Goal: Task Accomplishment & Management: Complete application form

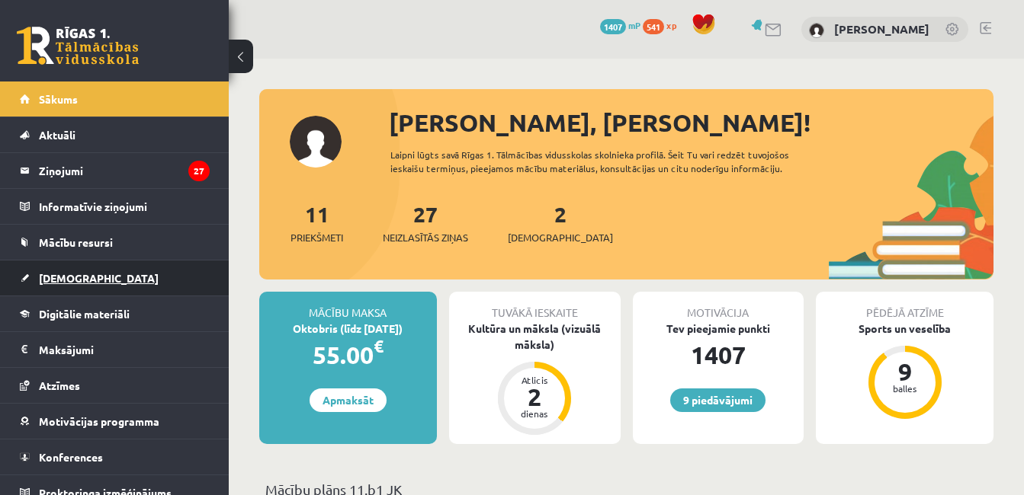
click at [60, 282] on span "[DEMOGRAPHIC_DATA]" at bounding box center [99, 278] width 120 height 14
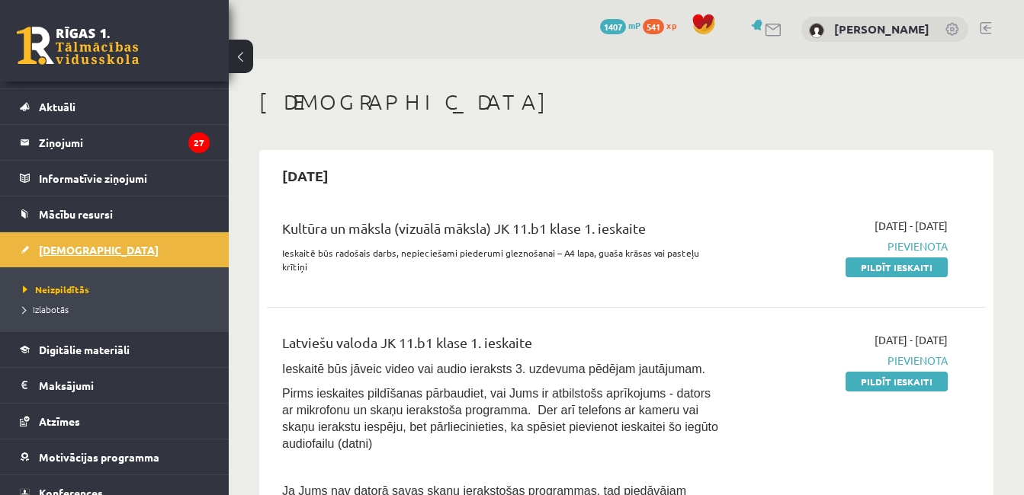
scroll to position [30, 0]
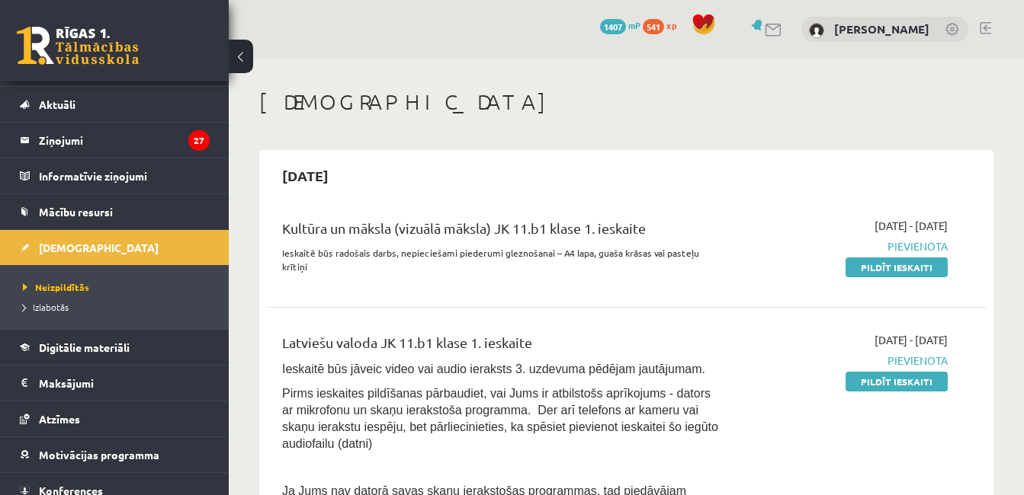
click at [865, 372] on link "Pildīt ieskaiti" at bounding box center [896, 382] width 102 height 20
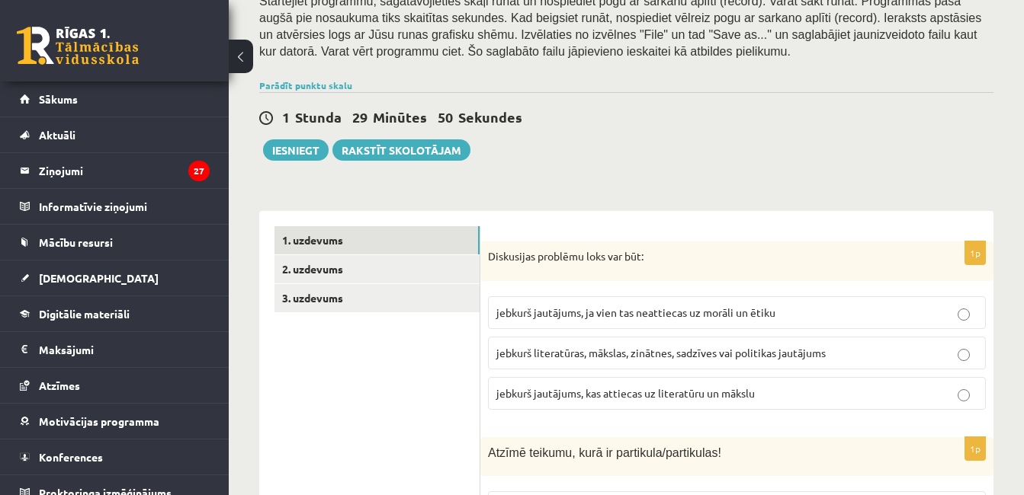
scroll to position [341, 0]
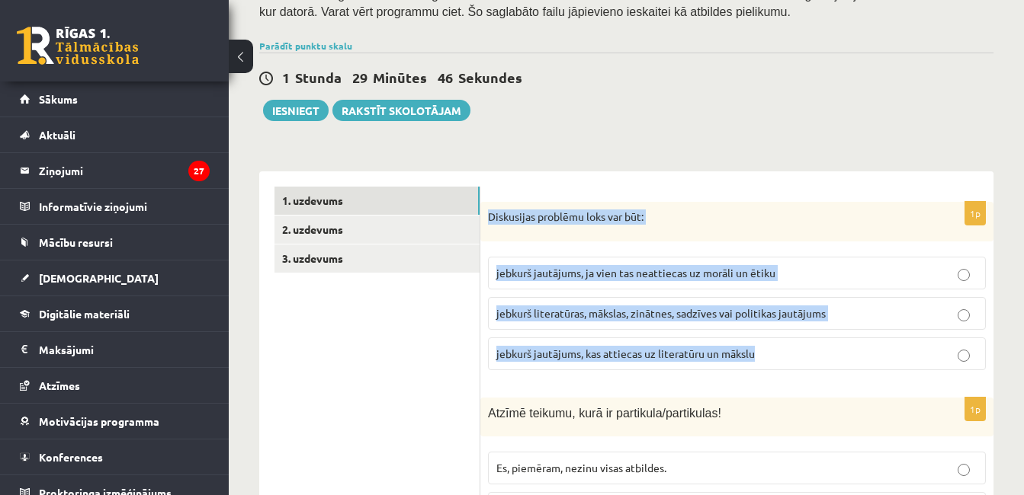
drag, startPoint x: 485, startPoint y: 198, endPoint x: 764, endPoint y: 324, distance: 305.3
click at [764, 324] on div "1p Diskusijas problēmu loks var būt: jebkurš jautājums, ja vien tas neattiecas …" at bounding box center [736, 292] width 513 height 181
copy div "Diskusijas problēmu loks var būt: jebkurš jautājums, ja vien tas neattiecas uz …"
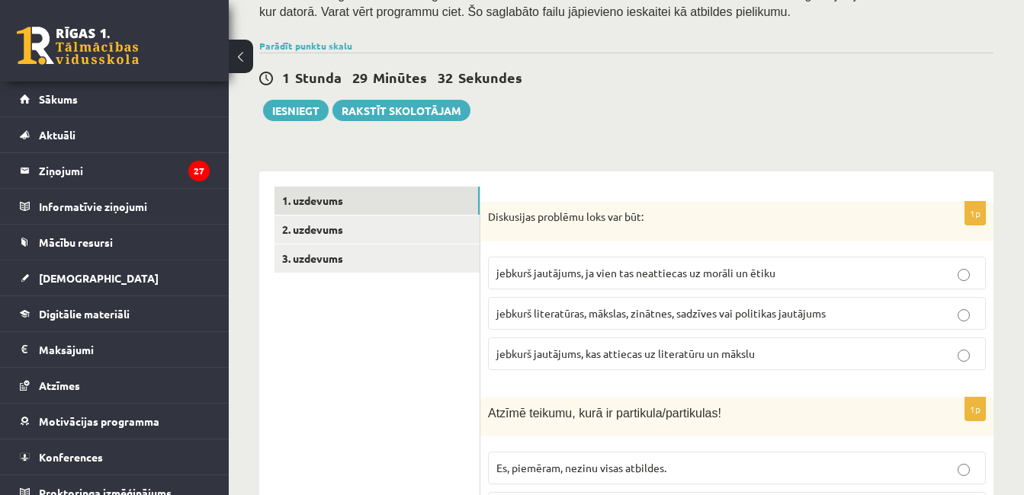
click at [742, 306] on span "jebkurš literatūras, mākslas, zinātnes, sadzīves vai politikas jautājums" at bounding box center [660, 313] width 329 height 14
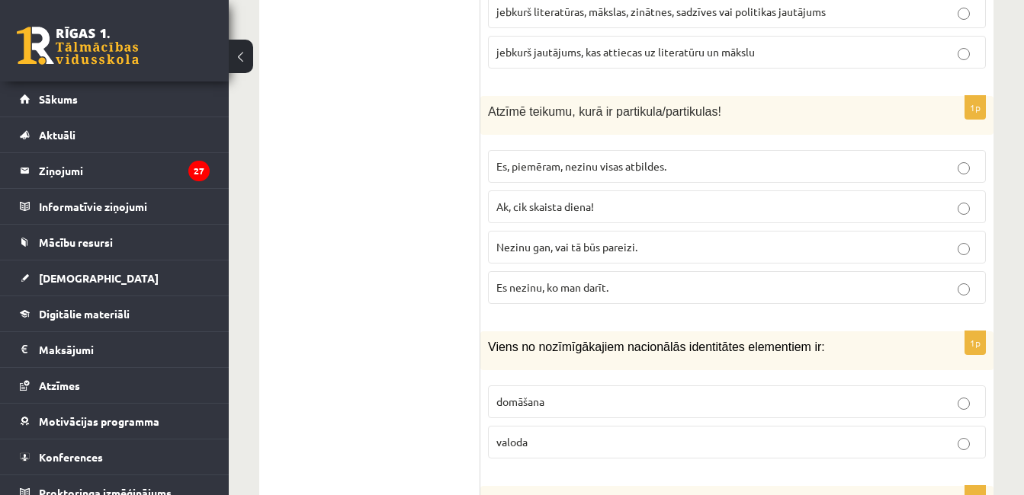
scroll to position [630, 0]
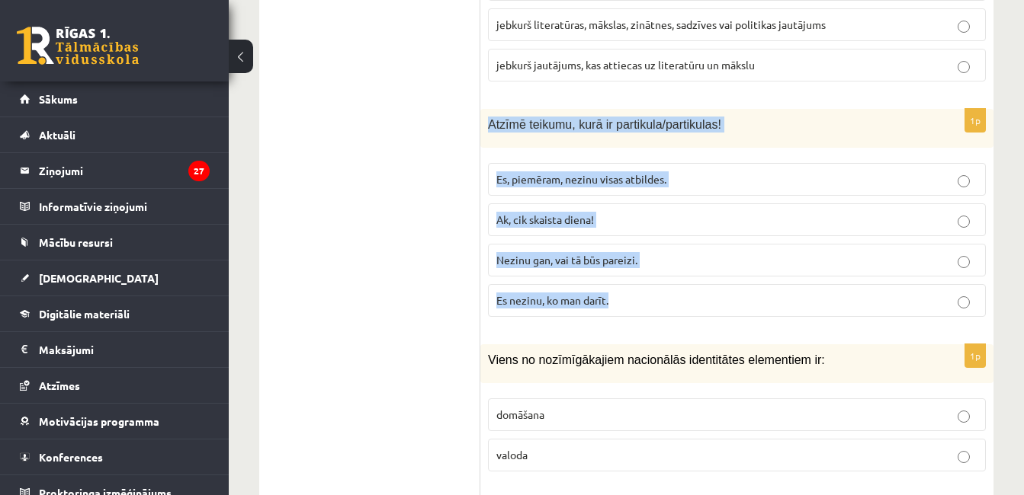
drag, startPoint x: 487, startPoint y: 105, endPoint x: 679, endPoint y: 274, distance: 255.9
click at [679, 274] on div "1p Atzīmē teikumu, kurā ir partikula/partikulas! Es, piemēram, nezinu visas atb…" at bounding box center [736, 219] width 513 height 220
copy div "Atzīmē teikumu, kurā ir partikula/partikulas! Es, piemēram, nezinu visas atbild…"
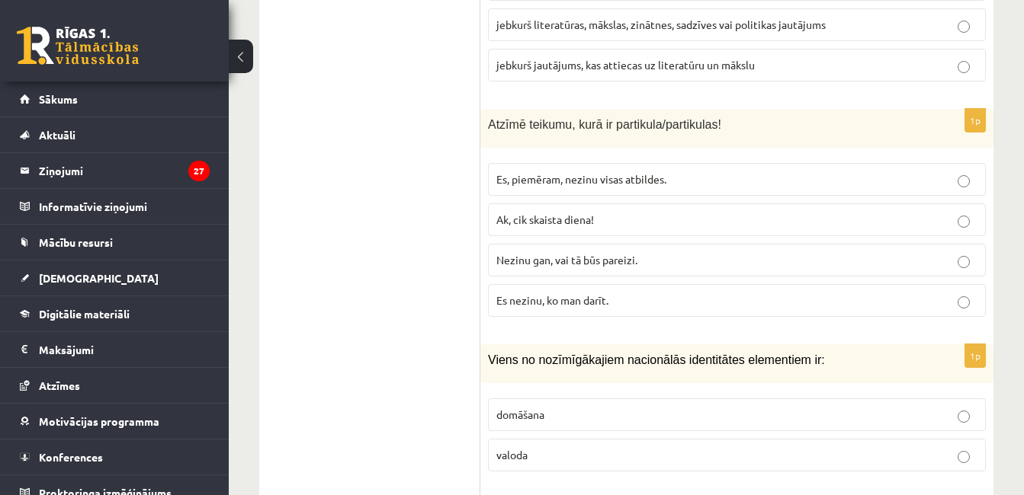
click at [530, 253] on span "Nezinu gan, vai tā būs pareizi." at bounding box center [566, 260] width 141 height 14
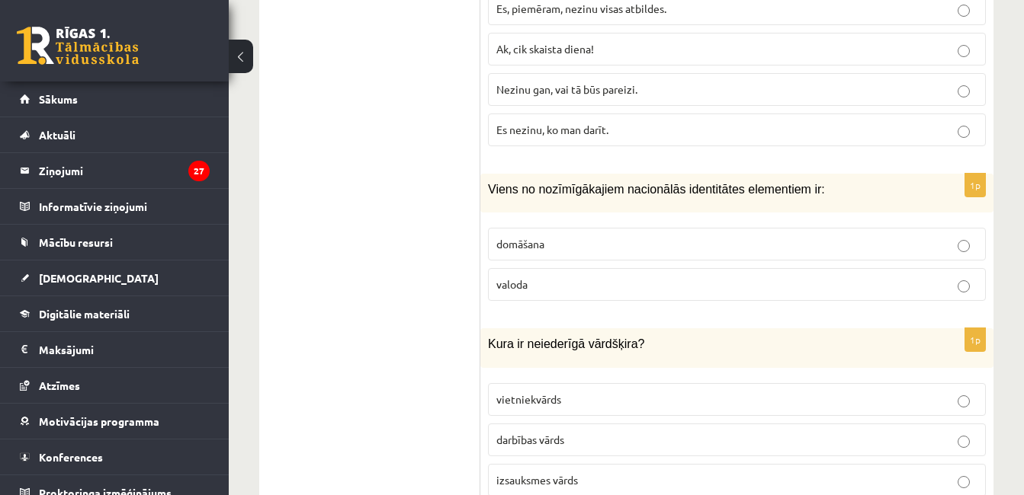
scroll to position [814, 0]
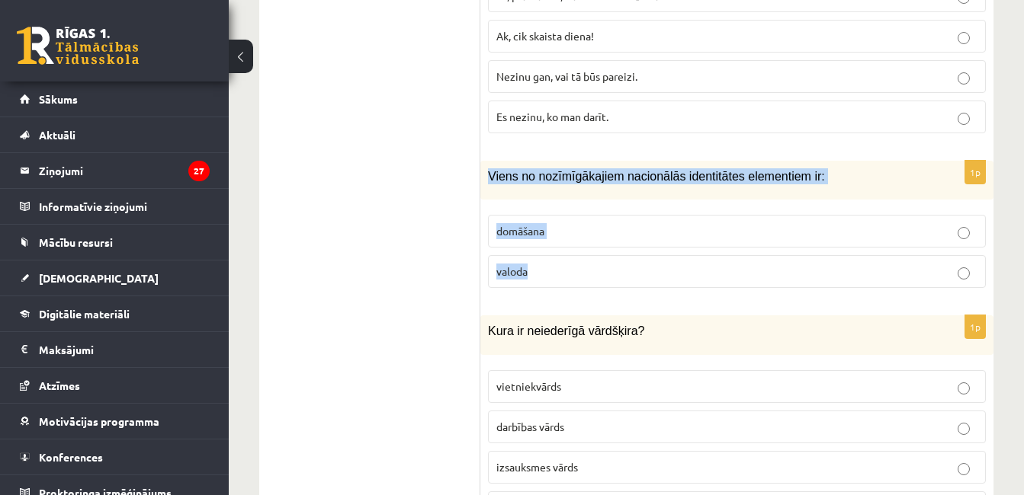
drag, startPoint x: 485, startPoint y: 158, endPoint x: 593, endPoint y: 256, distance: 145.6
click at [593, 256] on div "1p Viens no nozīmīgākajiem nacionālās identitātes elementiem ir: domāšana valoda" at bounding box center [736, 230] width 513 height 139
copy div "Viens no nozīmīgākajiem nacionālās identitātes elementiem ir: domāšana valoda"
click at [591, 264] on p "valoda" at bounding box center [736, 272] width 481 height 16
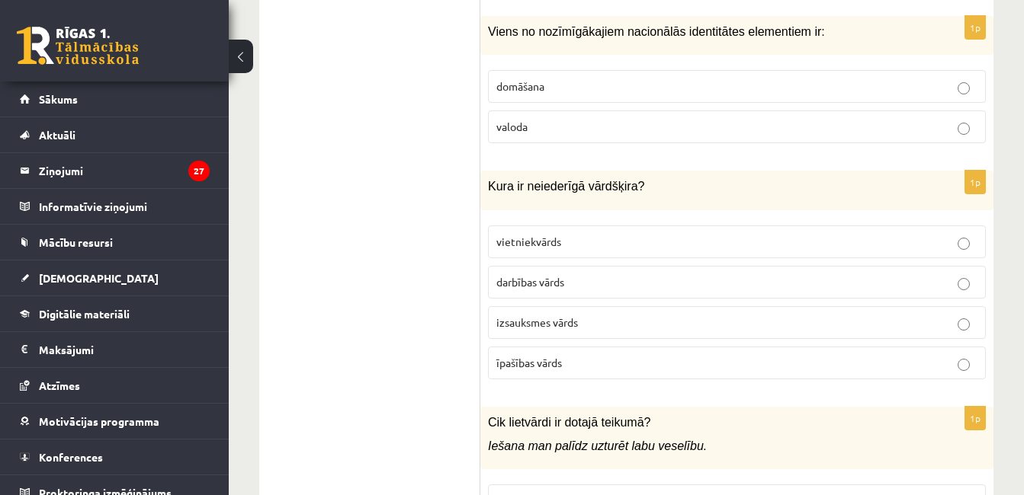
scroll to position [1077, 0]
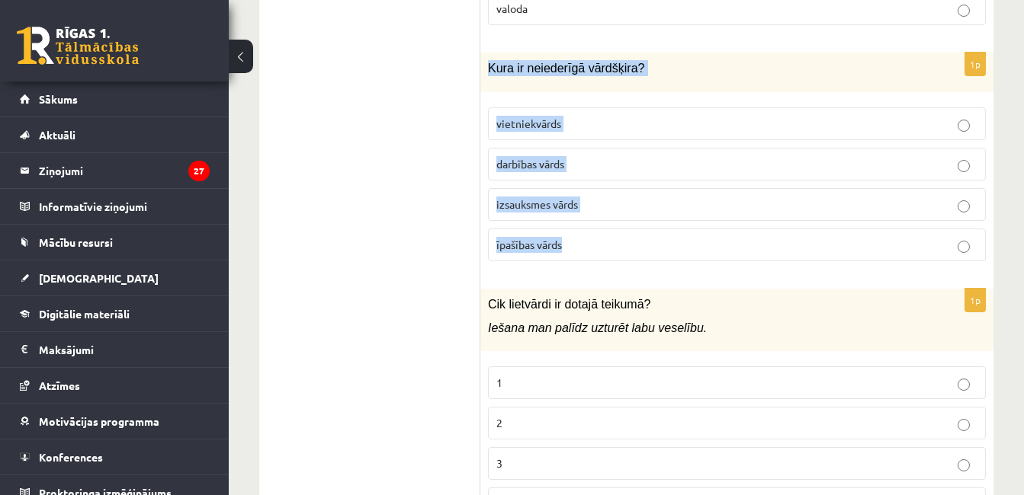
drag, startPoint x: 486, startPoint y: 51, endPoint x: 574, endPoint y: 243, distance: 211.1
click at [574, 243] on div "1p Kura ir neiederīgā vārdšķira? vietniekvārds darbības vārds izsauksmes vārds …" at bounding box center [736, 163] width 513 height 220
copy div "Kura ir neiederīgā vārdšķira? vietniekvārds darbības vārds izsauksmes vārds īpa…"
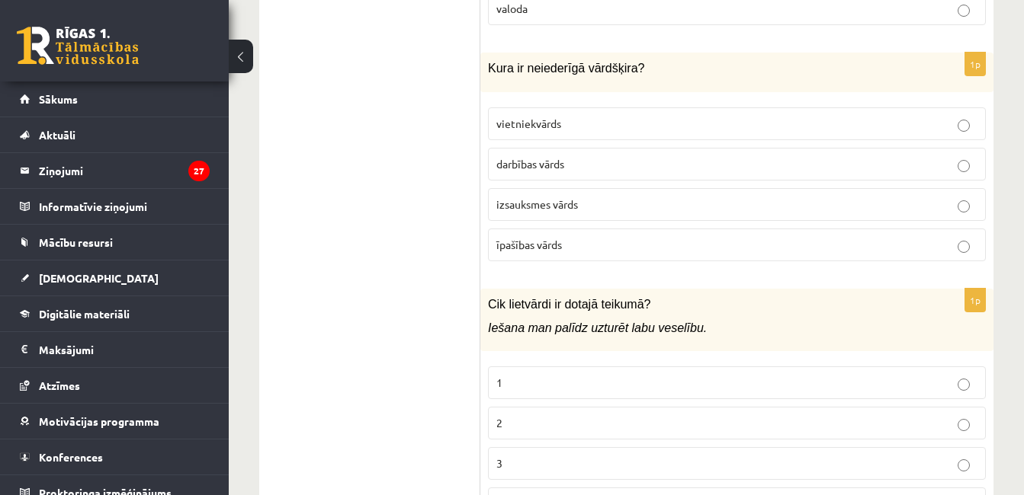
click at [545, 197] on label "izsauksmes vārds" at bounding box center [737, 204] width 498 height 33
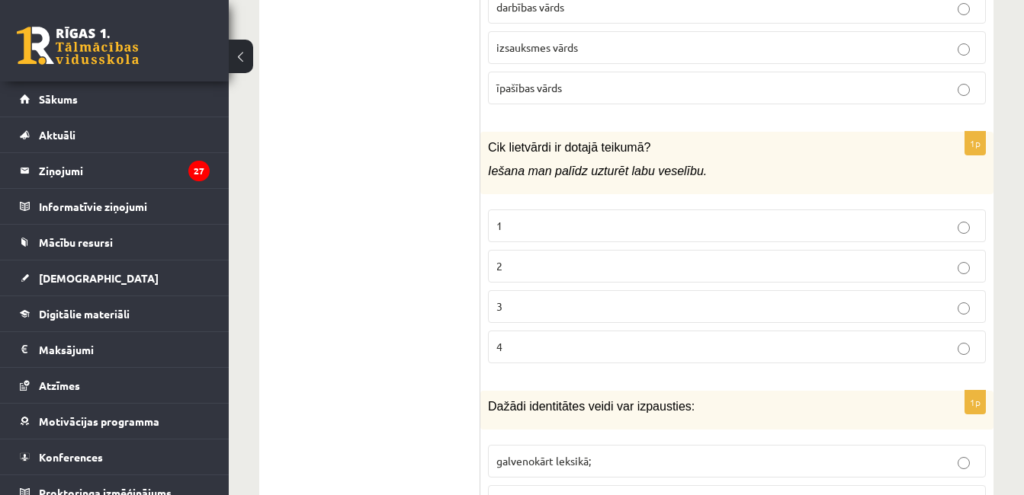
scroll to position [1273, 0]
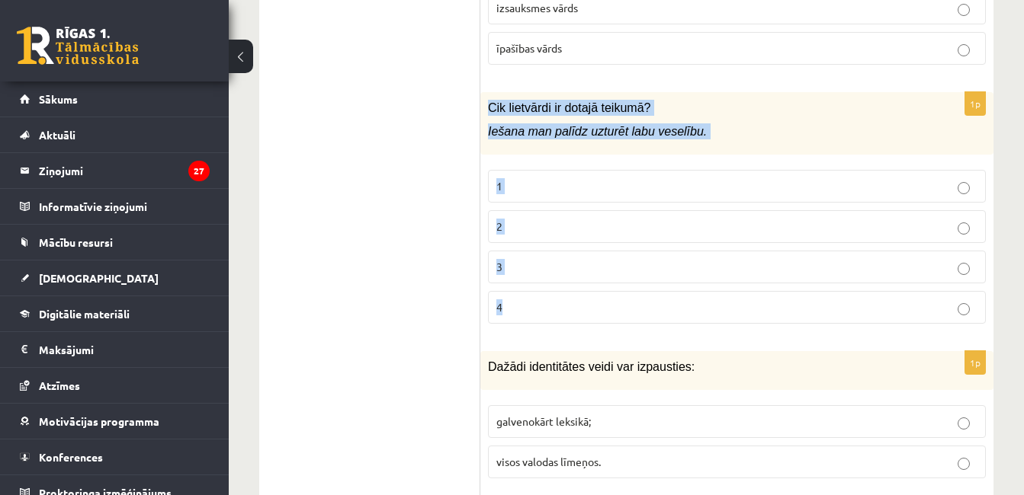
drag, startPoint x: 485, startPoint y: 92, endPoint x: 555, endPoint y: 271, distance: 192.1
click at [555, 271] on div "1p Cik lietvārdi ir dotajā teikumā? Iešana man palīdz uzturēt labu veselību. 1 …" at bounding box center [736, 214] width 513 height 245
copy div "Cik lietvārdi ir dotajā teikumā? Iešana man palīdz uzturēt labu veselību. 1 2 3…"
click at [585, 219] on p "2" at bounding box center [736, 227] width 481 height 16
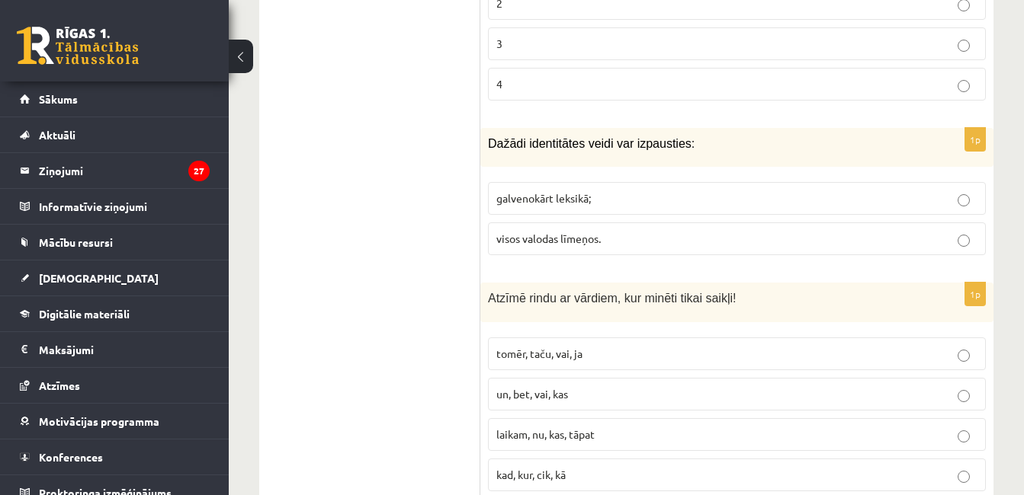
scroll to position [1510, 0]
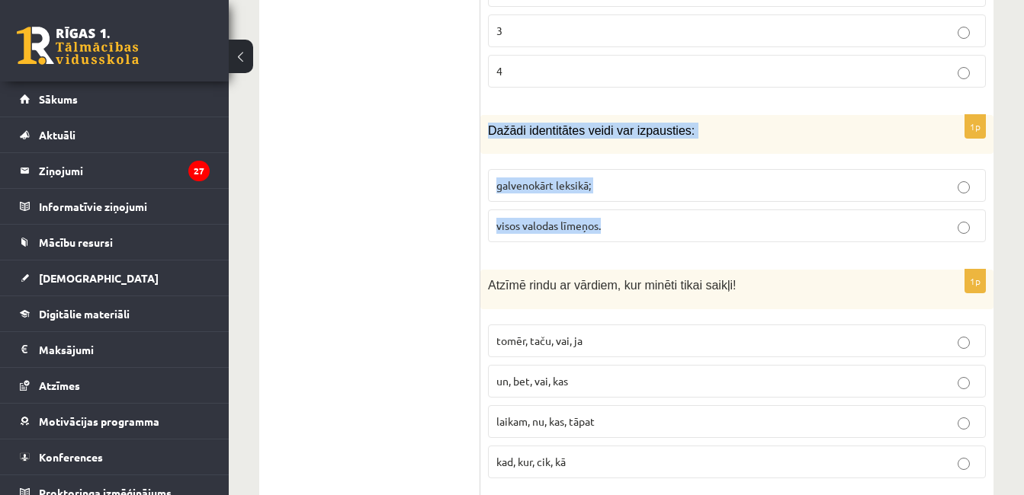
drag, startPoint x: 488, startPoint y: 114, endPoint x: 632, endPoint y: 219, distance: 178.3
click at [632, 219] on div "1p Dažādi identitātes veidi var izpausties: galvenokārt leksikā; visos valodas …" at bounding box center [736, 184] width 513 height 139
copy div "Dažādi identitātes veidi var izpausties: galvenokārt leksikā; visos valodas līm…"
click at [623, 218] on p "visos valodas līmeņos." at bounding box center [736, 226] width 481 height 16
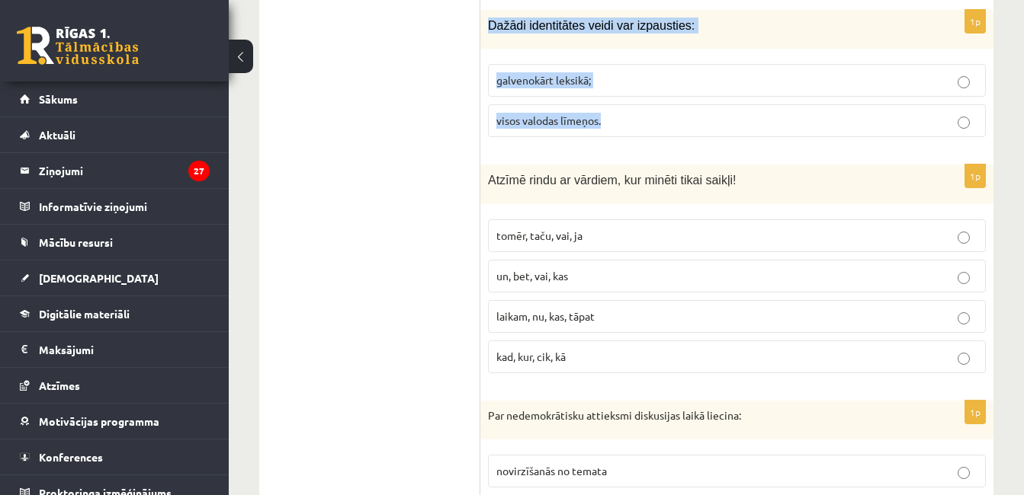
scroll to position [1628, 0]
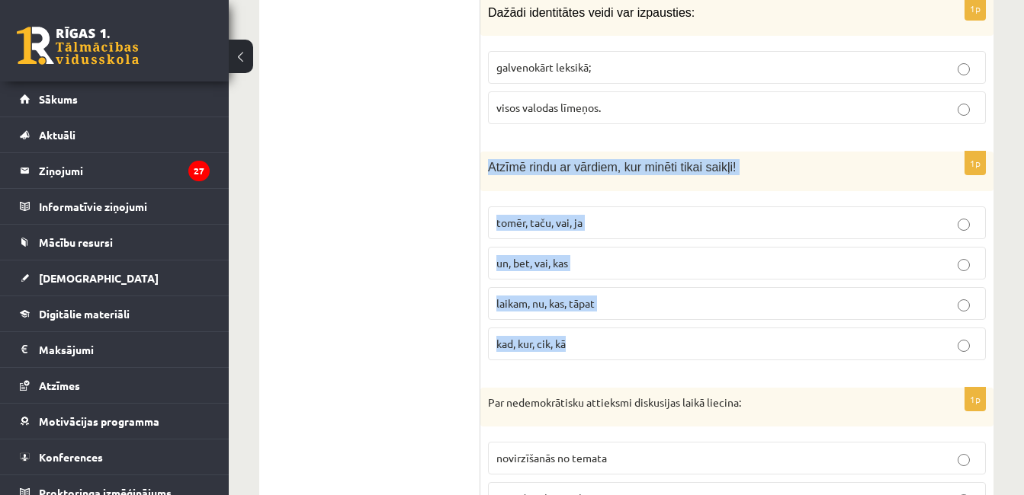
drag, startPoint x: 480, startPoint y: 153, endPoint x: 618, endPoint y: 313, distance: 211.3
click at [618, 313] on div "1p Atzīmē rindu ar vārdiem, kur minēti tikai saikļi! tomēr, taču, vai, ja un, b…" at bounding box center [736, 262] width 513 height 220
copy div "Atzīmē rindu ar vārdiem, kur minēti tikai saikļi! tomēr, taču, vai, ja un, bet,…"
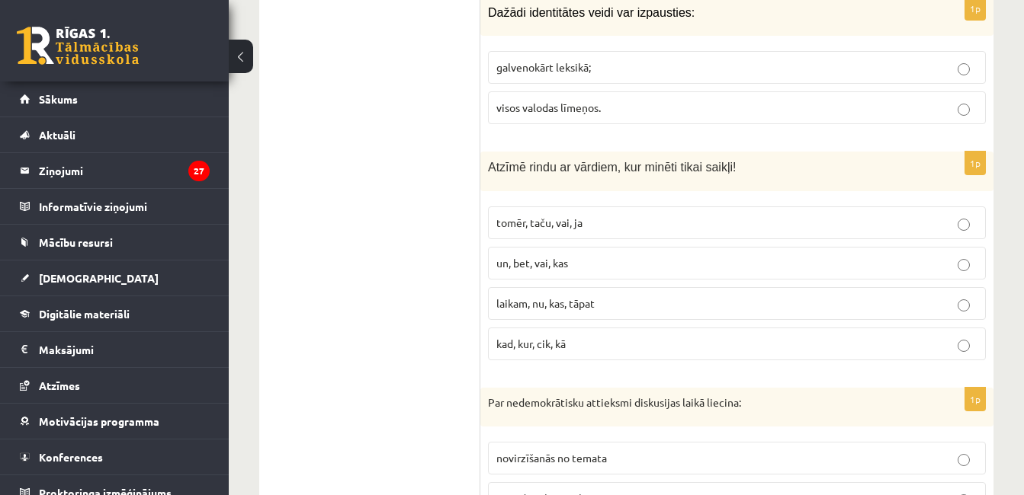
click at [555, 216] on span "tomēr, taču, vai, ja" at bounding box center [539, 223] width 86 height 14
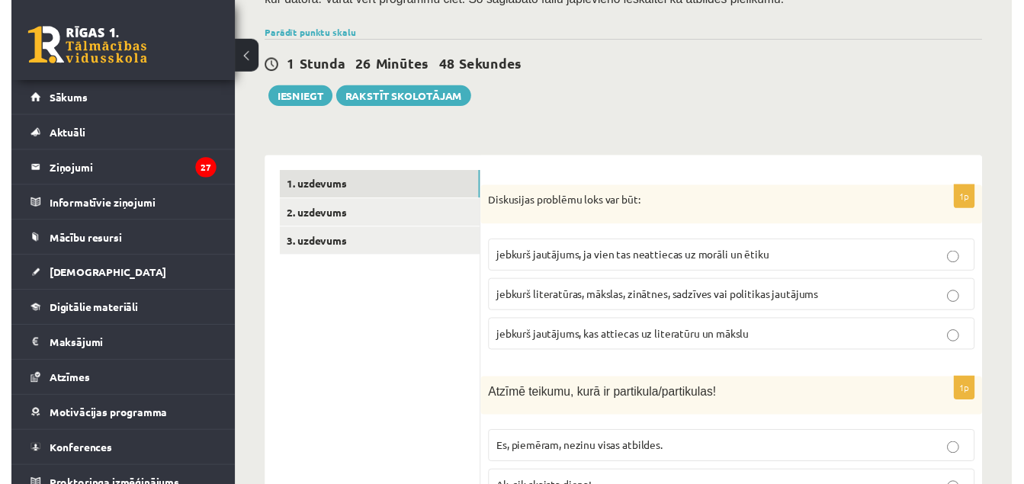
scroll to position [249, 0]
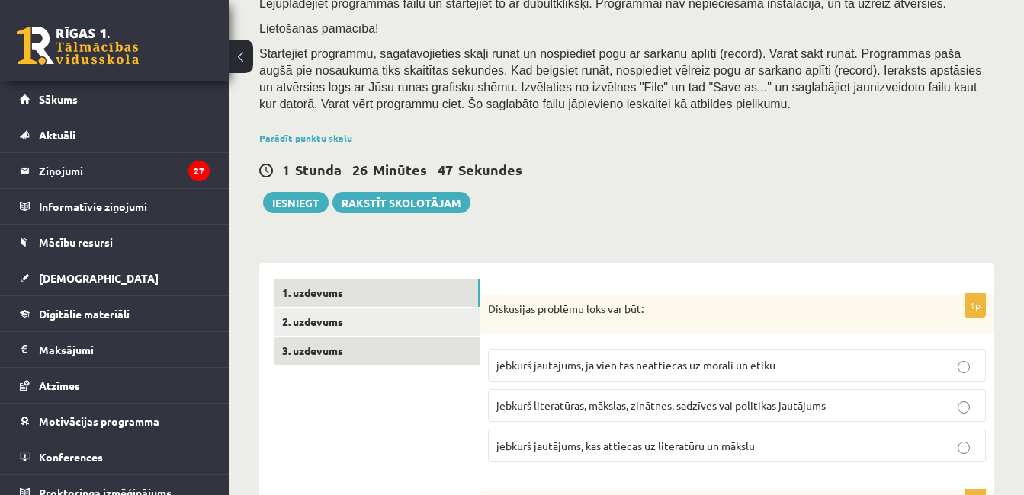
click at [410, 337] on link "3. uzdevums" at bounding box center [376, 351] width 205 height 28
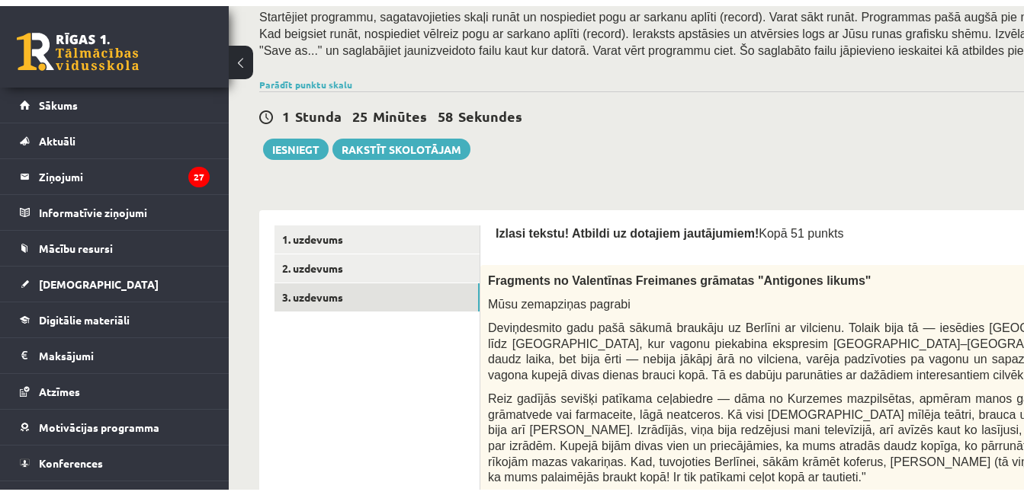
scroll to position [284, 0]
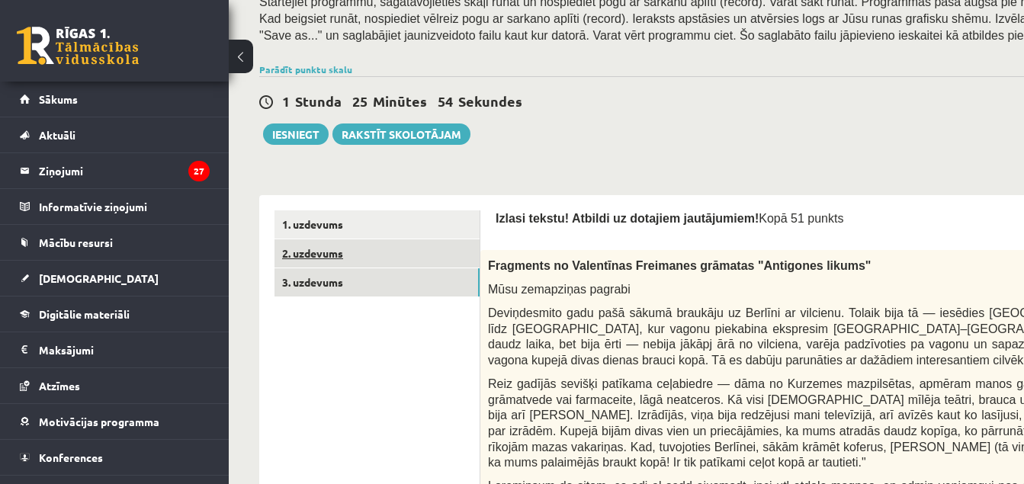
drag, startPoint x: 390, startPoint y: 260, endPoint x: 317, endPoint y: 242, distance: 75.4
click at [317, 242] on link "2. uzdevums" at bounding box center [376, 253] width 205 height 28
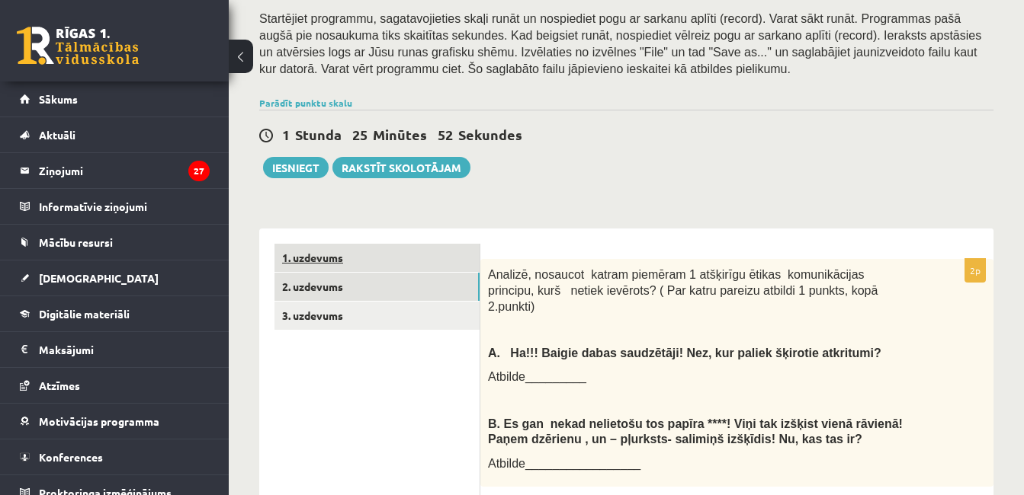
scroll to position [0, 0]
click at [351, 244] on link "1. uzdevums" at bounding box center [376, 258] width 205 height 28
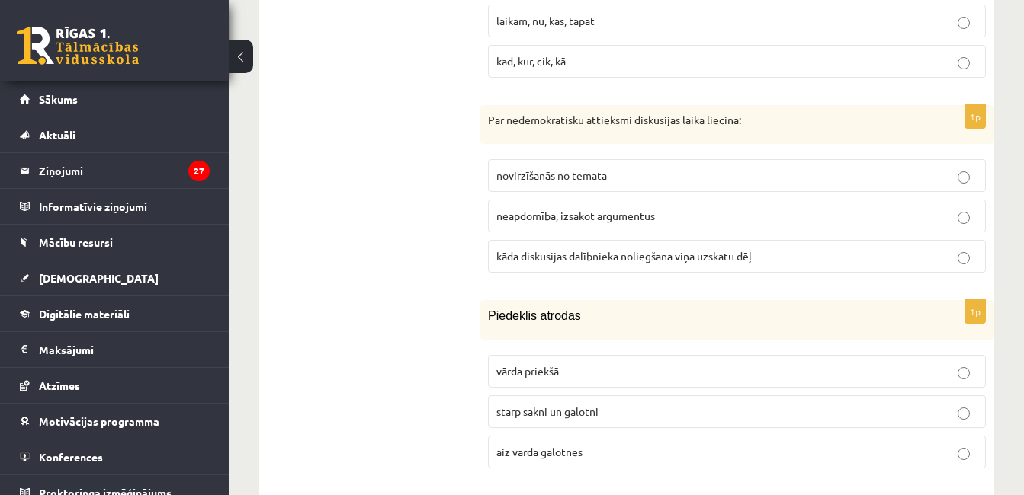
scroll to position [1950, 0]
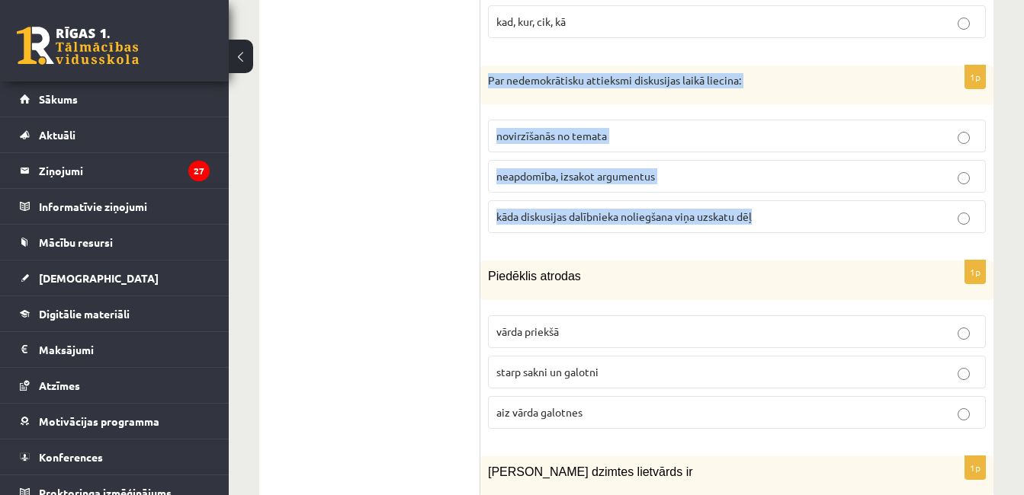
drag, startPoint x: 489, startPoint y: 59, endPoint x: 807, endPoint y: 178, distance: 340.0
click at [807, 178] on div "1p Par nedemokrātisku attieksmi diskusijas laikā liecina: novirzīšanās no temat…" at bounding box center [736, 156] width 513 height 181
copy div "Par nedemokrātisku attieksmi diskusijas laikā liecina: novirzīšanās no temata n…"
click at [597, 210] on span "kāda diskusijas dalībnieka noliegšana viņa uzskatu dēļ" at bounding box center [623, 217] width 255 height 14
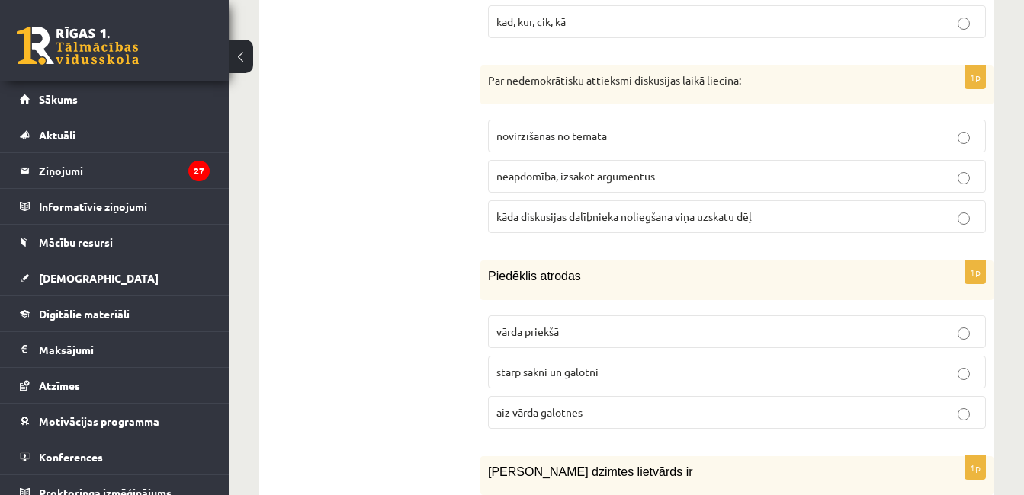
scroll to position [2003, 0]
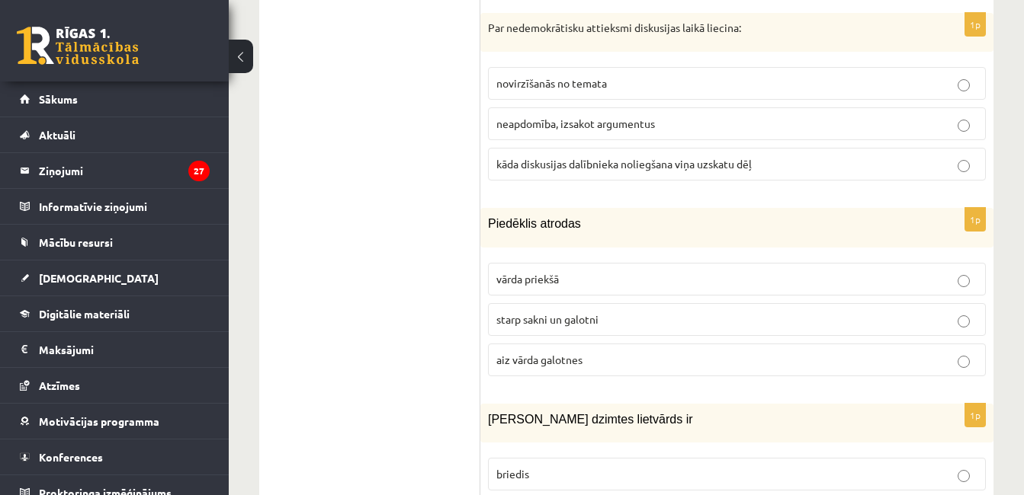
drag, startPoint x: 488, startPoint y: 205, endPoint x: 634, endPoint y: 311, distance: 180.6
drag, startPoint x: 634, startPoint y: 311, endPoint x: 496, endPoint y: 214, distance: 168.5
click at [496, 217] on span "Piedēklis atrodas" at bounding box center [534, 223] width 93 height 13
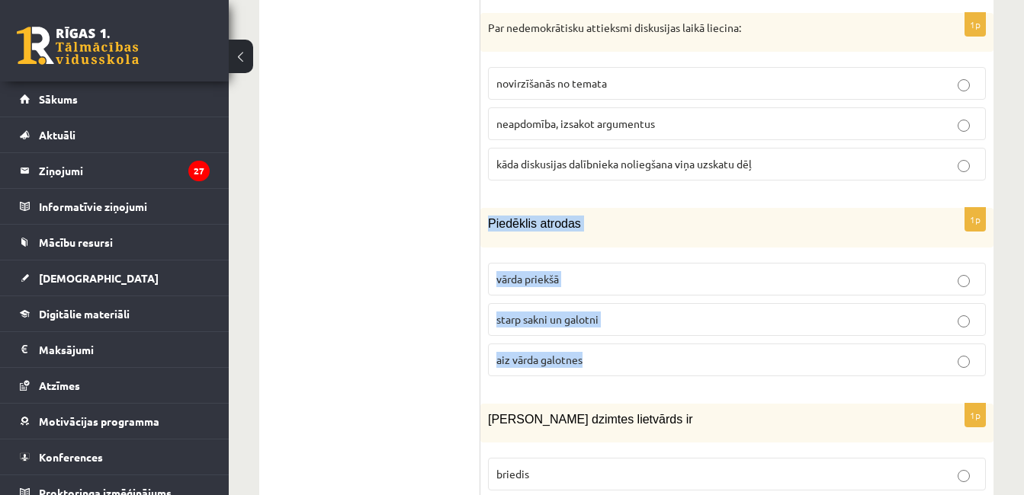
drag, startPoint x: 486, startPoint y: 207, endPoint x: 613, endPoint y: 322, distance: 171.0
click at [613, 322] on div "1p Piedēklis atrodas vārda priekšā starp sakni un galotni aiz vārda galotnes" at bounding box center [736, 298] width 513 height 180
copy div "Piedēklis atrodas vārda priekšā starp sakni un galotni aiz vārda galotnes"
click at [571, 312] on span "starp sakni un galotni" at bounding box center [547, 319] width 102 height 14
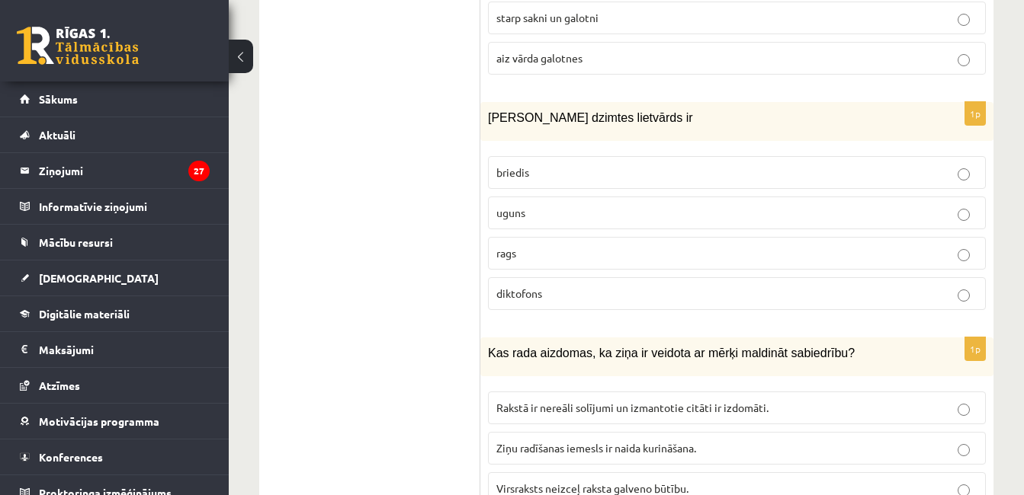
scroll to position [2331, 0]
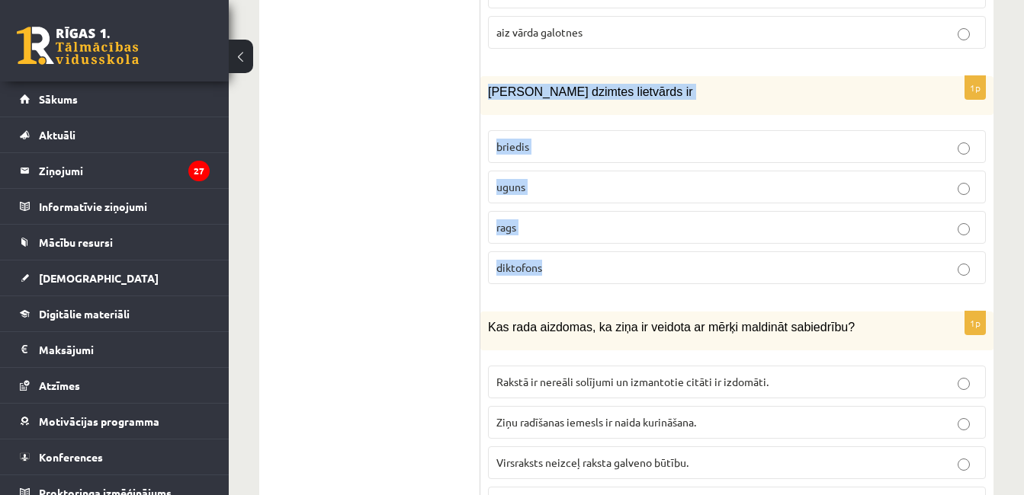
drag, startPoint x: 490, startPoint y: 75, endPoint x: 652, endPoint y: 251, distance: 239.5
click at [652, 251] on div "1p Sieviešu dzimtes lietvārds ir briedis uguns rags diktofons" at bounding box center [736, 186] width 513 height 220
copy div "Sieviešu dzimtes lietvārds ir briedis uguns rags diktofons"
click at [528, 179] on p "uguns" at bounding box center [736, 187] width 481 height 16
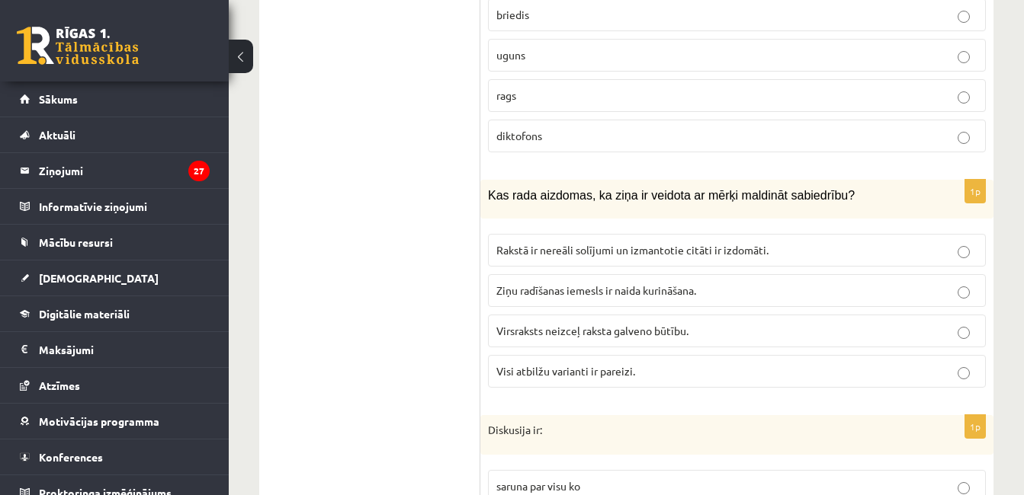
scroll to position [2581, 0]
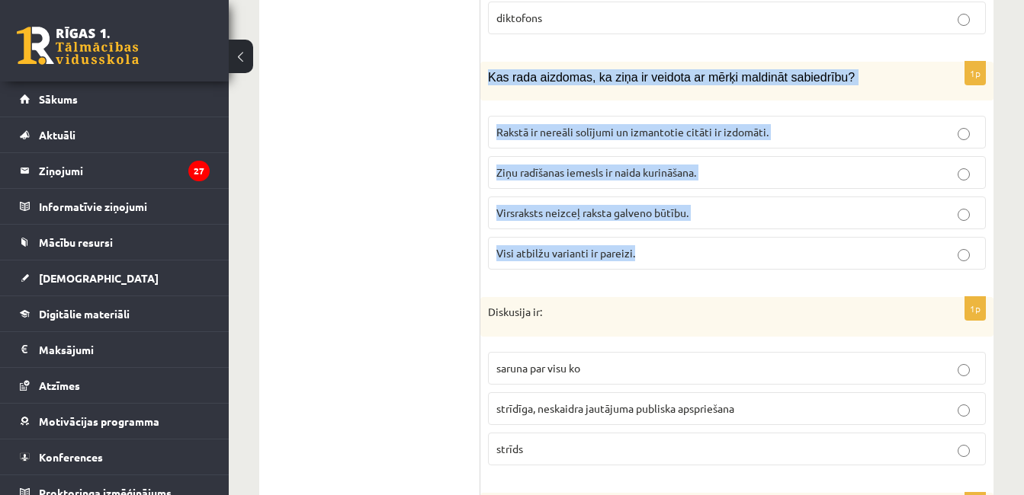
drag, startPoint x: 482, startPoint y: 61, endPoint x: 636, endPoint y: 226, distance: 225.9
click at [636, 226] on div "1p Kas rada aizdomas, ka ziņa ir veidota ar mērķi maldināt sabiedrību? Rakstā i…" at bounding box center [736, 172] width 513 height 220
click at [585, 246] on span "Visi atbilžu varianti ir pareizi." at bounding box center [565, 253] width 139 height 14
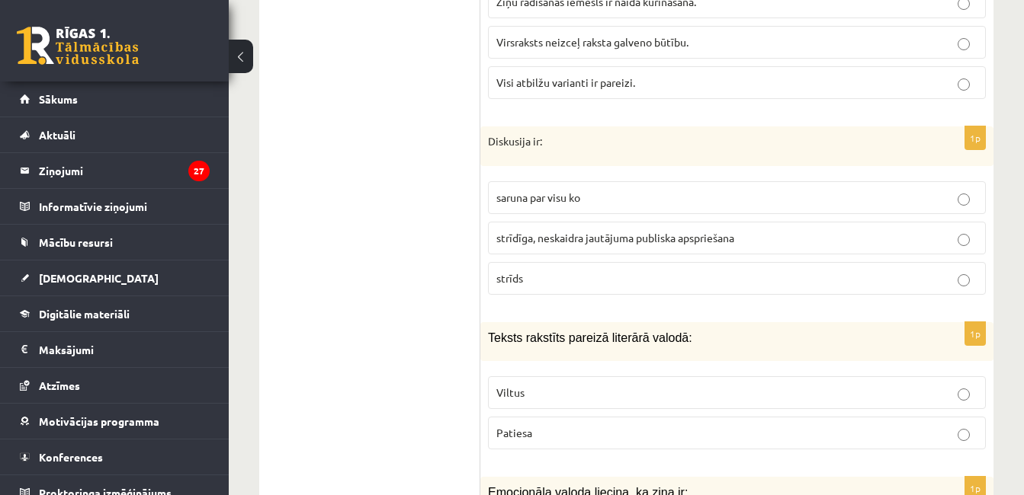
scroll to position [2738, 0]
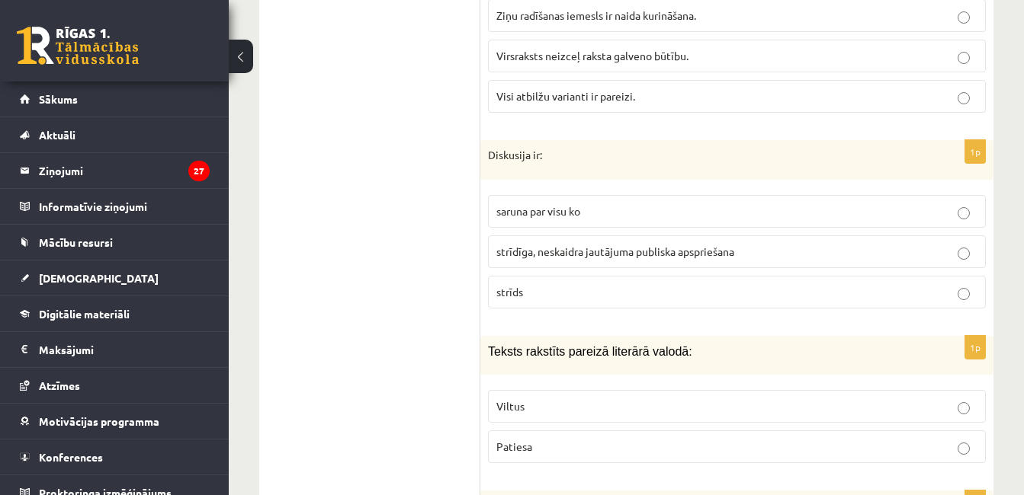
drag, startPoint x: 476, startPoint y: 132, endPoint x: 583, endPoint y: 259, distance: 166.1
drag, startPoint x: 583, startPoint y: 259, endPoint x: 555, endPoint y: 138, distance: 124.4
click at [555, 148] on p "Diskusija ir:" at bounding box center [698, 155] width 421 height 15
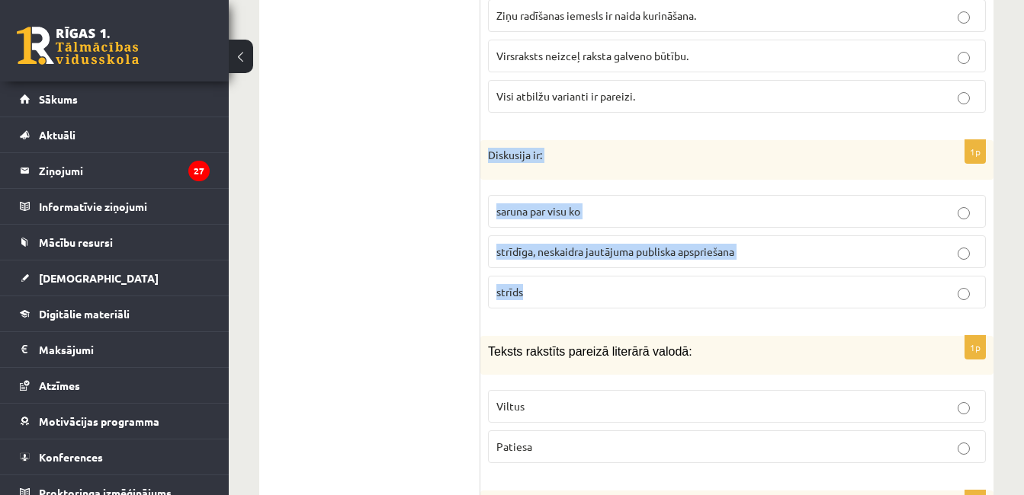
drag, startPoint x: 487, startPoint y: 139, endPoint x: 600, endPoint y: 252, distance: 160.1
click at [600, 252] on div "1p Diskusija ir: saruna par visu ko strīdīga, neskaidra jautājuma publiska apsp…" at bounding box center [736, 230] width 513 height 181
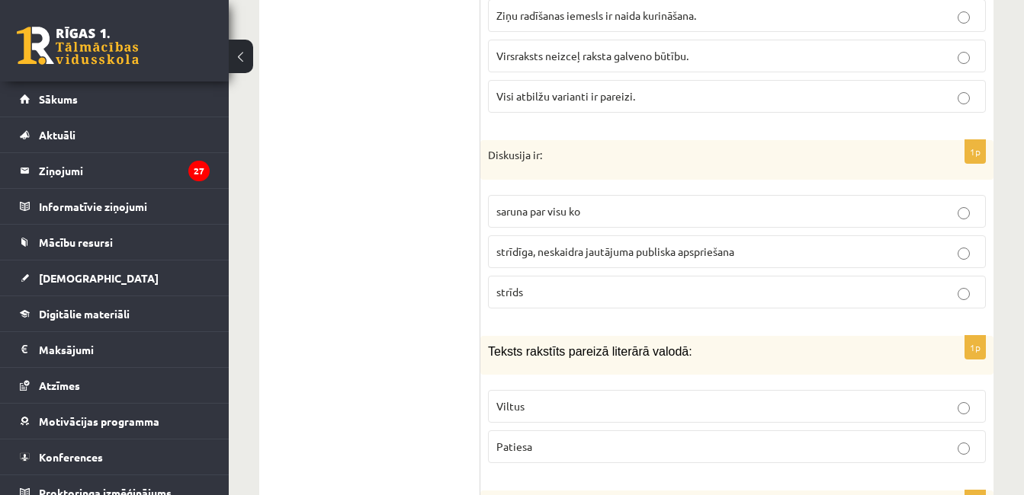
click at [527, 235] on label "strīdīga, neskaidra jautājuma publiska apspriešana" at bounding box center [737, 251] width 498 height 33
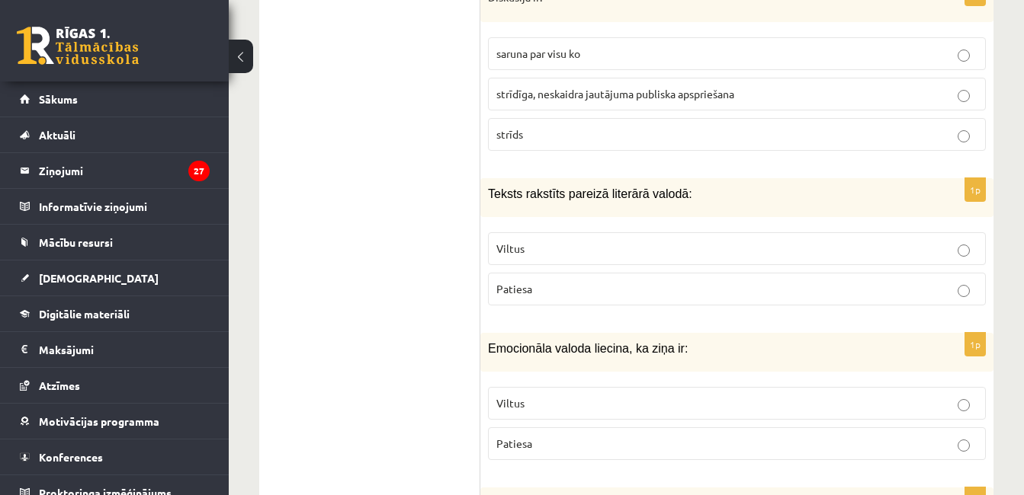
scroll to position [2922, 0]
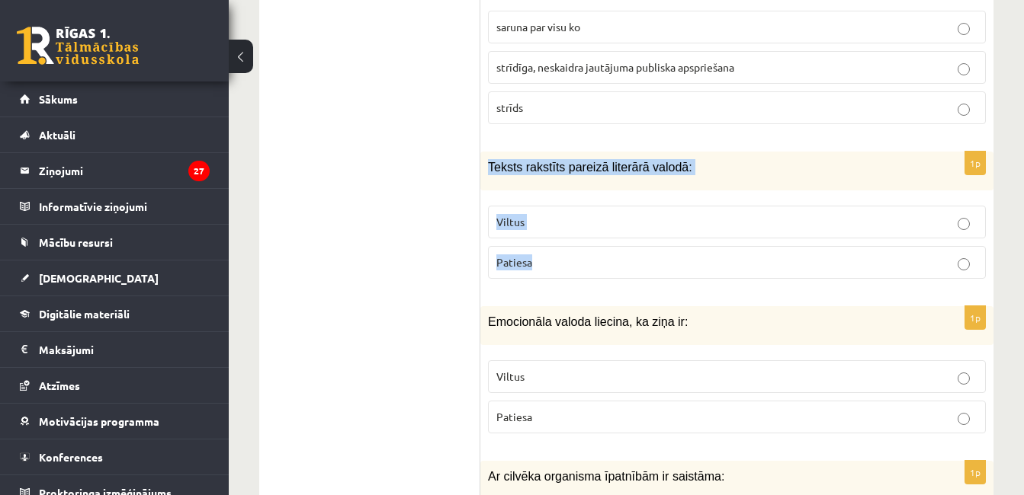
drag, startPoint x: 486, startPoint y: 146, endPoint x: 586, endPoint y: 257, distance: 149.5
click at [586, 257] on div "1p Teksts rakstīts pareizā literārā valodā: Viltus Patiesa" at bounding box center [736, 221] width 513 height 139
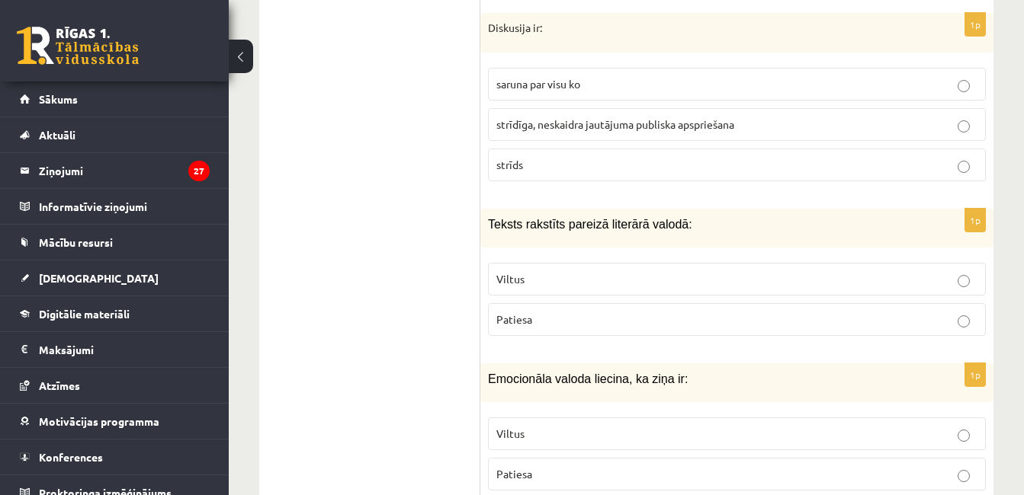
scroll to position [2812, 0]
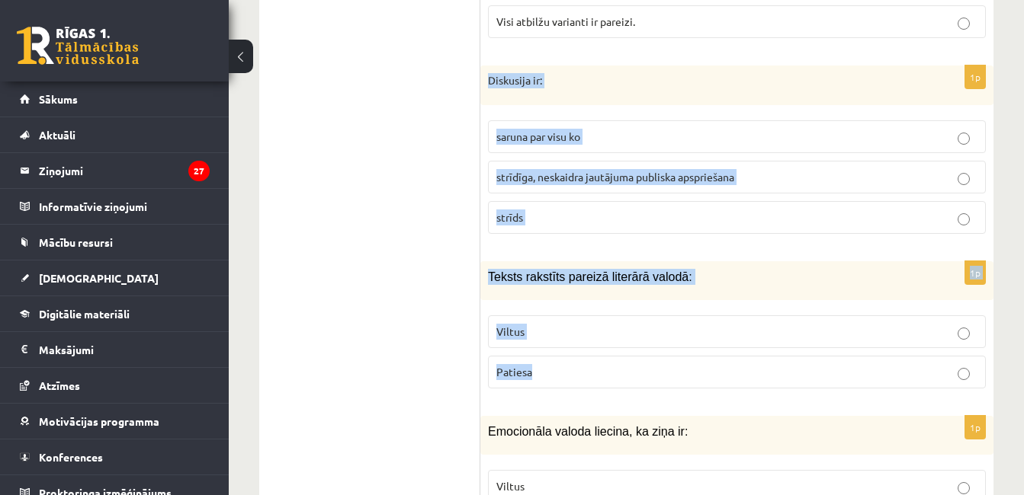
drag, startPoint x: 482, startPoint y: 72, endPoint x: 627, endPoint y: 362, distance: 324.8
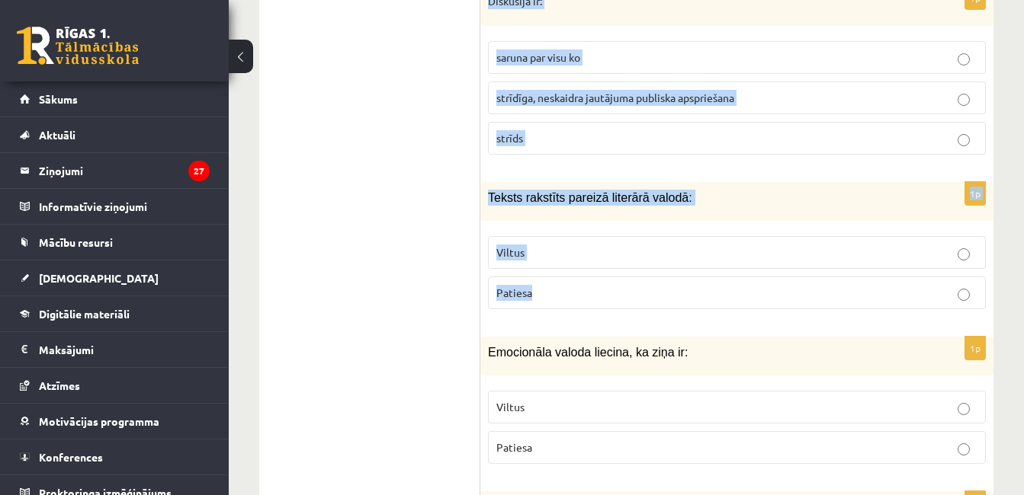
scroll to position [2918, 0]
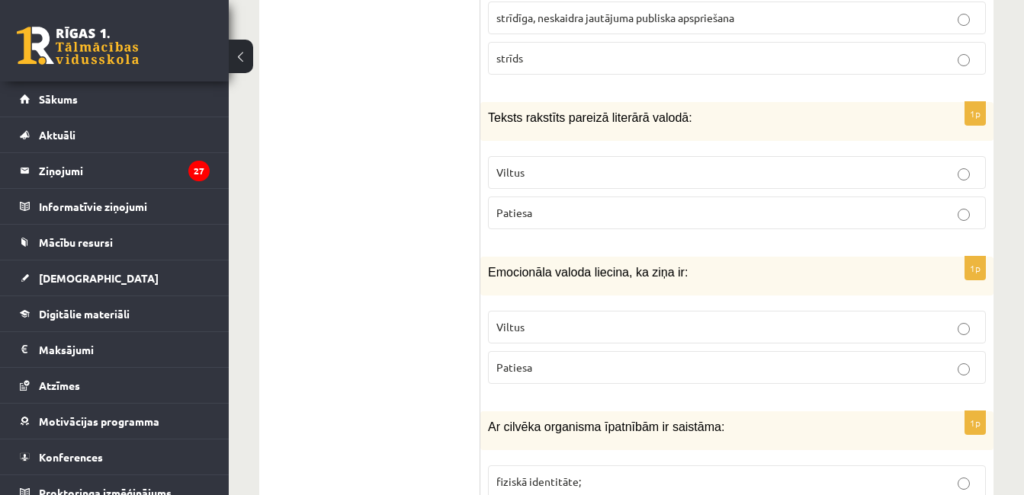
scroll to position [2998, 0]
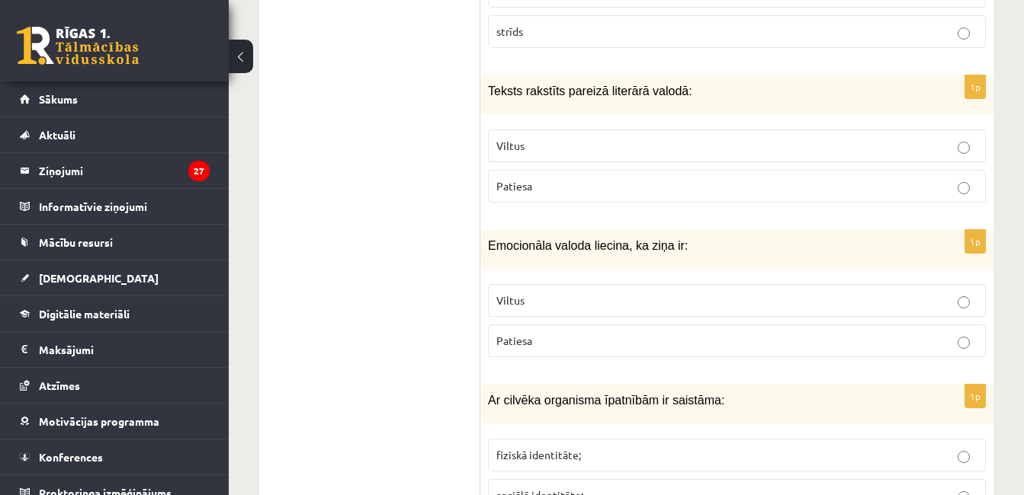
click at [926, 178] on p "Patiesa" at bounding box center [736, 186] width 481 height 16
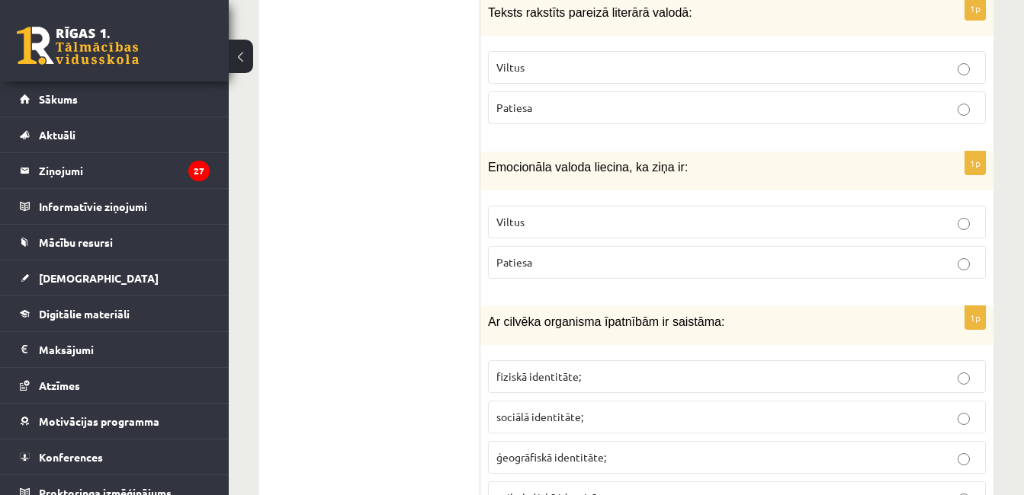
scroll to position [3103, 0]
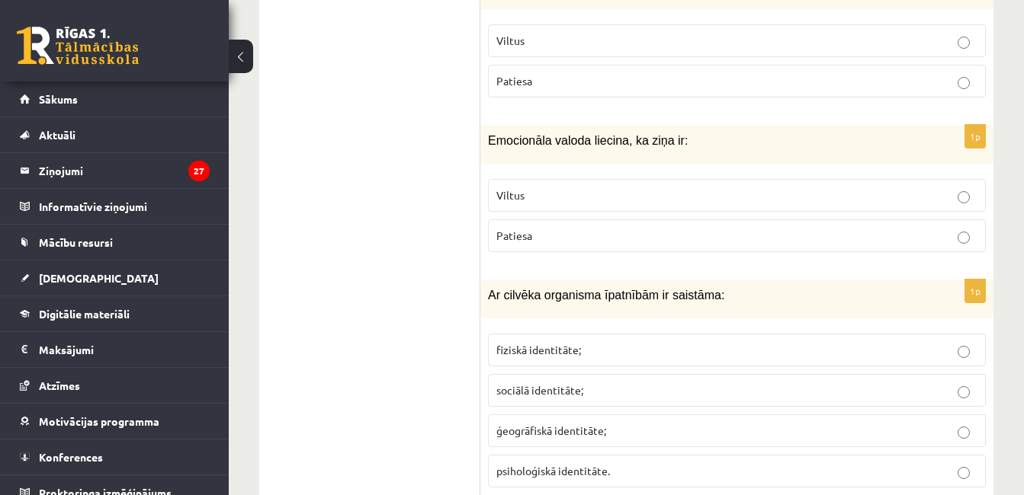
click at [842, 228] on p "Patiesa" at bounding box center [736, 236] width 481 height 16
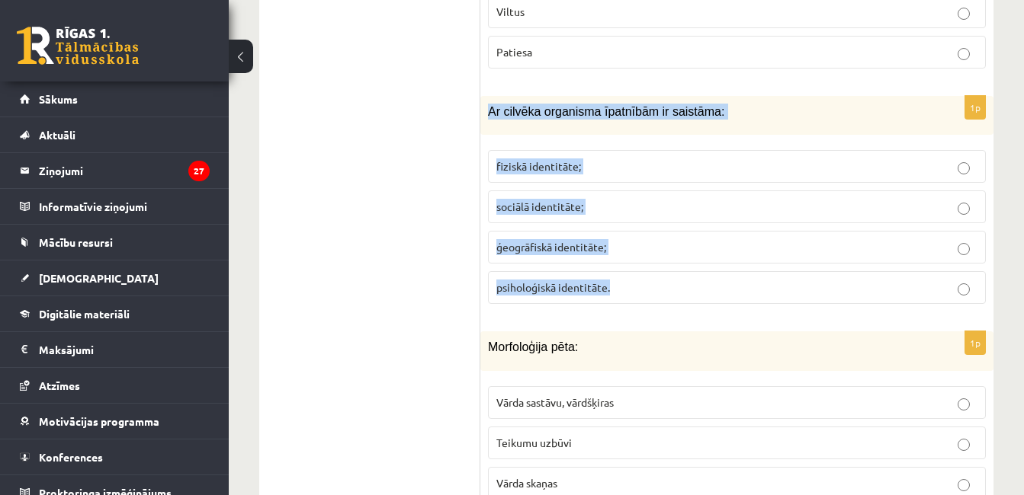
drag, startPoint x: 485, startPoint y: 92, endPoint x: 649, endPoint y: 257, distance: 232.3
click at [649, 257] on div "1p Ar cilvēka organisma īpatnībām ir saistāma: fiziskā identitāte; sociālā iden…" at bounding box center [736, 206] width 513 height 220
click at [618, 159] on p "fiziskā identitāte;" at bounding box center [736, 167] width 481 height 16
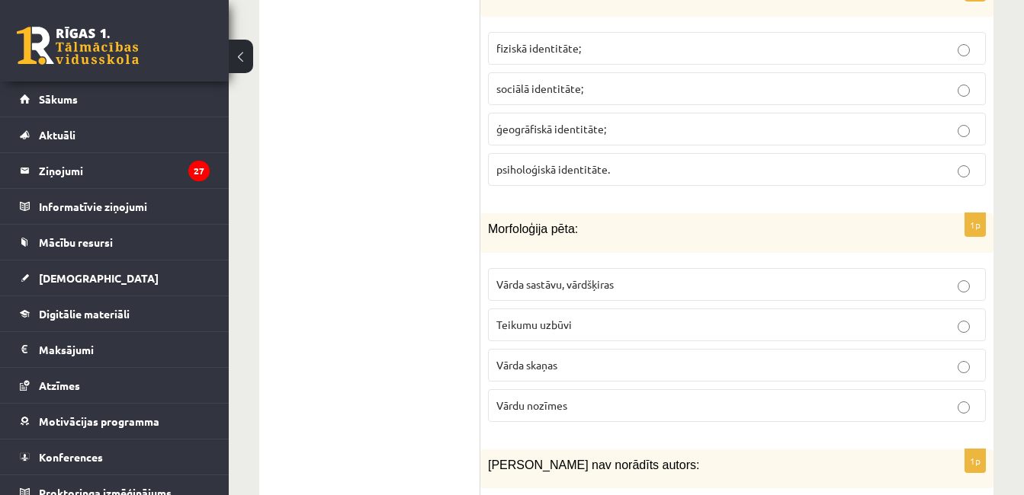
scroll to position [3471, 0]
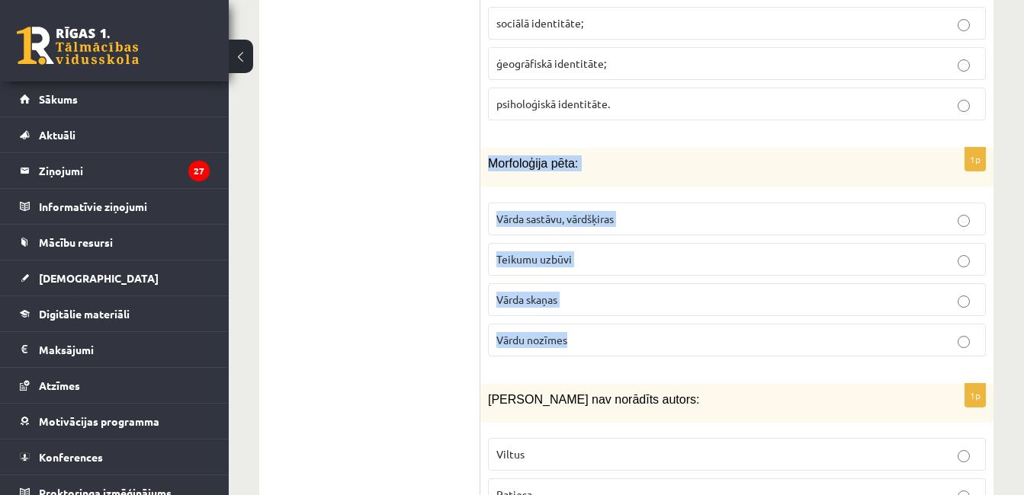
drag, startPoint x: 488, startPoint y: 143, endPoint x: 578, endPoint y: 313, distance: 192.6
click at [578, 313] on div "1p Morfoloģija pēta: Vārda sastāvu, vārdšķiras Teikumu uzbūvi Vārda skaņas Vārd…" at bounding box center [736, 258] width 513 height 220
click at [600, 212] on span "Vārda sastāvu, vārdšķiras" at bounding box center [554, 219] width 117 height 14
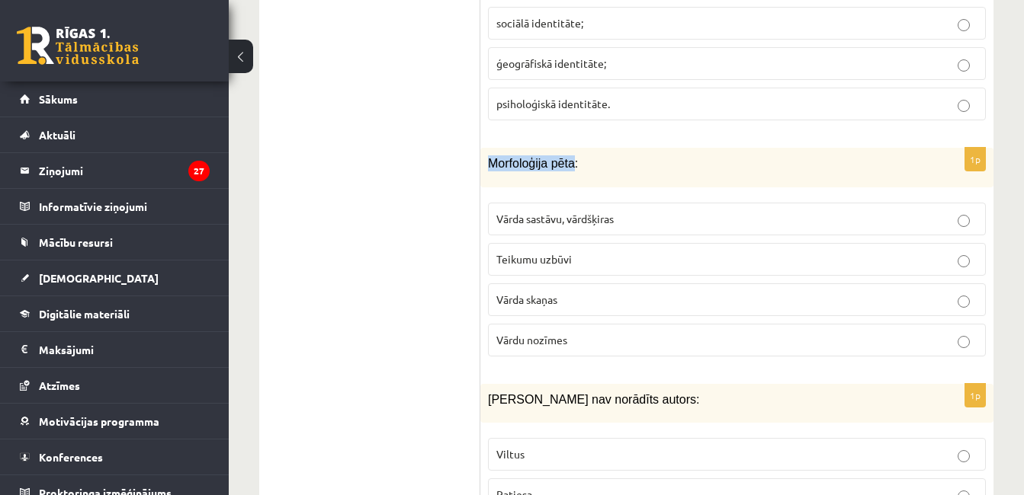
drag, startPoint x: 488, startPoint y: 145, endPoint x: 570, endPoint y: 146, distance: 82.3
click at [570, 157] on span "Morfoloģija pēta:" at bounding box center [533, 163] width 90 height 13
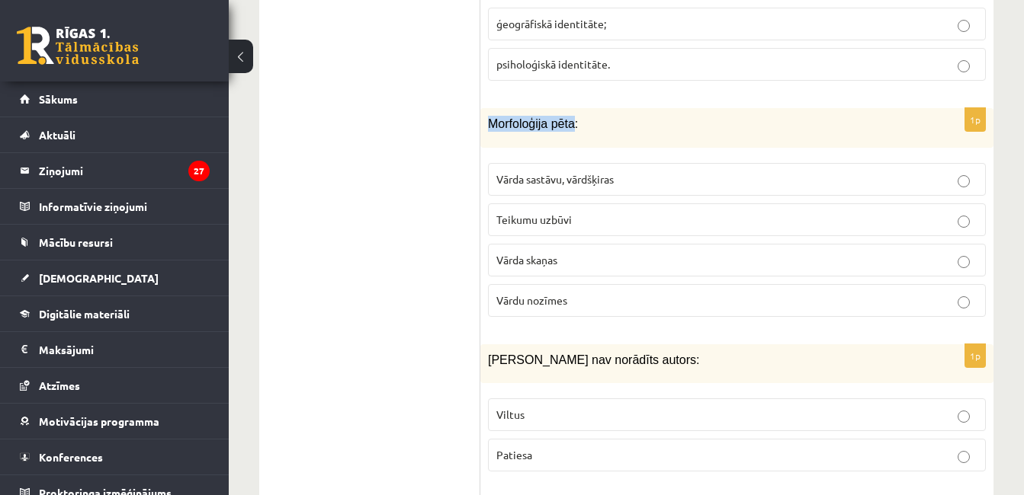
scroll to position [3523, 0]
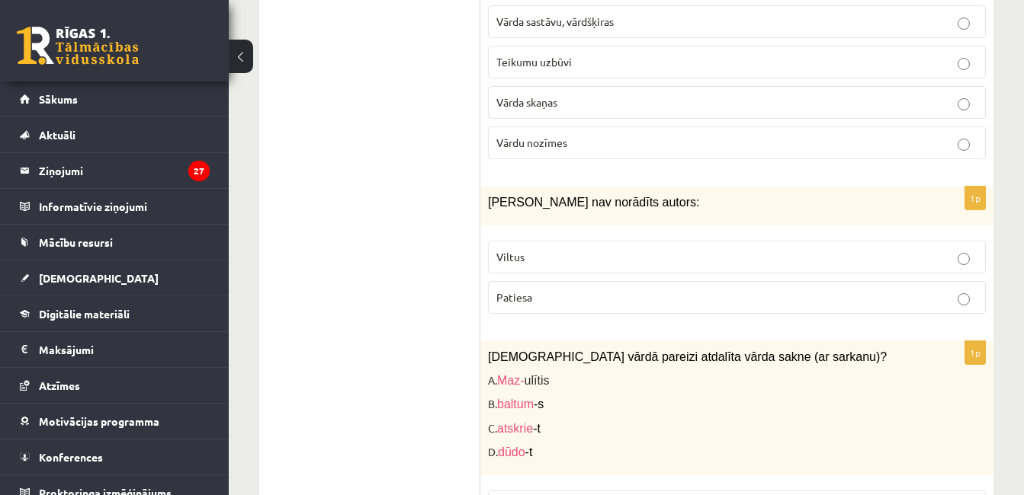
scroll to position [3721, 0]
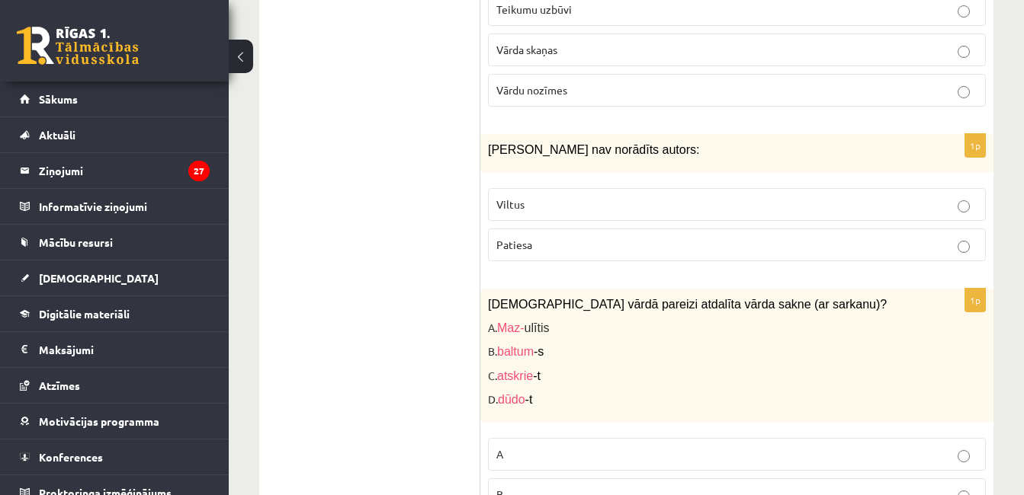
click at [671, 237] on p "Patiesa" at bounding box center [736, 245] width 481 height 16
drag, startPoint x: 487, startPoint y: 132, endPoint x: 641, endPoint y: 235, distance: 185.6
click at [641, 235] on div "1p Ziņai nav norādīts autors: Viltus Patiesa" at bounding box center [736, 203] width 513 height 139
click at [1005, 165] on div "Latviešu valoda JK 11.b1 klase 1. ieskaite , Annija Patrīcija Augstkalne (11.b1…" at bounding box center [626, 281] width 795 height 7886
click at [929, 201] on label "Viltus" at bounding box center [737, 204] width 498 height 33
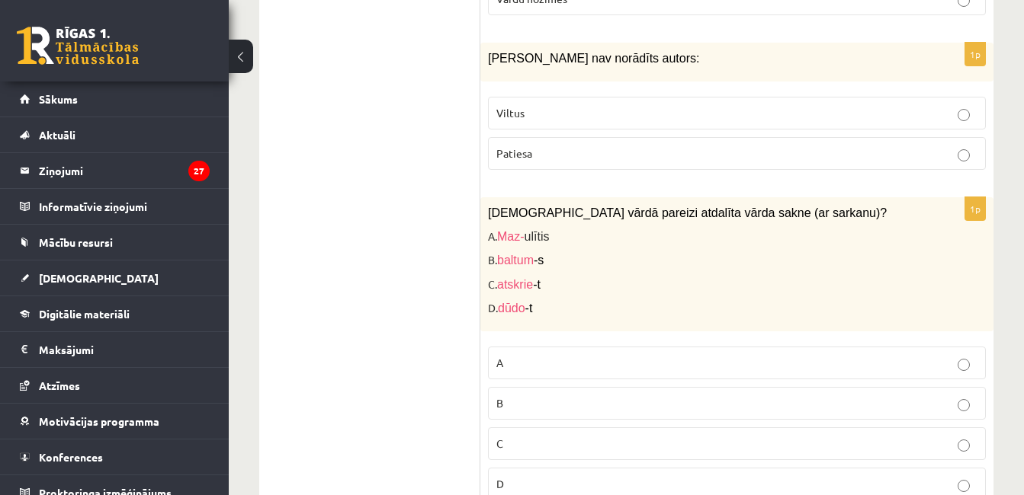
scroll to position [3891, 0]
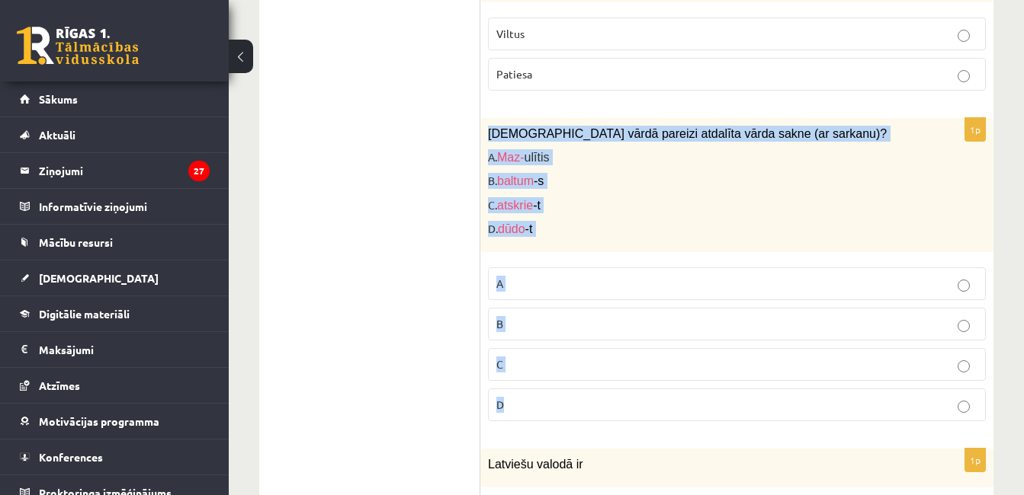
drag, startPoint x: 485, startPoint y: 114, endPoint x: 547, endPoint y: 389, distance: 282.1
click at [547, 389] on div "1p Kurā vārdā pareizi atdalīta vārda sakne (ar sarkanu)? A. Maz- ulītis B. balt…" at bounding box center [736, 276] width 513 height 316
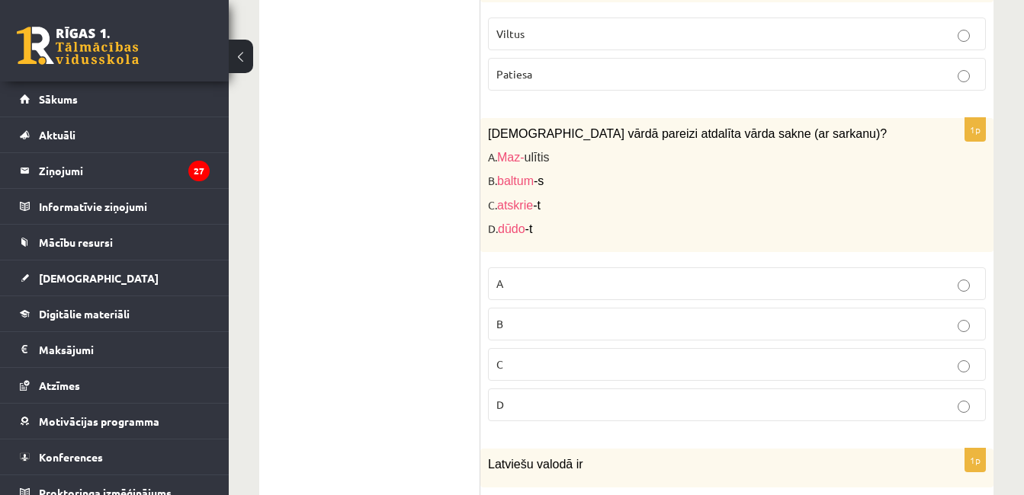
click at [460, 187] on ul "1. uzdevums 2. uzdevums 3. uzdevums" at bounding box center [377, 322] width 206 height 7370
click at [553, 268] on label "A" at bounding box center [737, 284] width 498 height 33
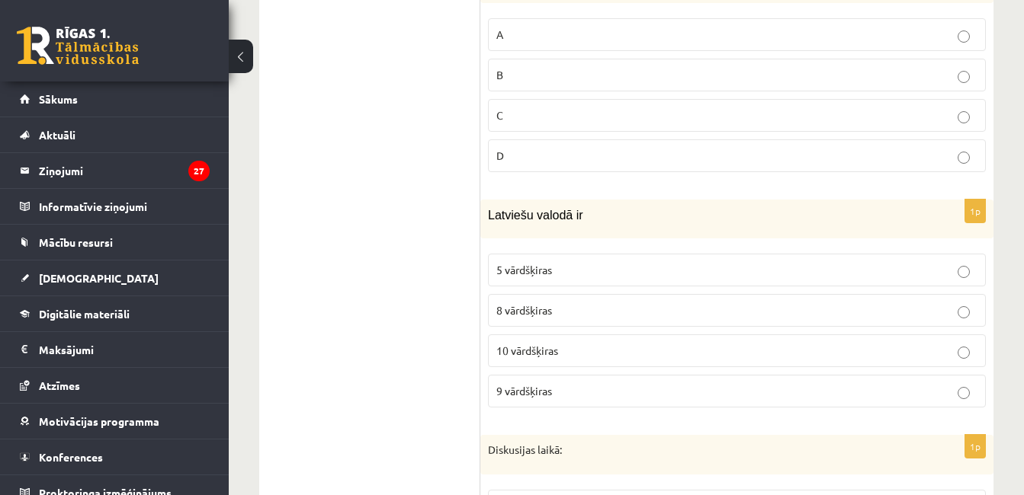
scroll to position [4154, 0]
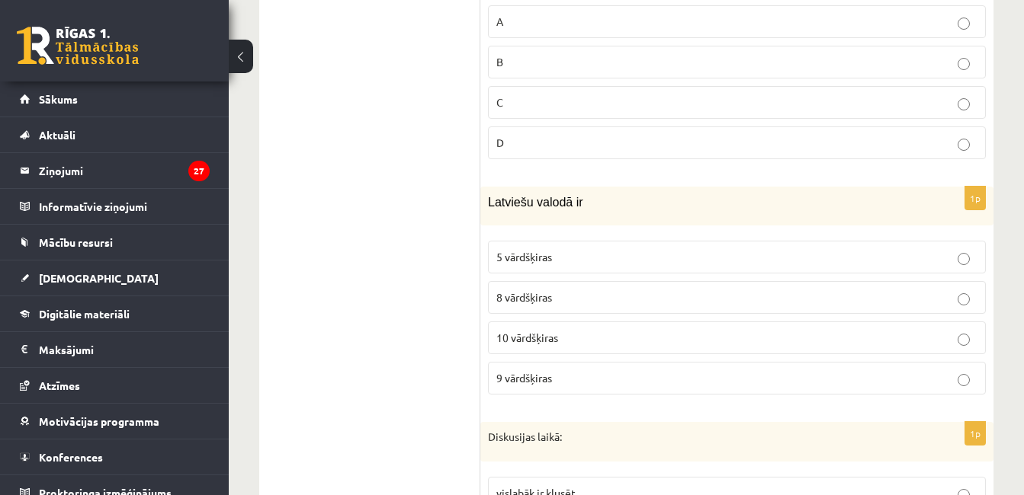
click at [561, 332] on label "10 vārdšķiras" at bounding box center [737, 338] width 498 height 33
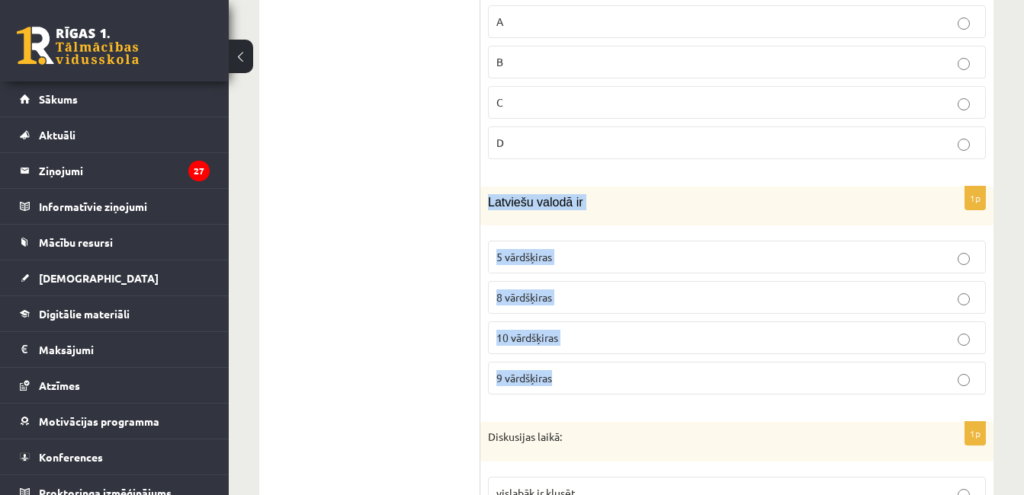
drag, startPoint x: 487, startPoint y: 187, endPoint x: 612, endPoint y: 345, distance: 201.3
click at [612, 345] on div "1p Latviešu valodā ir 5 vārdšķiras 8 vārdšķiras 10 vārdšķiras 9 vārdšķiras" at bounding box center [736, 297] width 513 height 220
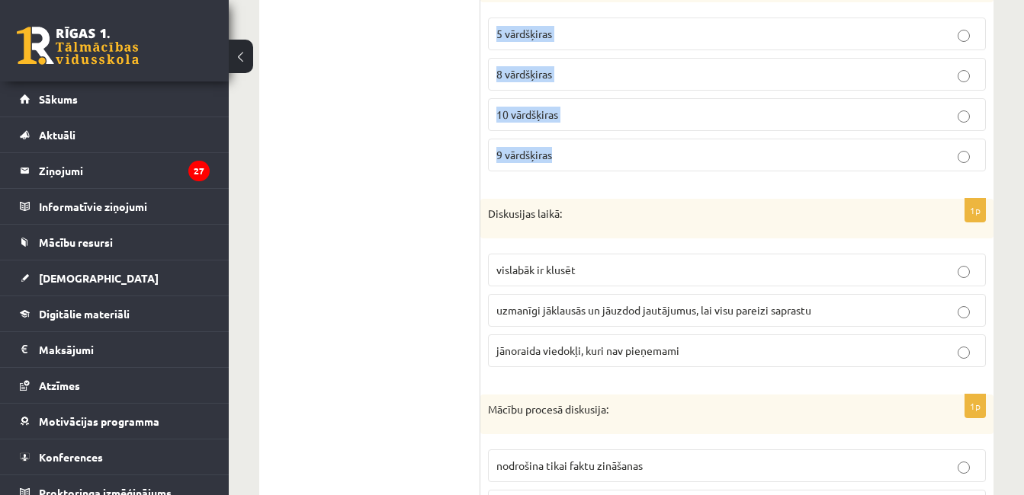
scroll to position [4416, 0]
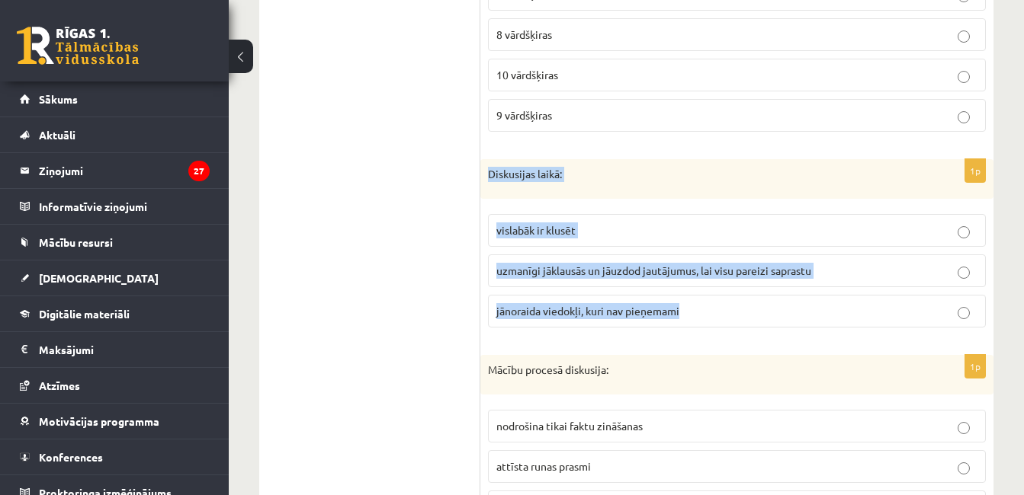
drag, startPoint x: 488, startPoint y: 159, endPoint x: 723, endPoint y: 283, distance: 265.9
click at [723, 283] on div "1p Diskusijas laikā: vislabāk ir klusēt uzmanīgi jāklausās un jāuzdod jautājumu…" at bounding box center [736, 249] width 513 height 181
click at [584, 264] on span "uzmanīgi jāklausās un jāuzdod jautājumus, lai visu pareizi saprastu" at bounding box center [653, 271] width 315 height 14
drag, startPoint x: 584, startPoint y: 252, endPoint x: 719, endPoint y: 263, distance: 135.3
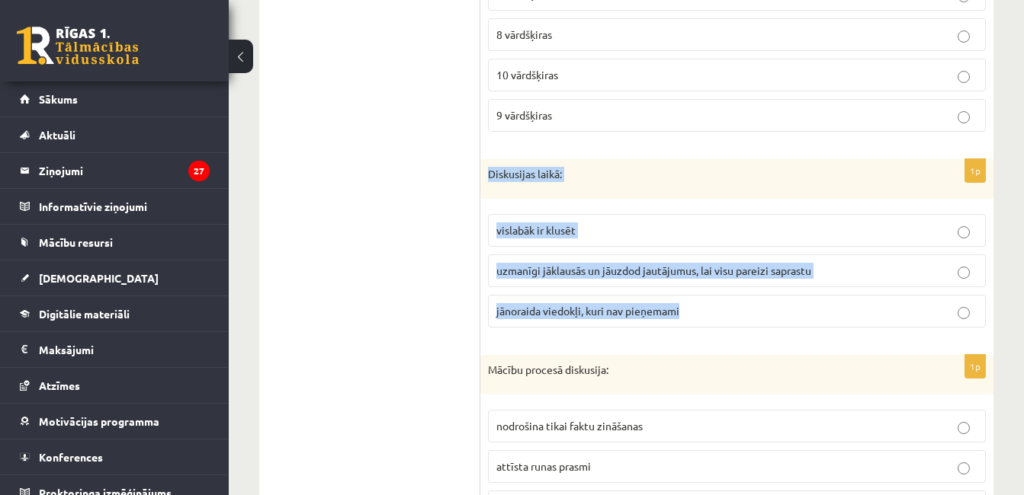
click at [719, 263] on p "uzmanīgi jāklausās un jāuzdod jautājumus, lai visu pareizi saprastu" at bounding box center [736, 271] width 481 height 16
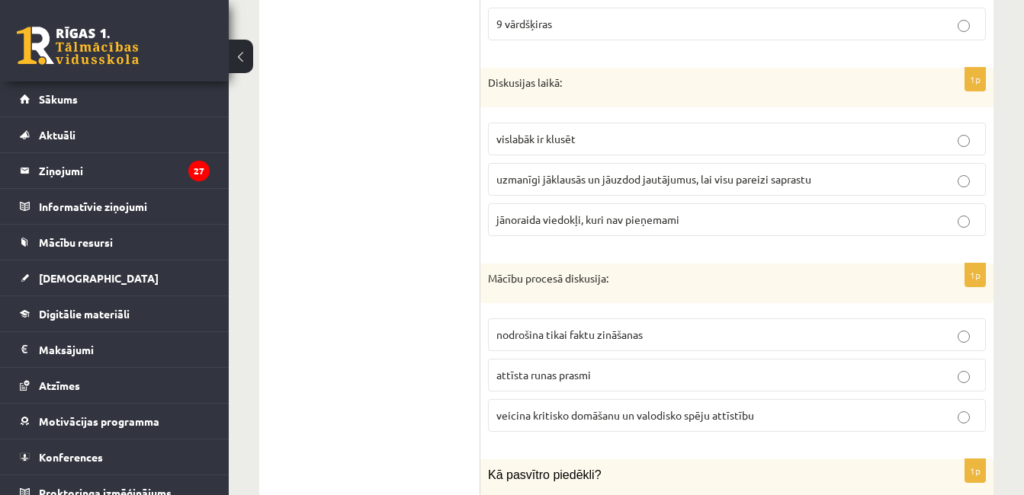
scroll to position [4535, 0]
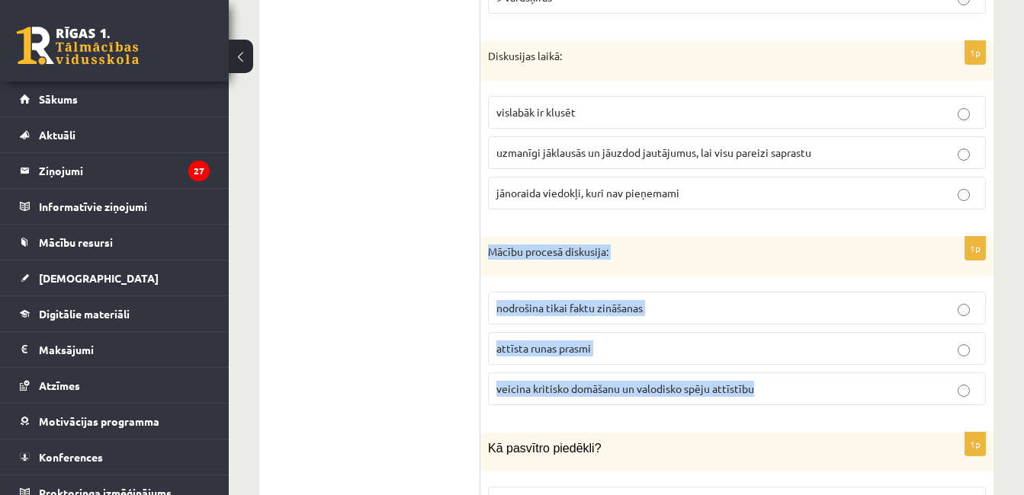
drag, startPoint x: 489, startPoint y: 234, endPoint x: 758, endPoint y: 363, distance: 297.6
click at [758, 363] on div "1p Mācību procesā diskusija: nodrošina tikai faktu zināšanas attīsta runas pras…" at bounding box center [736, 327] width 513 height 181
click at [608, 384] on label "veicina kritisko domāšanu un valodisko spēju attīstību" at bounding box center [737, 389] width 498 height 33
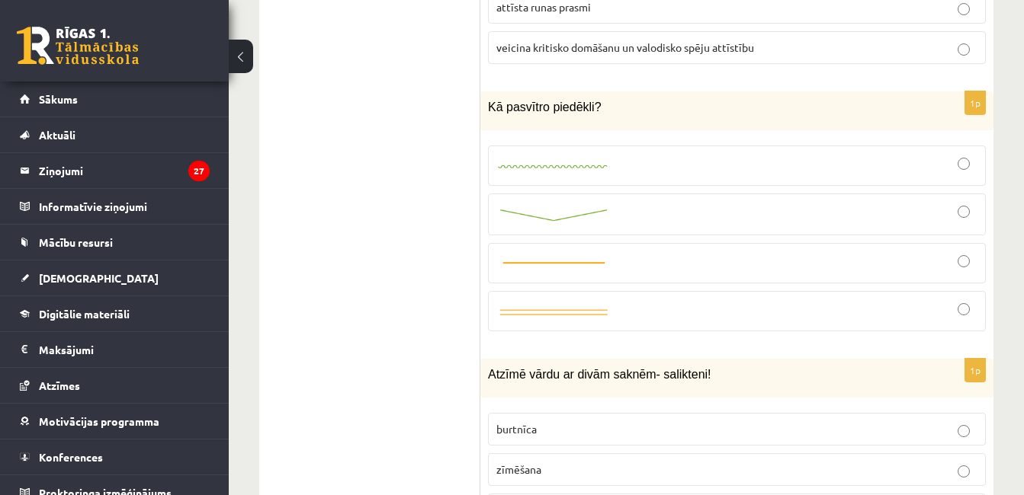
scroll to position [4889, 0]
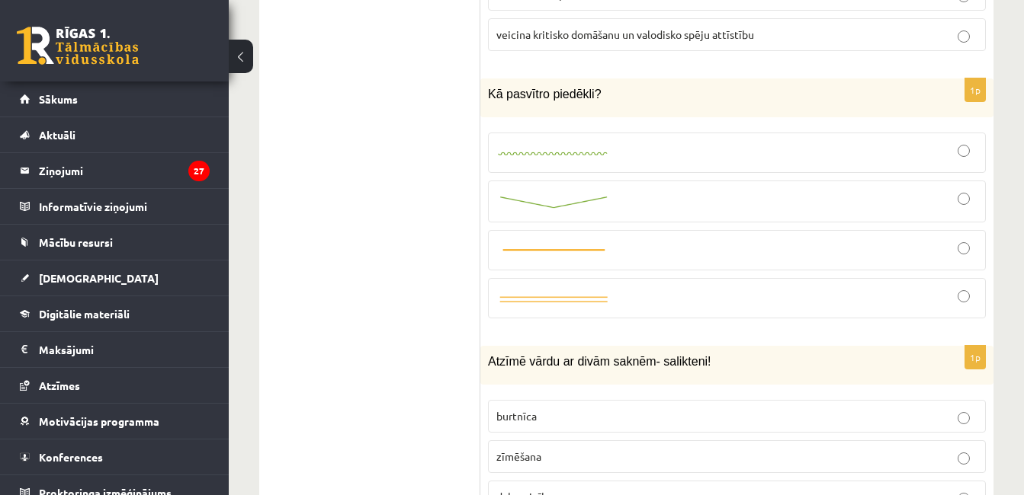
click at [545, 194] on img at bounding box center [553, 202] width 114 height 16
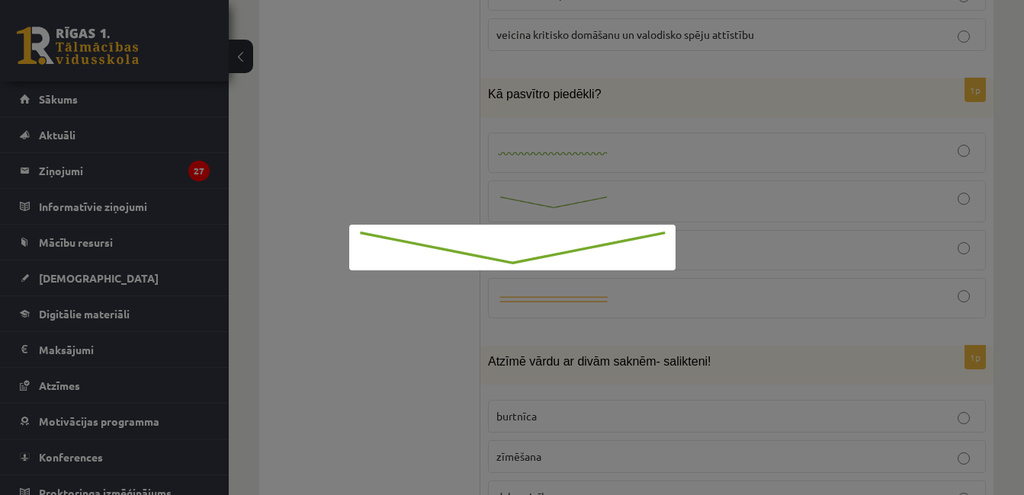
click at [809, 197] on div at bounding box center [512, 247] width 1024 height 495
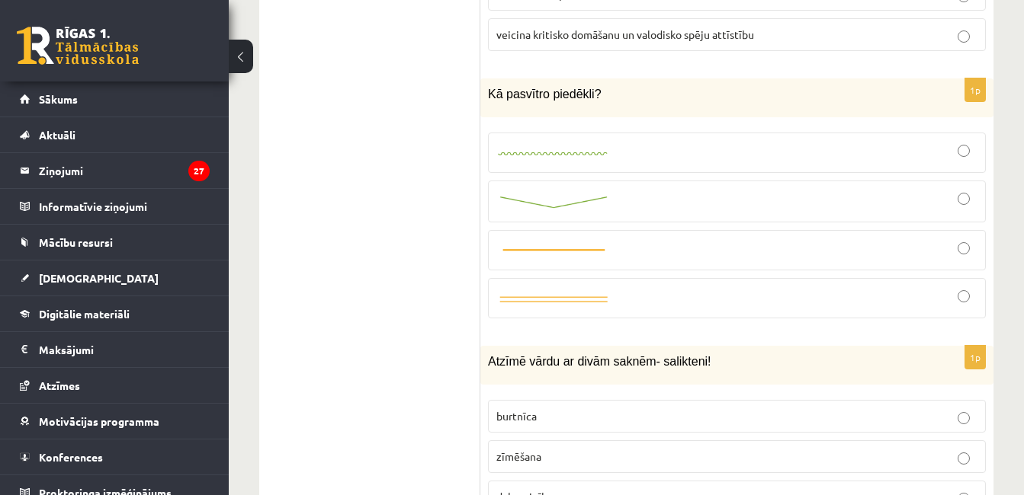
click at [957, 189] on div at bounding box center [736, 201] width 481 height 25
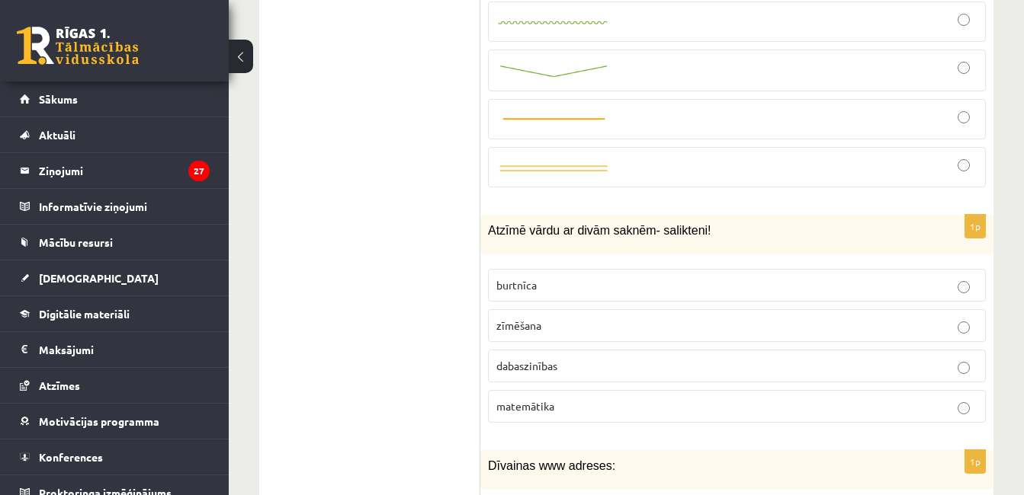
scroll to position [5034, 0]
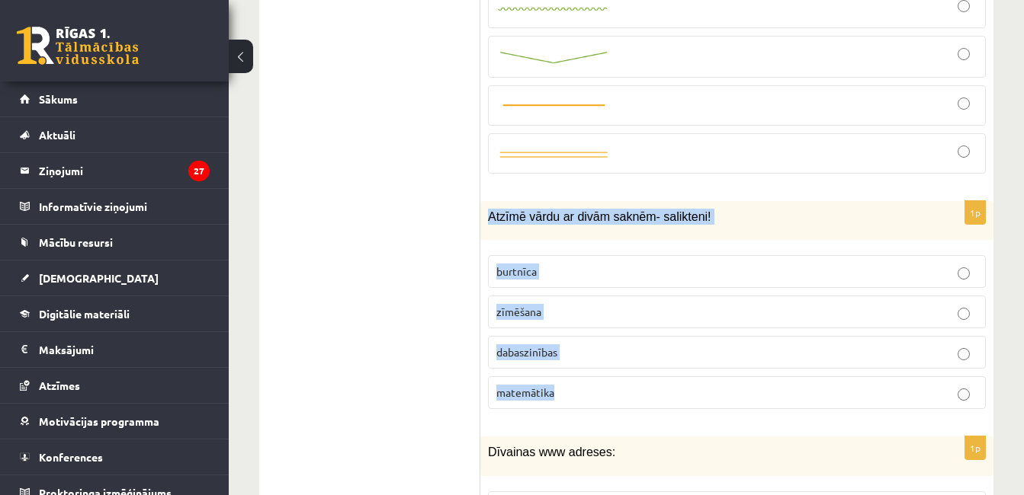
drag, startPoint x: 488, startPoint y: 197, endPoint x: 629, endPoint y: 368, distance: 221.4
click at [629, 368] on div "1p Atzīmē vārdu ar divām saknēm- salikteni! burtnīca zīmēšana dabaszinības mate…" at bounding box center [736, 311] width 513 height 220
click at [569, 344] on p "dabaszinības" at bounding box center [736, 352] width 481 height 16
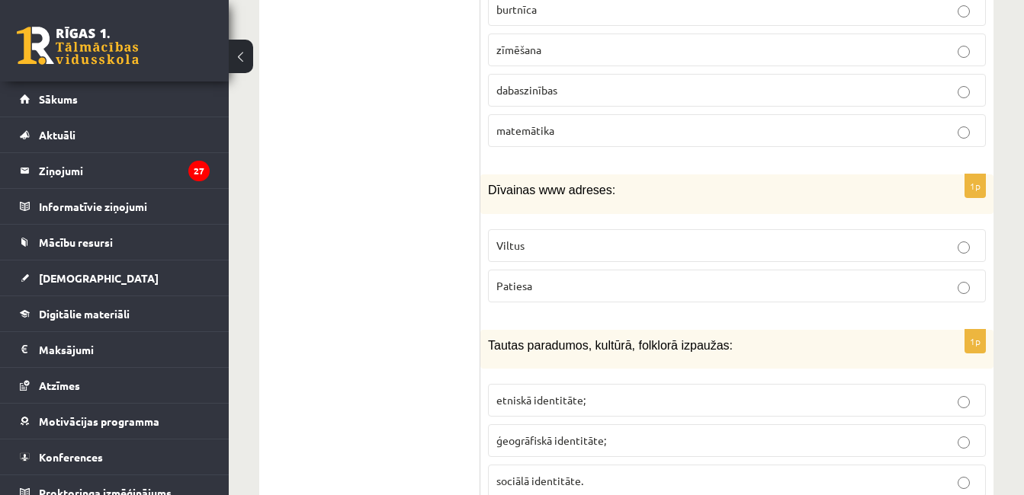
scroll to position [5309, 0]
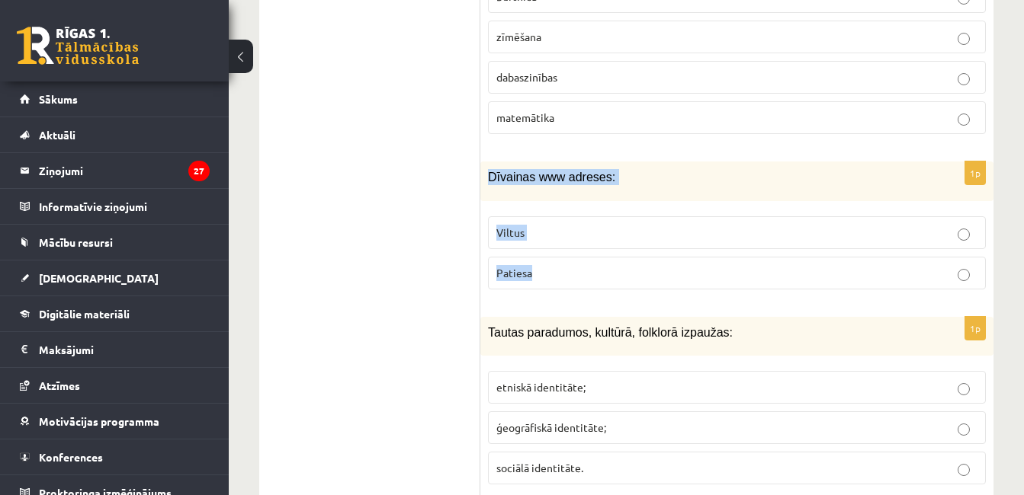
drag, startPoint x: 485, startPoint y: 157, endPoint x: 572, endPoint y: 251, distance: 128.4
click at [572, 251] on div "1p Dīvainas www adreses: Viltus Patiesa" at bounding box center [736, 231] width 513 height 139
drag, startPoint x: 421, startPoint y: 230, endPoint x: 831, endPoint y: 191, distance: 411.9
click at [831, 191] on div "1p Dīvainas www adreses: Viltus Patiesa" at bounding box center [736, 231] width 513 height 139
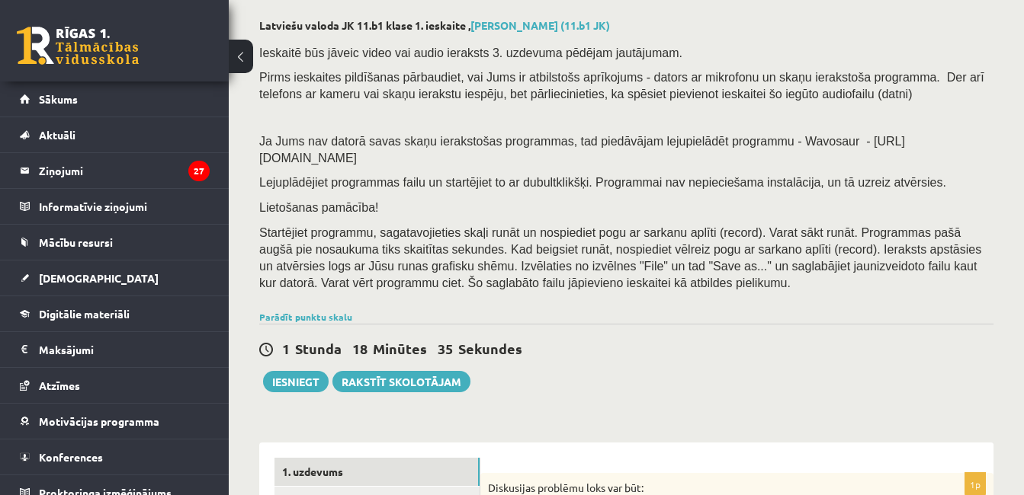
scroll to position [56, 0]
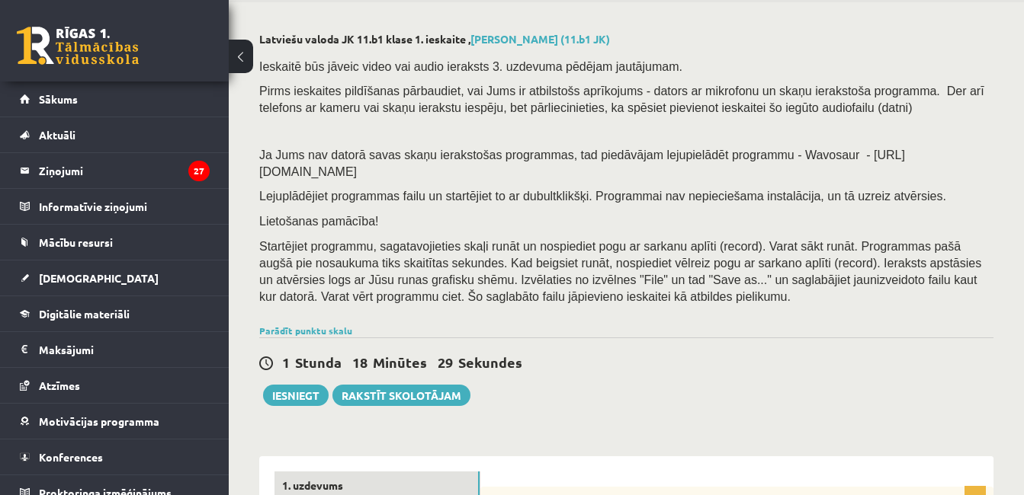
drag, startPoint x: 809, startPoint y: 158, endPoint x: 940, endPoint y: 175, distance: 131.4
drag, startPoint x: 940, startPoint y: 175, endPoint x: 922, endPoint y: 102, distance: 74.5
click at [922, 102] on p "Pirms ieskaites pildīšanas pārbaudiet, vai Jums ir atbilstošs aprīkojums - dato…" at bounding box center [622, 99] width 726 height 34
drag, startPoint x: 258, startPoint y: 68, endPoint x: 262, endPoint y: 57, distance: 11.3
click at [262, 58] on p "Ieskaitē būs jāveic video vai audio ieraksts 3. uzdevuma pēdējam jautājumam." at bounding box center [622, 66] width 726 height 17
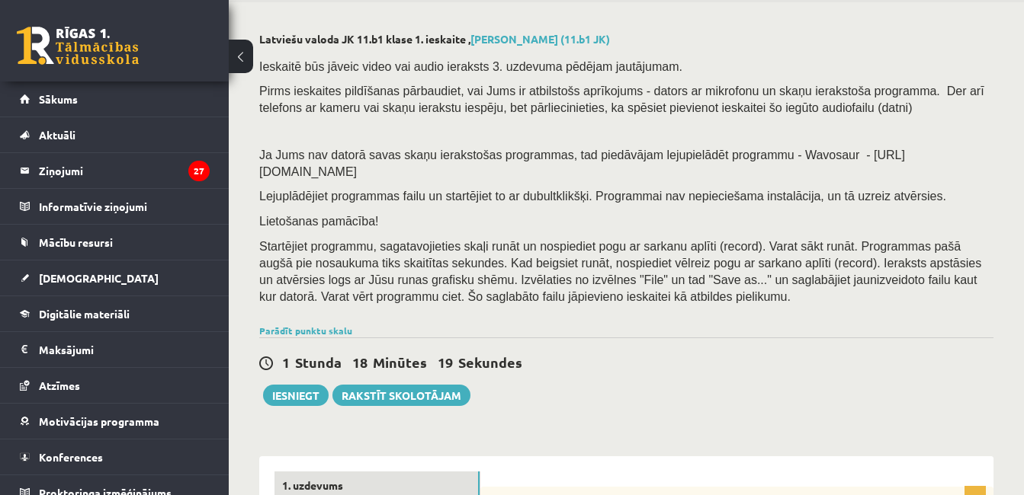
drag, startPoint x: 260, startPoint y: 67, endPoint x: 584, endPoint y: 277, distance: 385.8
click at [584, 277] on div "Ieskaitē būs jāveic video vai audio ieraksts 3. uzdevuma pēdējam jautājumam. Pi…" at bounding box center [626, 185] width 734 height 271
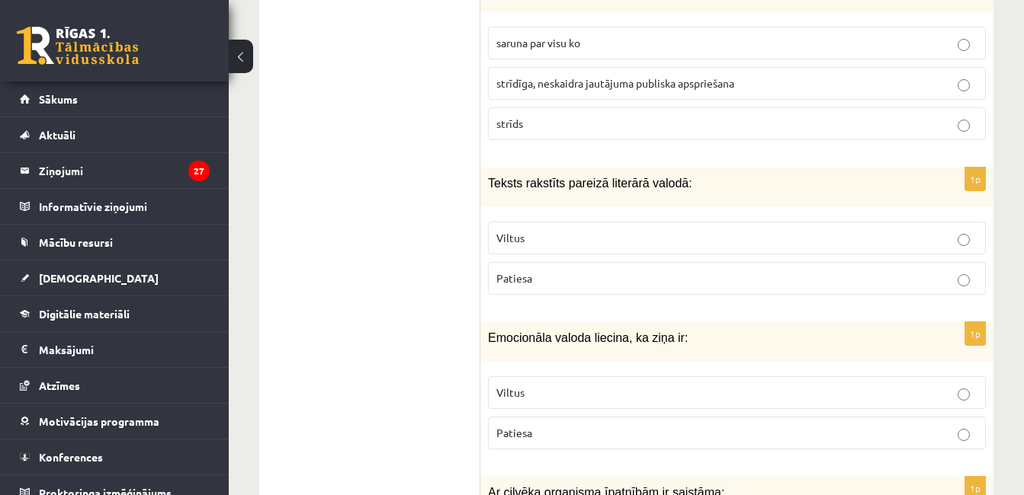
scroll to position [2933, 0]
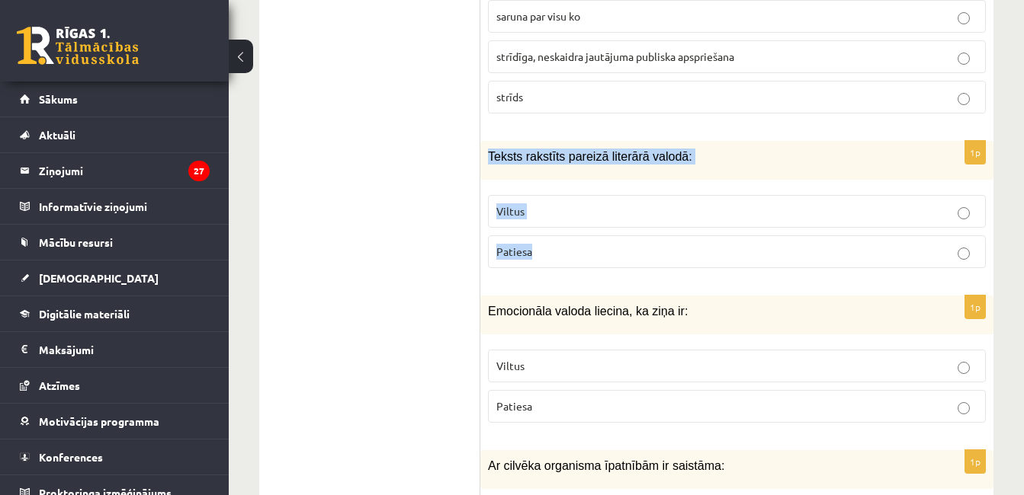
drag, startPoint x: 485, startPoint y: 139, endPoint x: 561, endPoint y: 237, distance: 123.8
click at [561, 237] on div "1p Teksts rakstīts pareizā literārā valodā: Viltus Patiesa" at bounding box center [736, 210] width 513 height 139
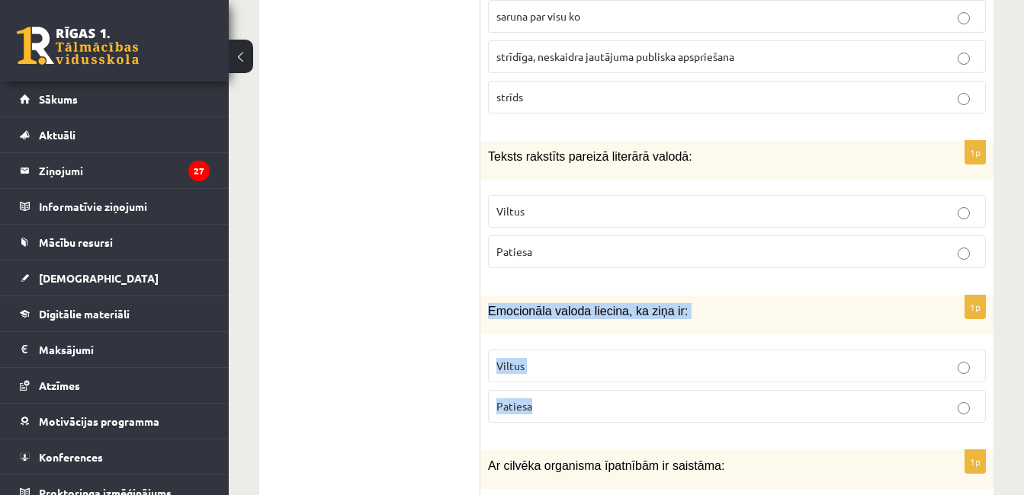
drag, startPoint x: 484, startPoint y: 296, endPoint x: 597, endPoint y: 399, distance: 152.7
click at [597, 399] on div "1p Emocionāla valoda liecina, ka ziņa ir: Viltus Patiesa" at bounding box center [736, 365] width 513 height 139
click at [660, 350] on label "Viltus" at bounding box center [737, 366] width 498 height 33
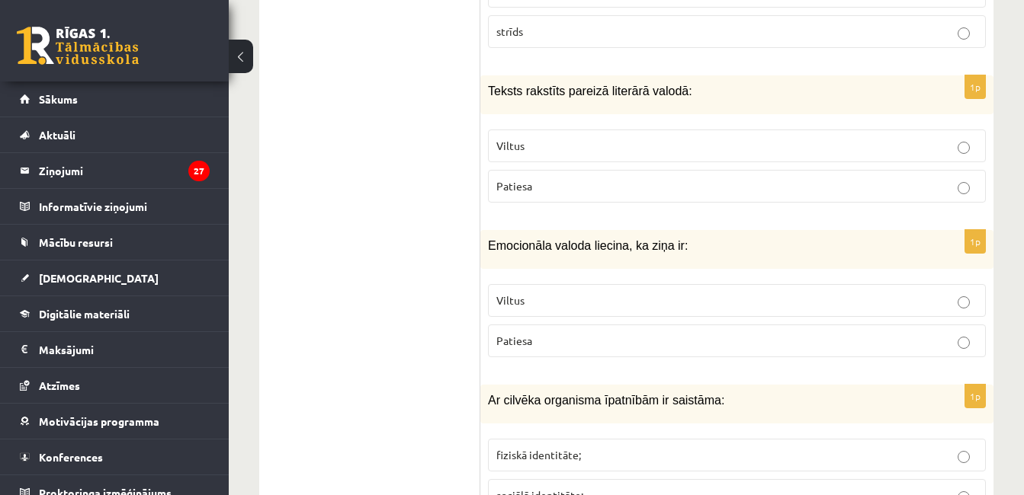
scroll to position [3024, 0]
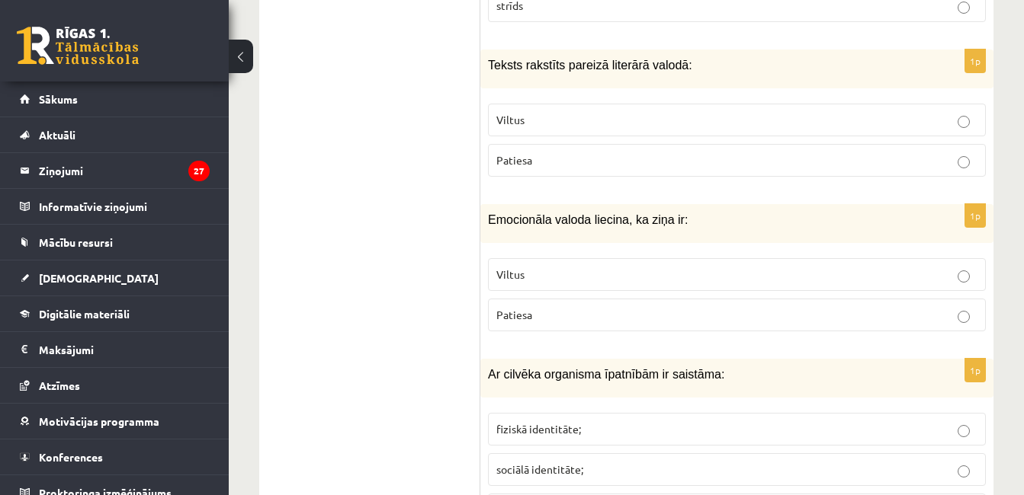
click at [953, 299] on label "Patiesa" at bounding box center [737, 315] width 498 height 33
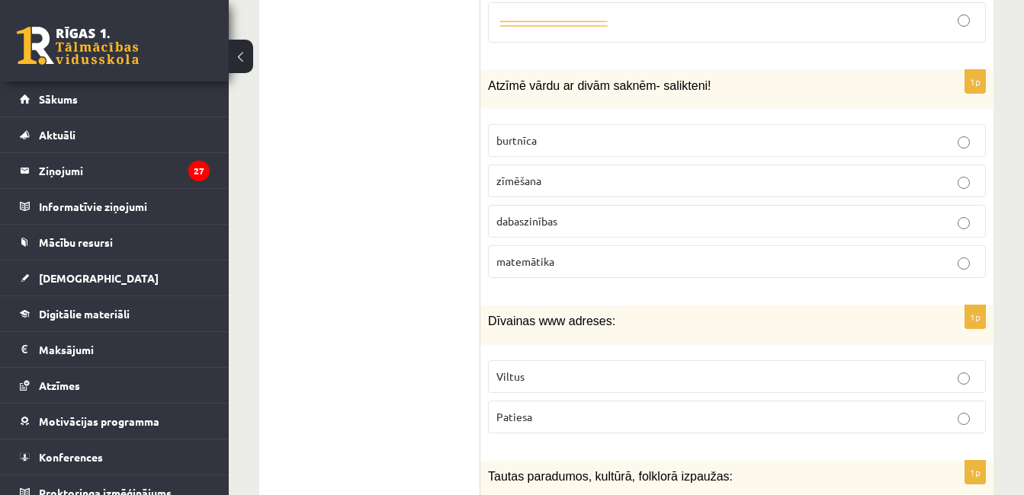
scroll to position [5230, 0]
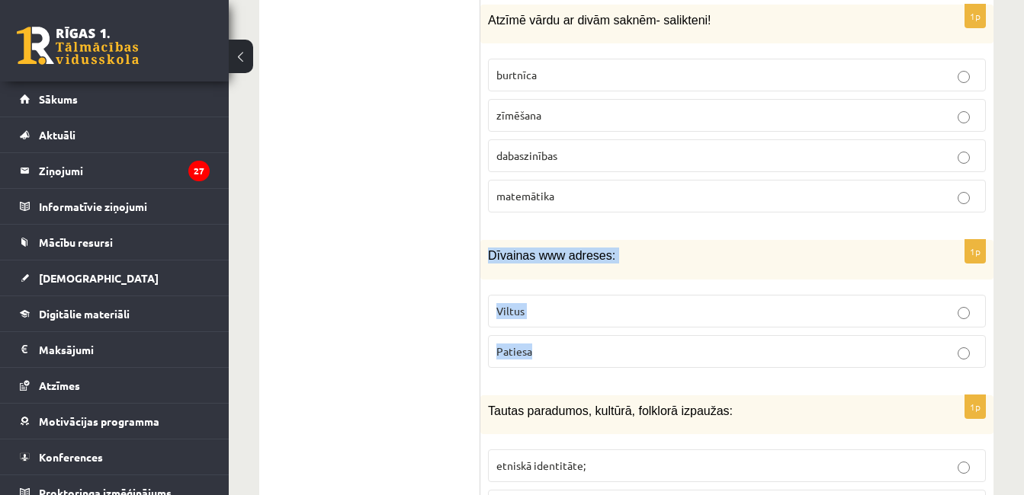
drag, startPoint x: 489, startPoint y: 237, endPoint x: 593, endPoint y: 319, distance: 132.4
click at [593, 319] on div "1p Dīvainas www adreses: Viltus Patiesa" at bounding box center [736, 309] width 513 height 139
click at [563, 303] on label "Viltus" at bounding box center [737, 311] width 498 height 33
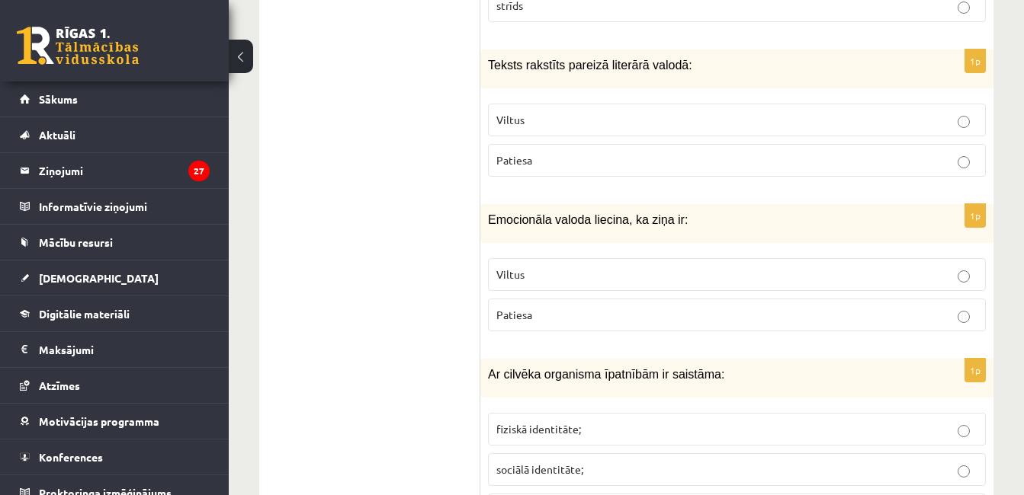
scroll to position [3064, 0]
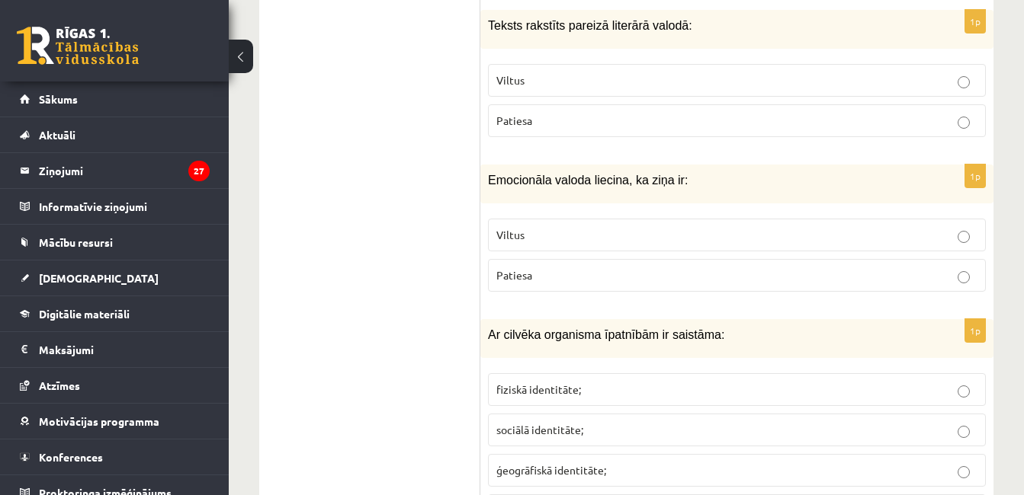
click at [949, 227] on p "Viltus" at bounding box center [736, 235] width 481 height 16
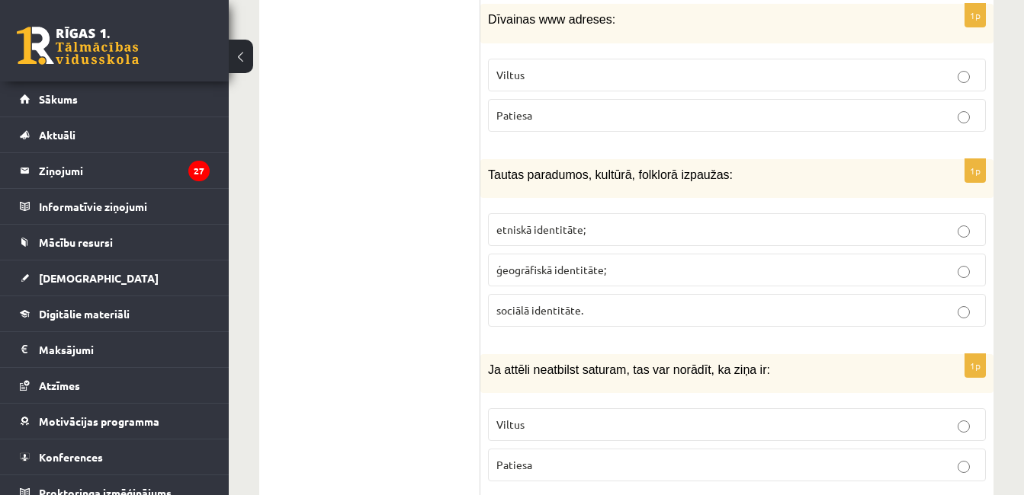
scroll to position [5480, 0]
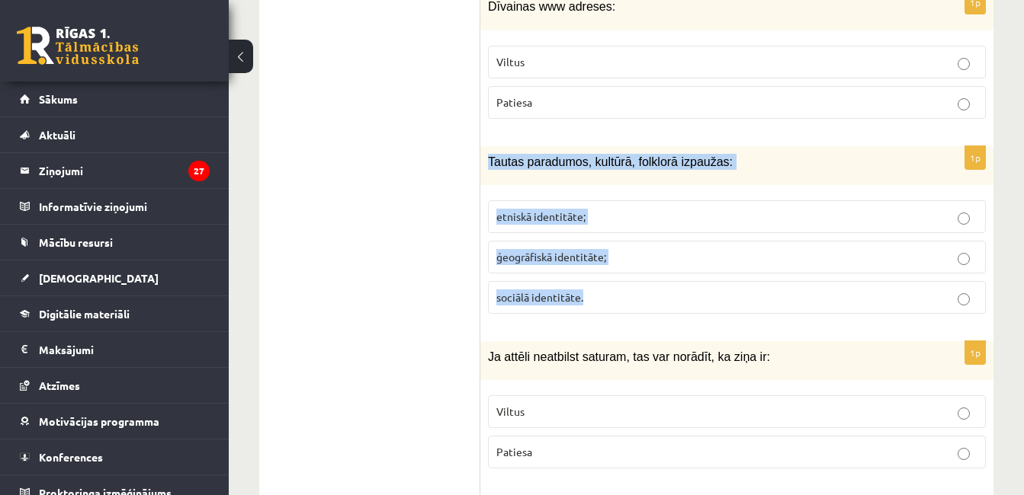
drag, startPoint x: 485, startPoint y: 143, endPoint x: 602, endPoint y: 291, distance: 189.4
click at [602, 291] on div "1p Tautas paradumos, kultūrā, folklorā izpaužas: etniskā identitāte; ģeogrāfisk…" at bounding box center [736, 236] width 513 height 180
click at [610, 200] on label "etniskā identitāte;" at bounding box center [737, 216] width 498 height 33
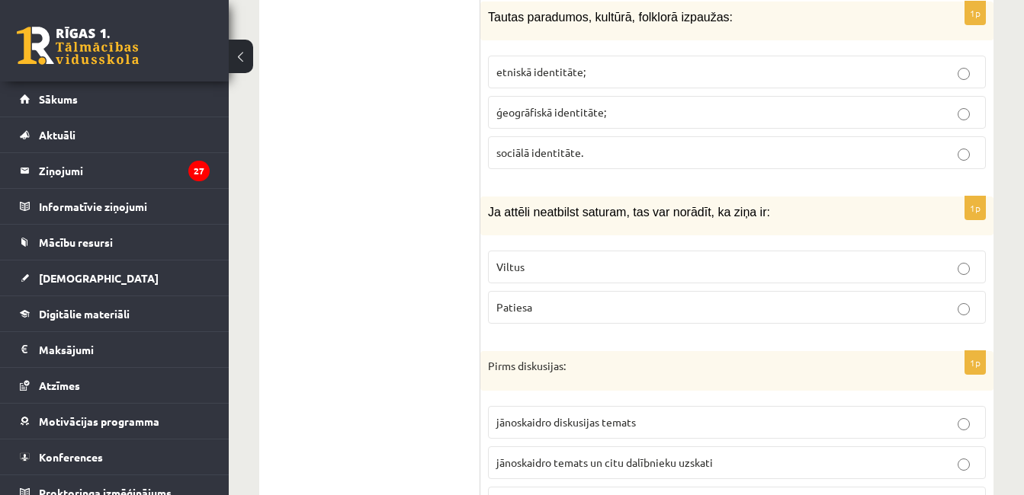
scroll to position [5664, 0]
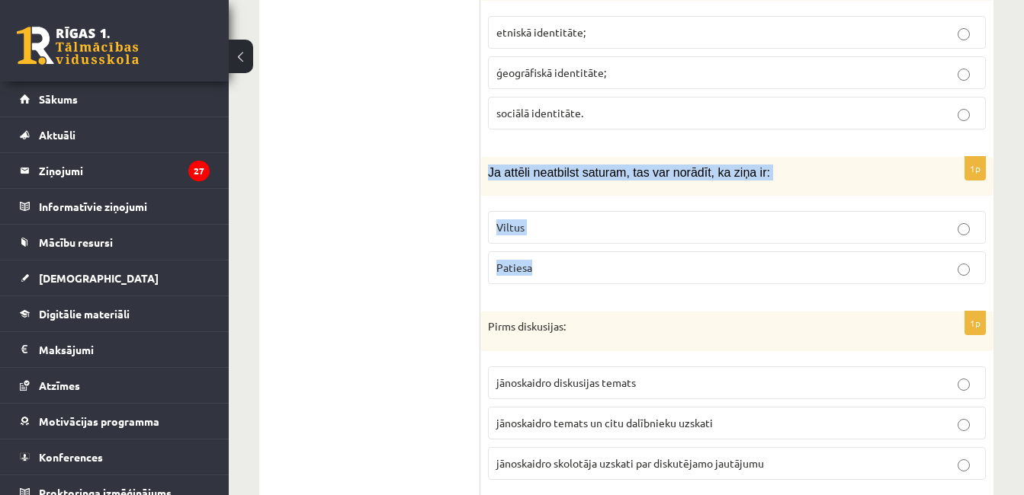
drag, startPoint x: 489, startPoint y: 152, endPoint x: 586, endPoint y: 241, distance: 131.6
click at [586, 241] on div "1p Ja attēli neatbilst saturam, tas var norādīt, ka ziņa ir: Viltus Patiesa" at bounding box center [736, 226] width 513 height 139
click at [566, 219] on p "Viltus" at bounding box center [736, 227] width 481 height 16
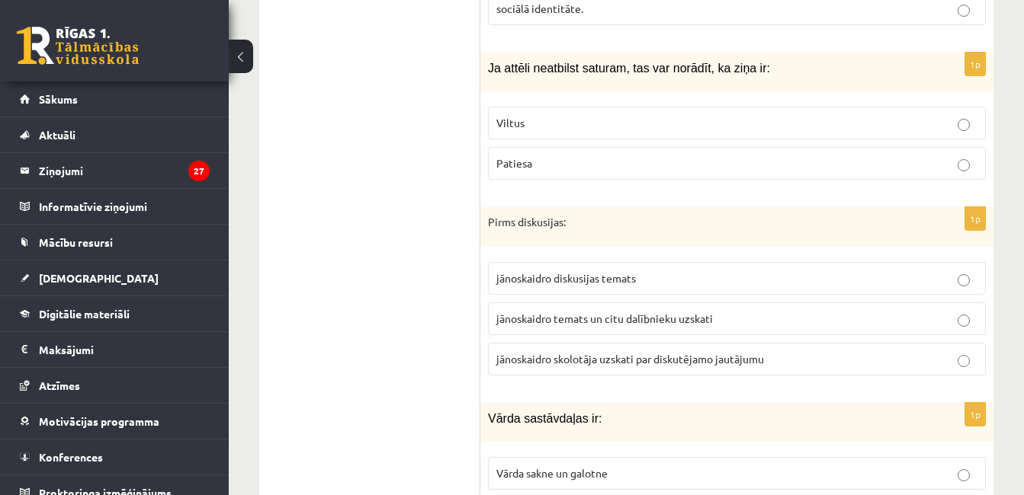
scroll to position [5821, 0]
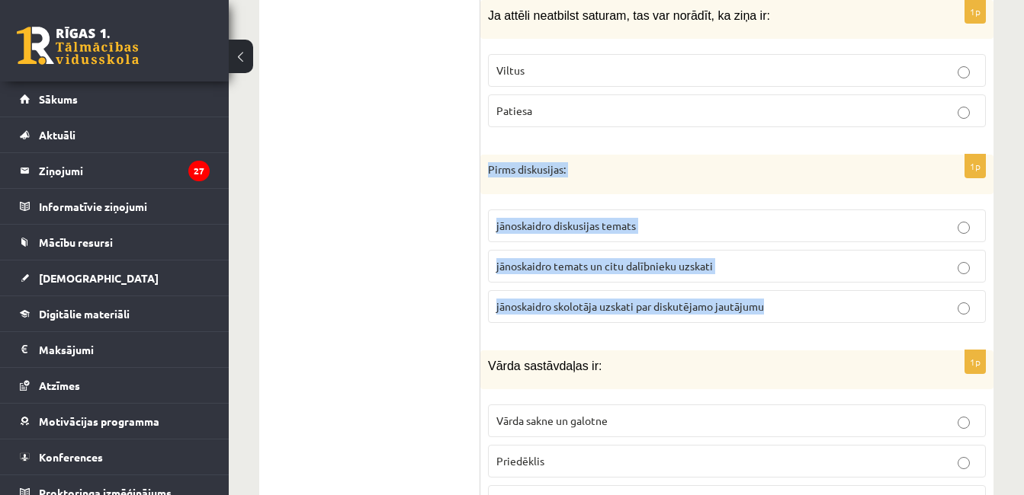
drag, startPoint x: 482, startPoint y: 154, endPoint x: 773, endPoint y: 282, distance: 317.3
click at [773, 282] on div "1p Pirms diskusijas: jānoskaidro diskusijas temats jānoskaidro temats un citu d…" at bounding box center [736, 245] width 513 height 181
click at [610, 259] on span "jānoskaidro temats un citu dalībnieku uzskati" at bounding box center [604, 266] width 216 height 14
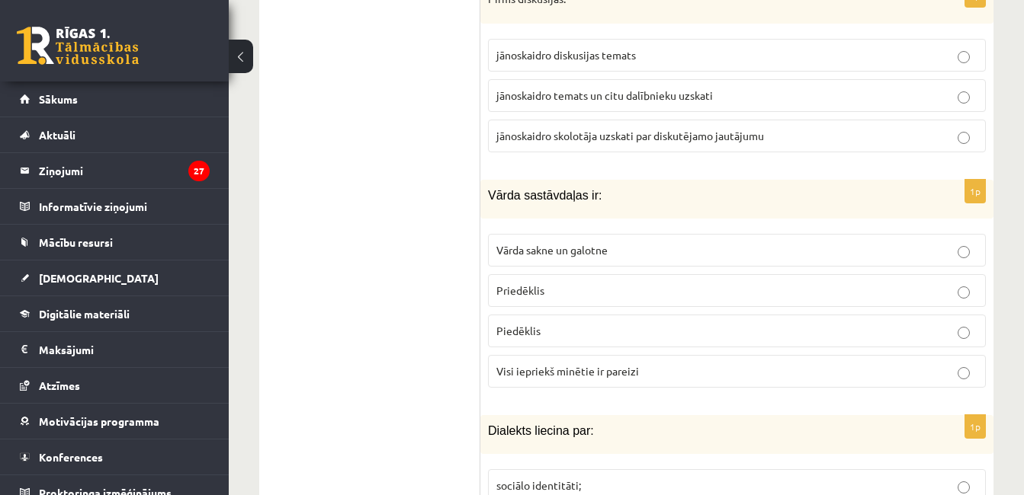
scroll to position [6005, 0]
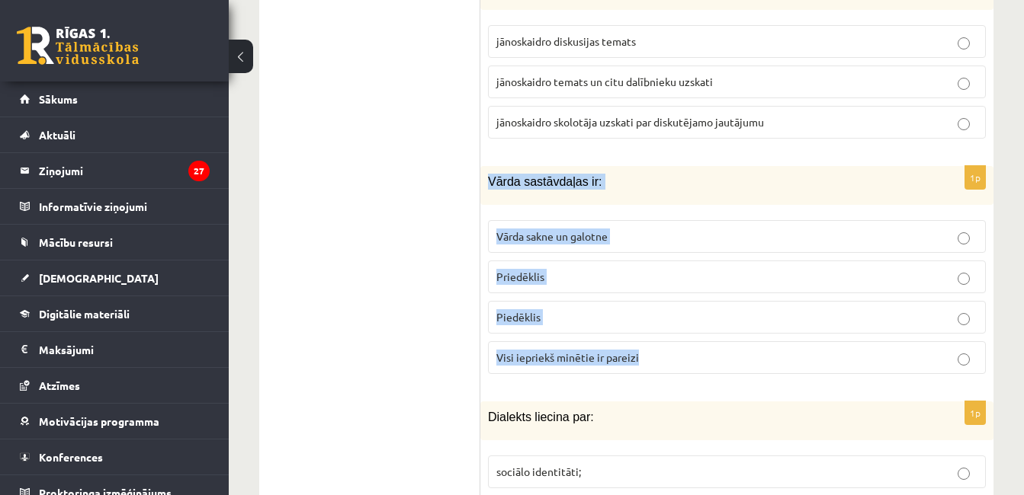
drag, startPoint x: 487, startPoint y: 163, endPoint x: 671, endPoint y: 344, distance: 257.6
click at [671, 344] on div "1p Vārda sastāvdaļas ir: Vārda sakne un galotne Priedēklis Piedēklis Visi iepri…" at bounding box center [736, 276] width 513 height 220
click at [628, 341] on label "Visi iepriekš minētie ir pareizi" at bounding box center [737, 357] width 498 height 33
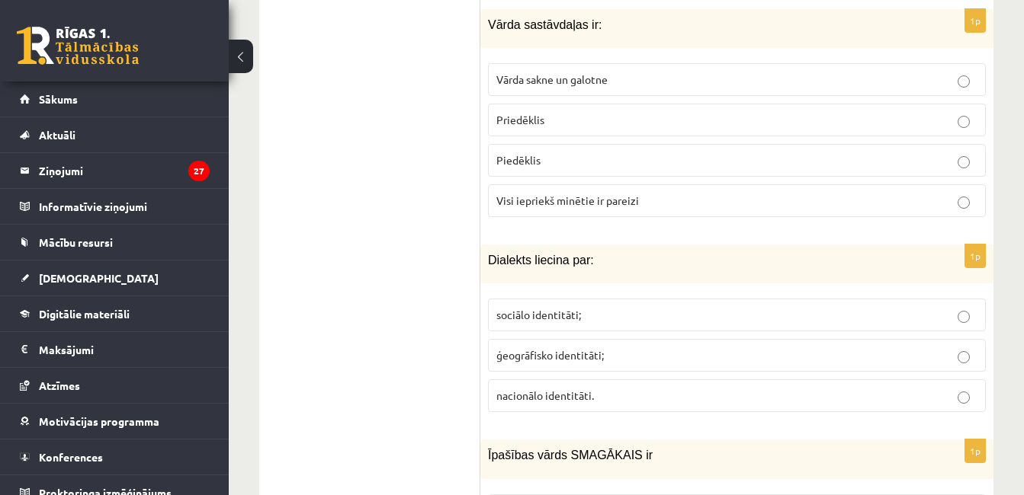
scroll to position [6242, 0]
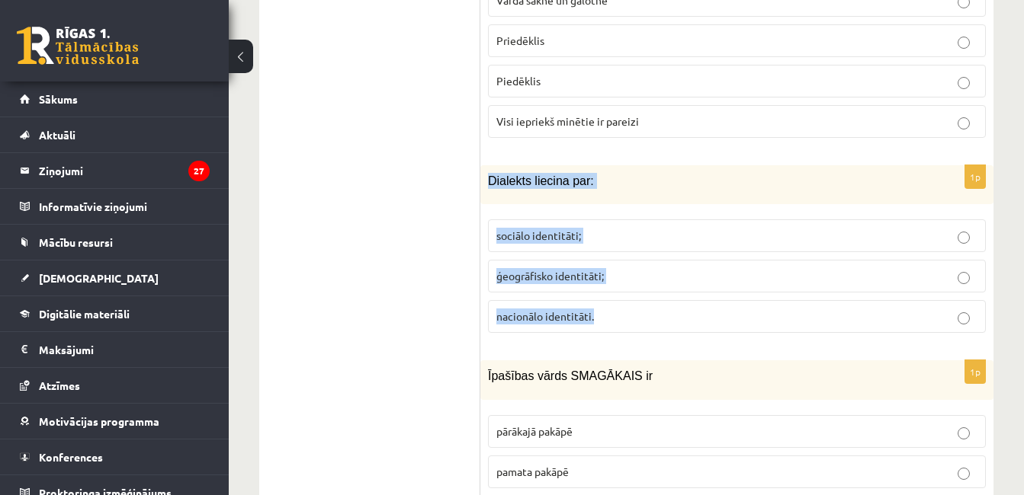
drag, startPoint x: 483, startPoint y: 165, endPoint x: 668, endPoint y: 291, distance: 223.2
click at [668, 291] on div "1p Dialekts liecina par: sociālo identitāti; ģeogrāfisko identitāti; nacionālo …" at bounding box center [736, 255] width 513 height 180
click at [591, 268] on p "ģeogrāfisko identitāti;" at bounding box center [736, 276] width 481 height 16
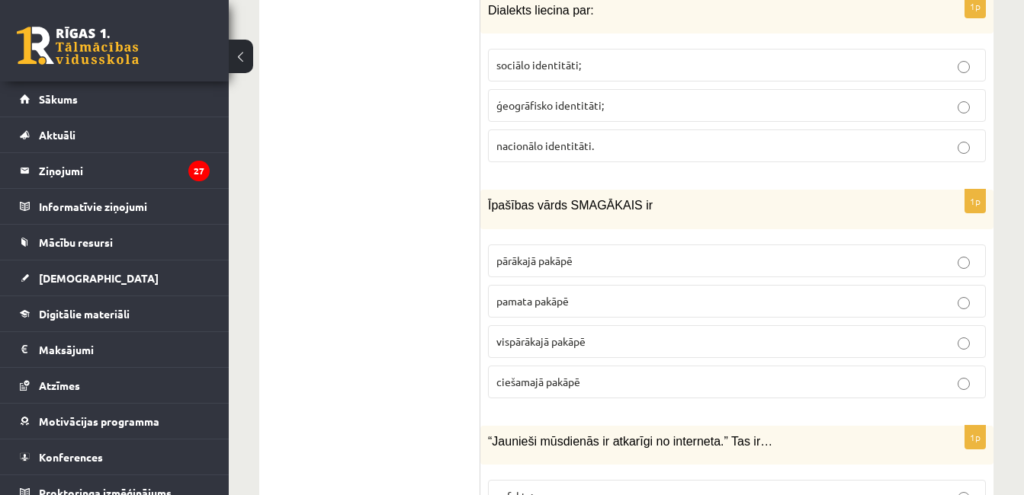
scroll to position [6438, 0]
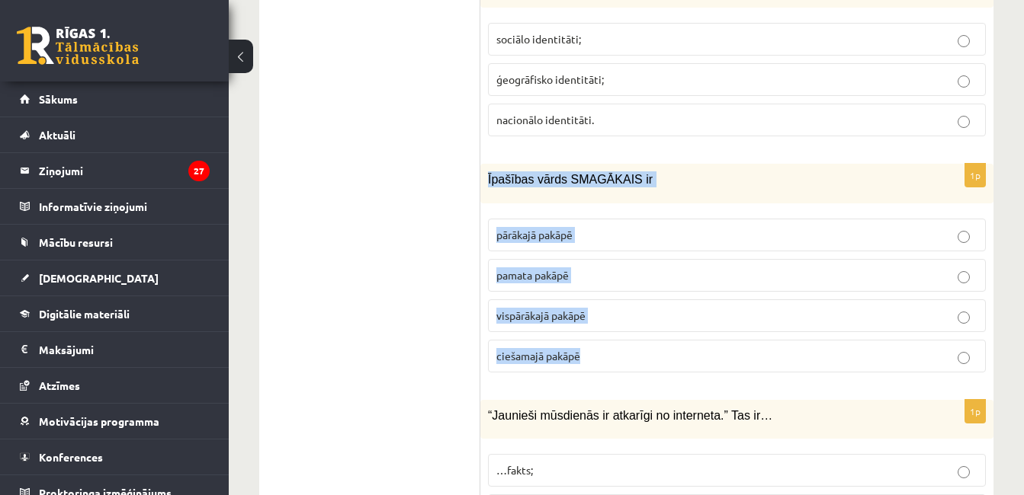
drag, startPoint x: 485, startPoint y: 162, endPoint x: 620, endPoint y: 349, distance: 229.9
click at [620, 349] on div "1p Īpašības vārds SMAGĀKAIS ir pārākajā pakāpē pamata pakāpē vispārākajā pakāpē…" at bounding box center [736, 274] width 513 height 220
click at [546, 228] on span "pārākajā pakāpē" at bounding box center [534, 235] width 76 height 14
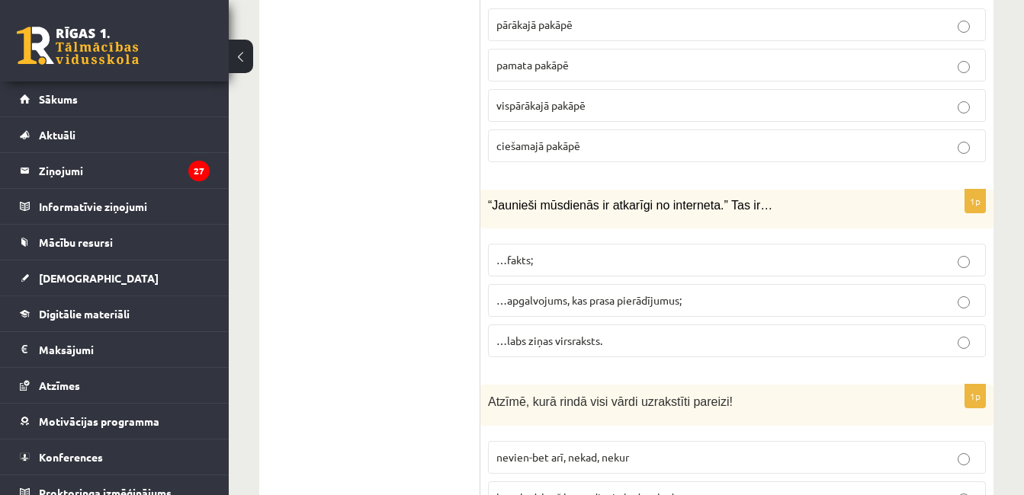
scroll to position [6675, 0]
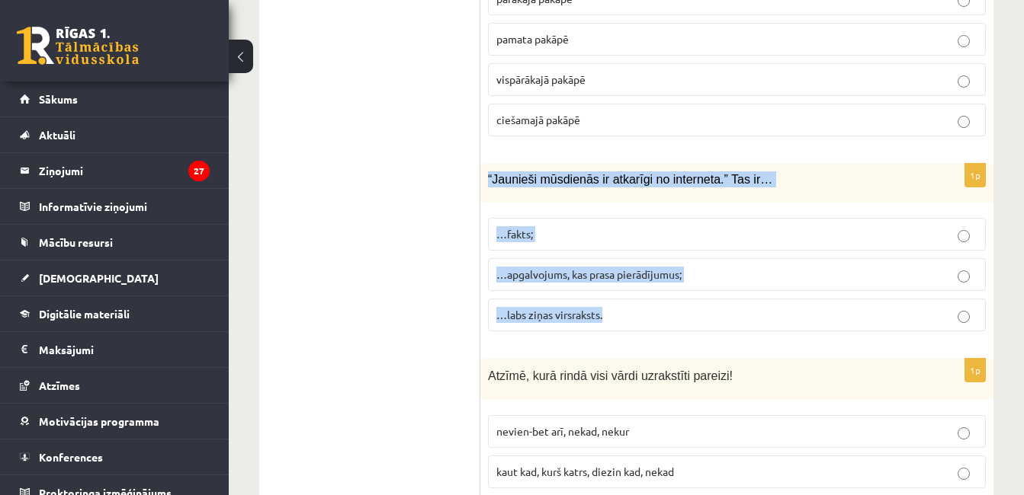
drag, startPoint x: 485, startPoint y: 159, endPoint x: 614, endPoint y: 311, distance: 199.1
click at [614, 311] on div "1p “Jaunieši mūsdienās ir atkarīgi no interneta.” Tas ir… …fakts; …apgalvojums,…" at bounding box center [736, 254] width 513 height 180
click at [715, 267] on p "…apgalvojums, kas prasa pierādījumus;" at bounding box center [736, 275] width 481 height 16
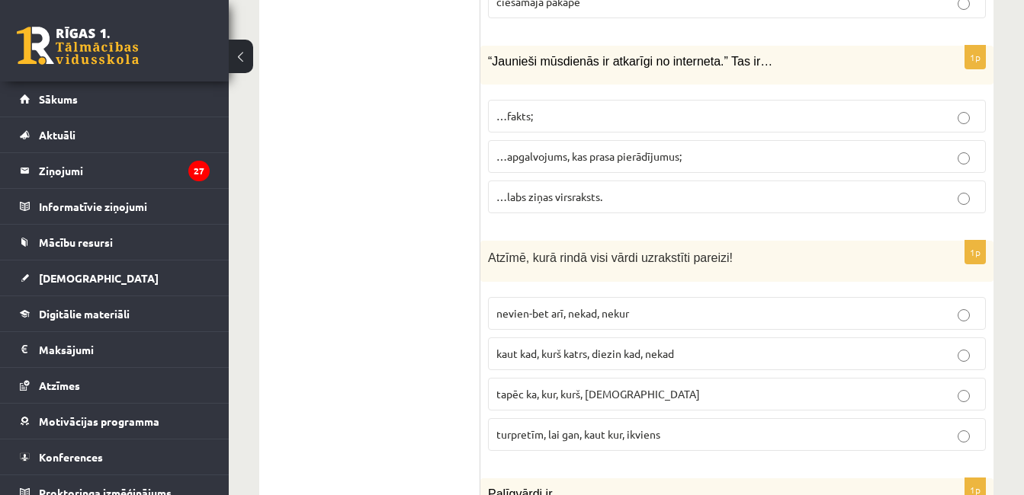
scroll to position [6832, 0]
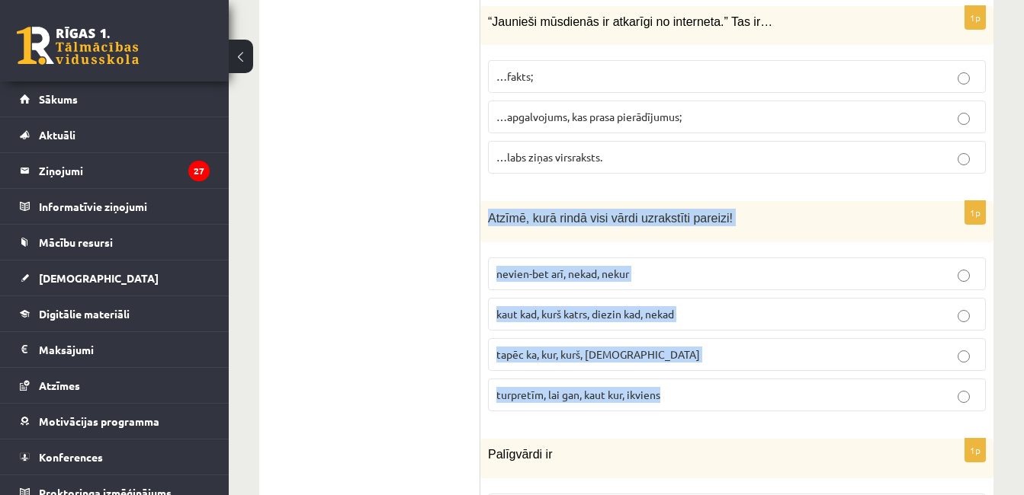
drag, startPoint x: 486, startPoint y: 202, endPoint x: 678, endPoint y: 397, distance: 273.8
click at [678, 397] on div "1p Atzīmē, kurā rindā visi vārdi uzrakstīti pareizi! nevien-bet arī, nekad, nek…" at bounding box center [736, 312] width 513 height 223
click at [644, 387] on p "turpretīm, lai gan, kaut kur, ikviens" at bounding box center [736, 395] width 481 height 16
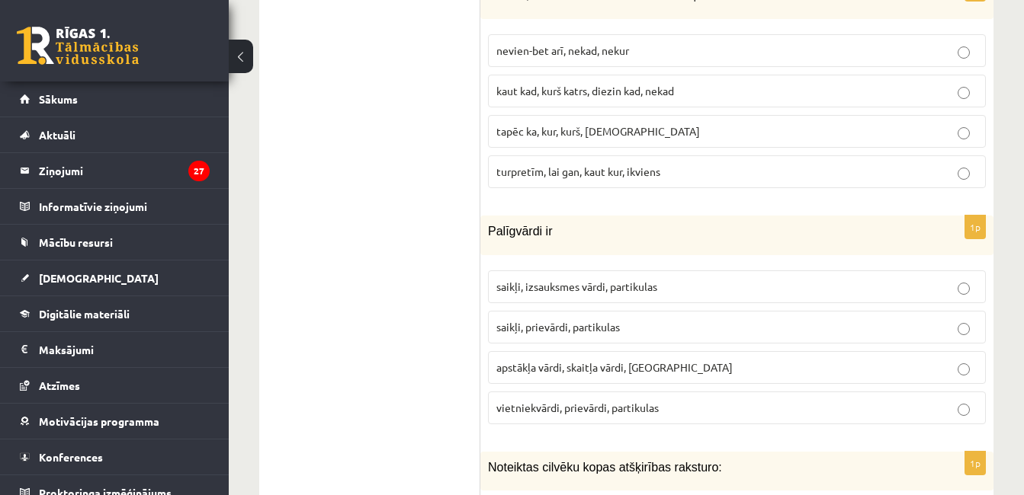
scroll to position [7174, 0]
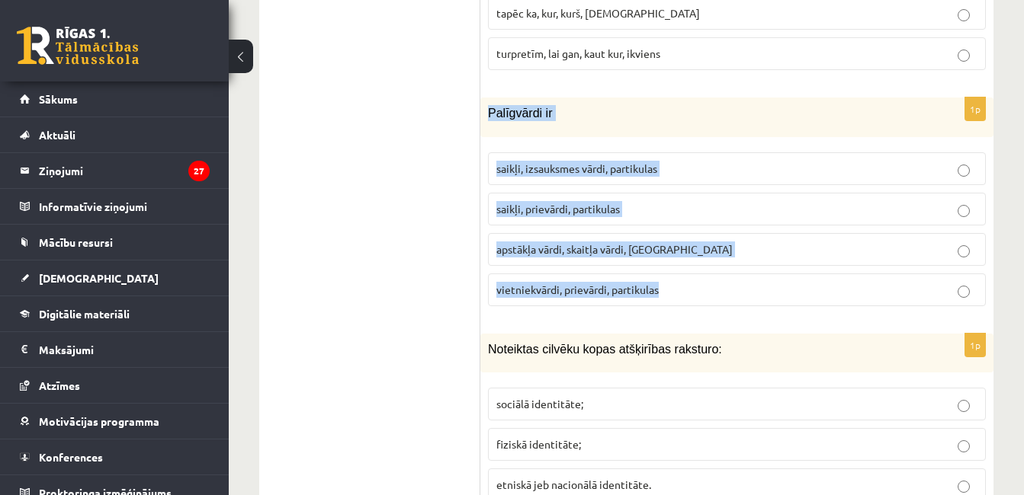
drag, startPoint x: 485, startPoint y: 88, endPoint x: 677, endPoint y: 253, distance: 252.9
click at [677, 253] on div "1p Palīgvārdi ir saikļi, izsauksmes vārdi, partikulas saikļi, prievārdi, partik…" at bounding box center [736, 208] width 513 height 220
click at [647, 162] on span "saikļi, izsauksmes vārdi, partikulas" at bounding box center [576, 169] width 161 height 14
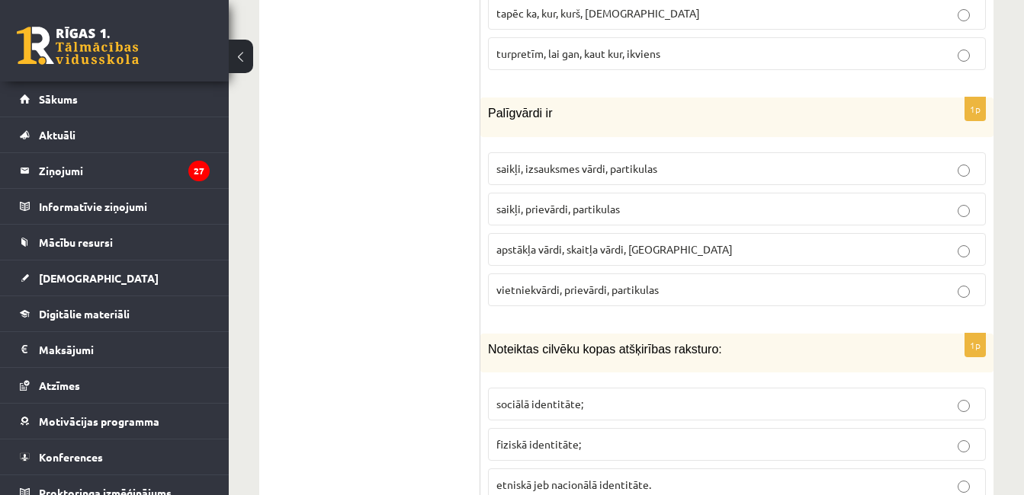
click at [588, 202] on span "saikļi, prievārdi, partikulas" at bounding box center [557, 209] width 123 height 14
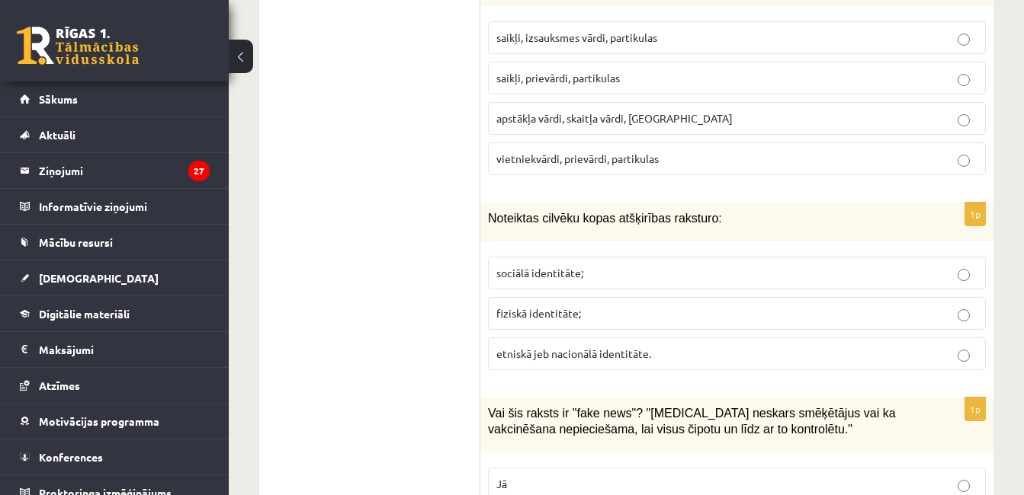
scroll to position [7318, 0]
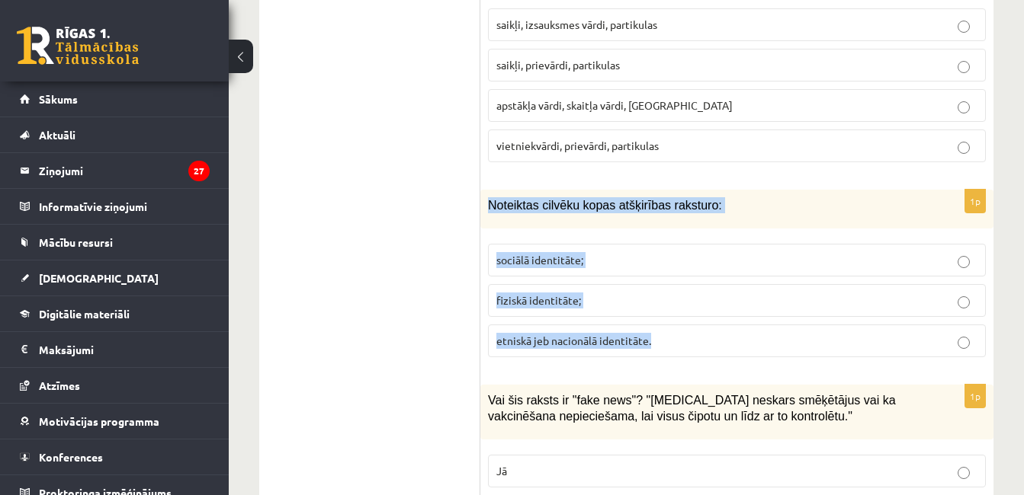
drag, startPoint x: 488, startPoint y: 186, endPoint x: 723, endPoint y: 320, distance: 271.0
click at [723, 320] on div "1p Noteiktas cilvēku kopas atšķirības raksturo: sociālā identitāte; fiziskā ide…" at bounding box center [736, 280] width 513 height 180
click at [627, 244] on label "sociālā identitāte;" at bounding box center [737, 260] width 498 height 33
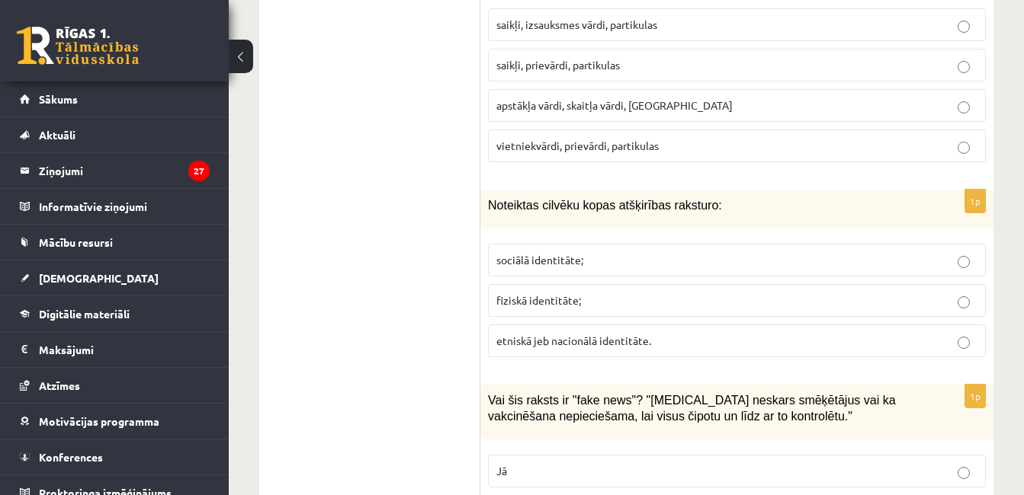
scroll to position [7432, 0]
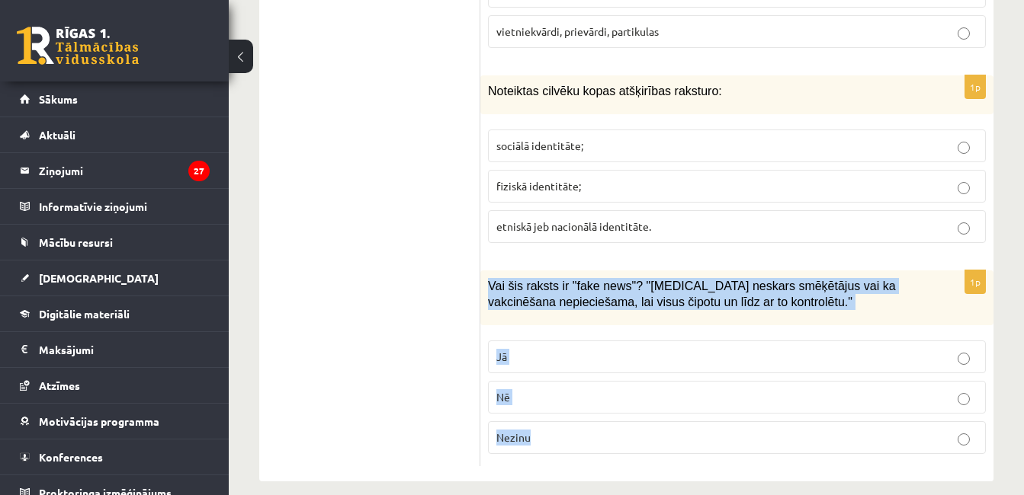
drag, startPoint x: 481, startPoint y: 272, endPoint x: 575, endPoint y: 413, distance: 169.3
click at [575, 413] on div "1p Vai šis raksts ir "fake news"? "Covid-19 neskars smēķētājus vai ka vakcinēša…" at bounding box center [736, 369] width 513 height 196
click at [572, 349] on p "Jā" at bounding box center [736, 357] width 481 height 16
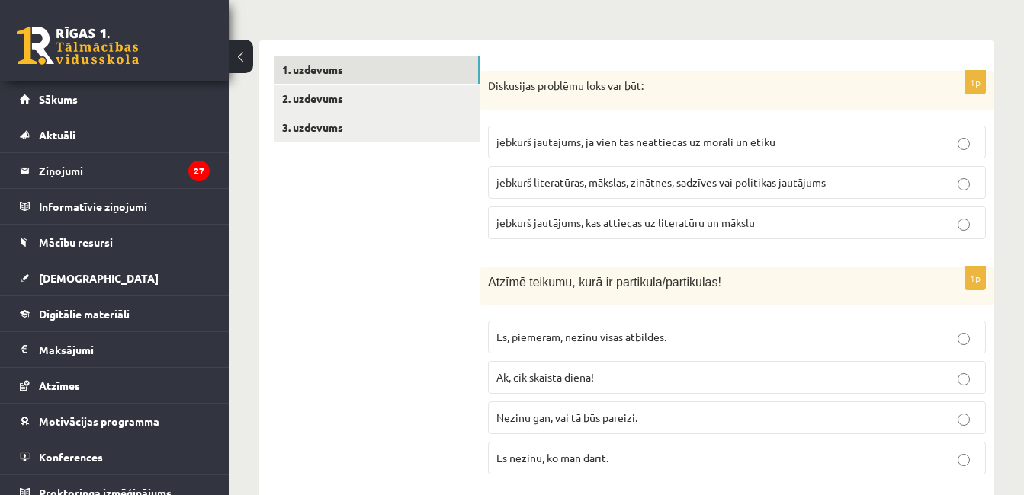
scroll to position [407, 0]
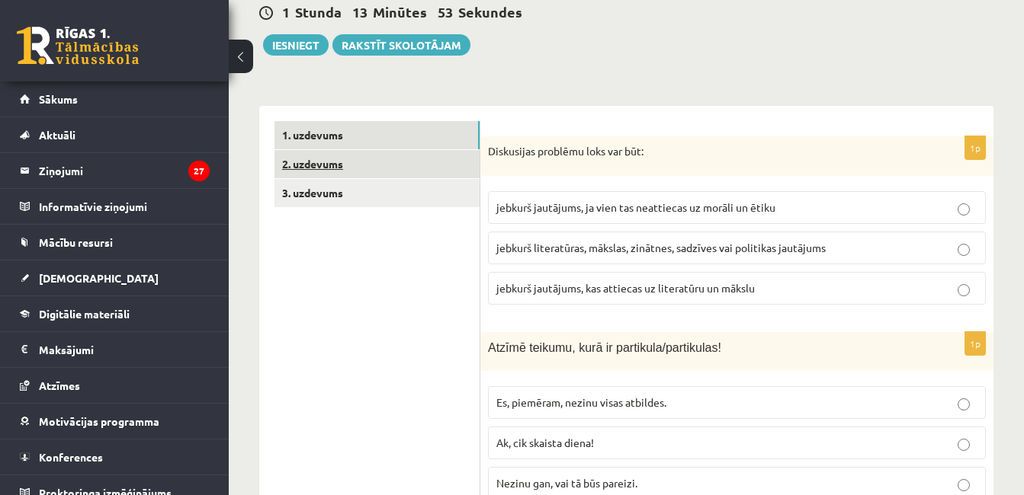
click at [408, 150] on link "2. uzdevums" at bounding box center [376, 164] width 205 height 28
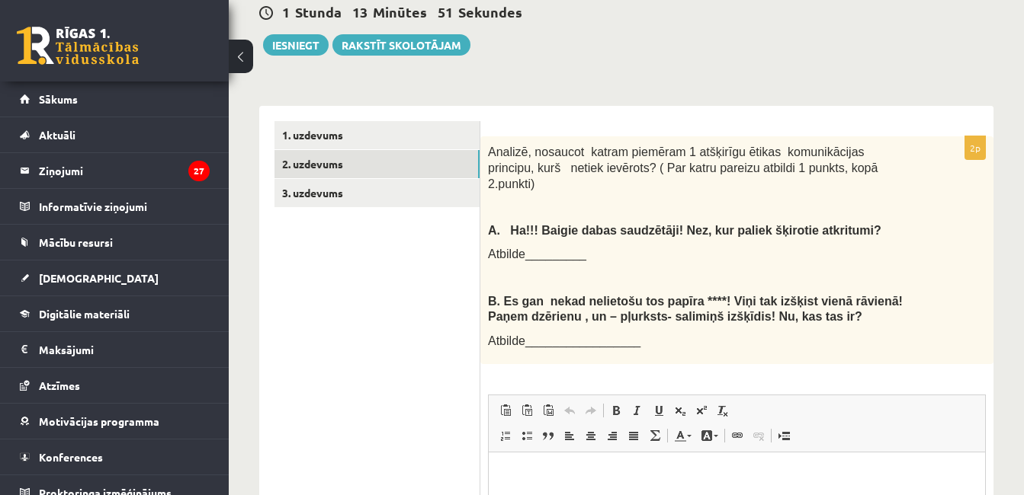
scroll to position [0, 0]
drag, startPoint x: 487, startPoint y: 134, endPoint x: 661, endPoint y: 203, distance: 187.1
drag, startPoint x: 661, startPoint y: 203, endPoint x: 524, endPoint y: 159, distance: 144.1
click at [524, 159] on p "Analizē, nosaucot katram piemēram 1 atšķirīgu ētikas komunikācijas principu, ku…" at bounding box center [698, 167] width 421 height 47
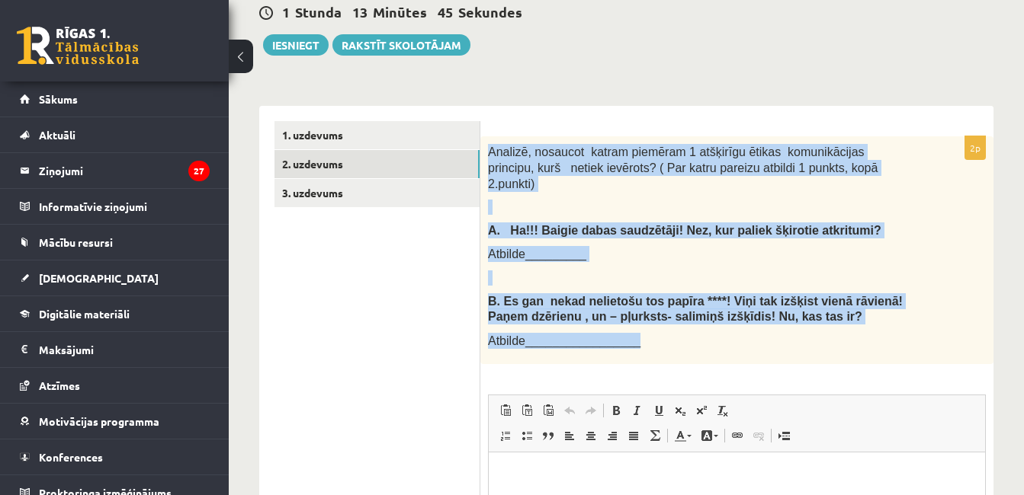
drag, startPoint x: 489, startPoint y: 136, endPoint x: 686, endPoint y: 306, distance: 260.5
click at [686, 306] on div "Analizē, nosaucot katram piemēram 1 atšķirīgu ētikas komunikācijas principu, ku…" at bounding box center [736, 250] width 513 height 228
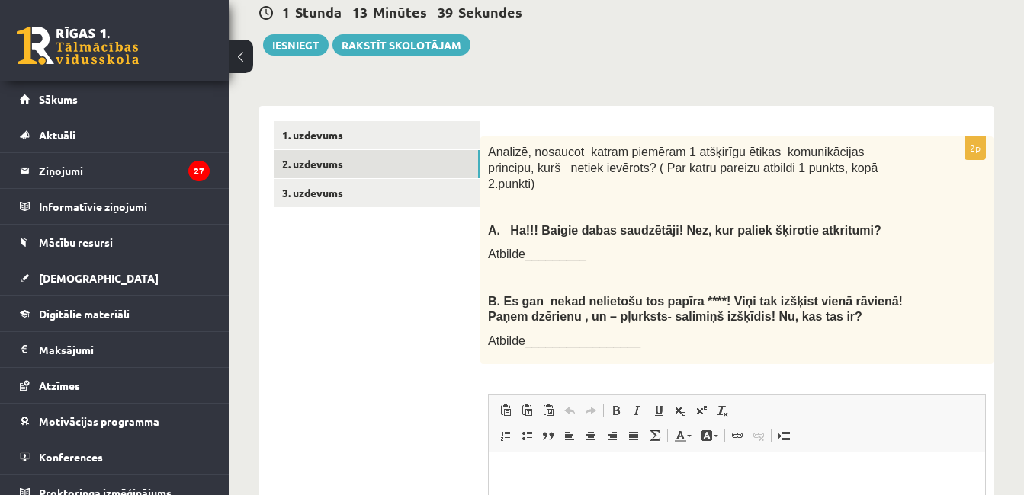
click at [364, 294] on ul "1. uzdevums 2. uzdevums 3. uzdevums" at bounding box center [377, 416] width 206 height 591
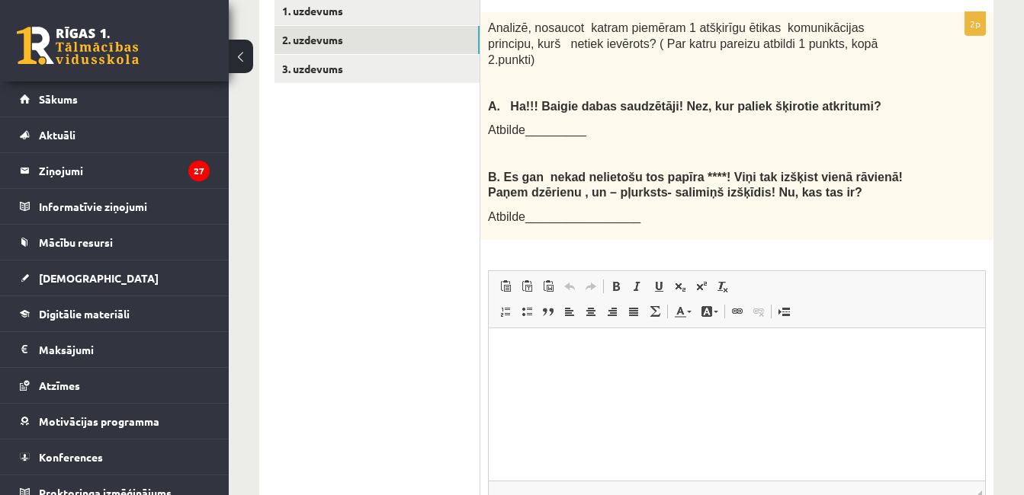
scroll to position [535, 0]
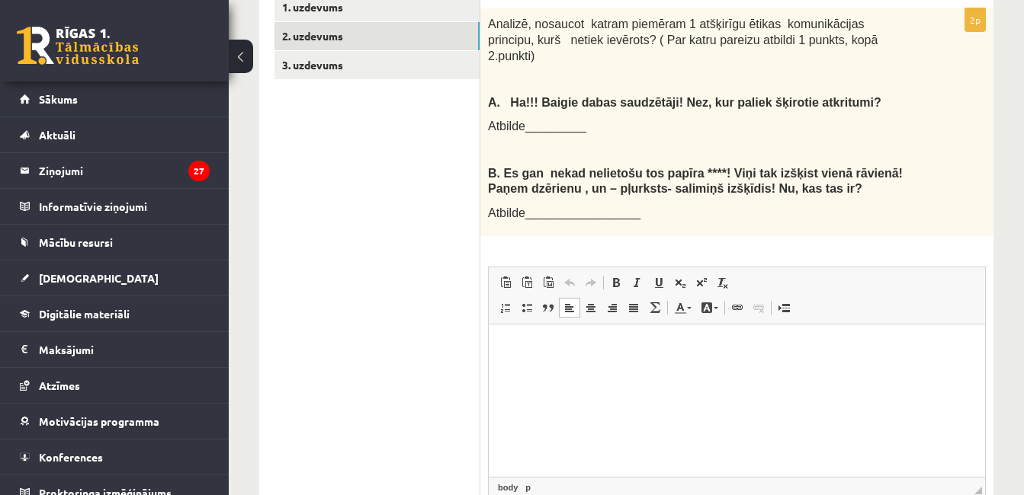
click at [687, 370] on html at bounding box center [737, 347] width 496 height 46
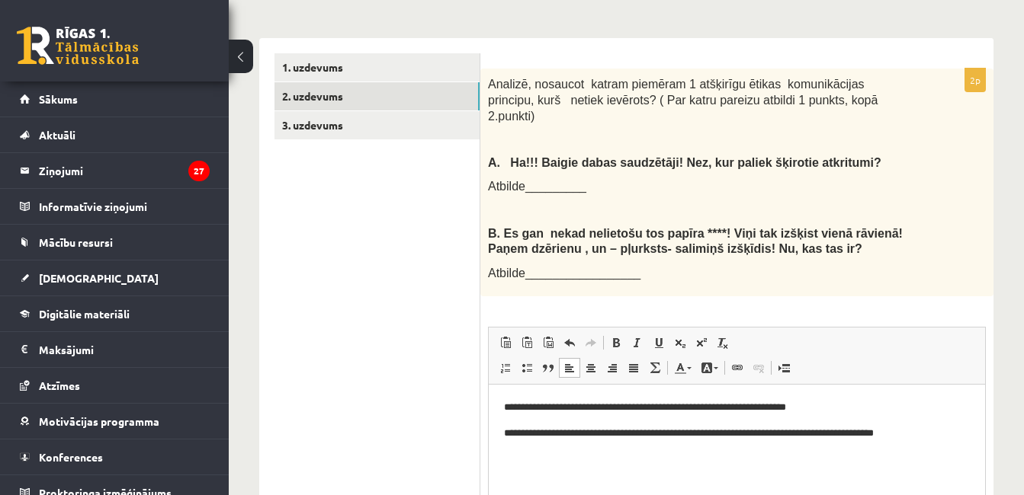
scroll to position [422, 0]
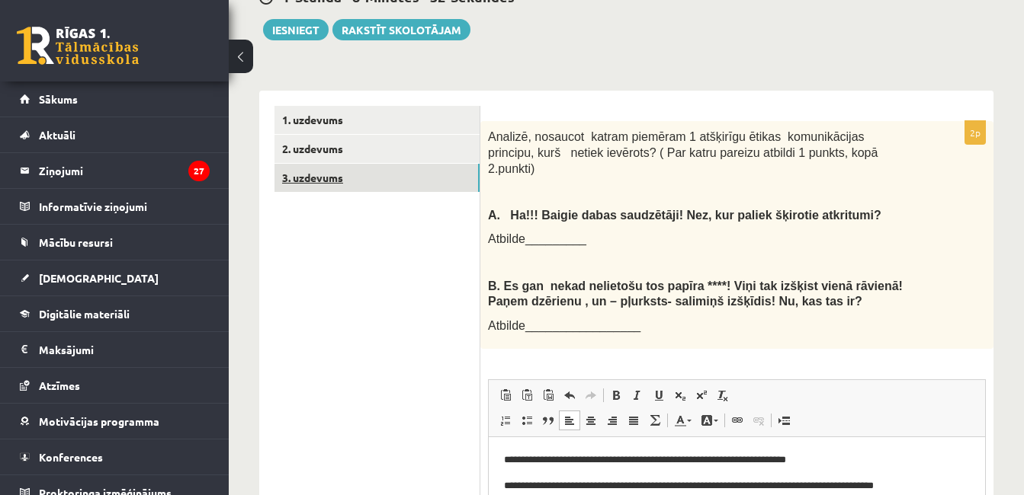
click at [390, 165] on link "3. uzdevums" at bounding box center [376, 178] width 205 height 28
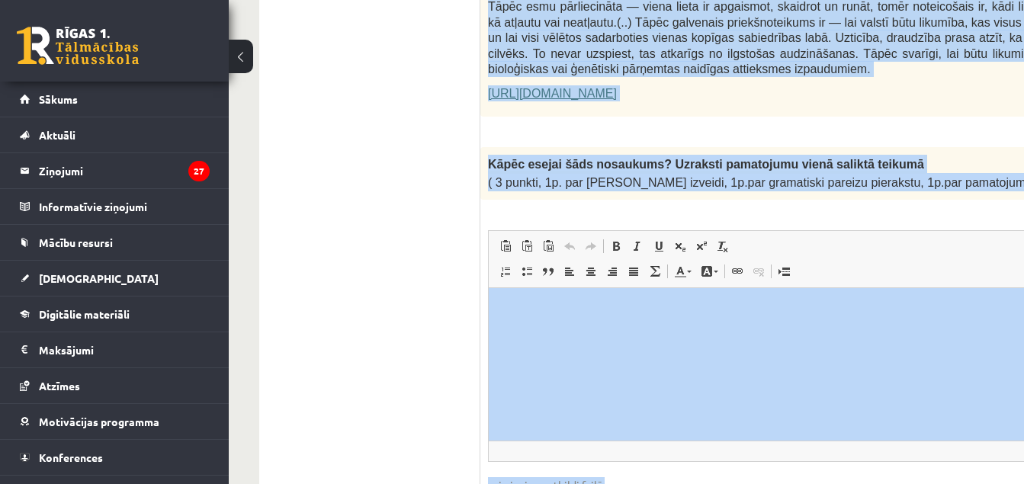
scroll to position [1270, 0]
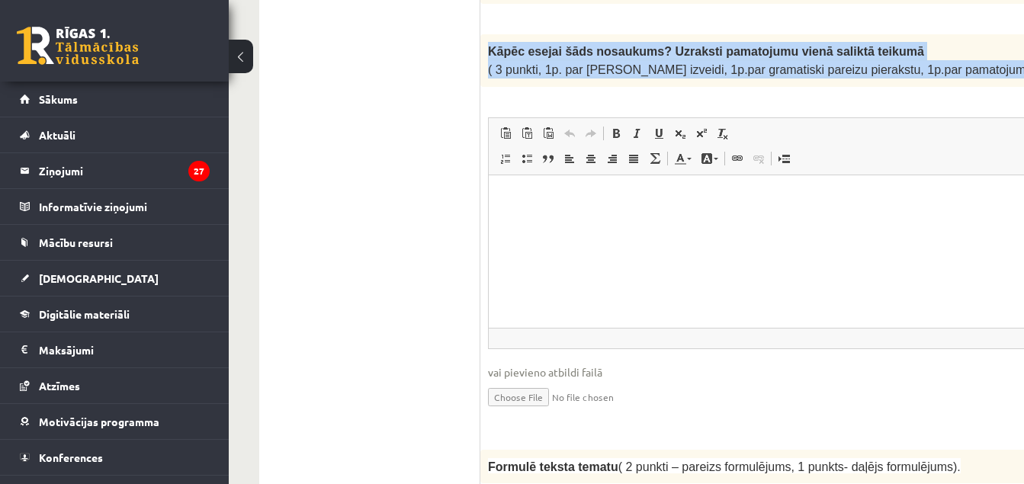
drag, startPoint x: 981, startPoint y: 271, endPoint x: 713, endPoint y: 221, distance: 272.8
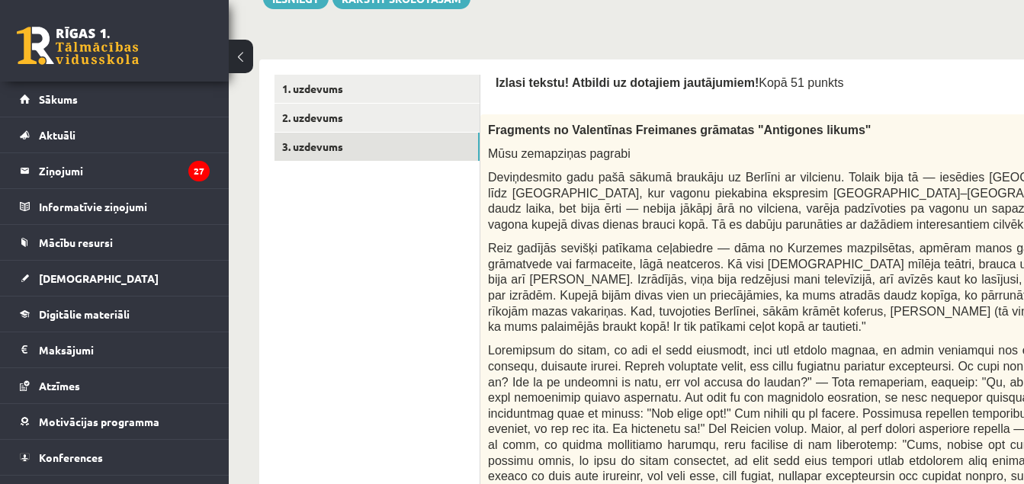
scroll to position [429, 0]
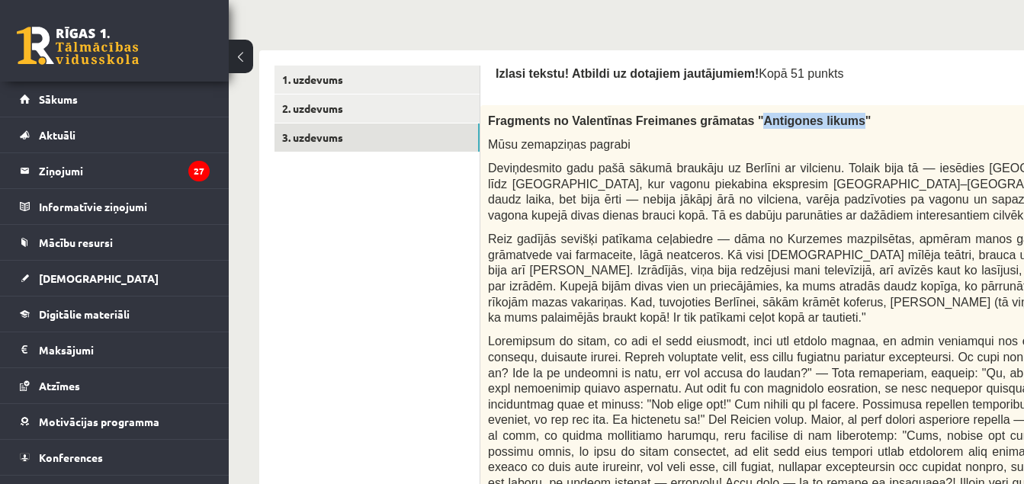
drag, startPoint x: 724, startPoint y: 123, endPoint x: 812, endPoint y: 123, distance: 88.4
click at [812, 123] on span "Fragments no Valentīnas Freimanes grāmatas "Antigones likums"" at bounding box center [679, 120] width 383 height 13
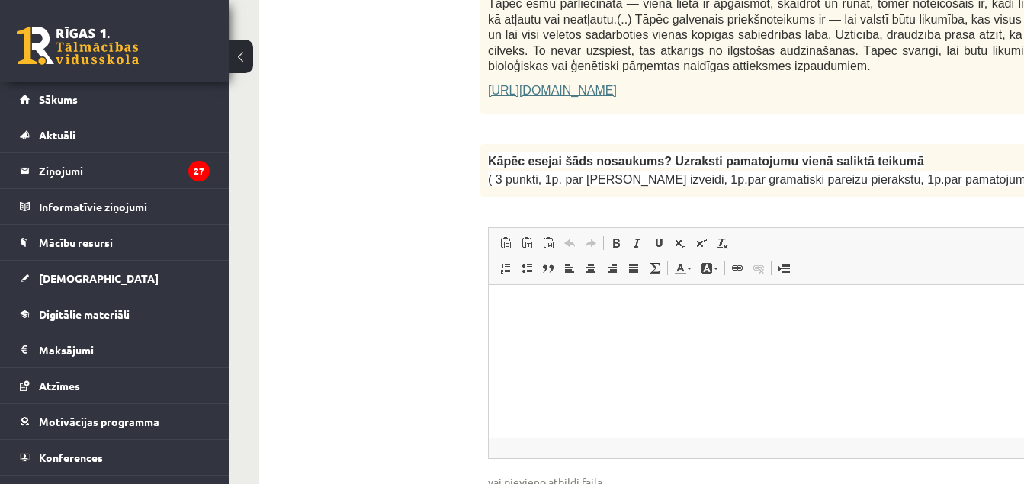
scroll to position [1142, 0]
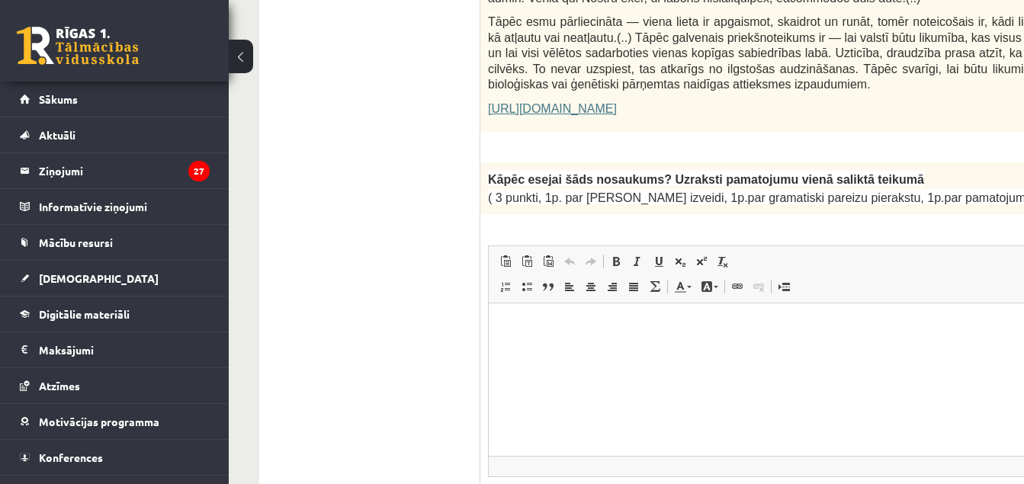
click at [944, 170] on p "Kāpēc esejai šāds nosaukums? Uzraksti pamatojumu vienā saliktā teikumā" at bounding box center [851, 179] width 726 height 18
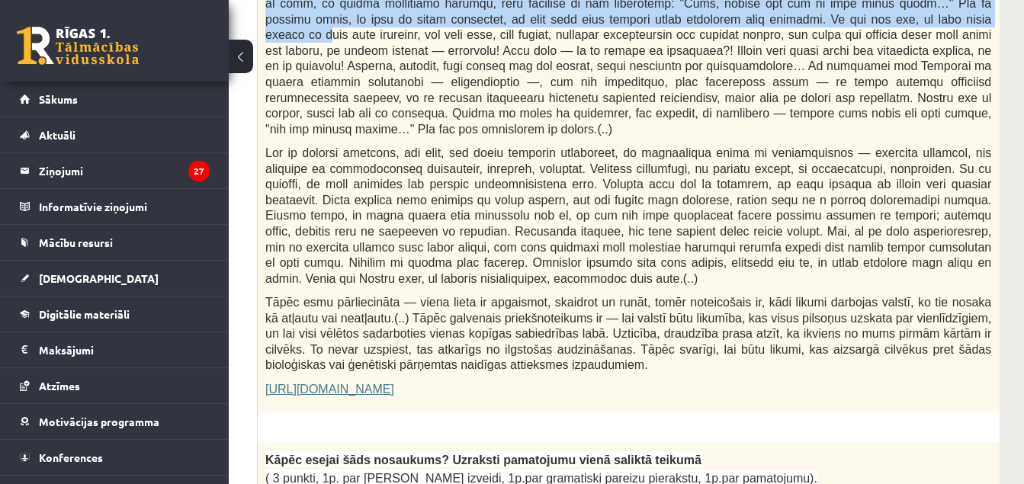
scroll to position [726, 223]
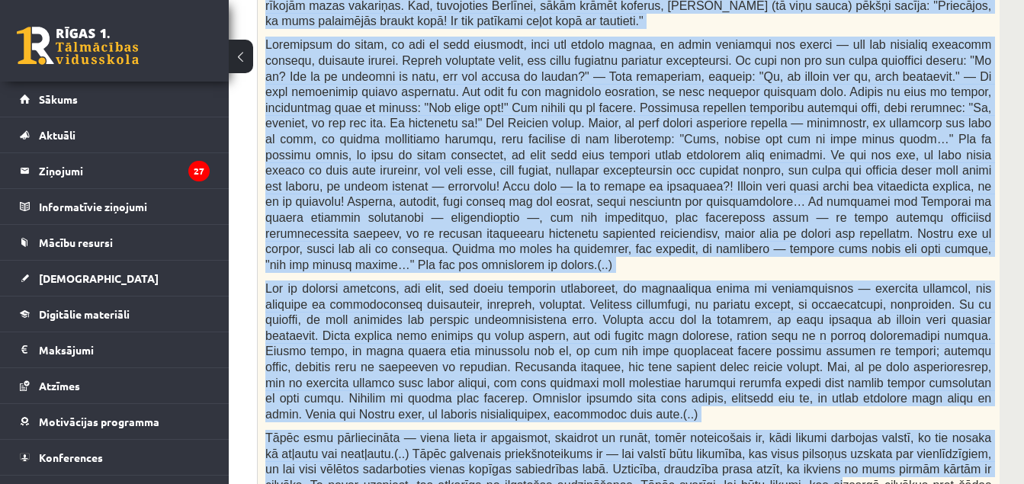
drag, startPoint x: 264, startPoint y: 47, endPoint x: 706, endPoint y: 446, distance: 594.6
click at [706, 446] on div "Fragments no Valentīnas Freimanes grāmatas "Antigones likums" Mūsu zemapziņas p…" at bounding box center [666, 178] width 817 height 739
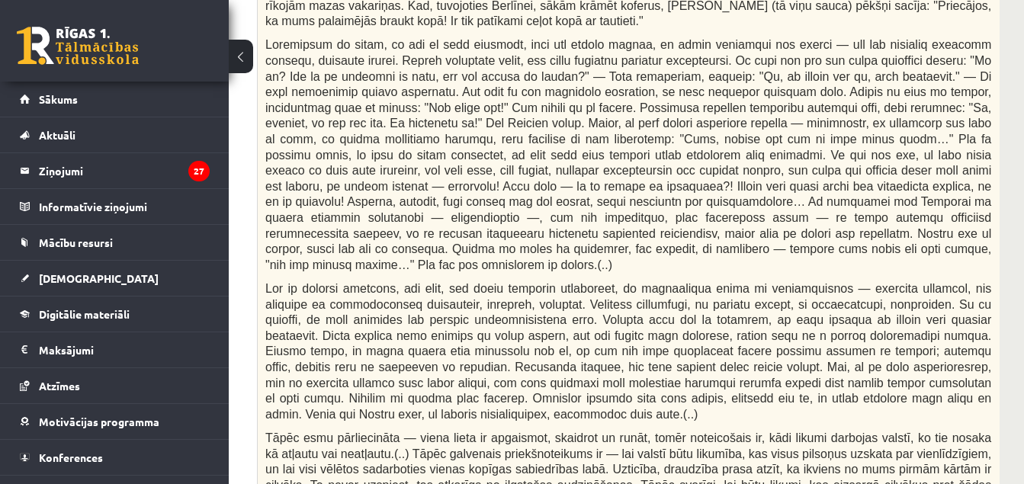
drag, startPoint x: 706, startPoint y: 446, endPoint x: 673, endPoint y: 457, distance: 34.5
click at [673, 457] on p "Tāpēc esmu pārliecināta — viena lieta ir apgaismot, skaidrot un runāt, tomēr no…" at bounding box center [628, 469] width 726 height 78
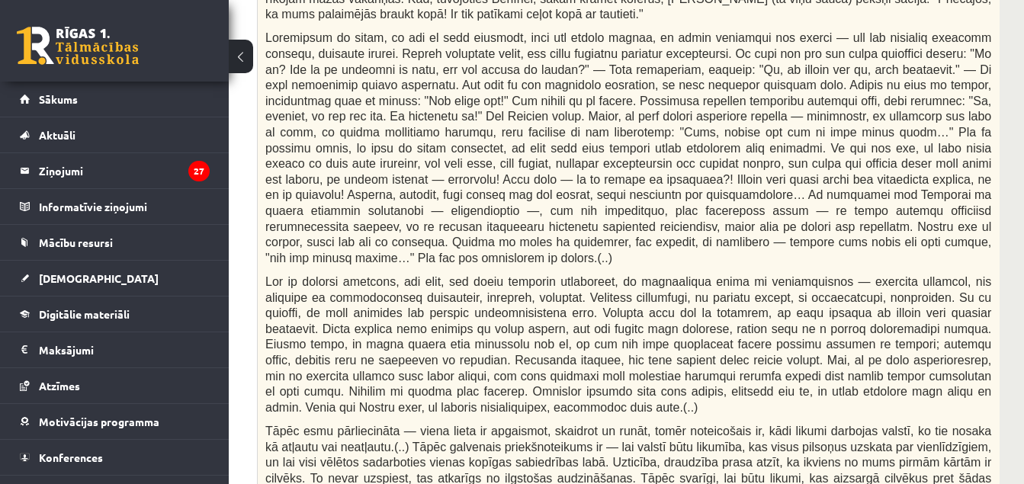
scroll to position [741, 223]
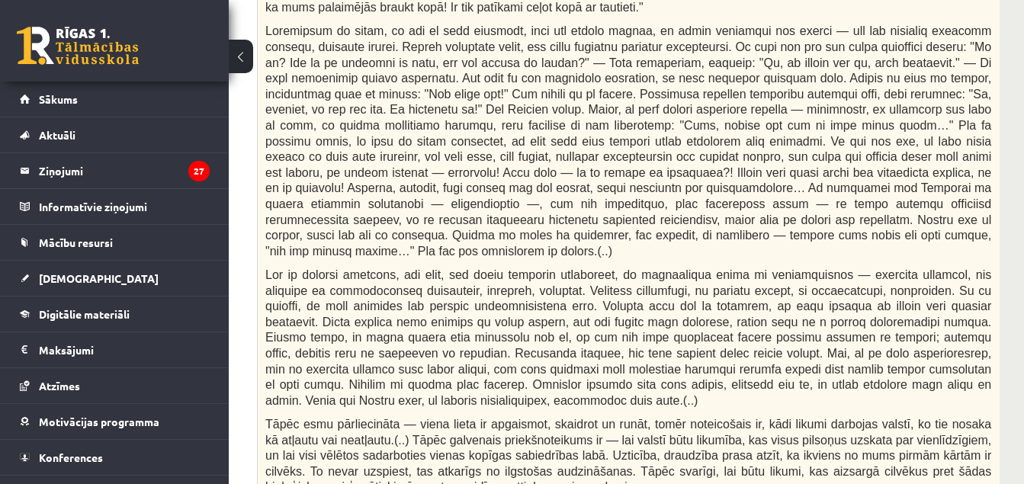
click at [497, 457] on div "Fragments no Valentīnas Freimanes grāmatas "Antigones likums" Mūsu zemapziņas p…" at bounding box center [666, 164] width 817 height 739
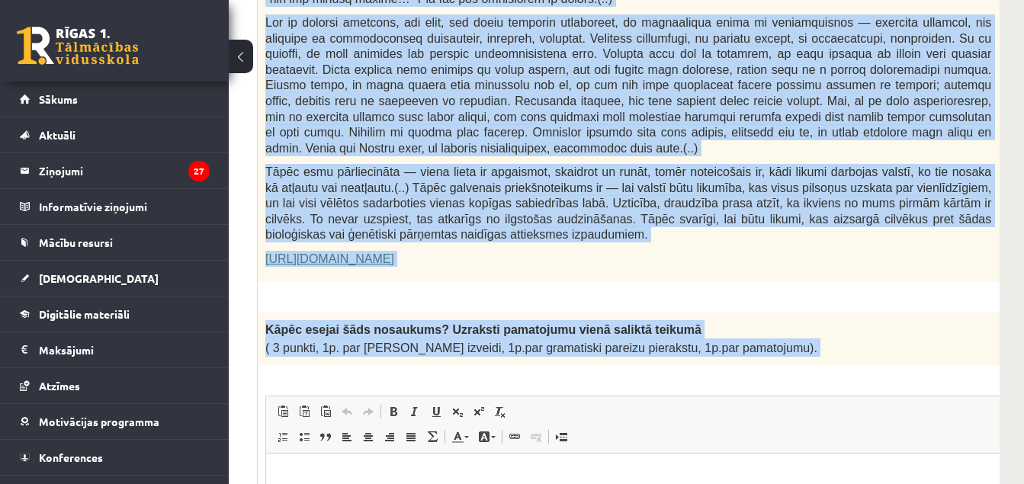
scroll to position [1015, 223]
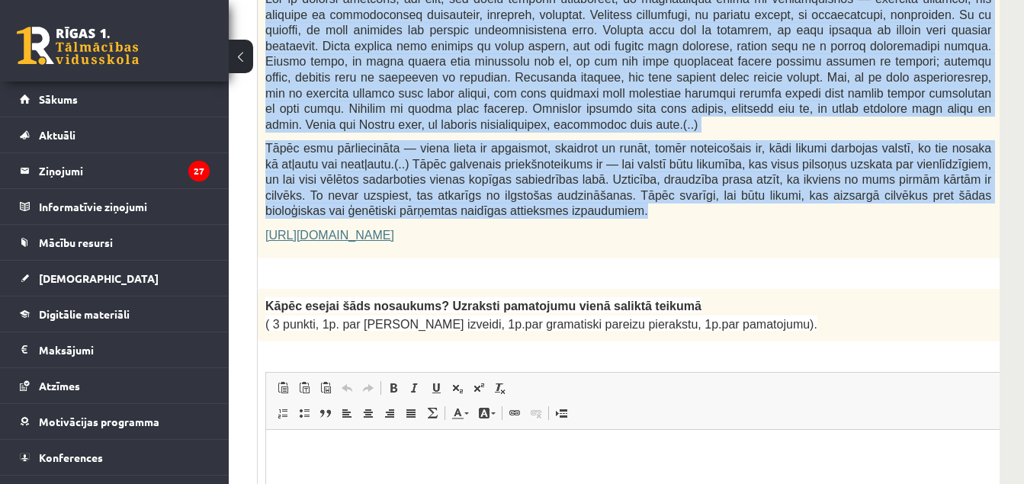
drag, startPoint x: 269, startPoint y: 71, endPoint x: 584, endPoint y: 167, distance: 329.1
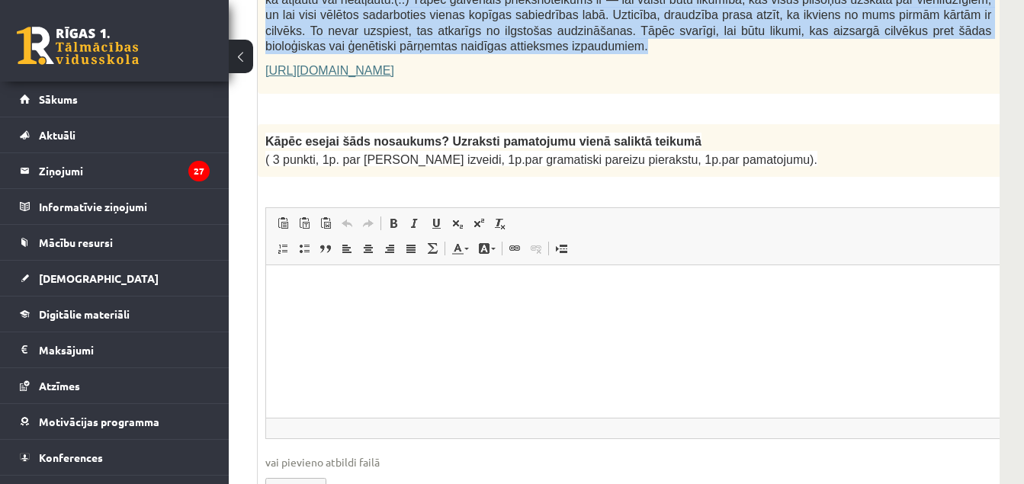
scroll to position [1207, 223]
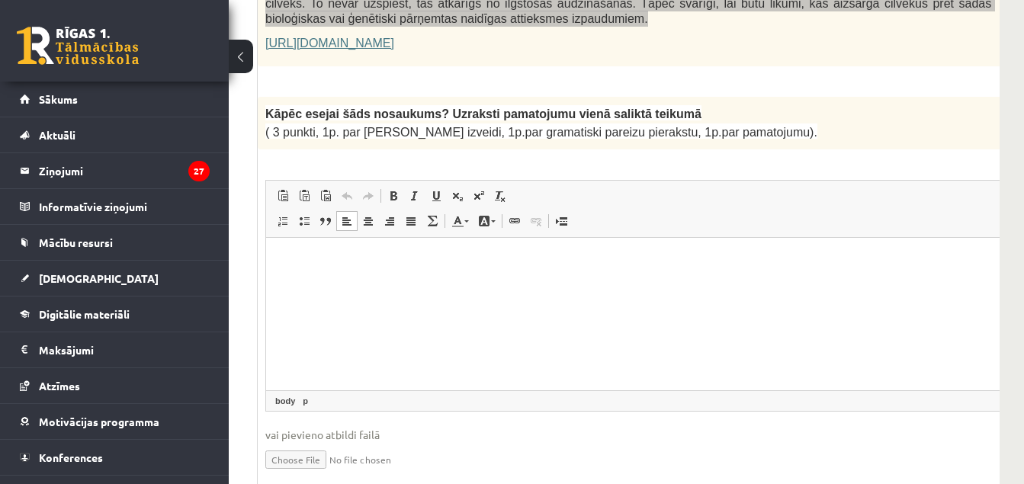
click at [688, 284] on html at bounding box center [666, 260] width 800 height 46
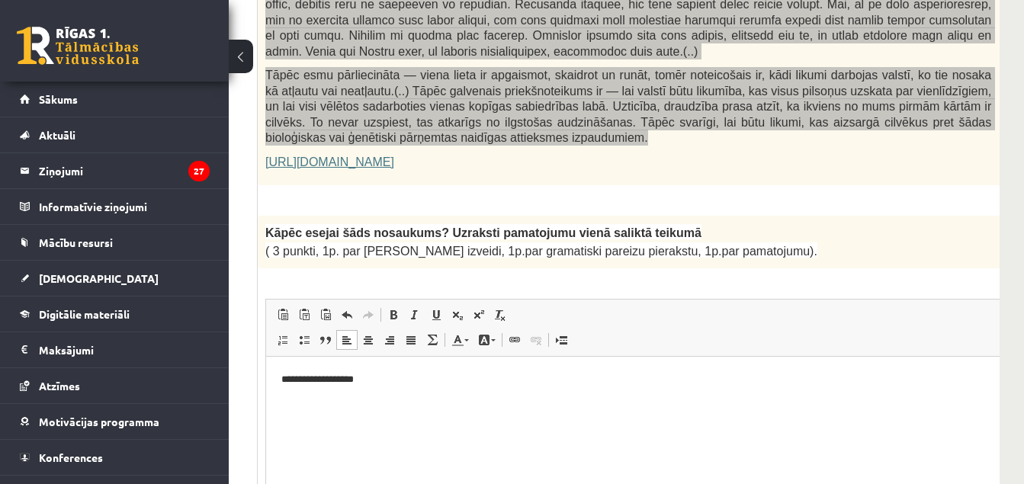
scroll to position [1161, 223]
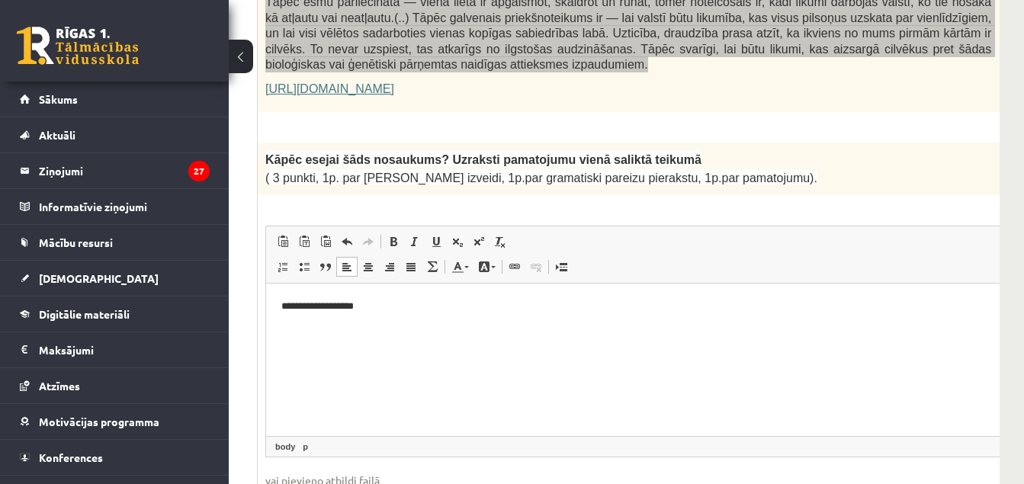
click at [751, 322] on html "**********" at bounding box center [666, 306] width 800 height 46
click at [308, 306] on p "**********" at bounding box center [645, 306] width 729 height 16
click at [312, 306] on p "**********" at bounding box center [645, 306] width 729 height 16
click at [463, 303] on p "**********" at bounding box center [645, 306] width 729 height 16
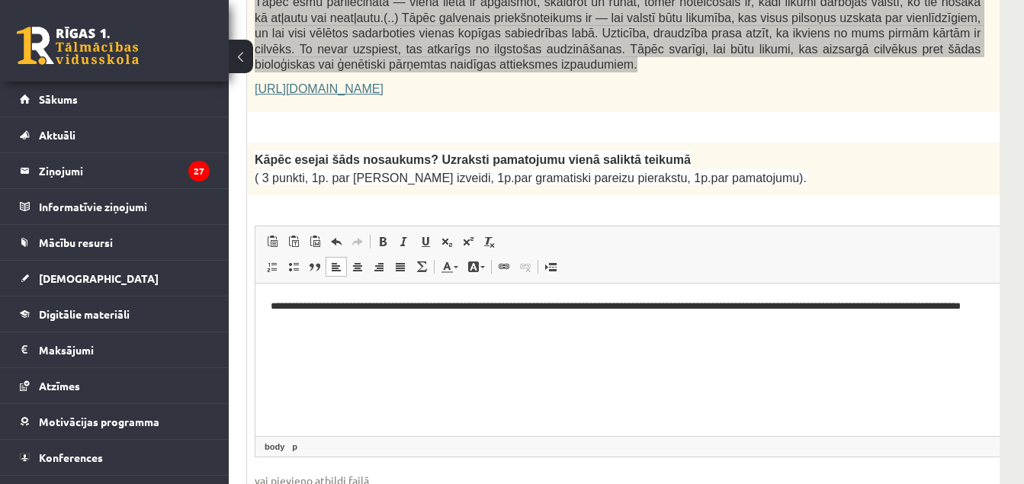
drag, startPoint x: 772, startPoint y: 488, endPoint x: 421, endPoint y: 52, distance: 559.4
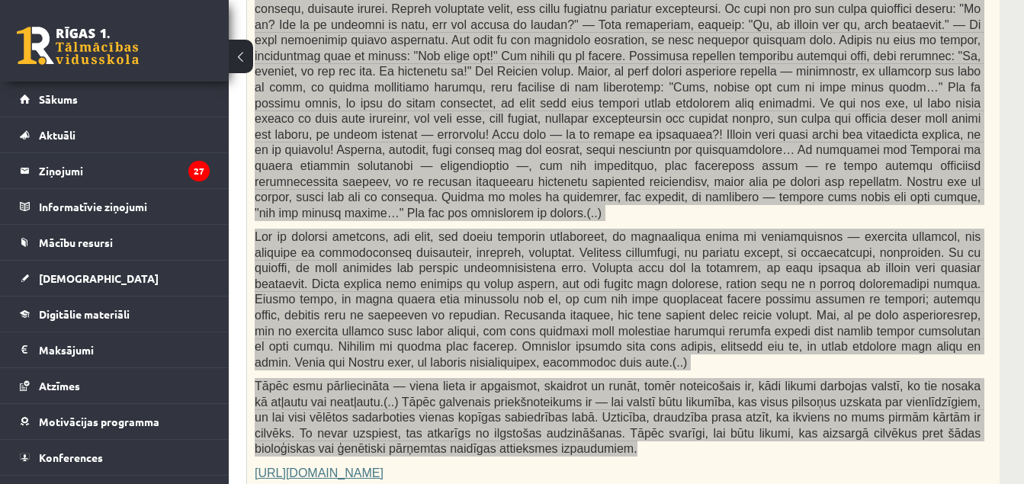
scroll to position [832, 223]
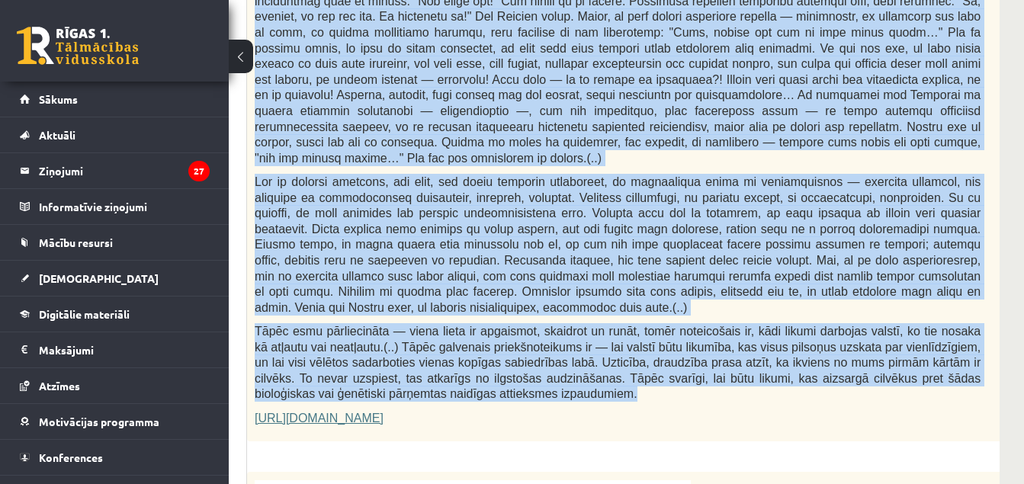
click at [984, 120] on div "Fragments no Valentīnas Freimanes grāmatas "Antigones likums" Mūsu zemapziņas p…" at bounding box center [655, 71] width 817 height 739
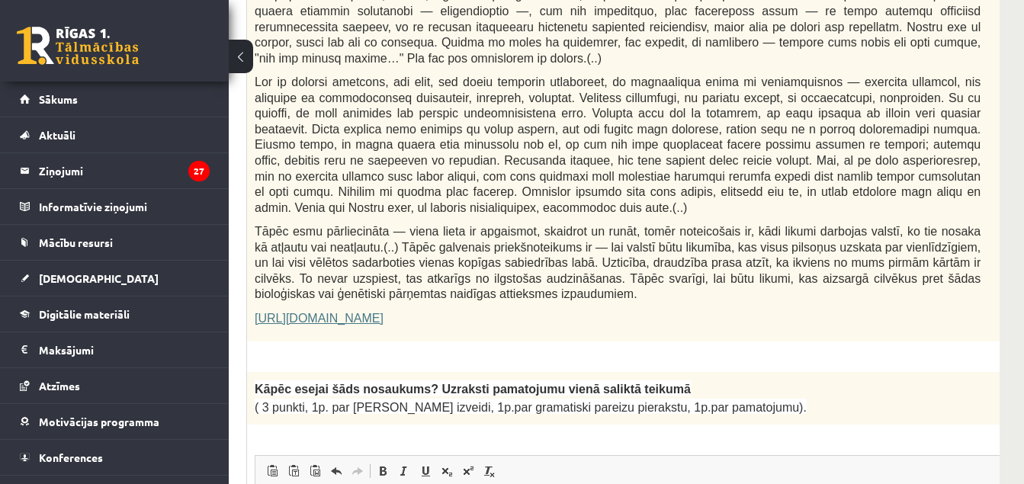
scroll to position [934, 223]
click at [328, 310] on link "https://satori.lv/article/musu-zemapzinas-pagrabi" at bounding box center [319, 316] width 129 height 13
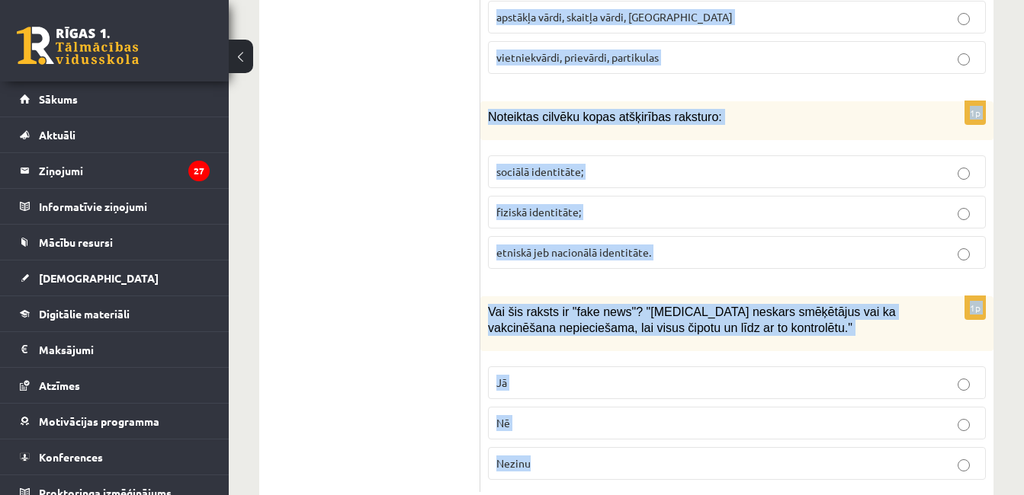
scroll to position [7431, 0]
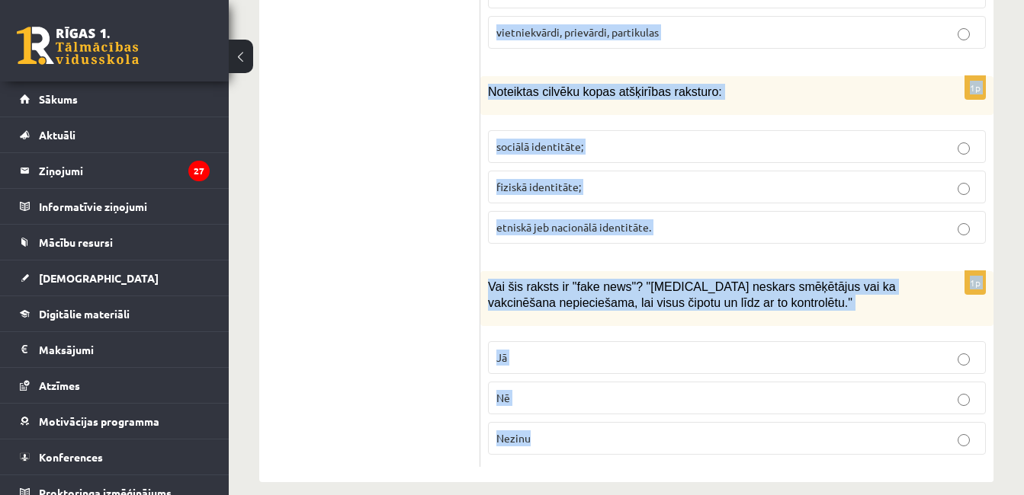
drag, startPoint x: 485, startPoint y: 179, endPoint x: 742, endPoint y: 494, distance: 406.7
copy form "Diskusijas problēmu loks var būt: jebkurš jautājums, ja vien tas neattiecas uz …"
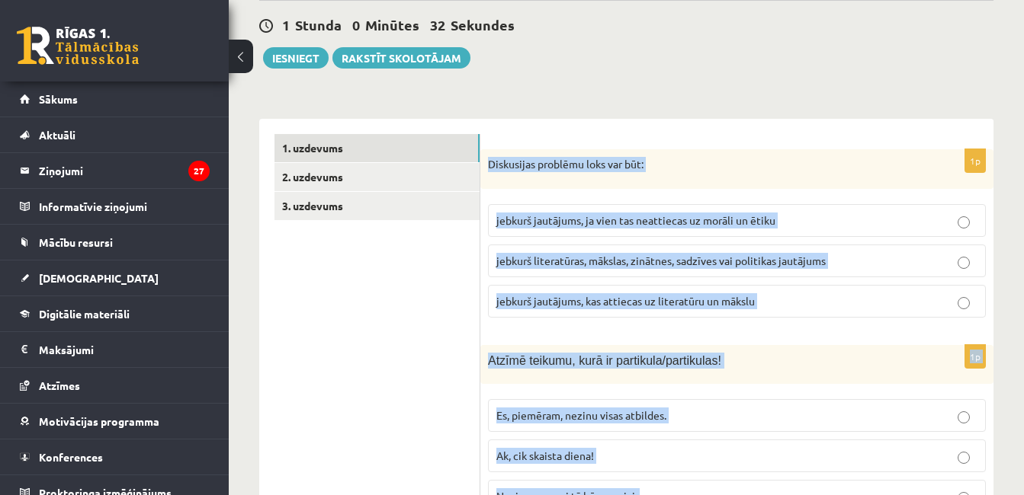
scroll to position [0, 0]
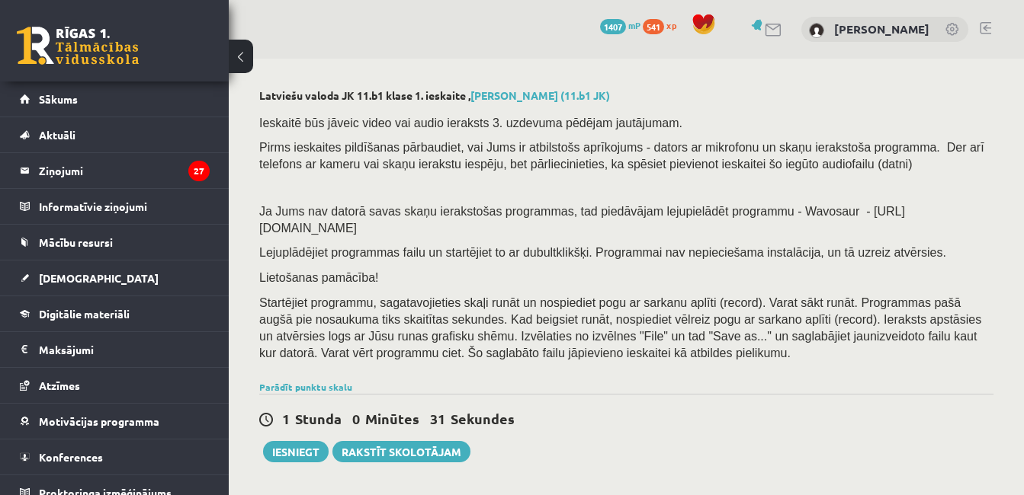
click at [973, 146] on p "Pirms ieskaites pildīšanas pārbaudiet, vai Jums ir atbilstošs aprīkojums - dato…" at bounding box center [622, 156] width 726 height 34
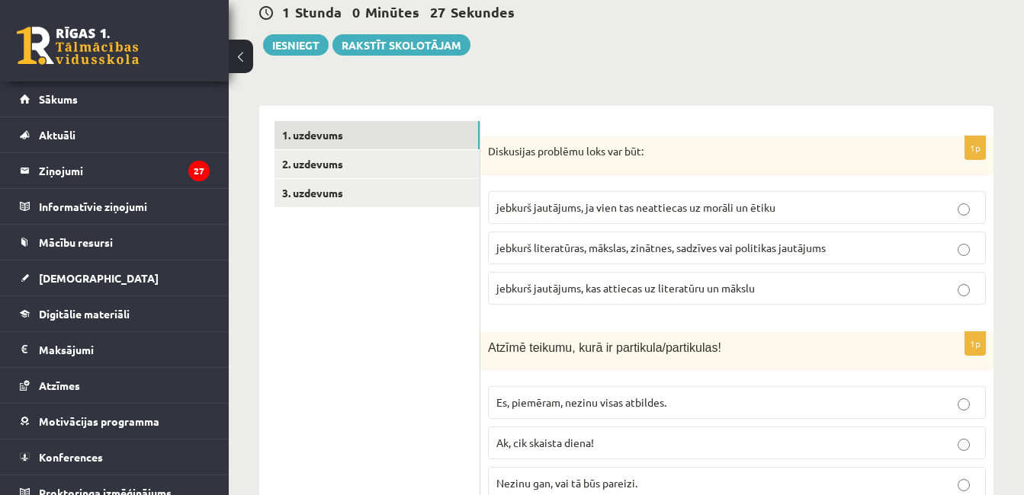
scroll to position [538, 0]
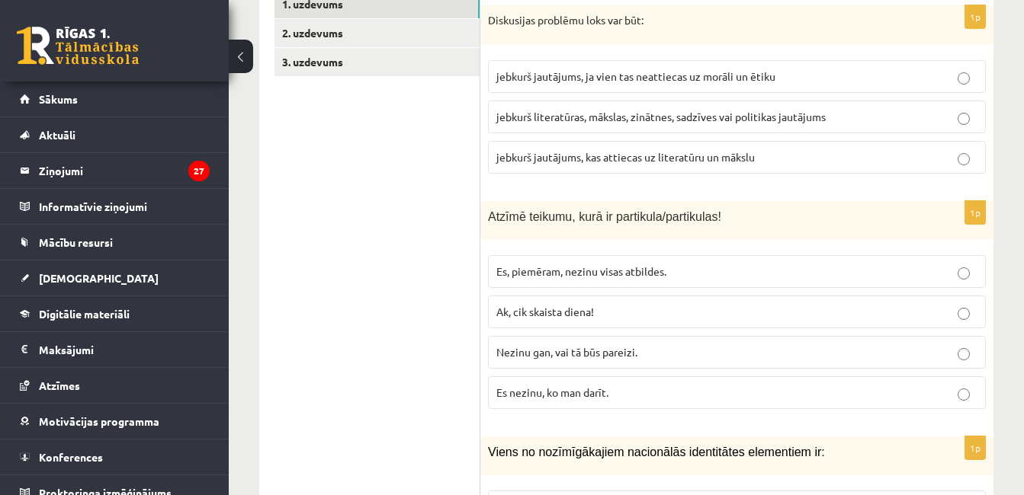
click at [622, 110] on span "jebkurš literatūras, mākslas, zinātnes, sadzīves vai politikas jautājums" at bounding box center [660, 117] width 329 height 14
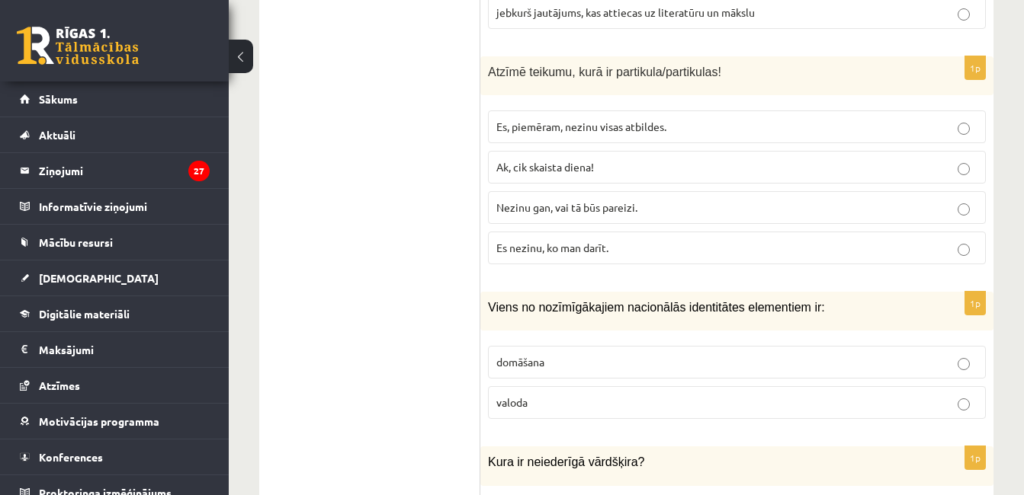
click at [615, 200] on span "Nezinu gan, vai tā būs pareizi." at bounding box center [566, 207] width 141 height 14
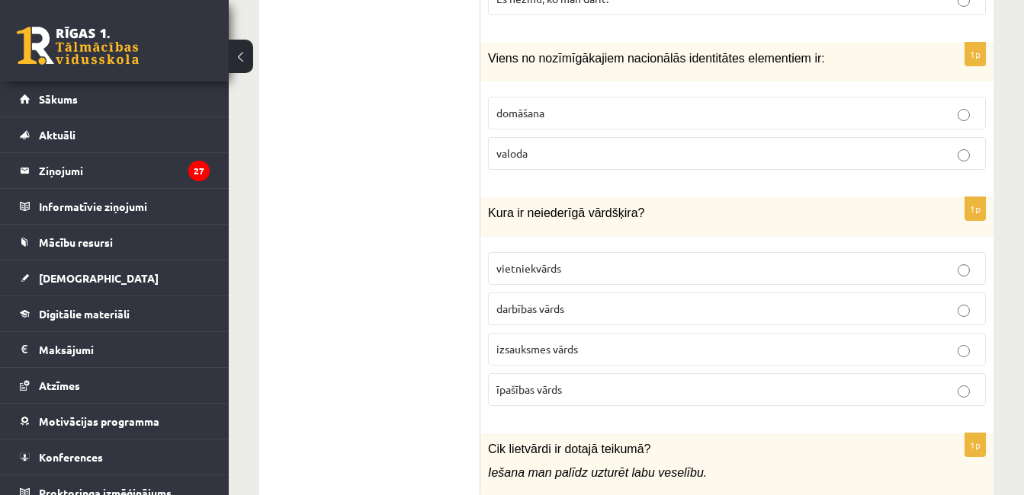
scroll to position [919, 0]
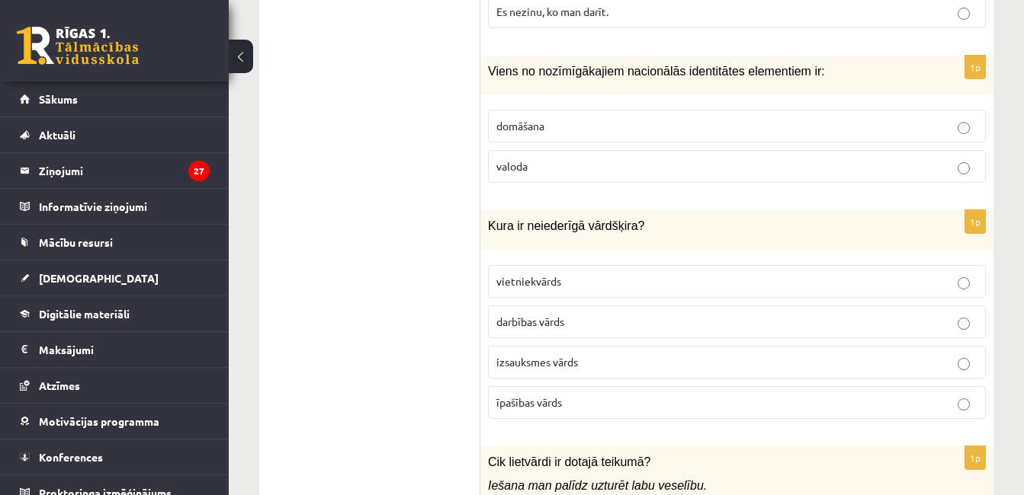
click at [521, 160] on label "valoda" at bounding box center [737, 166] width 498 height 33
click at [572, 355] on span "izsauksmes vārds" at bounding box center [537, 362] width 82 height 14
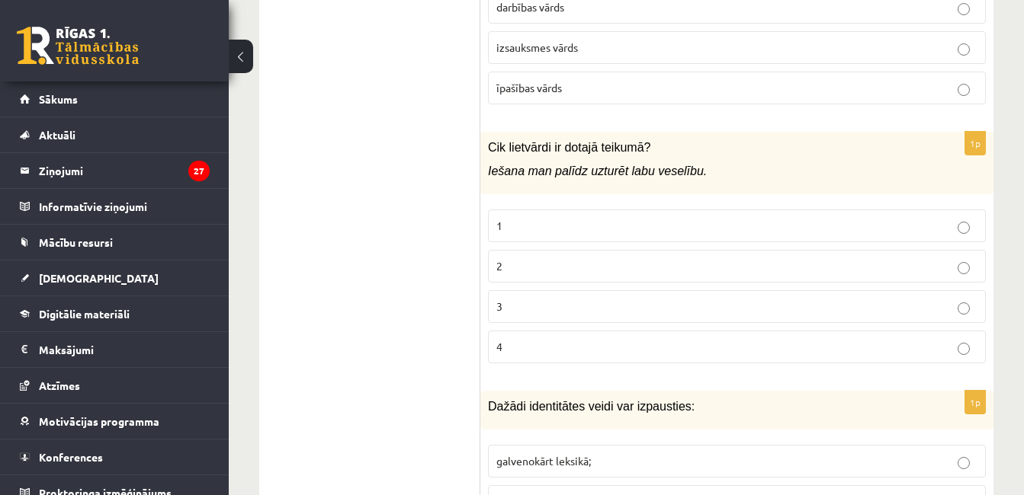
scroll to position [1286, 0]
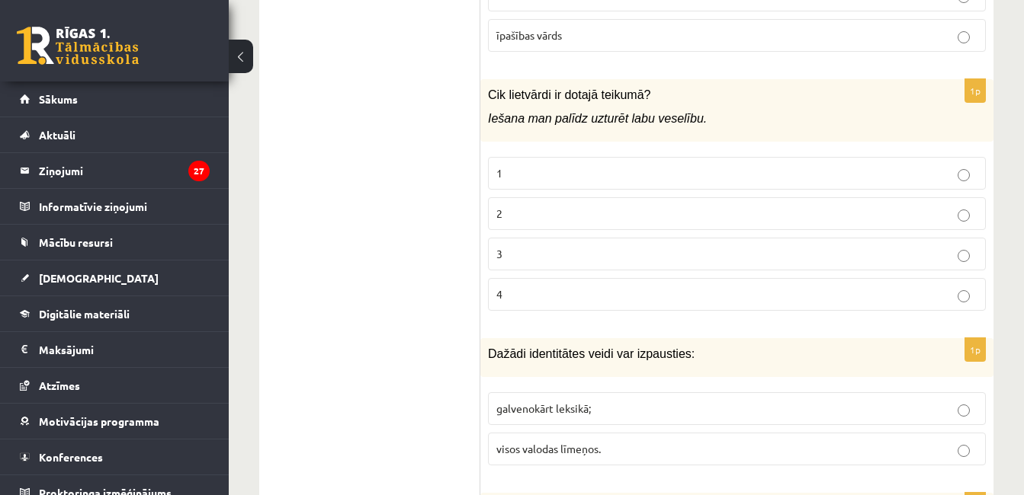
click at [844, 206] on p "2" at bounding box center [736, 214] width 481 height 16
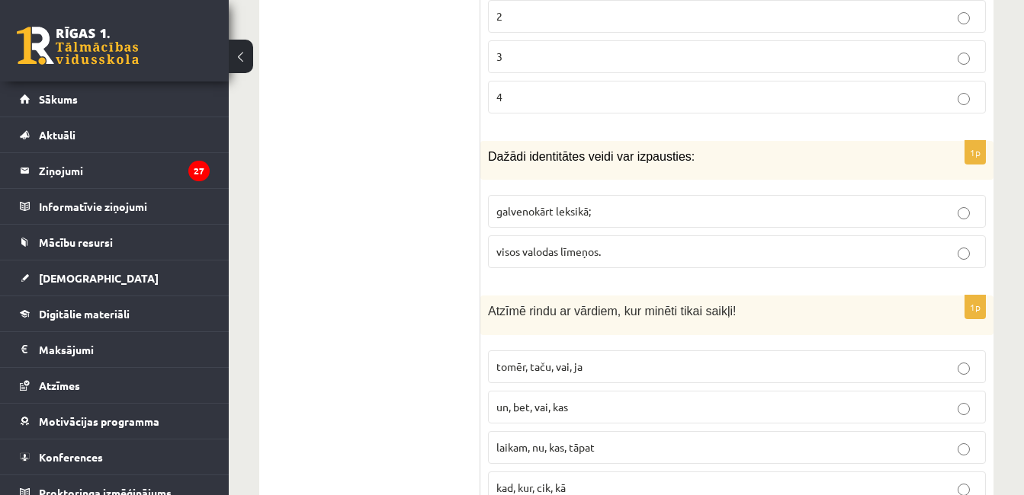
scroll to position [1523, 0]
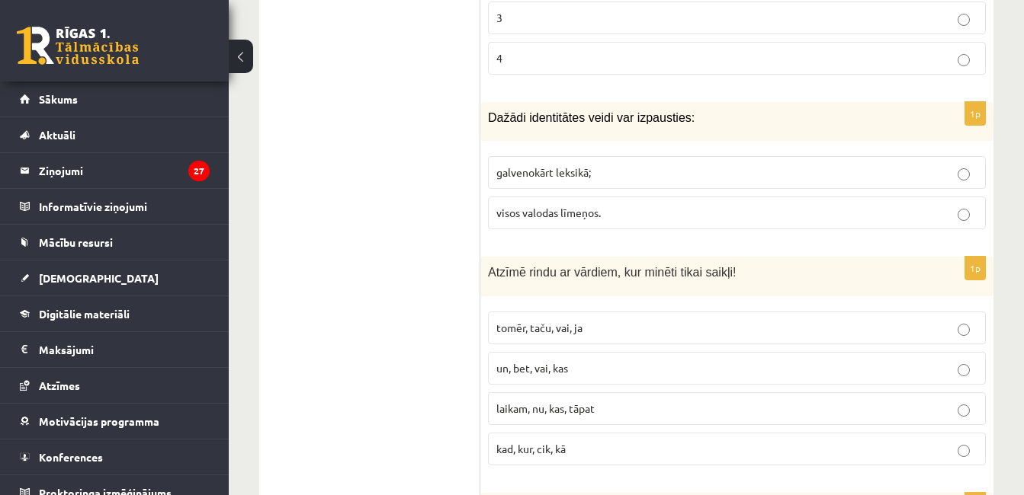
click at [675, 205] on p "visos valodas līmeņos." at bounding box center [736, 213] width 481 height 16
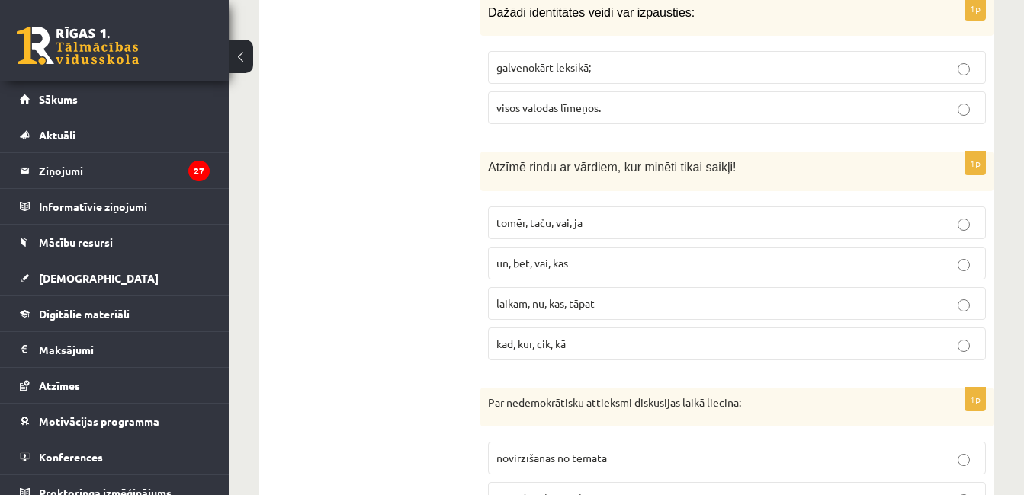
scroll to position [1668, 0]
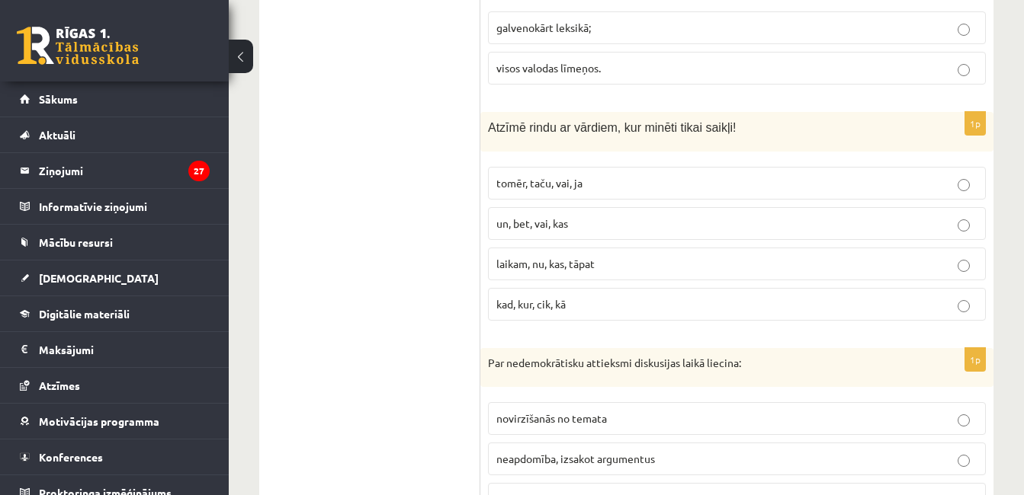
click at [558, 176] on span "tomēr, taču, vai, ja" at bounding box center [539, 183] width 86 height 14
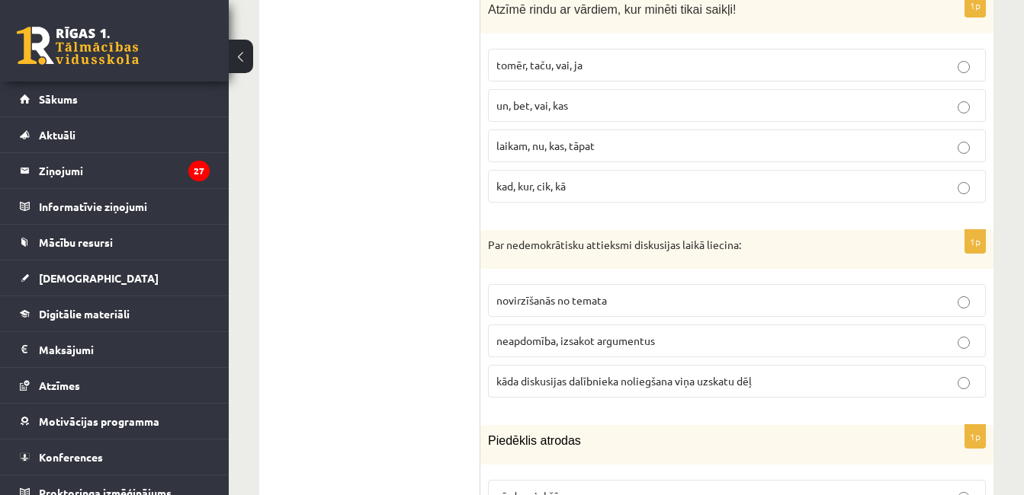
scroll to position [1864, 0]
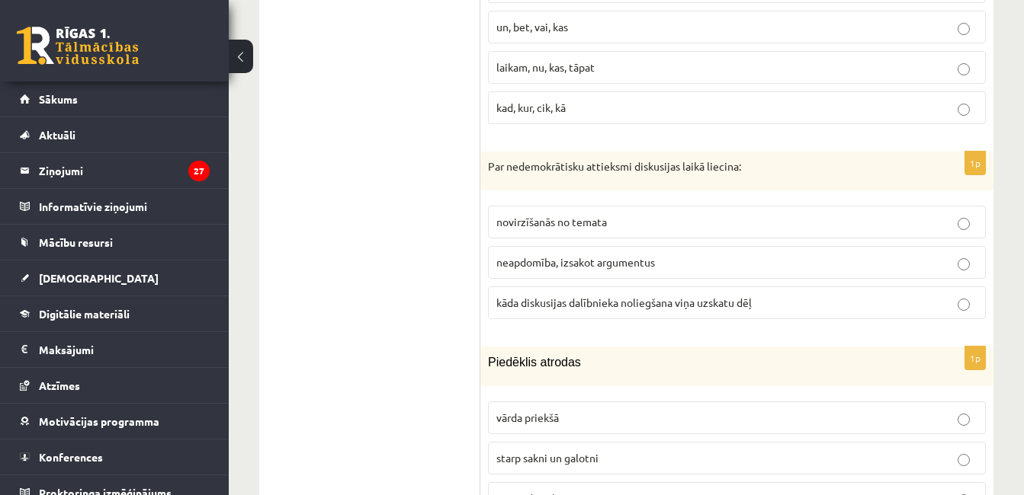
click at [837, 295] on p "kāda diskusijas dalībnieka noliegšana viņa uzskatu dēļ" at bounding box center [736, 303] width 481 height 16
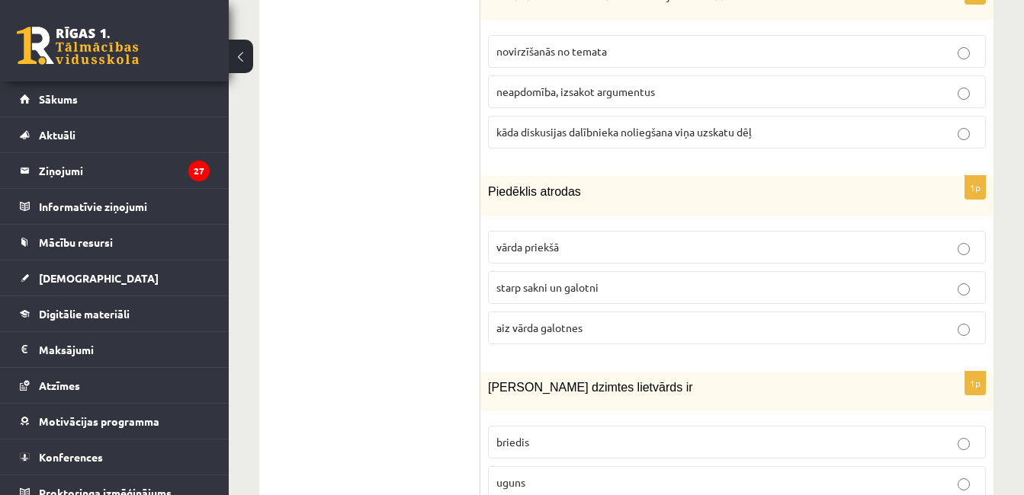
scroll to position [2074, 0]
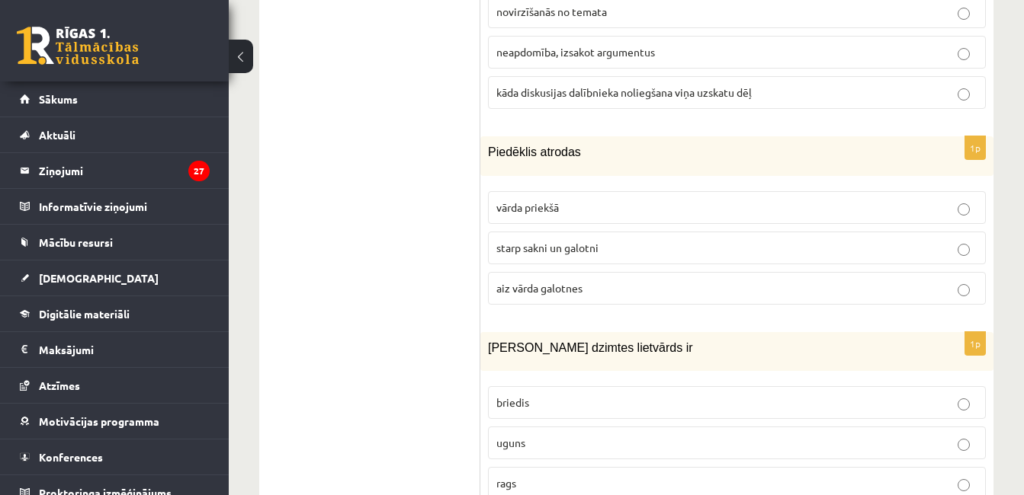
click at [585, 240] on label "starp sakni un galotni" at bounding box center [737, 248] width 498 height 33
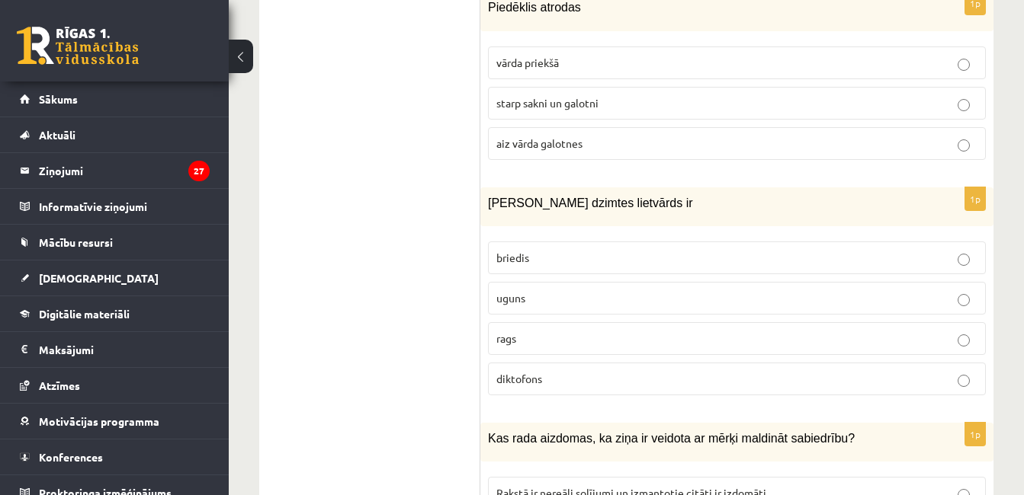
scroll to position [2245, 0]
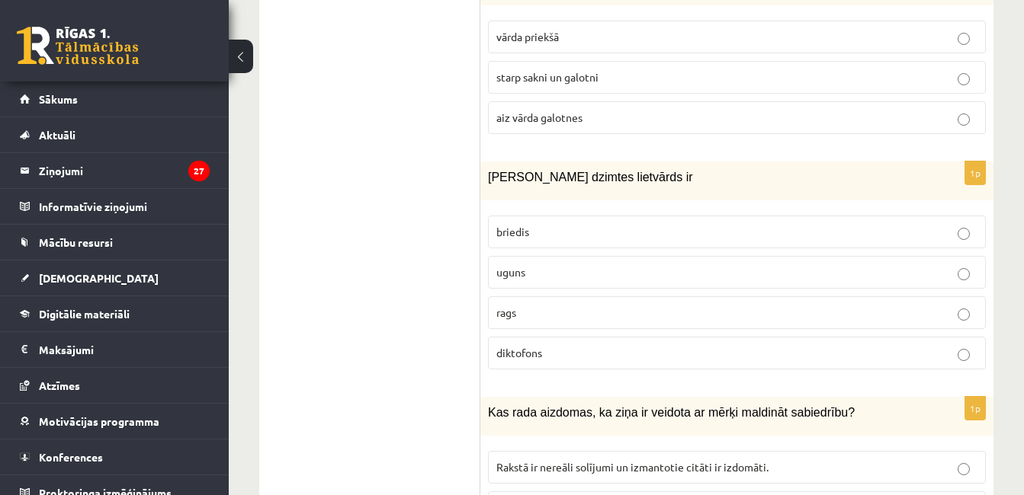
click at [797, 264] on p "uguns" at bounding box center [736, 272] width 481 height 16
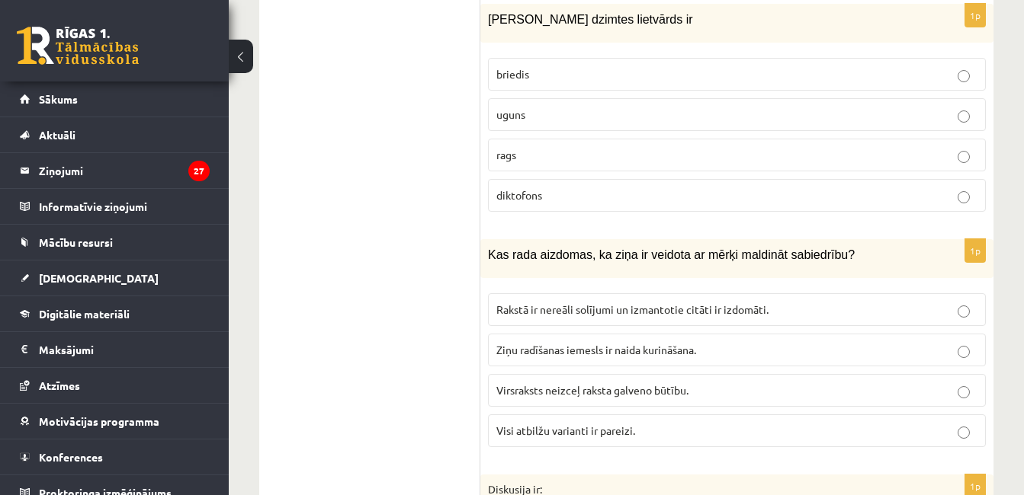
scroll to position [2429, 0]
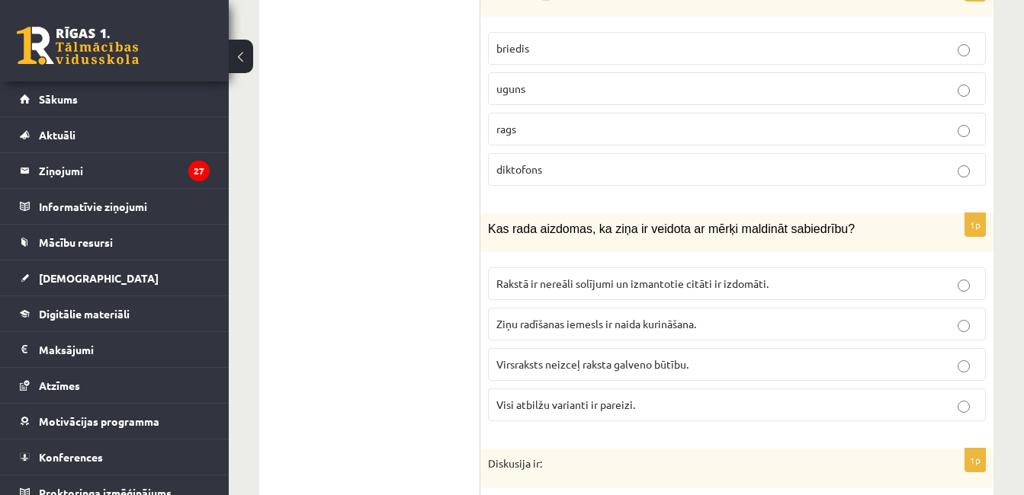
click at [597, 389] on label "Visi atbilžu varianti ir pareizi." at bounding box center [737, 405] width 498 height 33
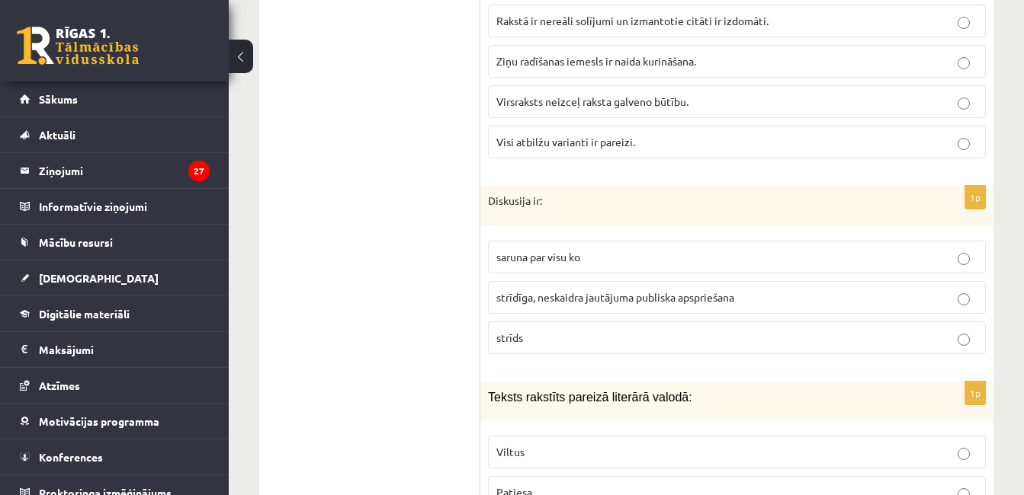
scroll to position [2731, 0]
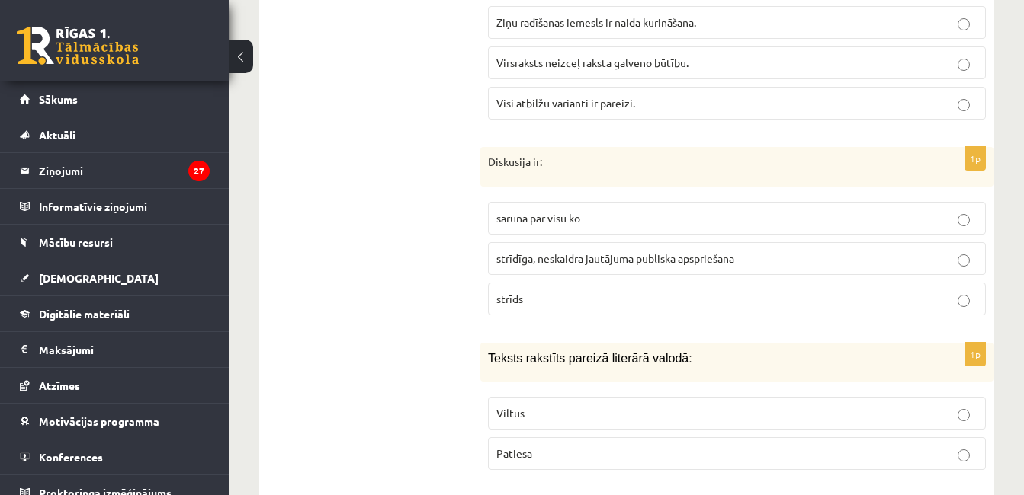
click at [581, 251] on span "strīdīga, neskaidra jautājuma publiska apspriešana" at bounding box center [615, 258] width 238 height 14
click at [770, 437] on label "Patiesa" at bounding box center [737, 453] width 498 height 33
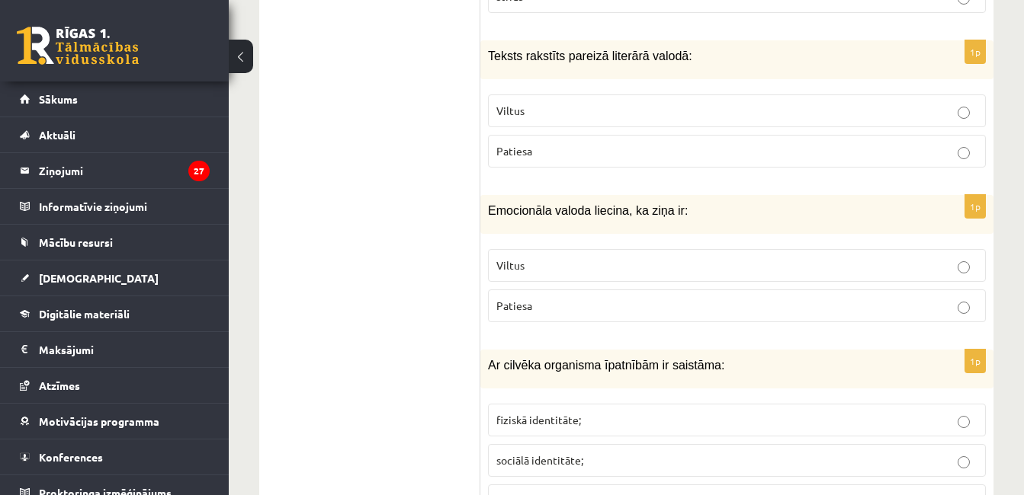
scroll to position [3099, 0]
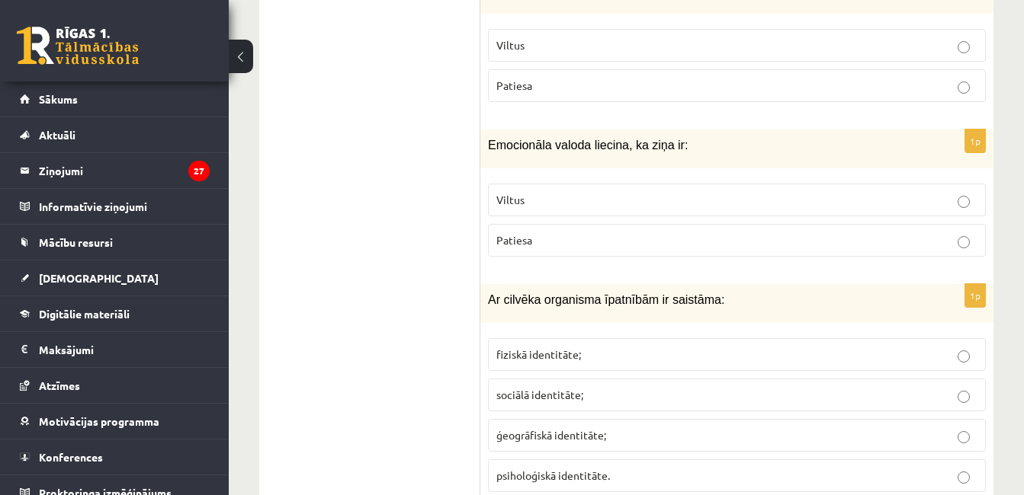
click at [910, 192] on p "Viltus" at bounding box center [736, 200] width 481 height 16
click at [688, 338] on label "fiziskā identitāte;" at bounding box center [737, 354] width 498 height 33
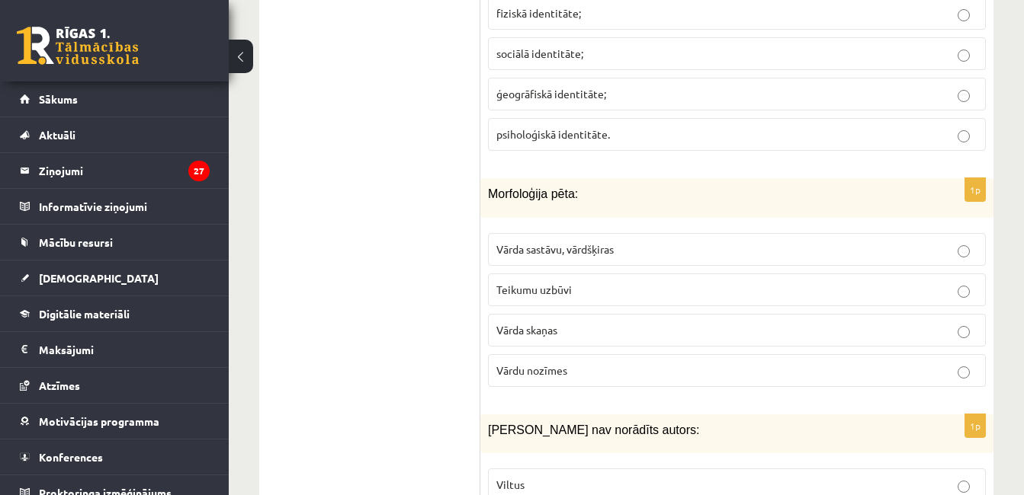
scroll to position [3466, 0]
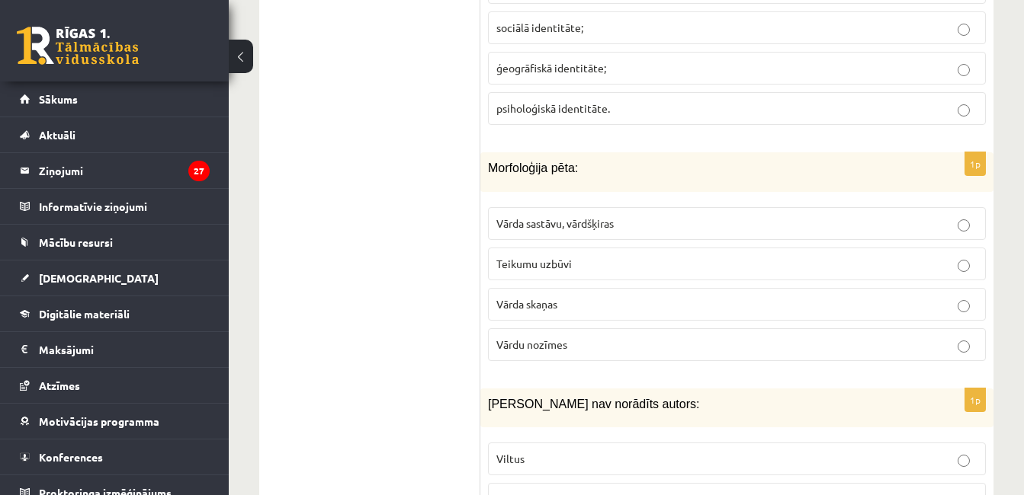
click at [595, 219] on label "Vārda sastāvu, vārdšķiras" at bounding box center [737, 223] width 498 height 33
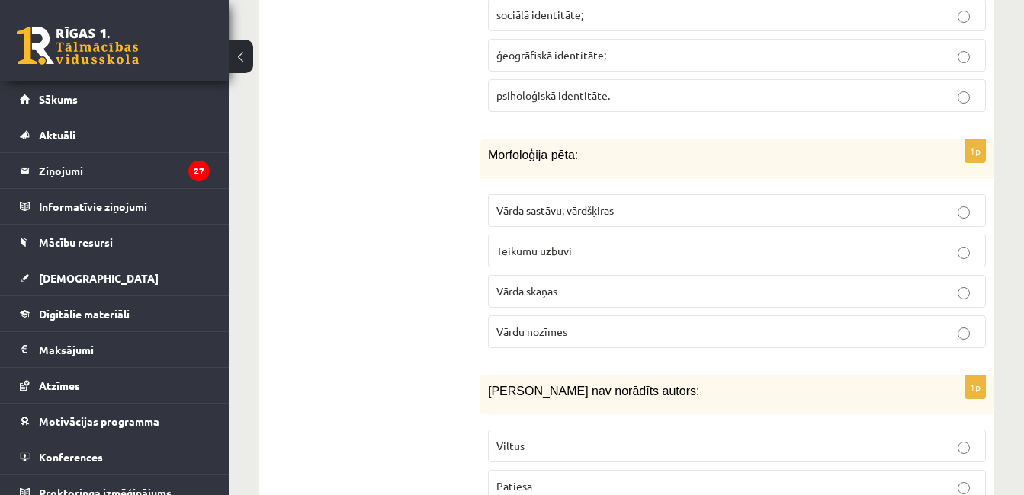
click at [782, 438] on p "Viltus" at bounding box center [736, 446] width 481 height 16
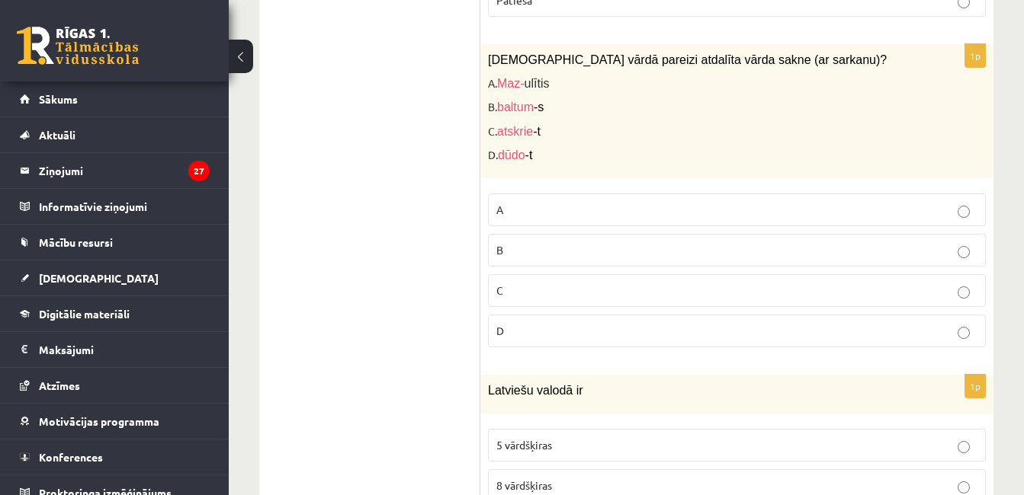
scroll to position [3991, 0]
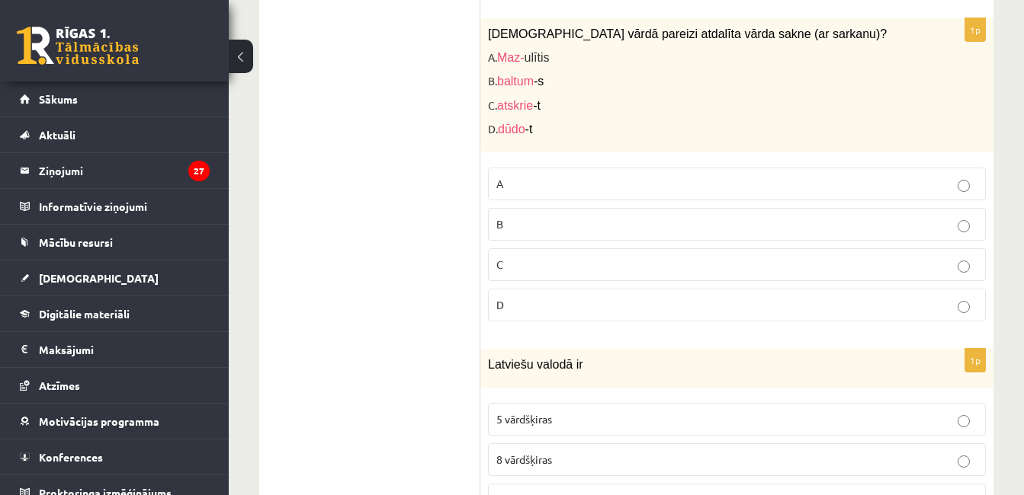
click at [665, 176] on p "A" at bounding box center [736, 184] width 481 height 16
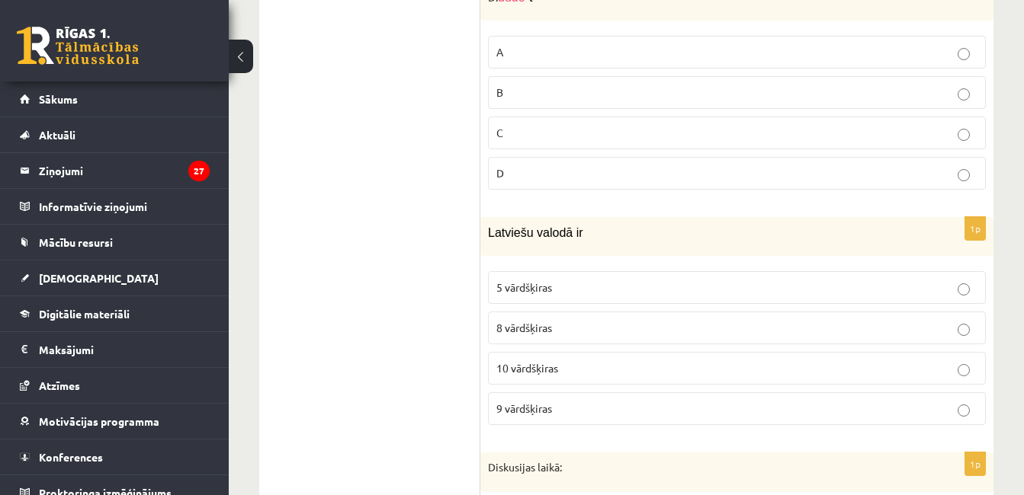
scroll to position [4162, 0]
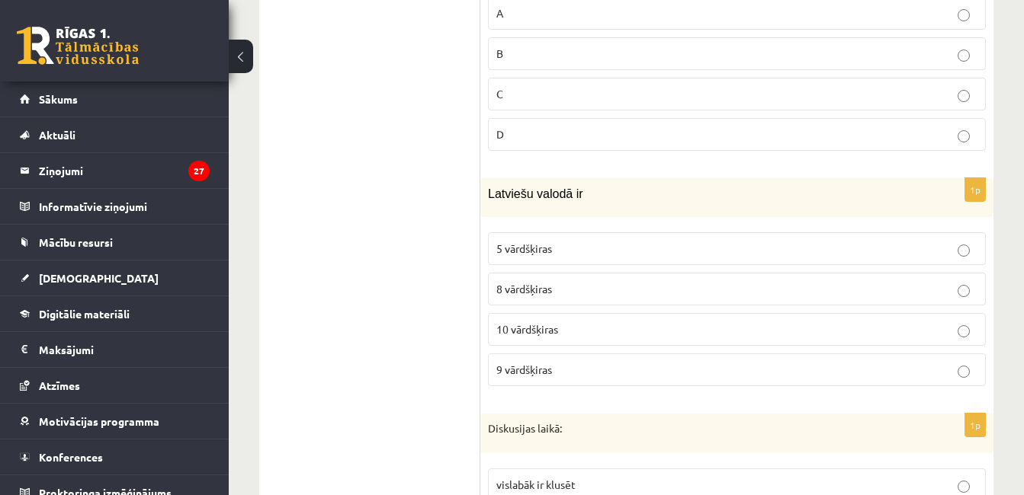
click at [905, 322] on p "10 vārdšķiras" at bounding box center [736, 330] width 481 height 16
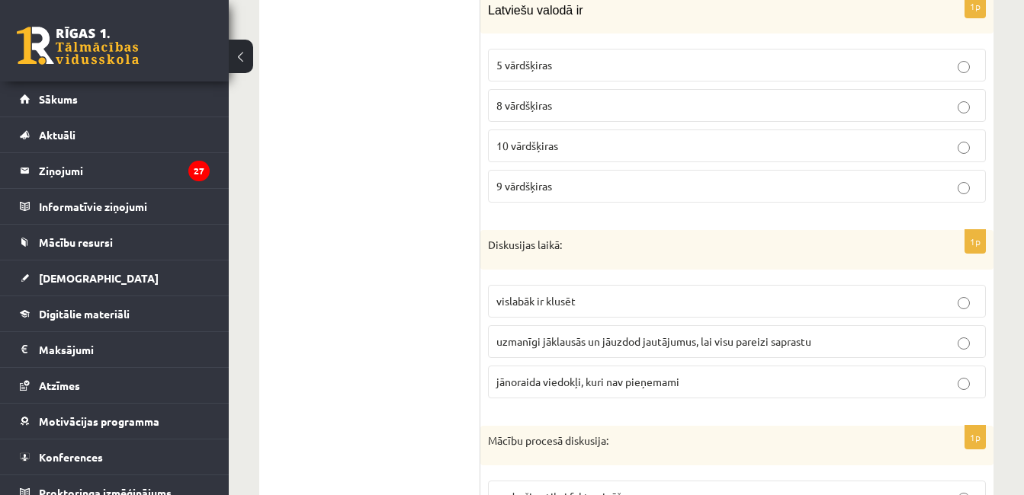
scroll to position [4398, 0]
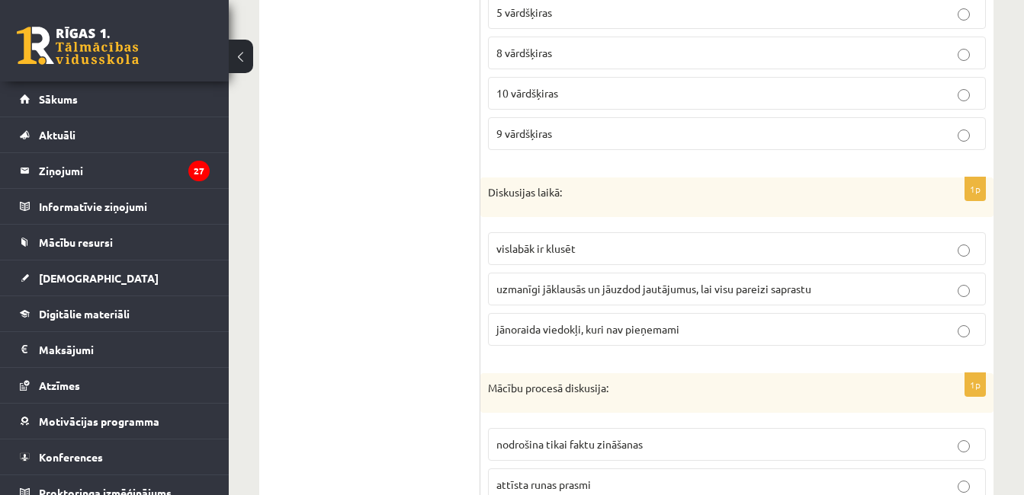
click at [576, 282] on span "uzmanīgi jāklausās un jāuzdod jautājumus, lai visu pareizi saprastu" at bounding box center [653, 289] width 315 height 14
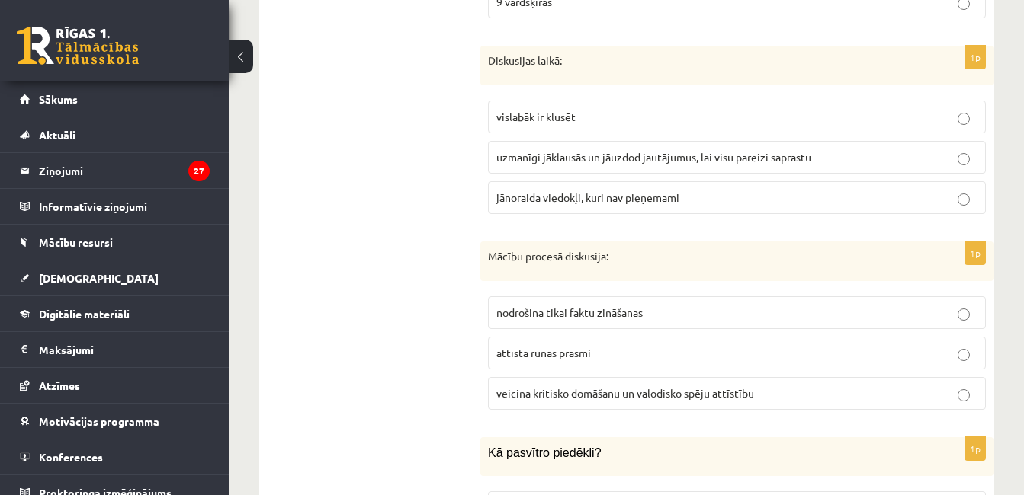
scroll to position [4543, 0]
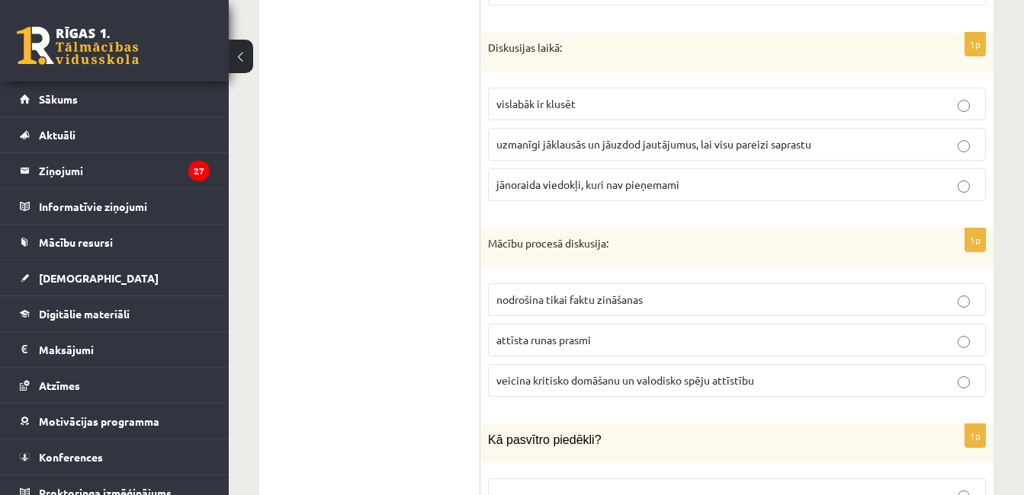
click at [945, 373] on p "veicina kritisko domāšanu un valodisko spēju attīstību" at bounding box center [736, 381] width 481 height 16
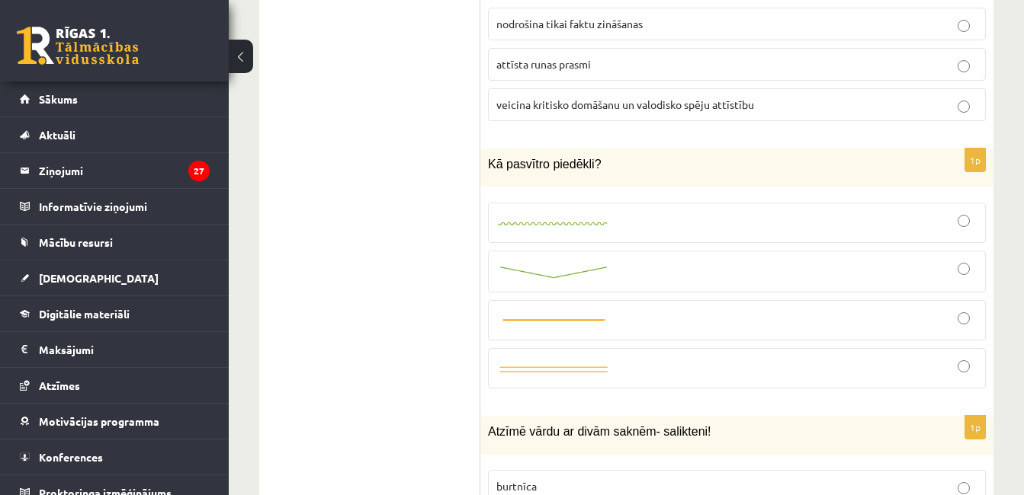
scroll to position [4832, 0]
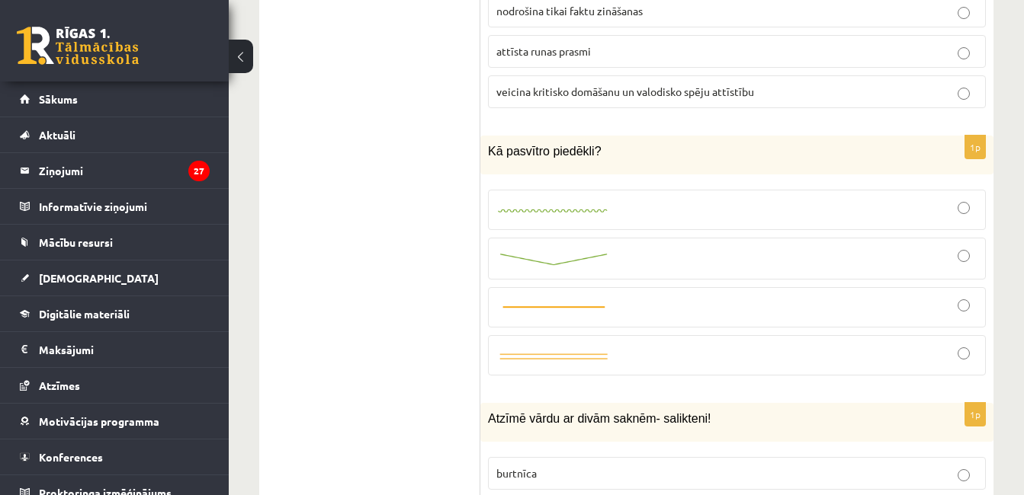
click at [934, 246] on div at bounding box center [736, 258] width 481 height 25
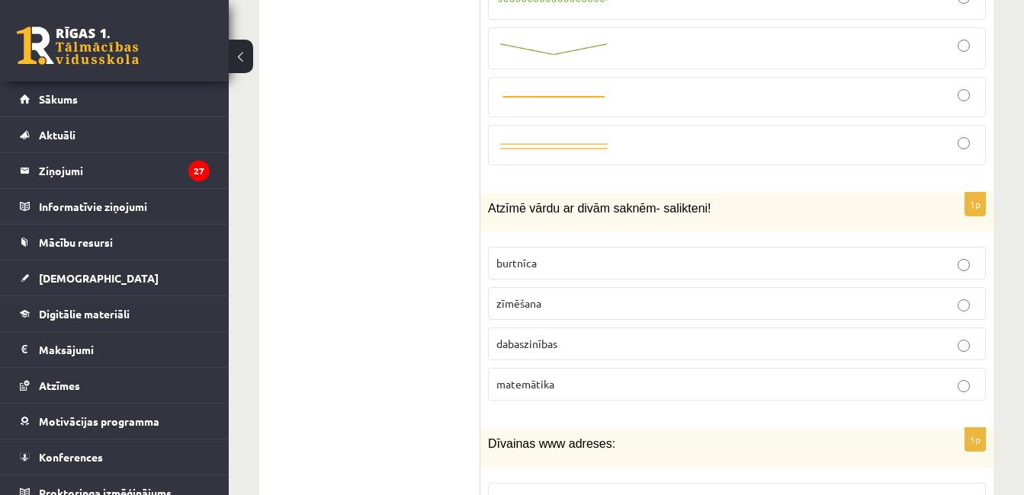
scroll to position [5081, 0]
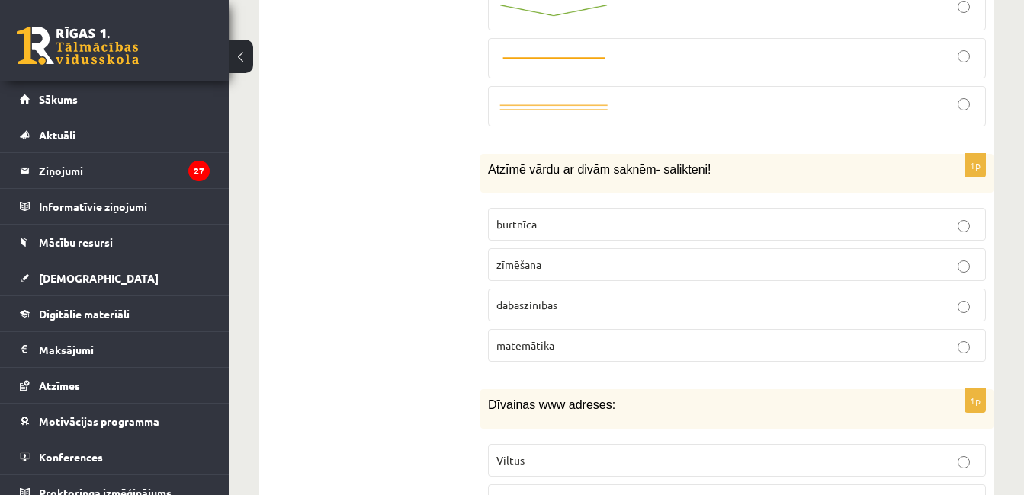
click at [756, 297] on p "dabaszinības" at bounding box center [736, 305] width 481 height 16
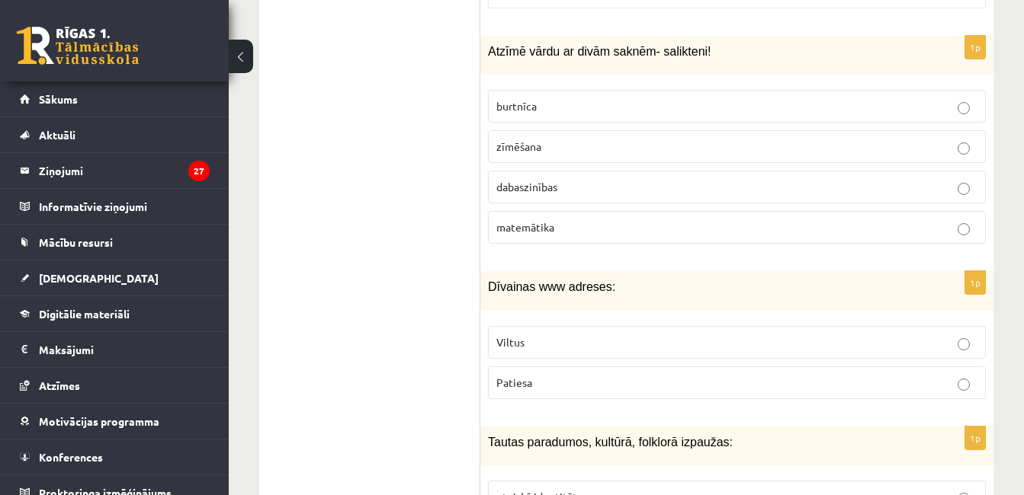
scroll to position [5278, 0]
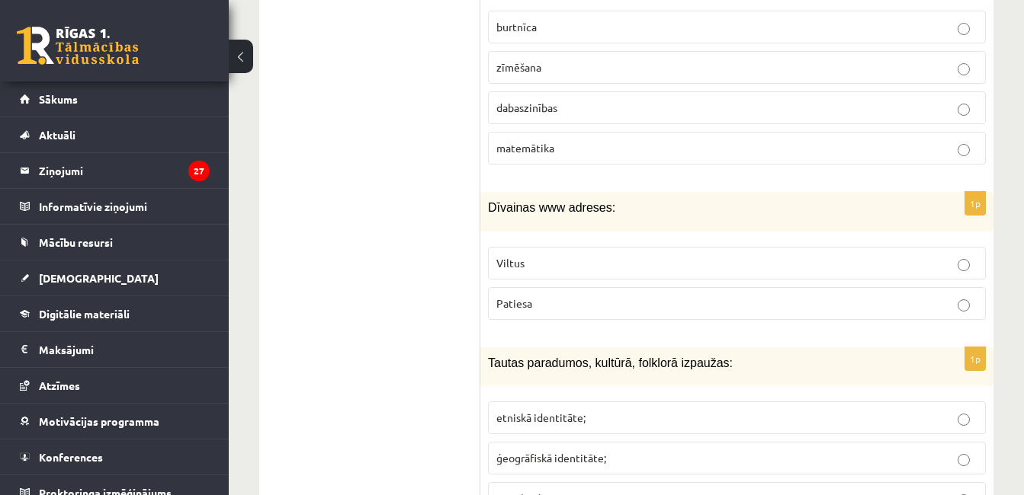
click at [931, 255] on p "Viltus" at bounding box center [736, 263] width 481 height 16
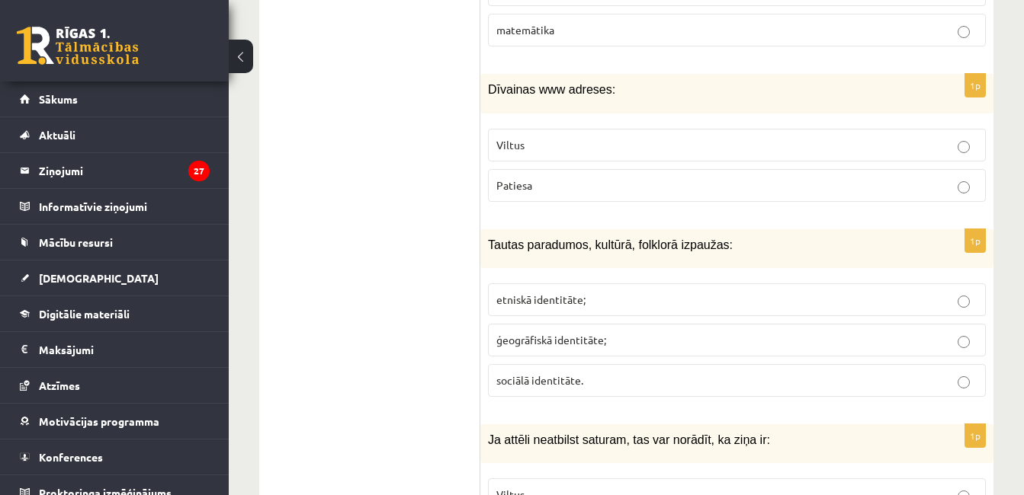
scroll to position [5409, 0]
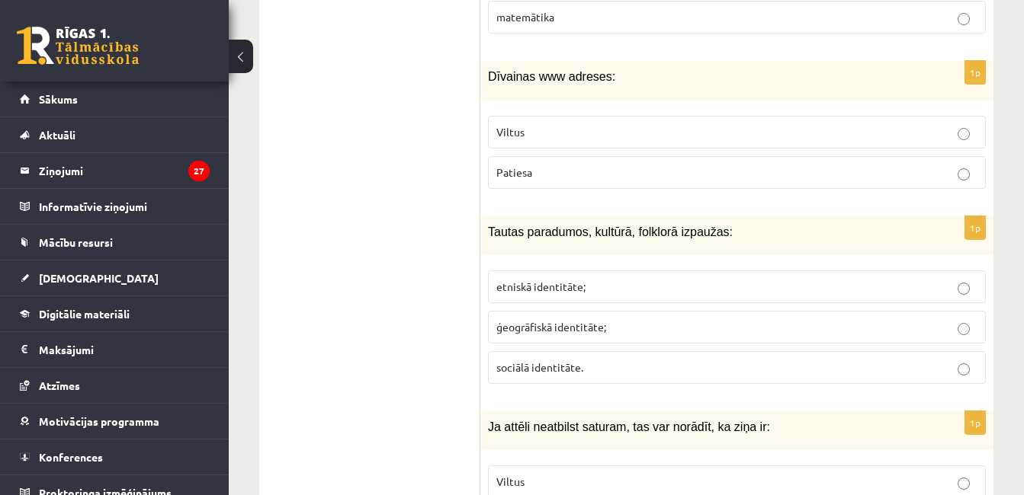
click at [575, 271] on label "etniskā identitāte;" at bounding box center [737, 287] width 498 height 33
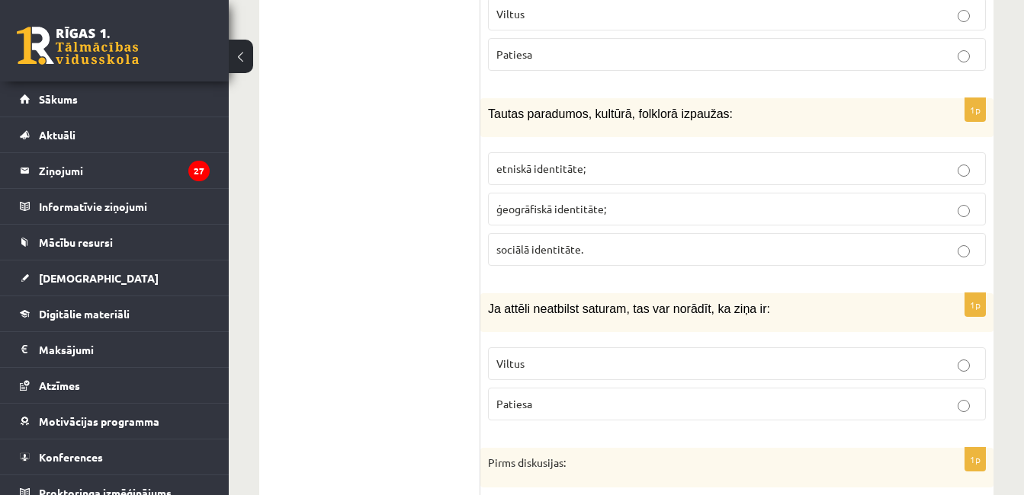
scroll to position [5606, 0]
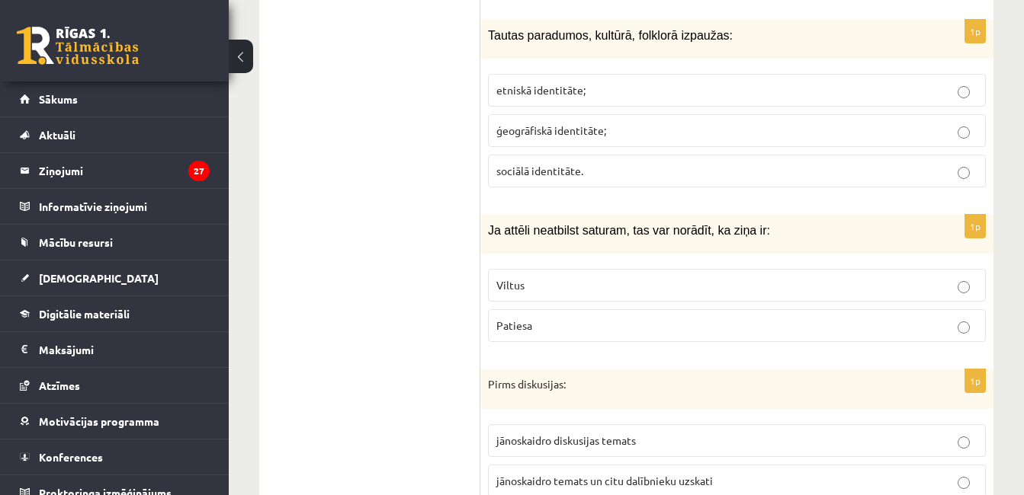
click at [922, 279] on label "Viltus" at bounding box center [737, 285] width 498 height 33
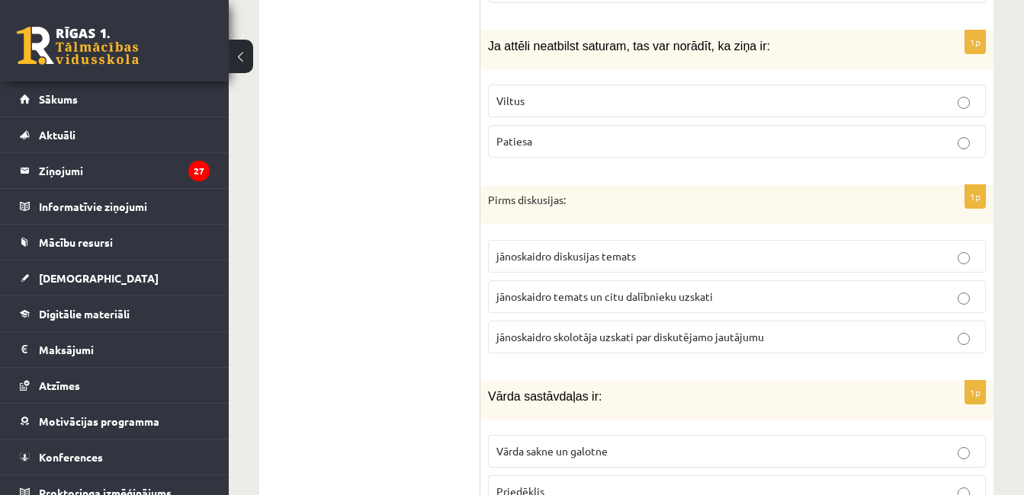
scroll to position [5829, 0]
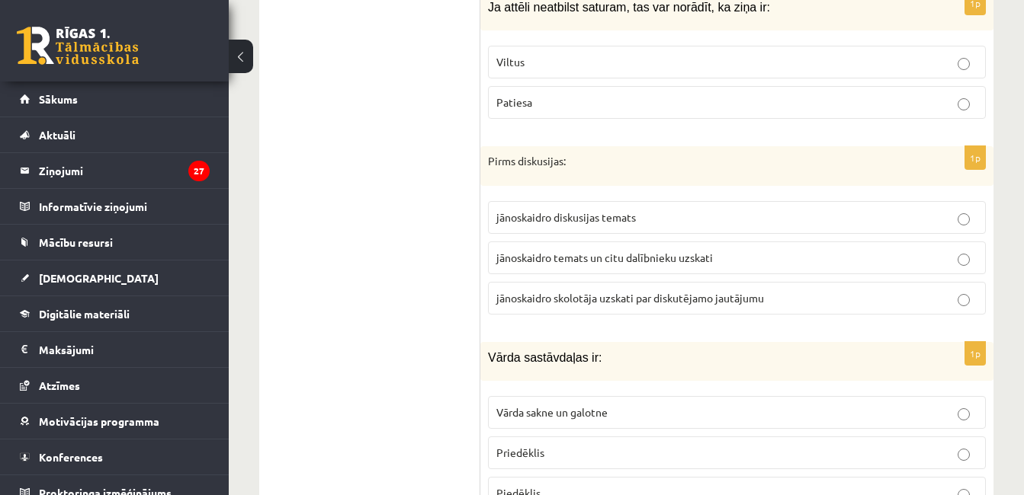
click at [611, 251] on span "jānoskaidro temats un citu dalībnieku uzskati" at bounding box center [604, 258] width 216 height 14
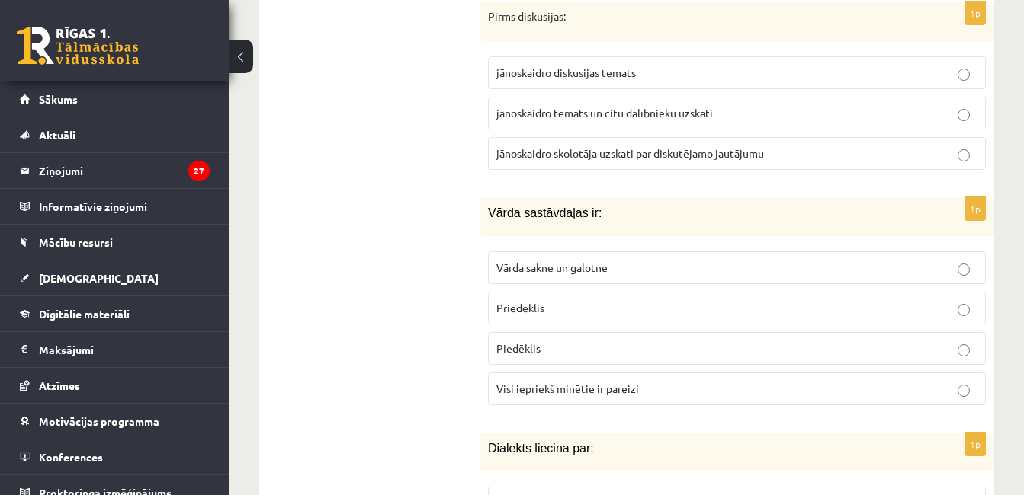
scroll to position [6066, 0]
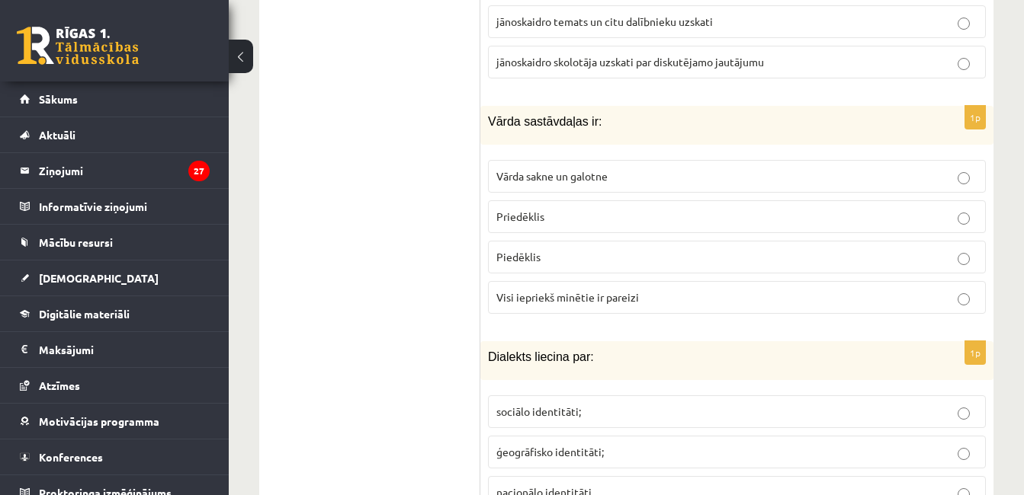
click at [592, 281] on label "Visi iepriekš minētie ir pareizi" at bounding box center [737, 297] width 498 height 33
click at [587, 257] on fieldset "Vārda sakne un galotne Priedēklis Piedēklis Visi iepriekš minētie ir pareizi" at bounding box center [737, 235] width 498 height 166
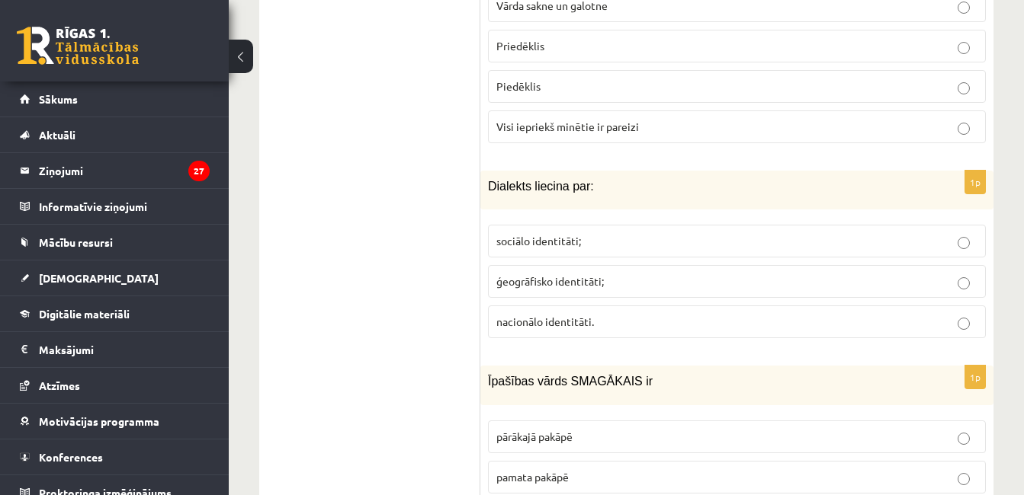
scroll to position [6263, 0]
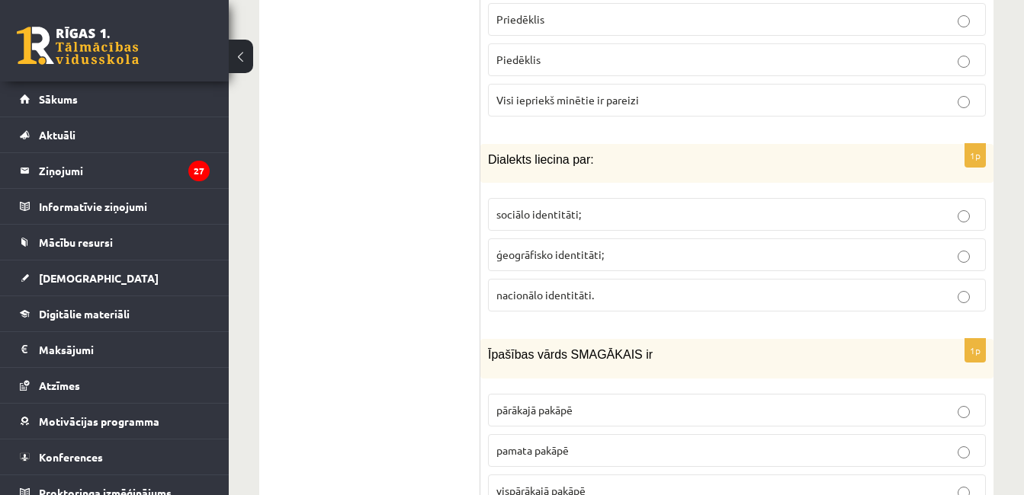
click at [534, 239] on label "ģeogrāfisko identitāti;" at bounding box center [737, 255] width 498 height 33
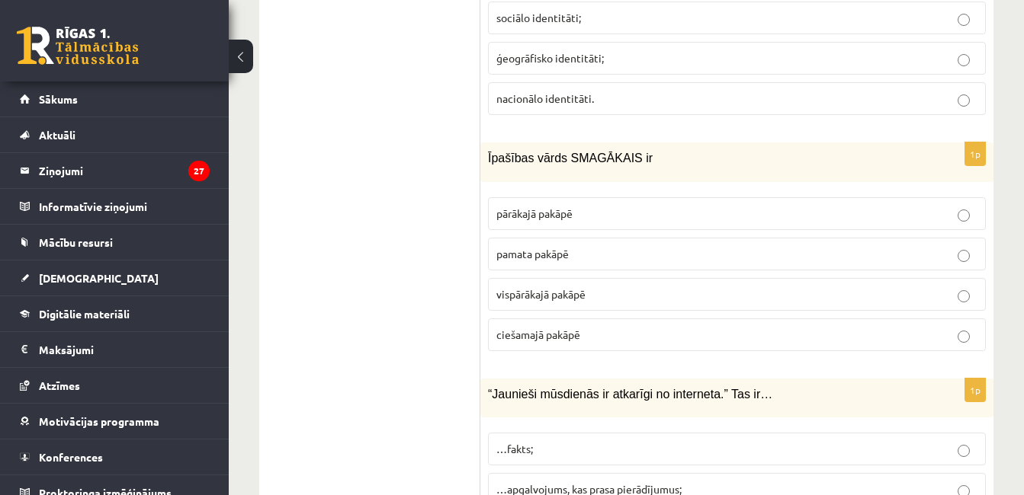
scroll to position [6539, 0]
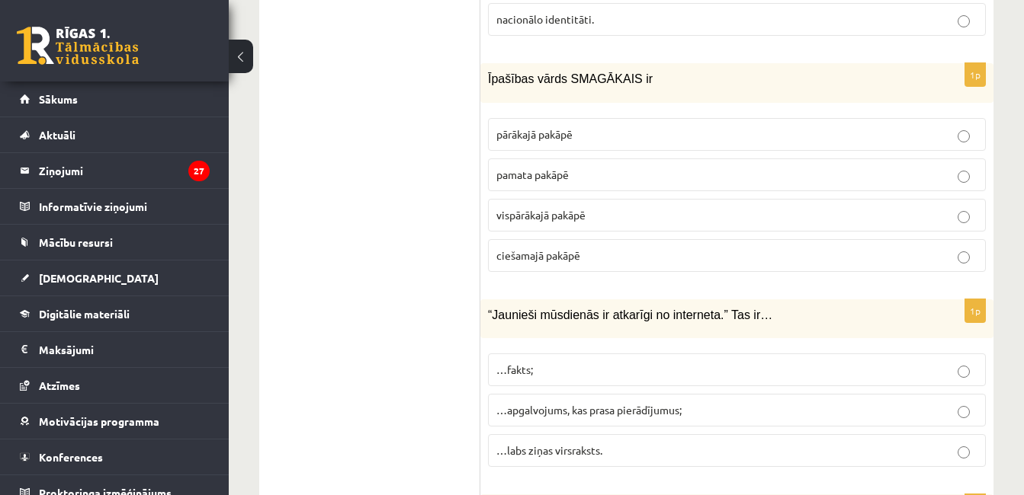
click at [558, 208] on span "vispārākajā pakāpē" at bounding box center [540, 215] width 89 height 14
click at [575, 394] on label "…apgalvojums, kas prasa pierādījumus;" at bounding box center [737, 410] width 498 height 33
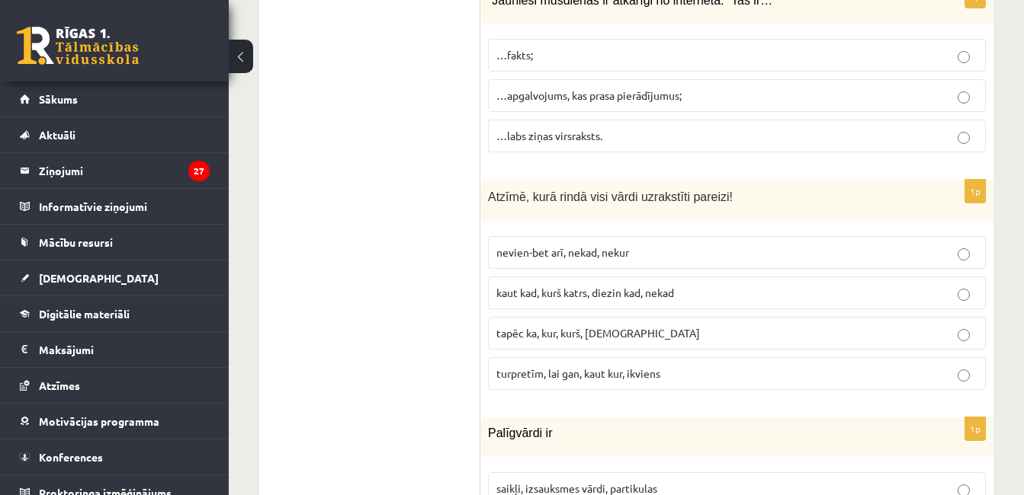
scroll to position [6841, 0]
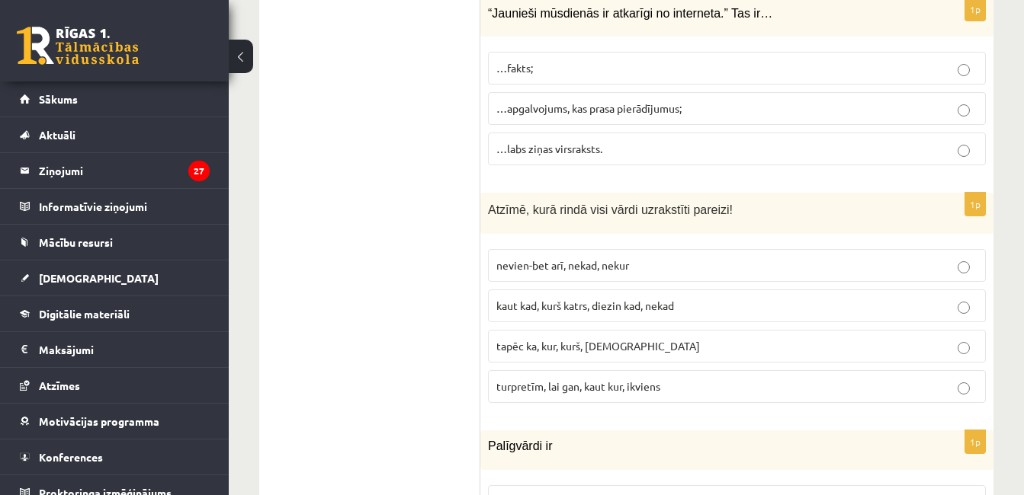
click at [569, 298] on p "kaut kad, kurš katrs, diezin kad, nekad" at bounding box center [736, 306] width 481 height 16
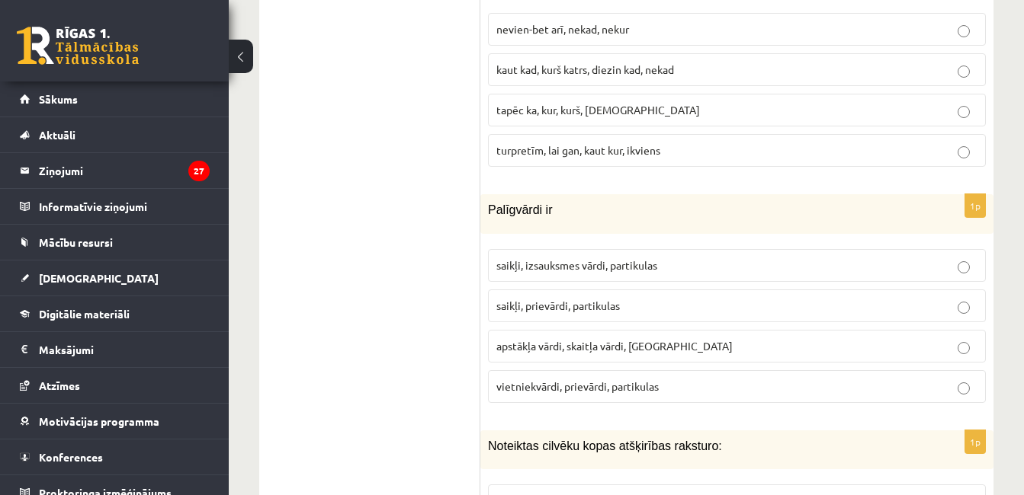
scroll to position [7103, 0]
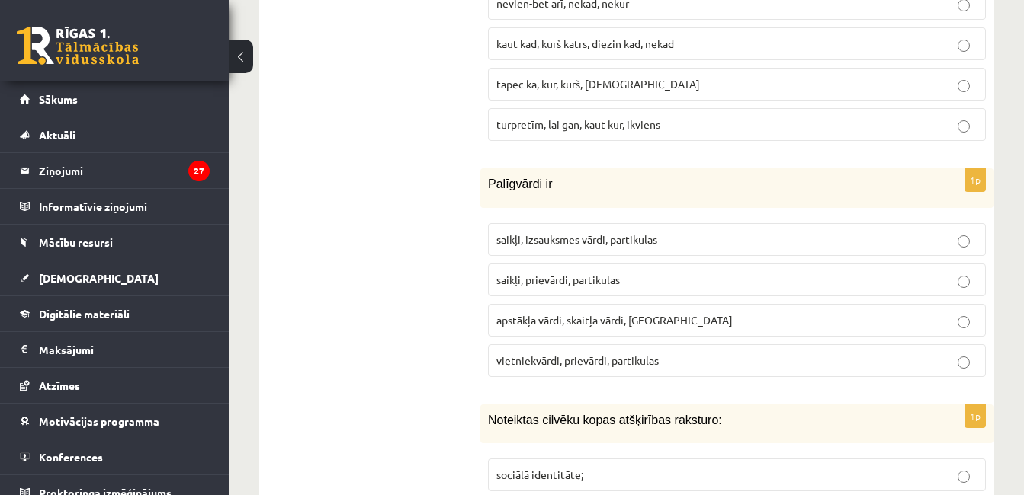
click at [626, 264] on label "saikļi, prievārdi, partikulas" at bounding box center [737, 280] width 498 height 33
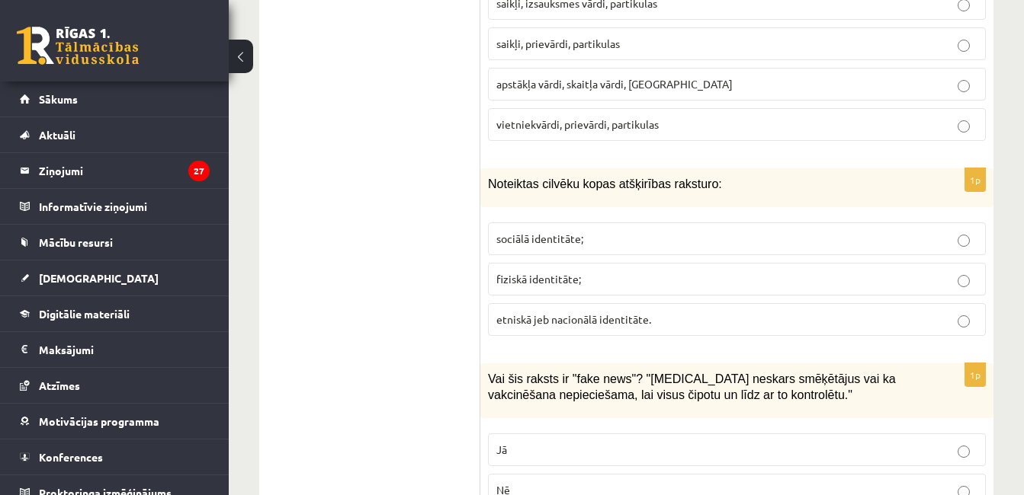
scroll to position [7313, 0]
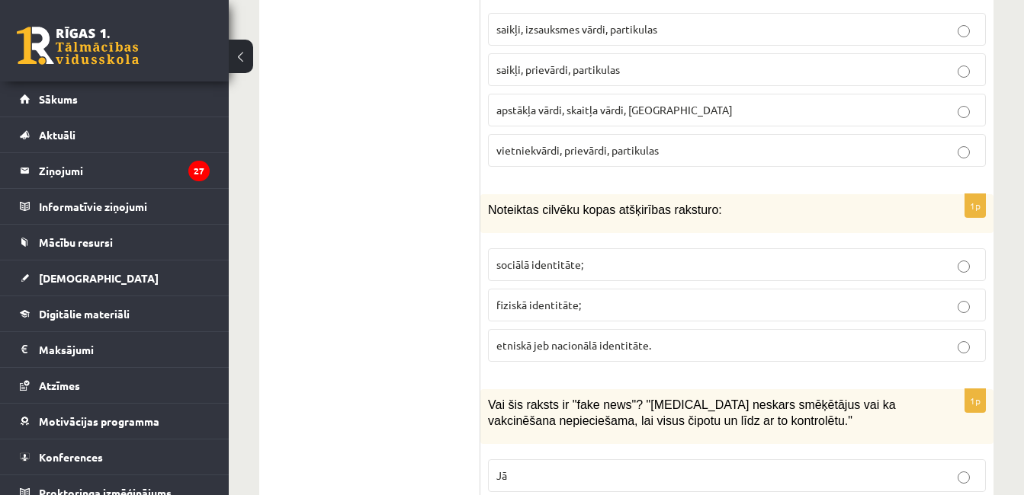
click at [596, 338] on p "etniskā jeb nacionālā identitāte." at bounding box center [736, 346] width 481 height 16
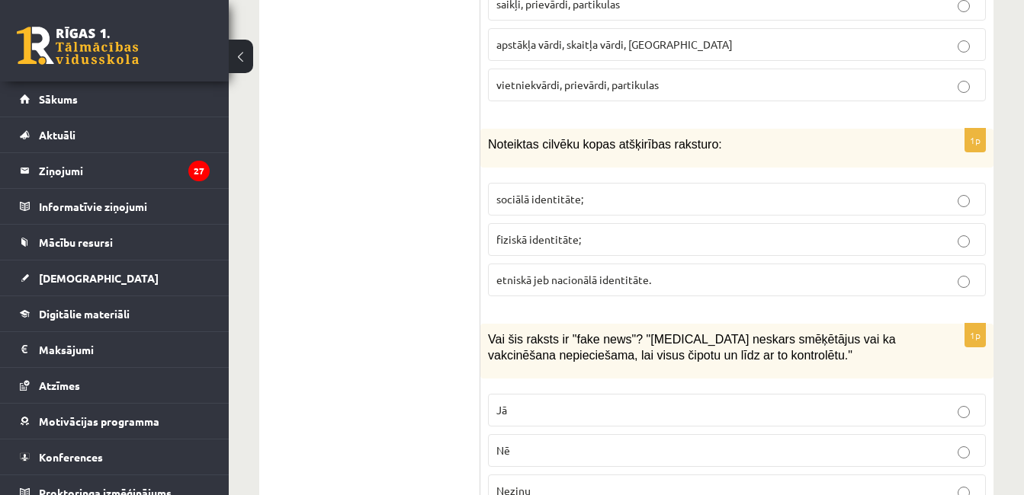
scroll to position [7431, 0]
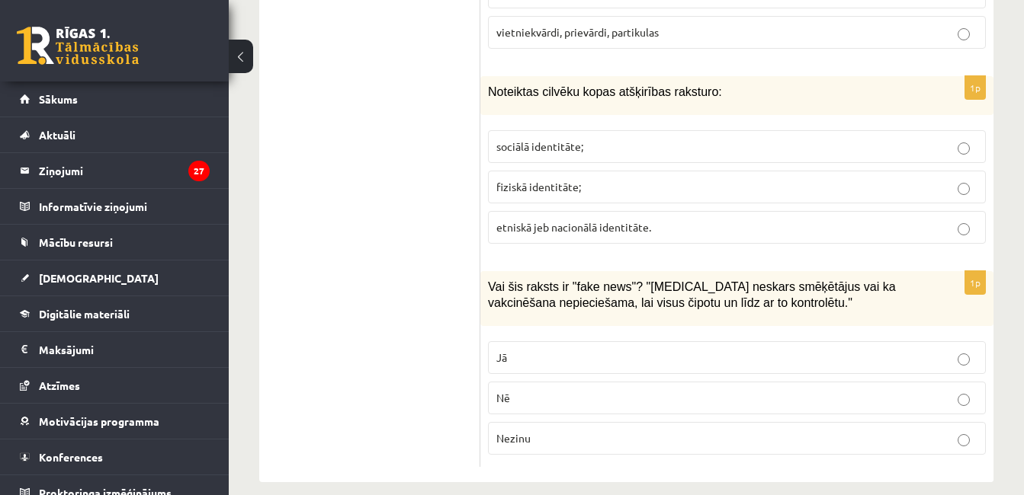
click at [844, 350] on p "Jā" at bounding box center [736, 358] width 481 height 16
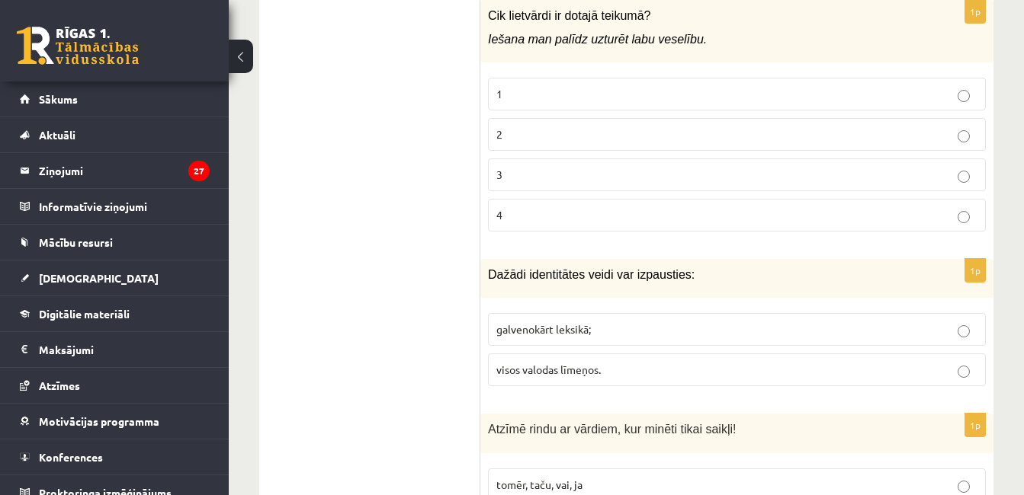
scroll to position [460, 0]
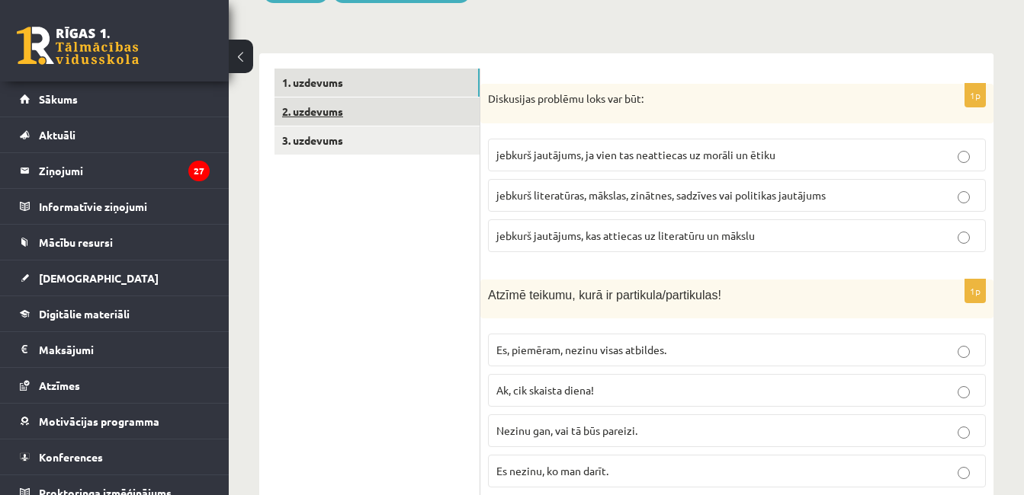
click at [426, 98] on link "2. uzdevums" at bounding box center [376, 112] width 205 height 28
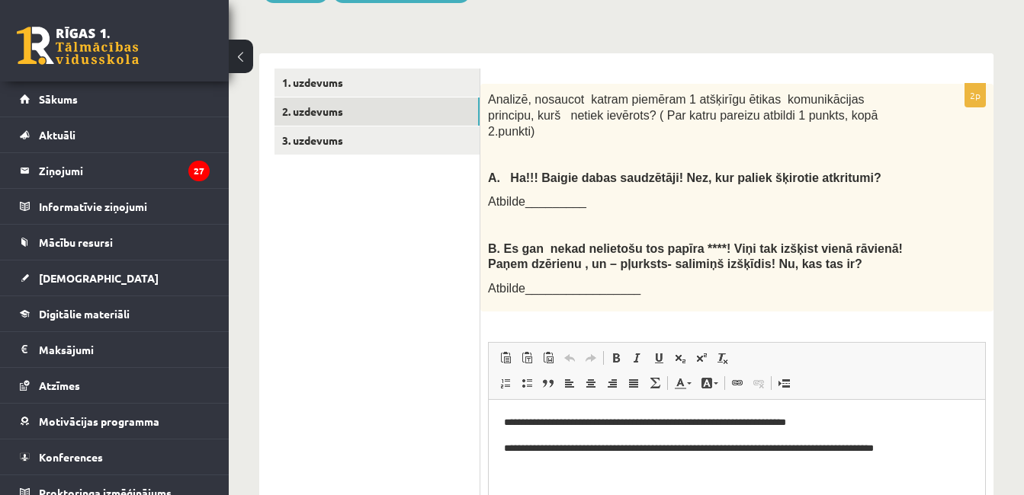
scroll to position [0, 0]
click at [422, 127] on link "3. uzdevums" at bounding box center [376, 141] width 205 height 28
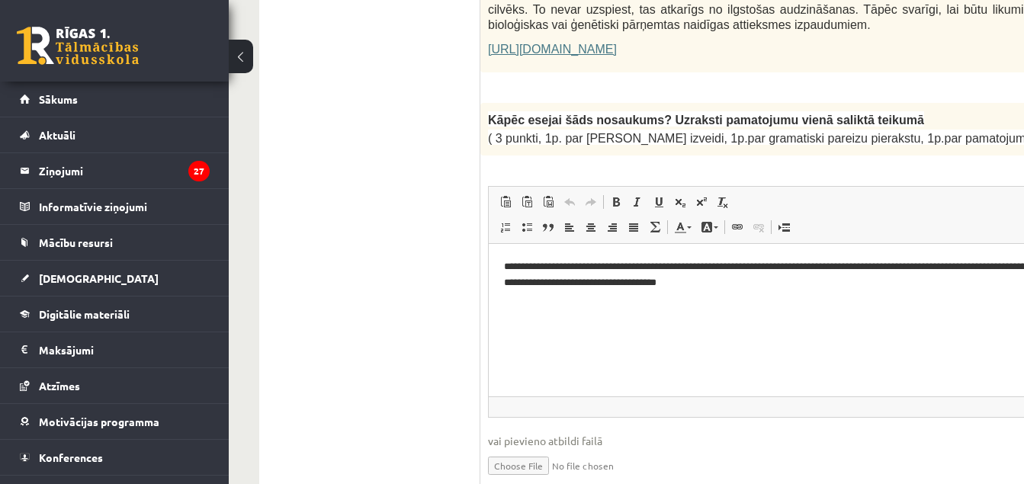
scroll to position [1256, 0]
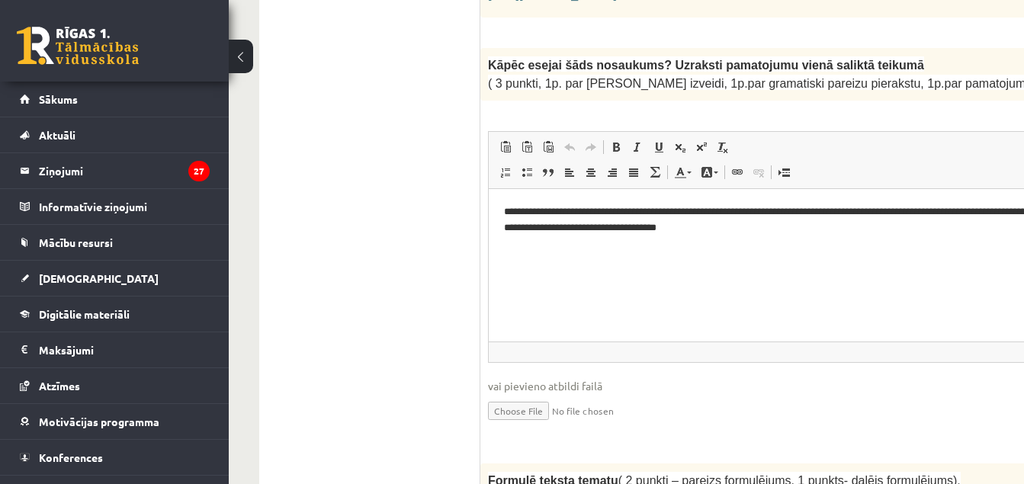
click at [867, 232] on p "**********" at bounding box center [868, 219] width 729 height 32
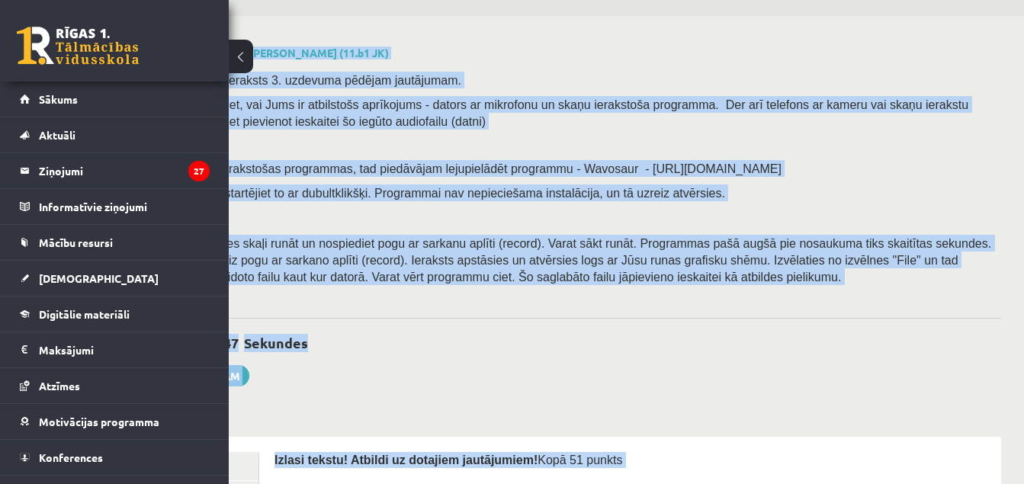
scroll to position [0, 221]
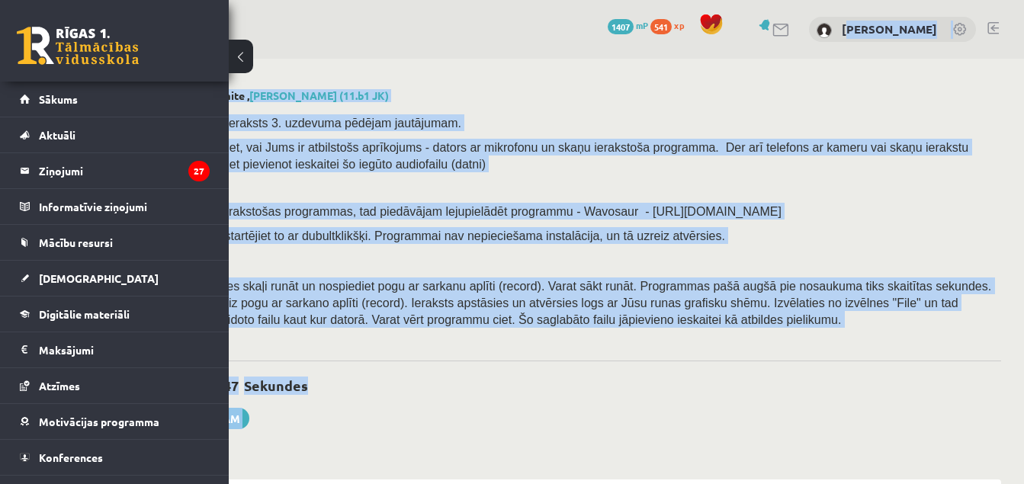
drag, startPoint x: 264, startPoint y: 139, endPoint x: 799, endPoint y: 48, distance: 543.5
drag, startPoint x: 799, startPoint y: 48, endPoint x: 766, endPoint y: 81, distance: 46.9
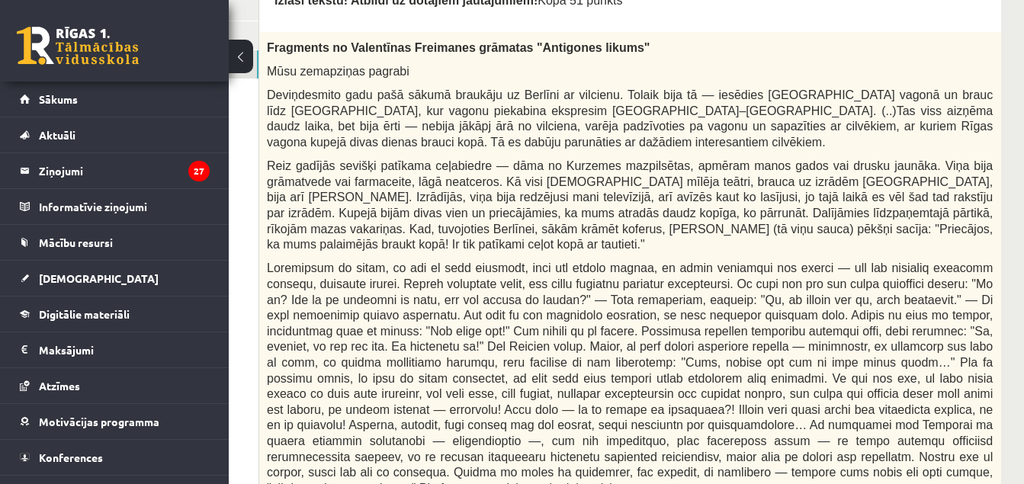
scroll to position [430, 221]
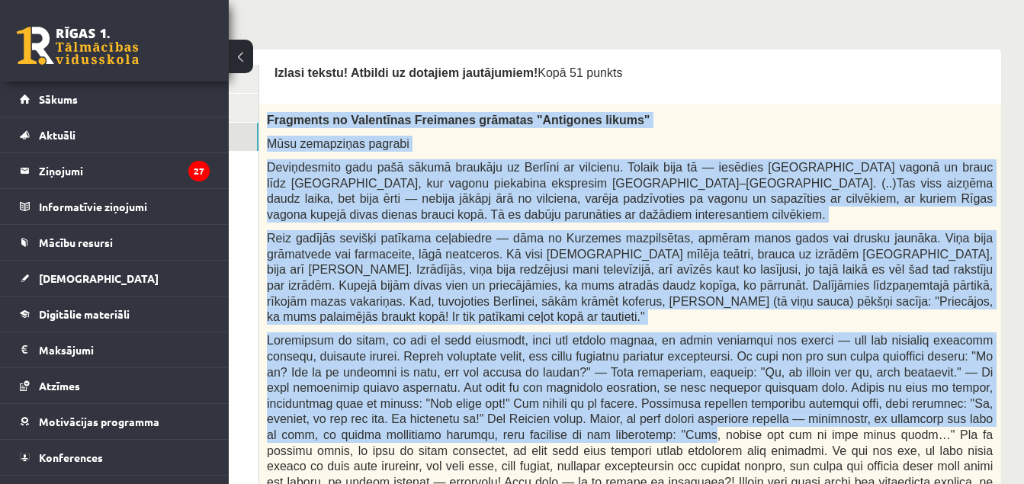
drag, startPoint x: 265, startPoint y: 117, endPoint x: 484, endPoint y: 422, distance: 375.2
click at [484, 422] on div "Fragments no Valentīnas Freimanes grāmatas "Antigones likums" Mūsu zemapziņas p…" at bounding box center [667, 473] width 817 height 739
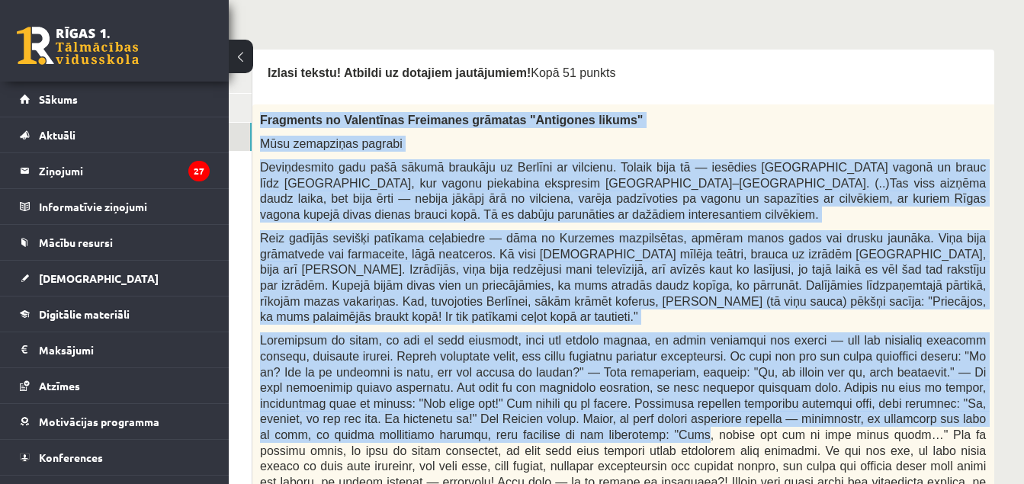
scroll to position [430, 226]
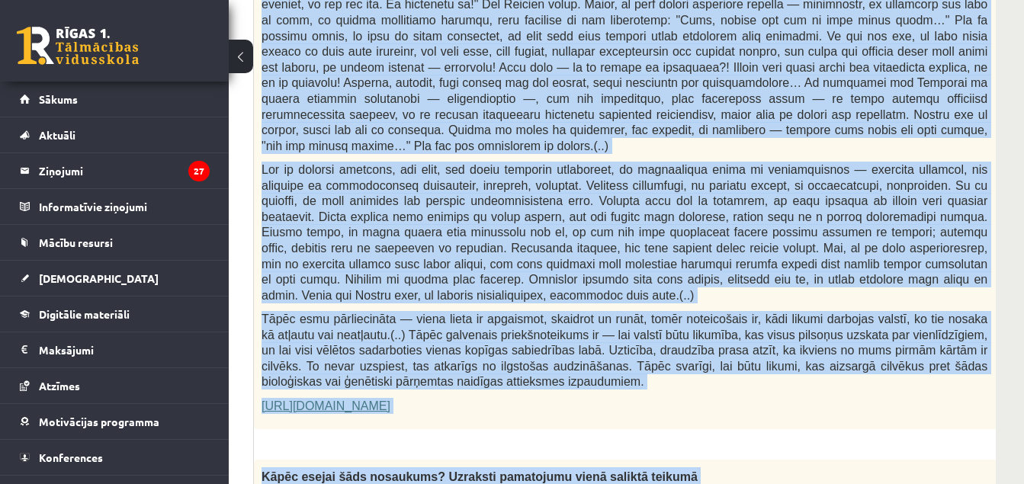
scroll to position [1136, 226]
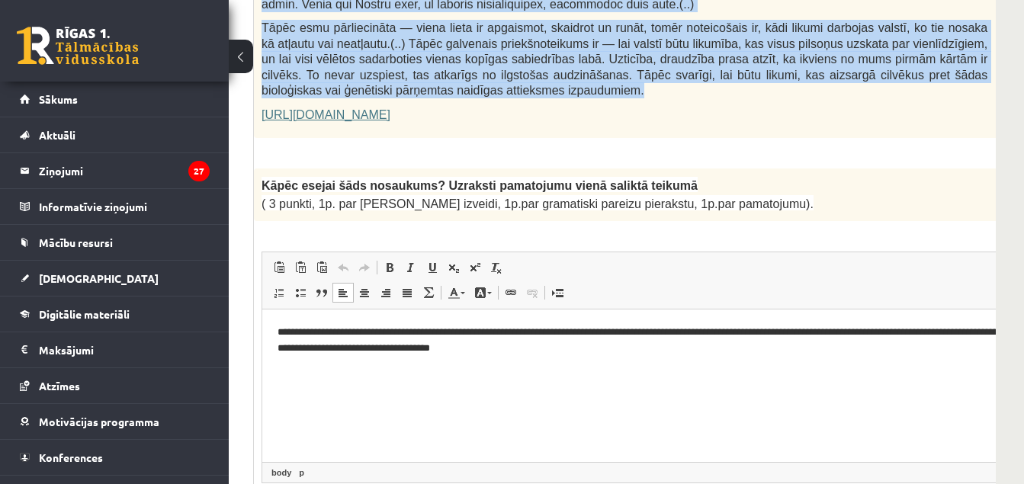
drag, startPoint x: 260, startPoint y: 118, endPoint x: 528, endPoint y: 49, distance: 277.1
copy div "Fragments no Valentīnas Freimanes grāmatas "Antigones likums" Mūsu zemapziņas p…"
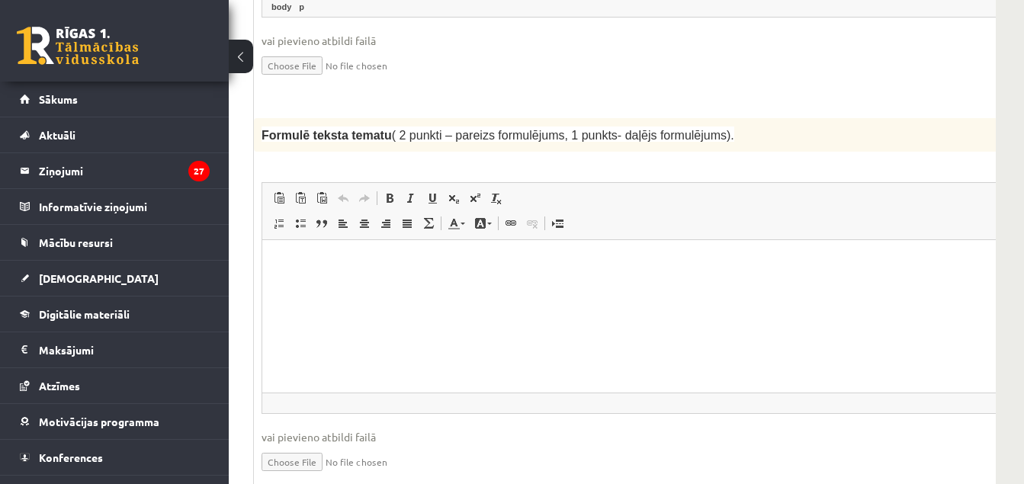
scroll to position [1583, 226]
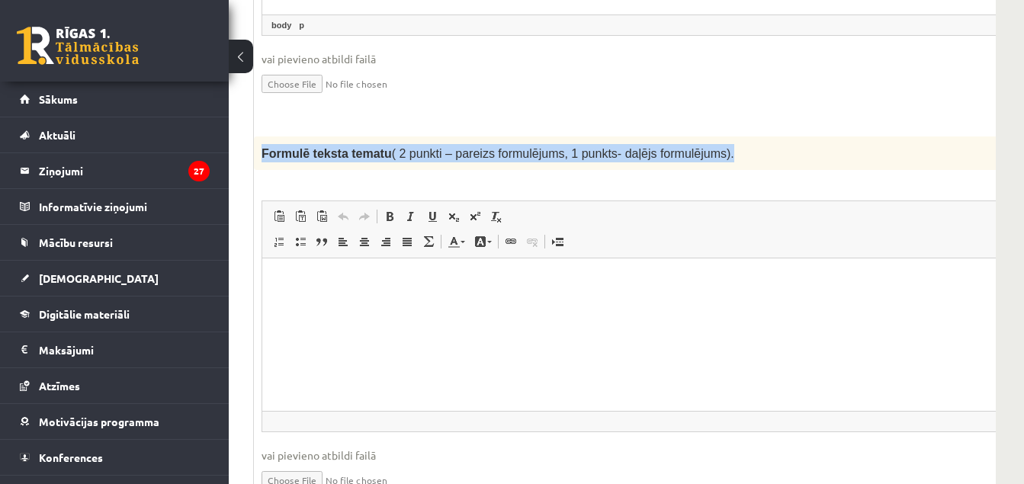
drag, startPoint x: 261, startPoint y: 101, endPoint x: 705, endPoint y: 99, distance: 443.6
click at [705, 144] on p "Formulē teksta tematu ( 2 punkti – pareizs formulējums, 1 punkts- daļējs formul…" at bounding box center [624, 153] width 726 height 18
copy span "Formulē teksta tematu ( 2 punkti – pareizs formulējums, 1 punkts- daļējs formul…"
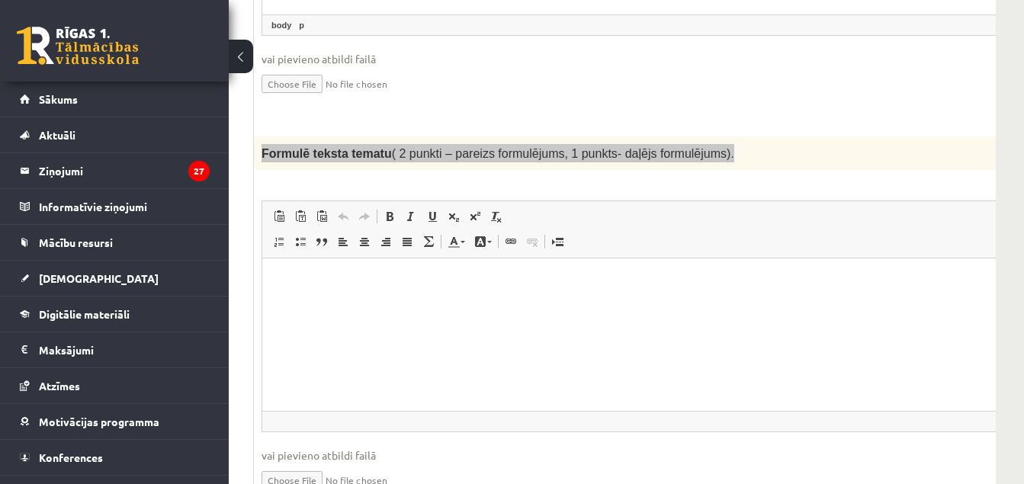
click at [477, 297] on html at bounding box center [662, 281] width 800 height 46
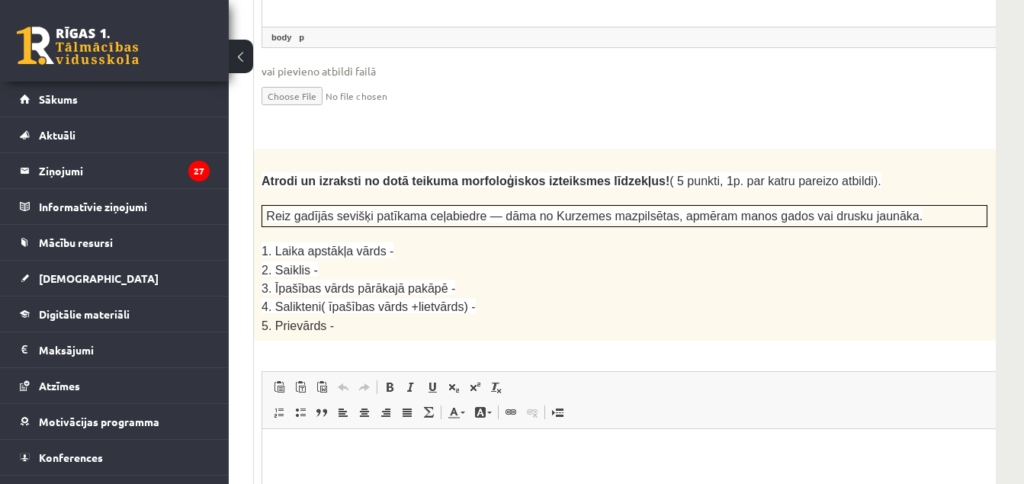
scroll to position [1994, 226]
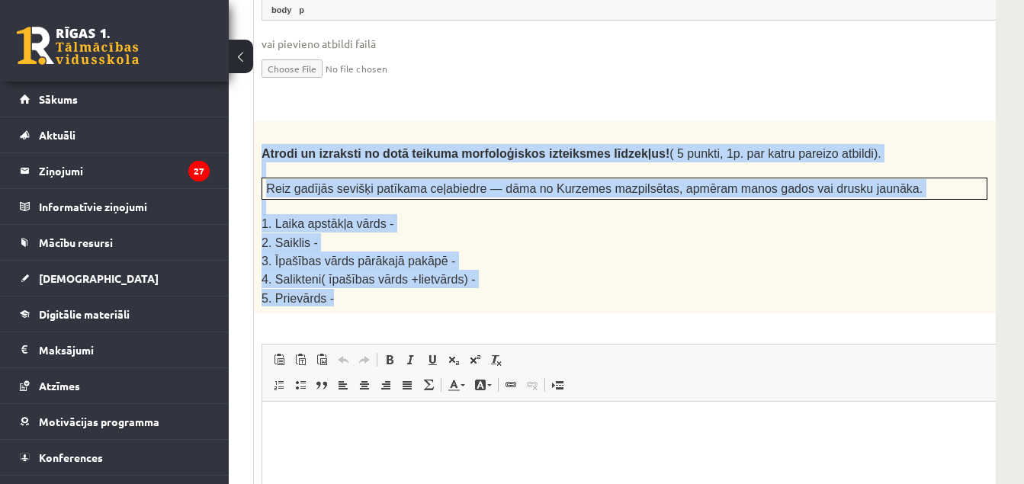
drag, startPoint x: 260, startPoint y: 104, endPoint x: 383, endPoint y: 239, distance: 182.4
click at [383, 239] on div "Atrodi un izraksti no dotā teikuma morfoloģiskos izteiksmes līdzekļus! ( 5 punk…" at bounding box center [662, 217] width 817 height 192
copy div "Atrodi un izraksti no dotā teikuma morfoloģiskos izteiksmes līdzekļus! ( 5 punk…"
click at [560, 214] on p "1. Laika apstākļa vārds -" at bounding box center [624, 223] width 726 height 18
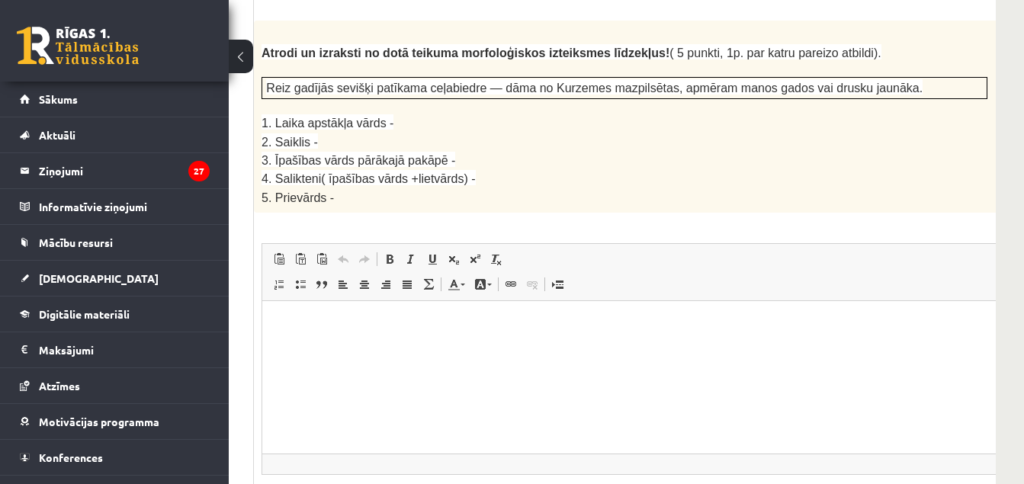
scroll to position [2113, 226]
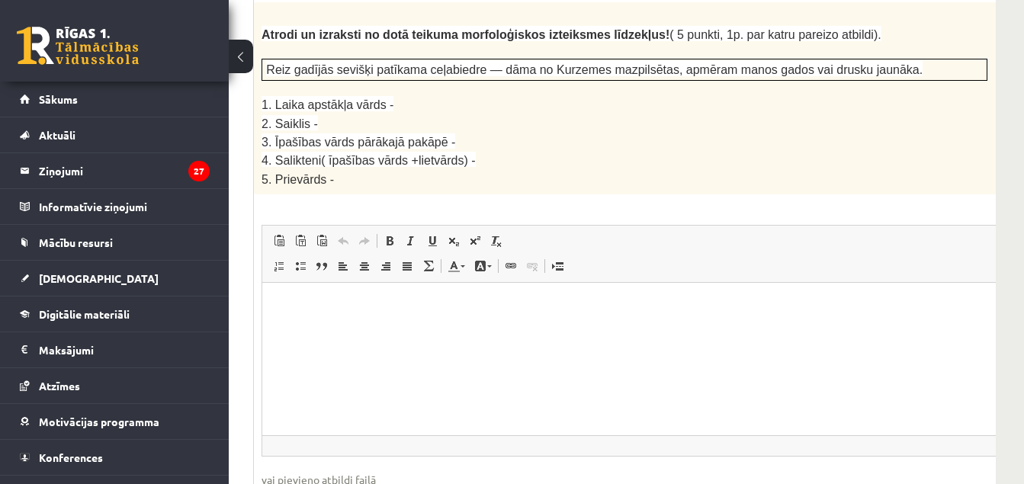
click at [559, 321] on html at bounding box center [662, 306] width 800 height 46
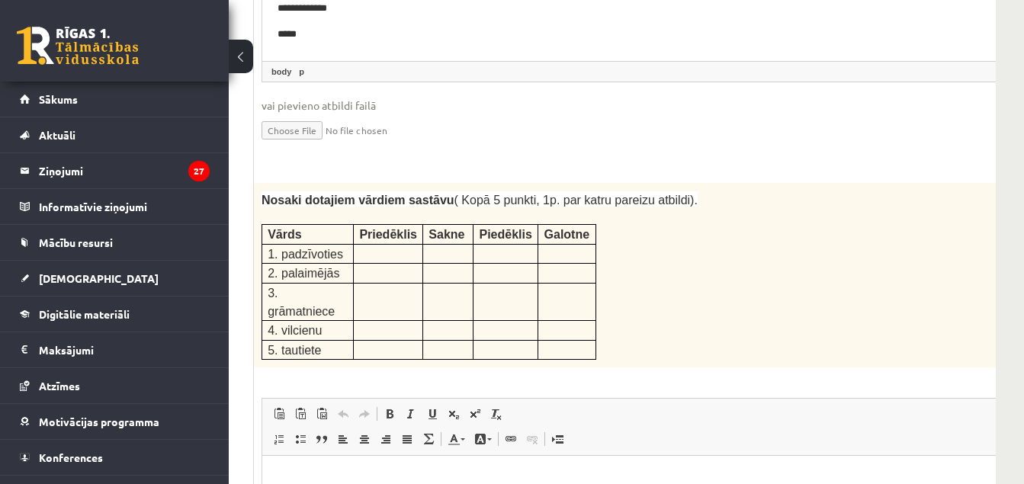
scroll to position [2561, 226]
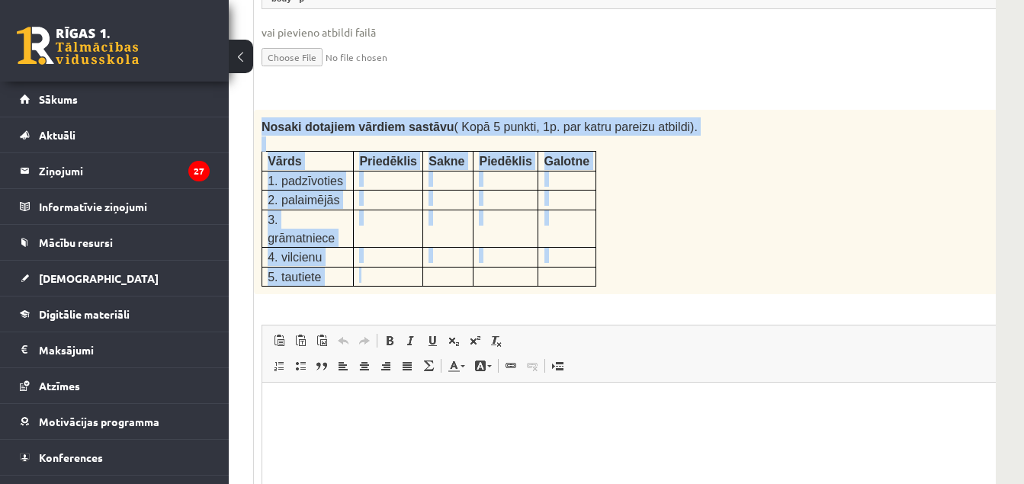
drag, startPoint x: 260, startPoint y: 73, endPoint x: 363, endPoint y: 193, distance: 157.8
click at [363, 193] on div "Nosaki dotajiem vārdiem sastāvu ( Kopā 5 punkti, 1p. par katru pareizu atbildi)…" at bounding box center [662, 202] width 817 height 184
copy div "Nosaki dotajiem vārdiem sastāvu ( Kopā 5 punkti, 1p. par katru pareizu atbildi)…"
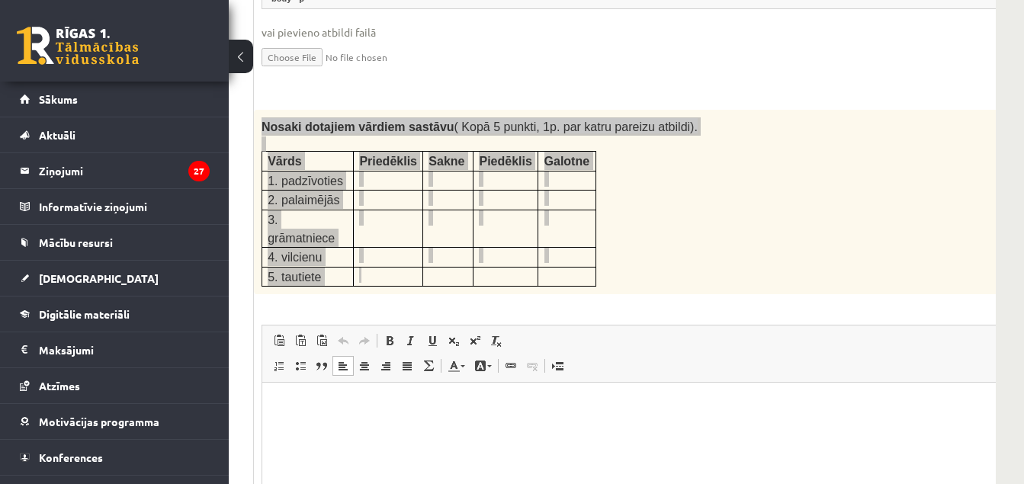
click at [482, 429] on html at bounding box center [662, 406] width 800 height 46
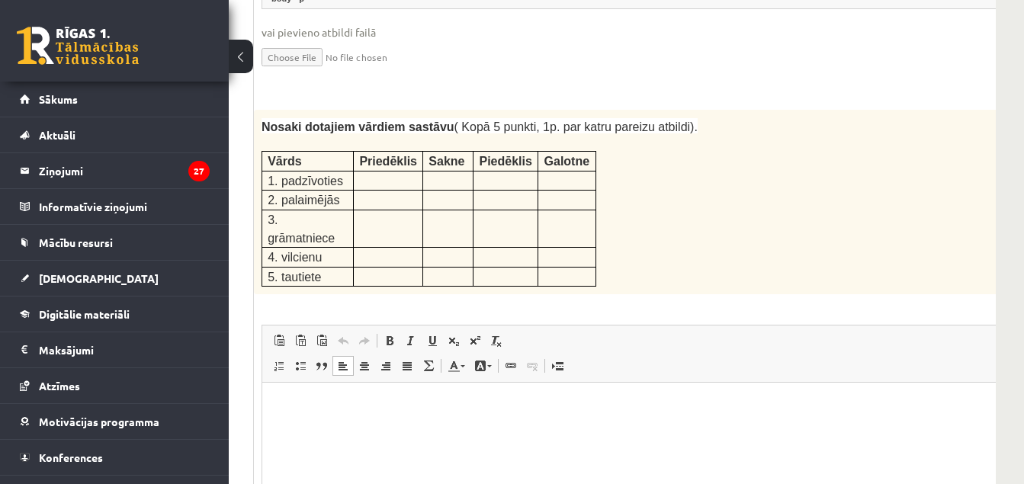
click at [736, 125] on div "Nosaki dotajiem vārdiem sastāvu ( Kopā 5 punkti, 1p. par katru pareizu atbildi)…" at bounding box center [662, 202] width 817 height 184
click at [523, 393] on html at bounding box center [662, 406] width 800 height 46
click at [335, 408] on p "**********" at bounding box center [641, 406] width 729 height 16
click at [389, 407] on p "**********" at bounding box center [641, 406] width 729 height 16
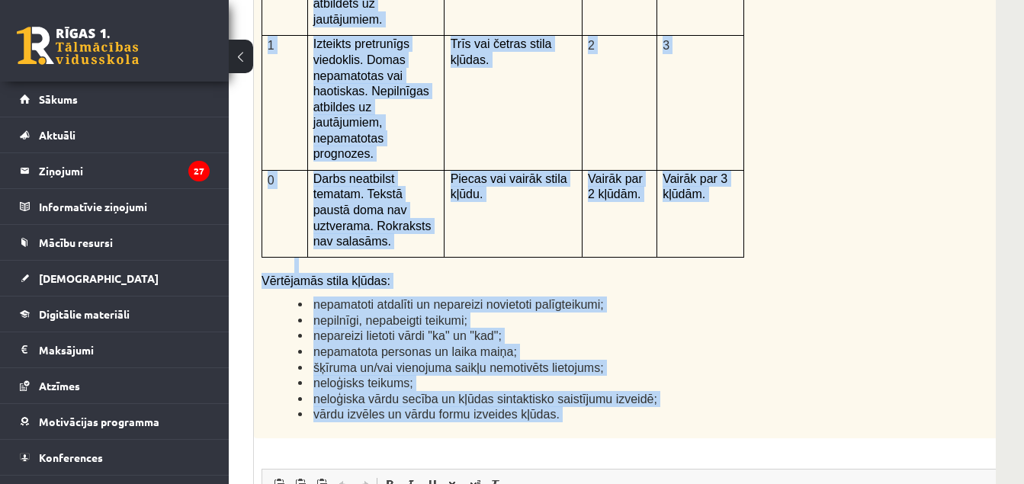
scroll to position [3612, 226]
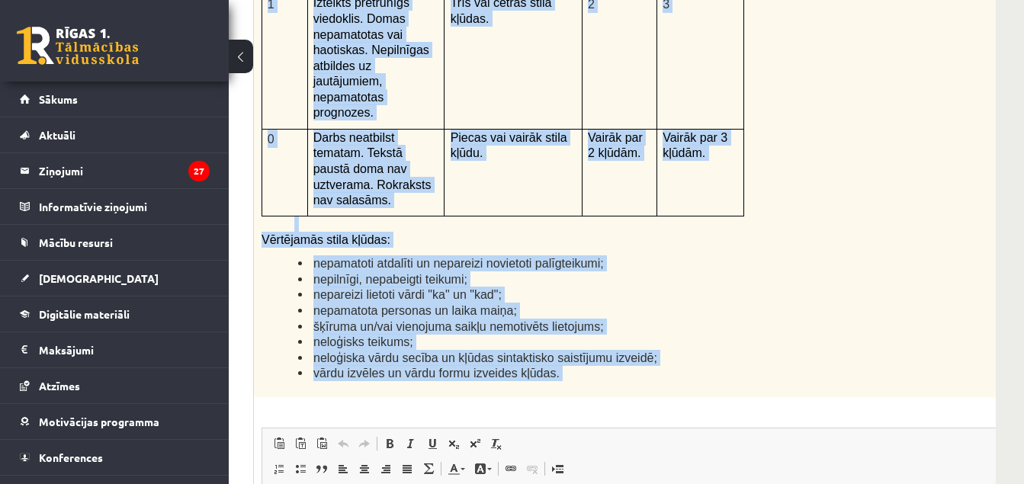
drag, startPoint x: 262, startPoint y: 104, endPoint x: 504, endPoint y: 252, distance: 283.2
click at [504, 252] on div "12p Kā doto citātu var attiecināt uz Tavu dzīvi? Uzraksti savu atbildi, nosauco…" at bounding box center [662, 174] width 817 height 1139
copy div "Kā doto citātu var attiecināt uz Tavu dzīvi? Uzraksti savu atbildi, nosaucot un…"
click at [764, 303] on li "nepamatota personas un laika maiņa;" at bounding box center [642, 311] width 689 height 16
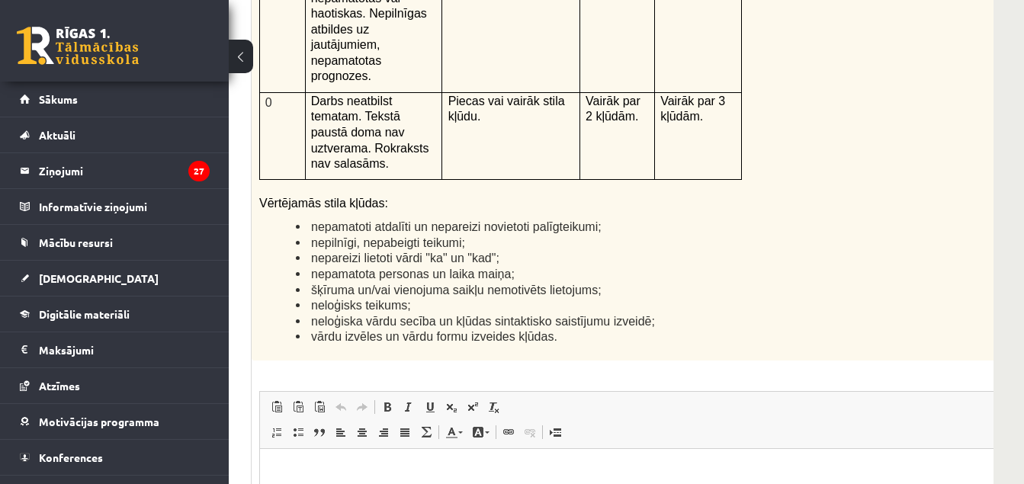
scroll to position [3658, 229]
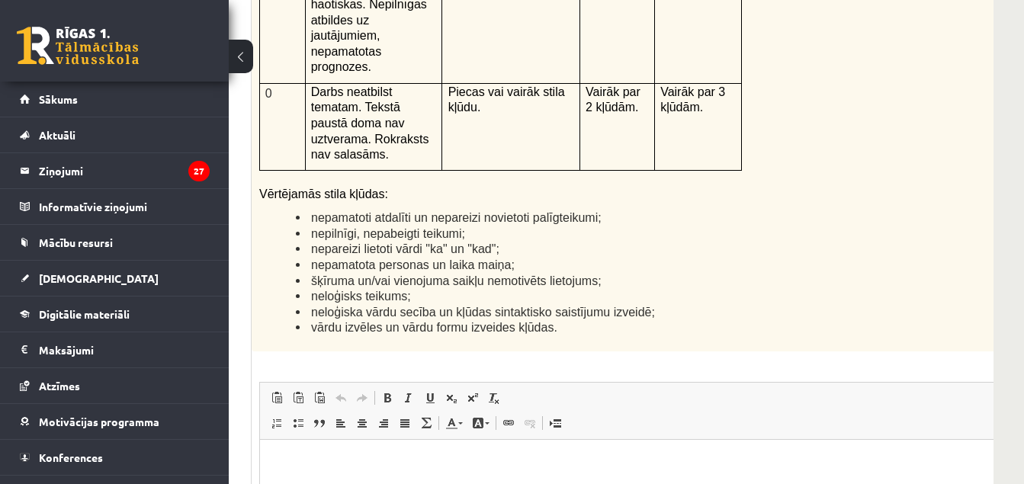
click at [737, 485] on html at bounding box center [660, 462] width 800 height 46
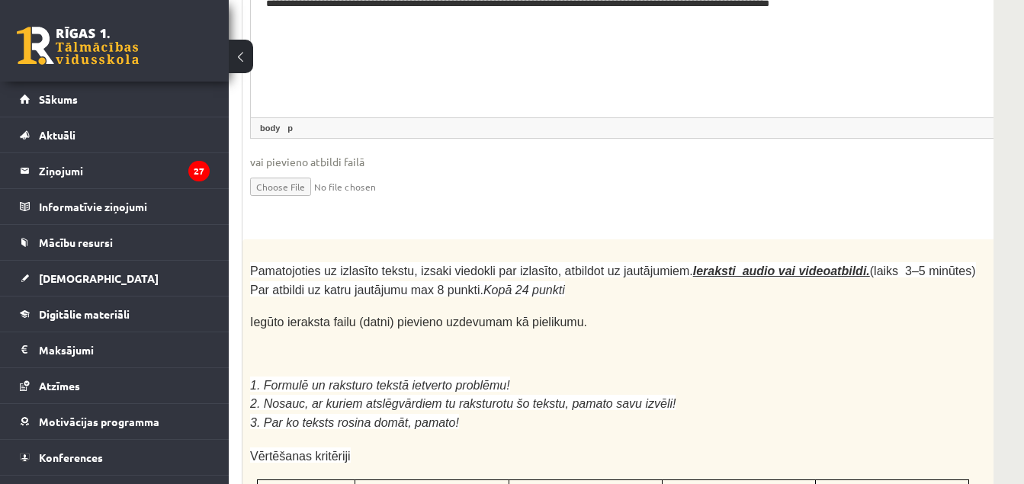
scroll to position [4124, 229]
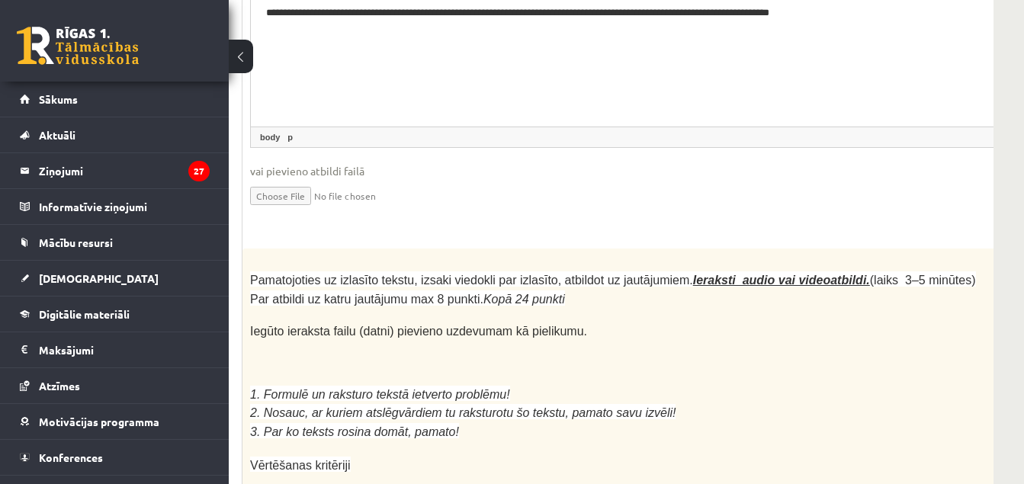
drag, startPoint x: 1030, startPoint y: 378, endPoint x: 748, endPoint y: 277, distance: 298.9
click at [748, 422] on p "3. Par ko teksts rosina domāt, pamato!" at bounding box center [613, 431] width 726 height 18
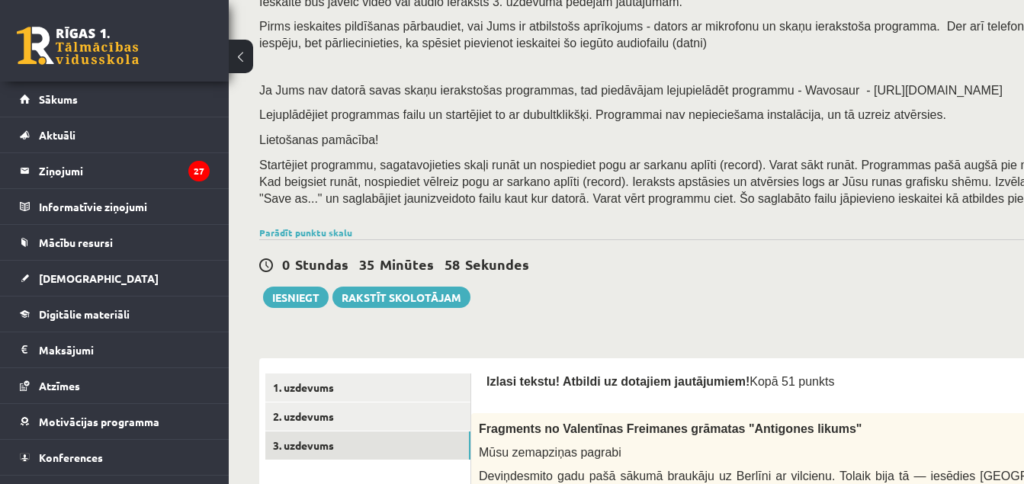
scroll to position [112, 0]
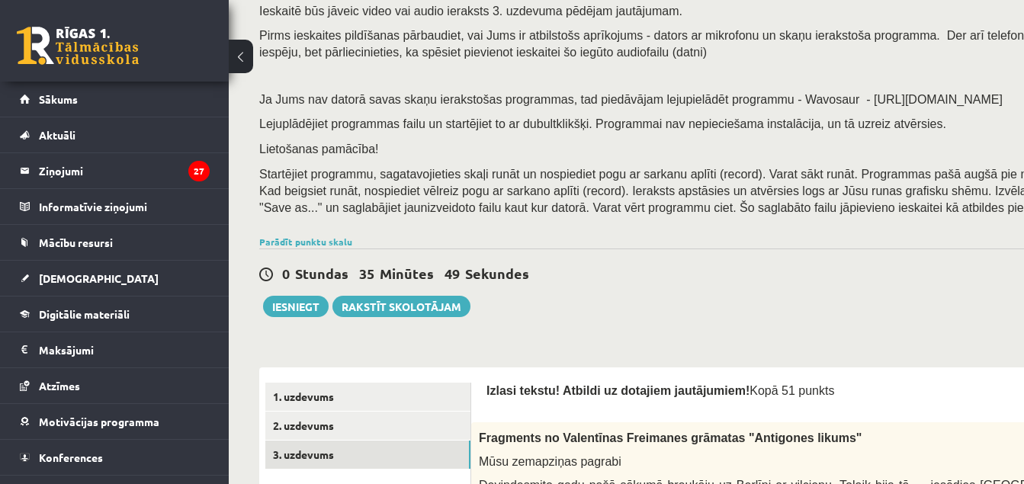
drag, startPoint x: 809, startPoint y: 95, endPoint x: 949, endPoint y: 95, distance: 140.2
click at [949, 95] on span "Ja Jums nav datorā savas skaņu ierakstošas programmas, tad piedāvājam lejupielā…" at bounding box center [630, 99] width 743 height 13
copy span "https://www.wavosaur.com/"
click at [545, 78] on p at bounding box center [736, 76] width 955 height 14
click at [756, 289] on div "0 Stundas 34 Minūtes 48 Sekundes Ieskaite saglabāta! Iesniegt Rakstīt skolotājam" at bounding box center [740, 282] width 963 height 69
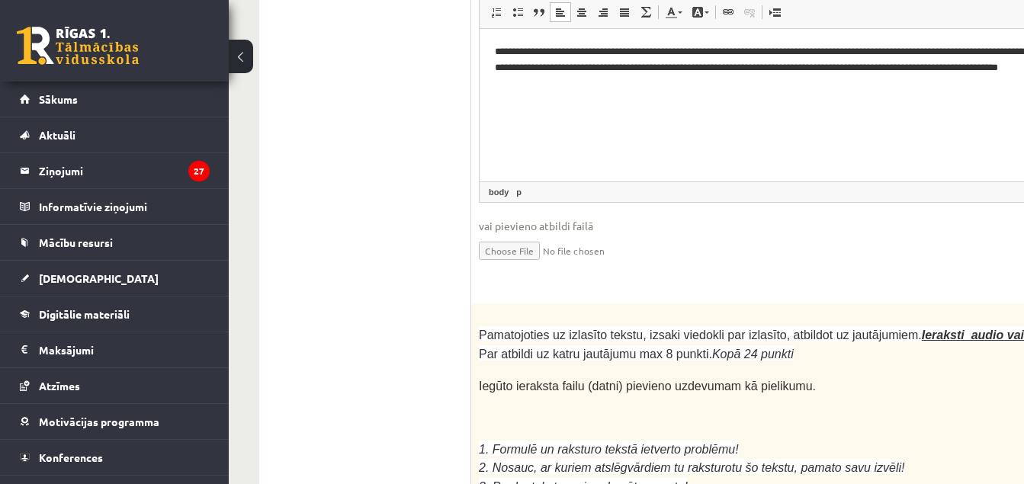
scroll to position [4224, 0]
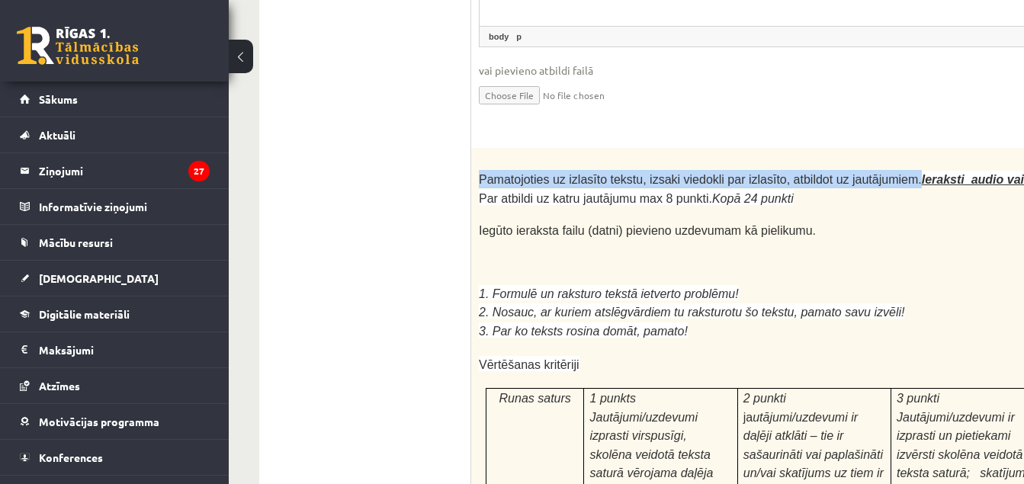
drag, startPoint x: 474, startPoint y: 20, endPoint x: 883, endPoint y: 20, distance: 408.5
copy span "Pamatojoties uz izlasīto tekstu, izsaki viedokli par izlasīto, atbildot uz jaut…"
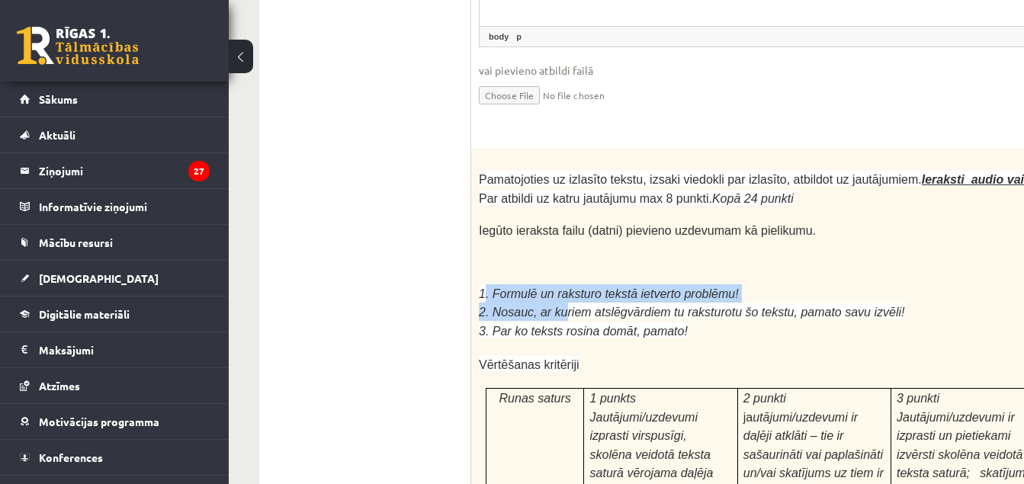
drag, startPoint x: 485, startPoint y: 130, endPoint x: 558, endPoint y: 149, distance: 75.1
drag, startPoint x: 558, startPoint y: 149, endPoint x: 507, endPoint y: 102, distance: 69.6
click at [507, 255] on p at bounding box center [842, 262] width 726 height 15
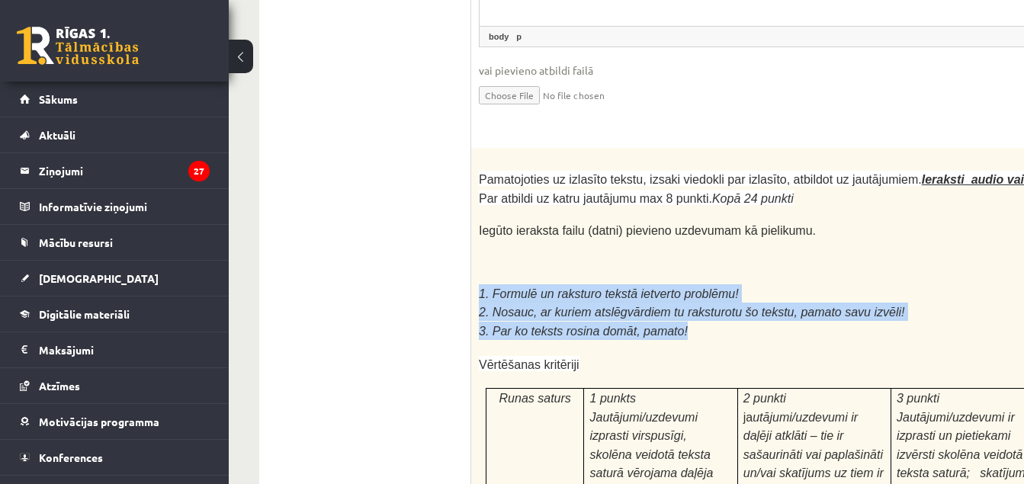
drag, startPoint x: 478, startPoint y: 131, endPoint x: 684, endPoint y: 169, distance: 209.3
copy div "1. Formulē un raksturo tekstā ietverto problēmu! 2. Nosauc, ar kuriem atslēgvār…"
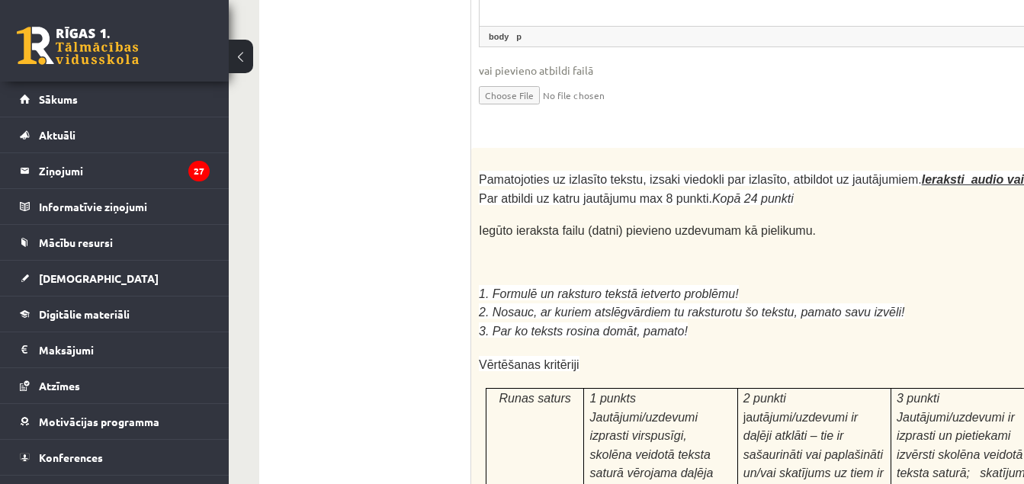
click at [722, 224] on span "Iegūto ieraksta failu (datni) pievieno uzdevumam kā pielikumu." at bounding box center [647, 230] width 337 height 13
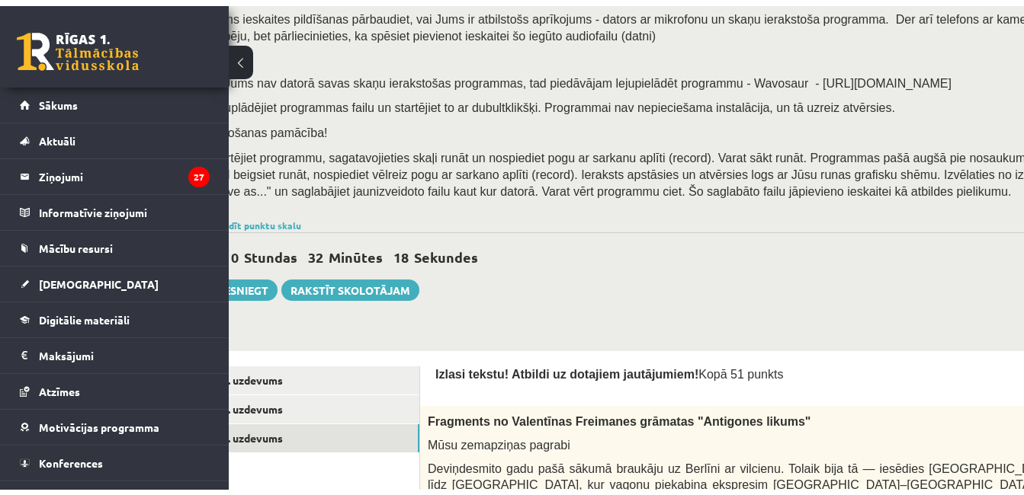
scroll to position [134, 0]
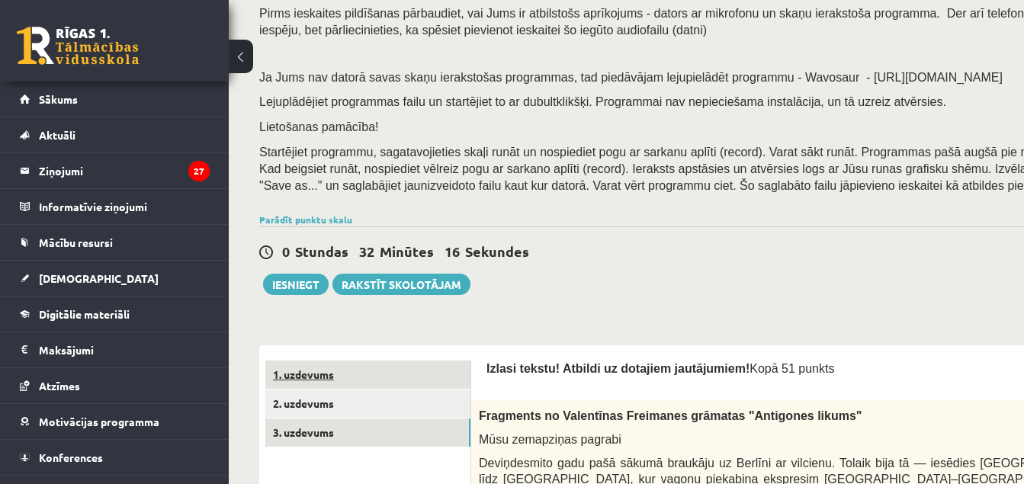
click at [392, 367] on link "1. uzdevums" at bounding box center [367, 374] width 205 height 28
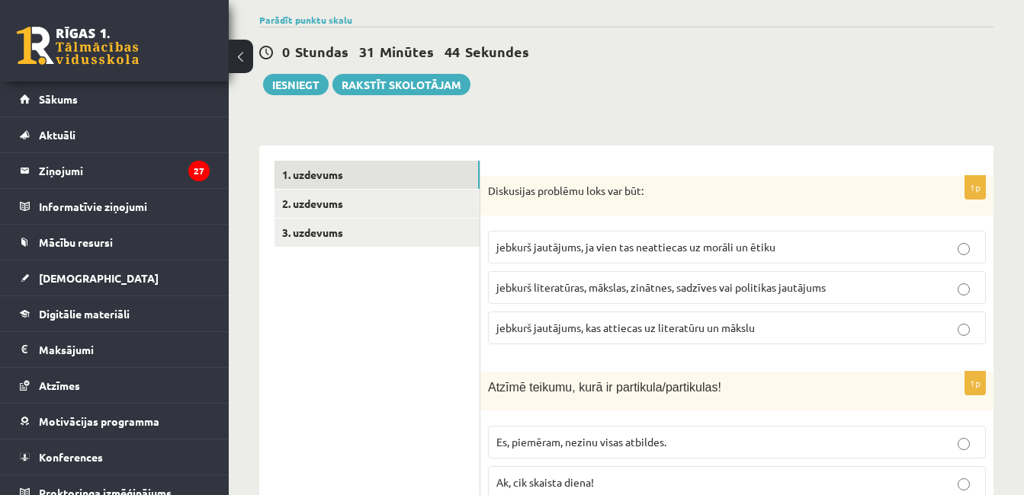
scroll to position [381, 0]
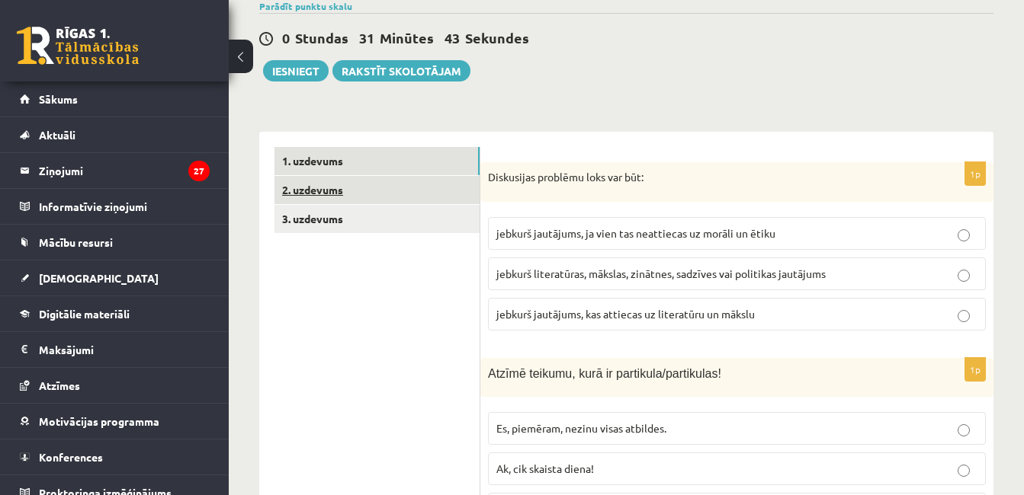
click at [440, 178] on link "2. uzdevums" at bounding box center [376, 190] width 205 height 28
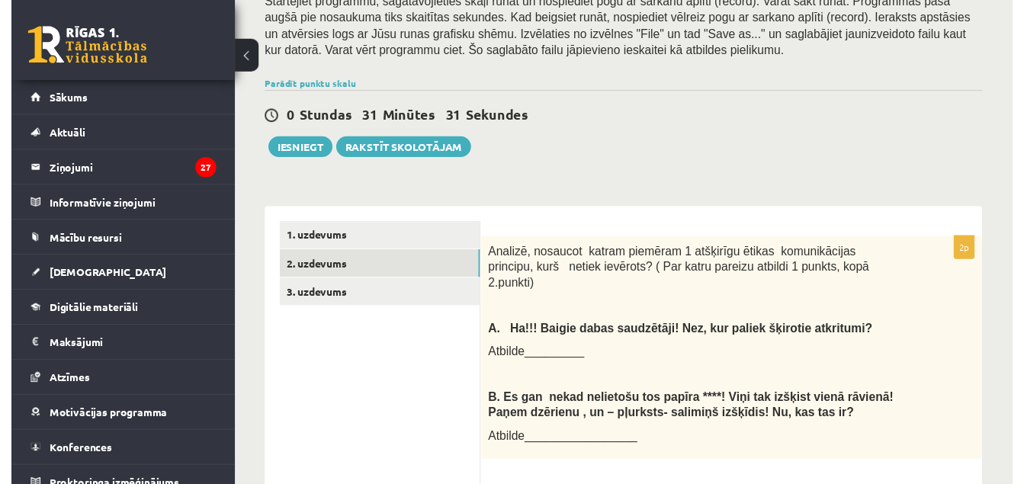
scroll to position [304, 0]
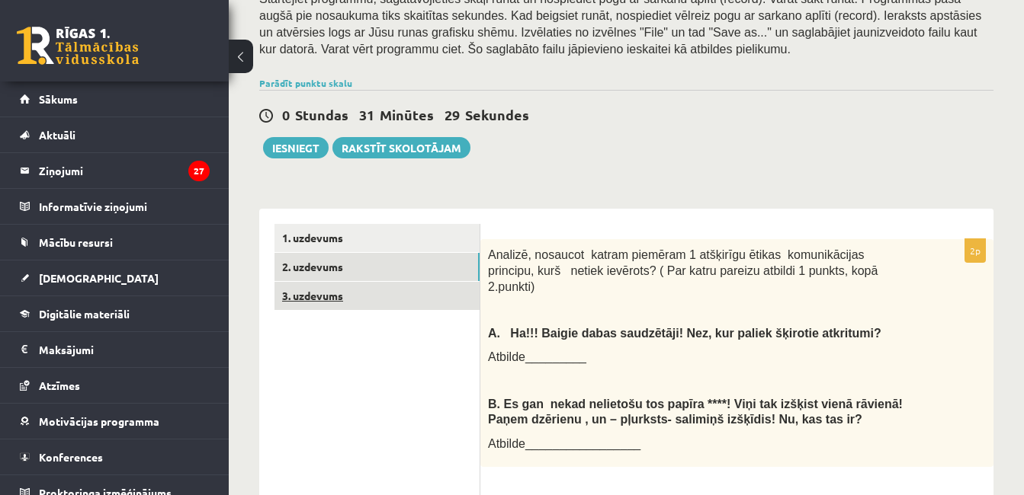
click at [394, 282] on link "3. uzdevums" at bounding box center [376, 296] width 205 height 28
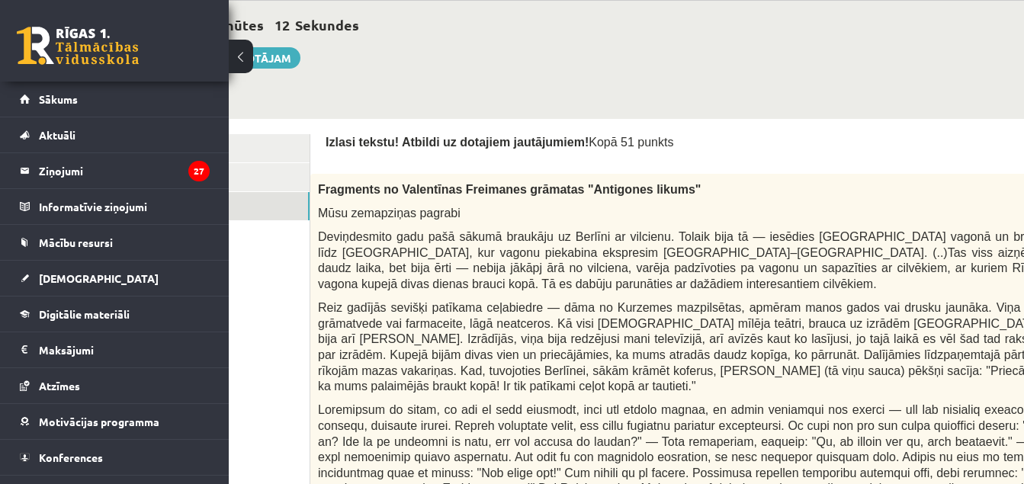
scroll to position [324, 170]
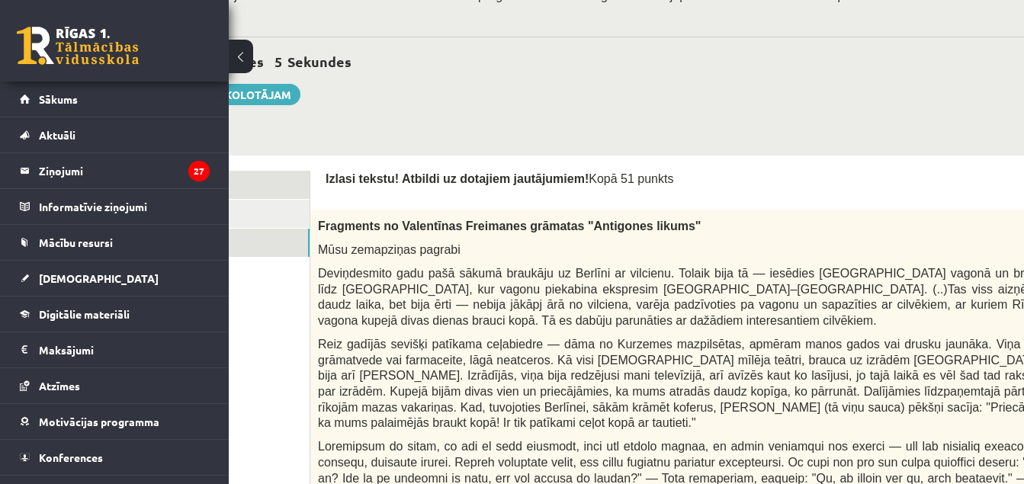
click at [261, 187] on link "1. uzdevums" at bounding box center [206, 185] width 205 height 28
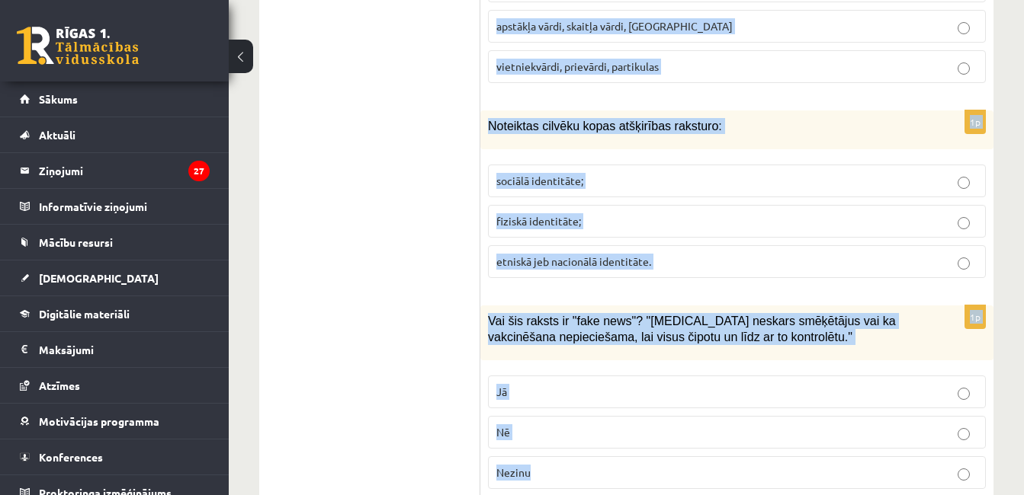
scroll to position [7432, 0]
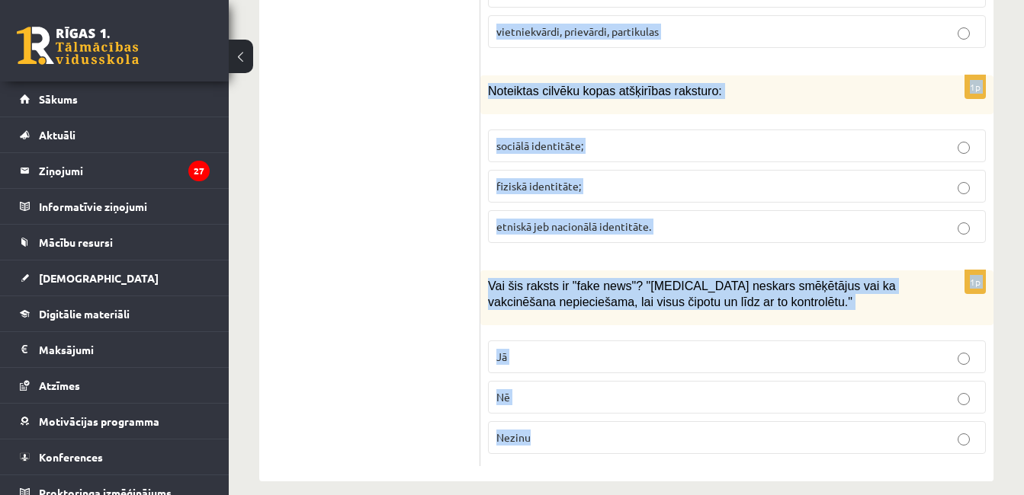
drag, startPoint x: 486, startPoint y: 221, endPoint x: 1002, endPoint y: 503, distance: 588.0
copy form "Diskusijas problēmu loks var būt: jebkurš jautājums, ja vien tas neattiecas uz …"
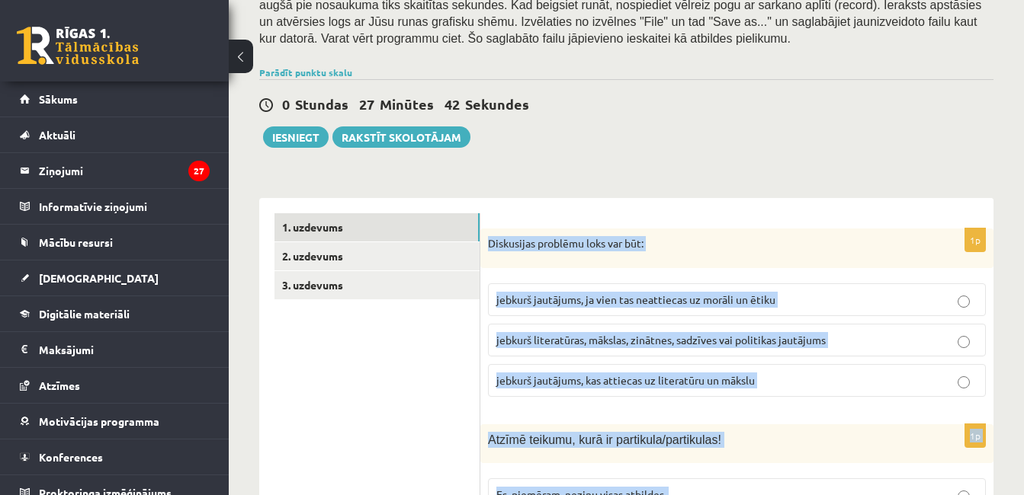
scroll to position [302, 0]
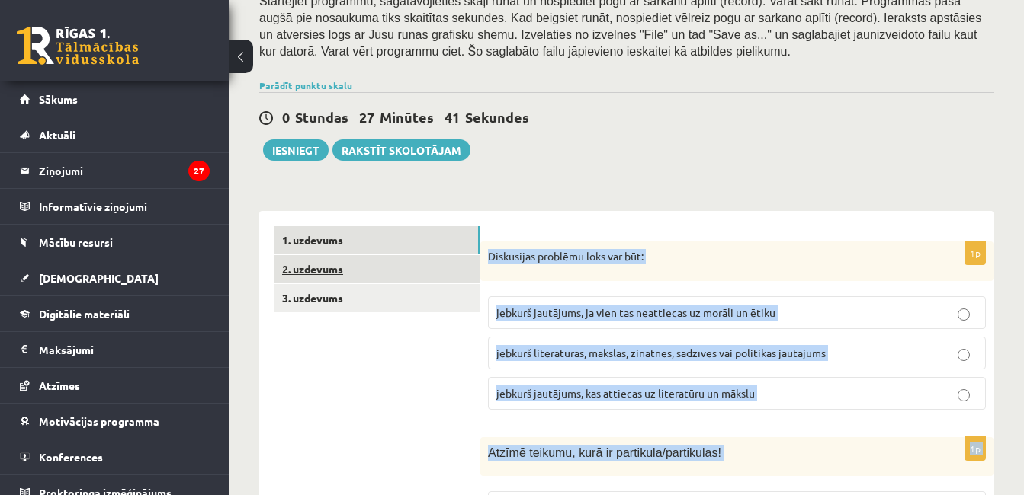
click at [450, 255] on link "2. uzdevums" at bounding box center [376, 269] width 205 height 28
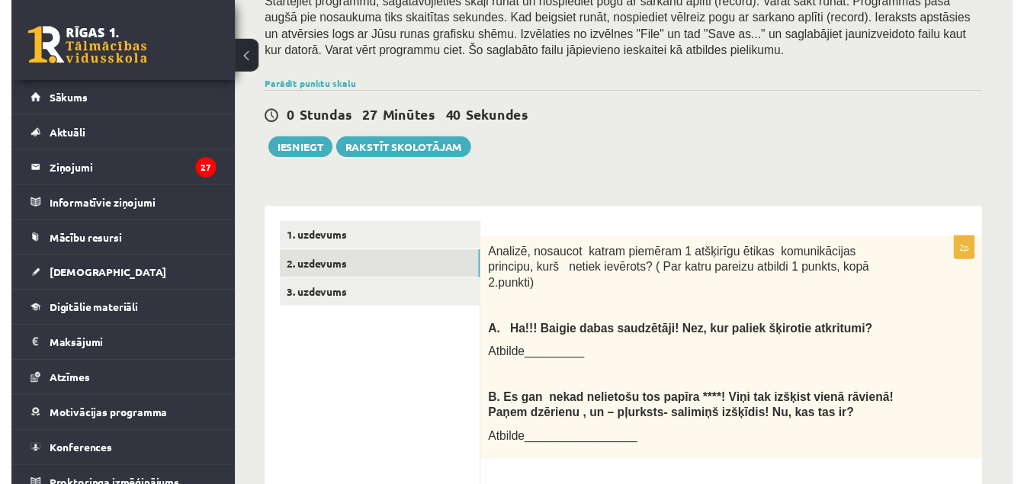
scroll to position [0, 0]
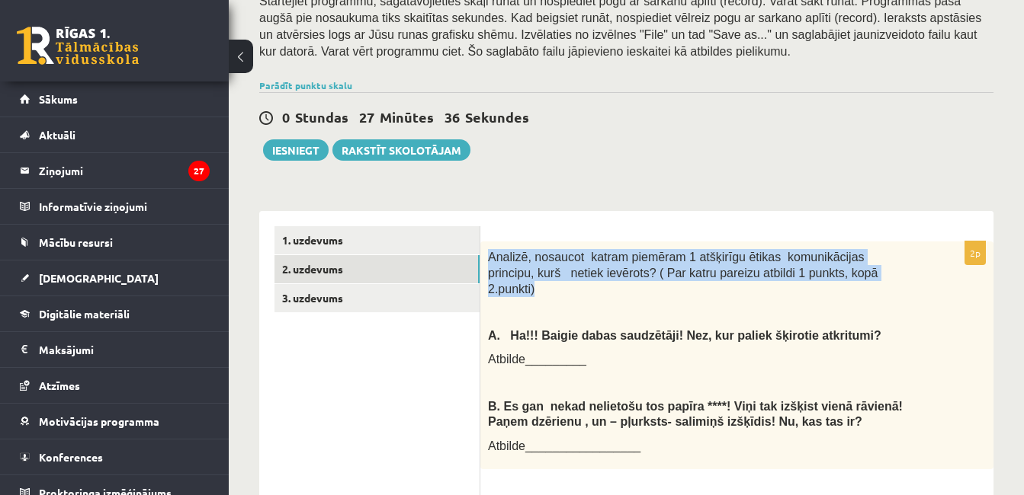
drag, startPoint x: 485, startPoint y: 242, endPoint x: 943, endPoint y: 256, distance: 458.2
click at [943, 256] on div "Analizē, nosaucot katram piemēram 1 atšķirīgu ētikas komunikācijas principu, ku…" at bounding box center [736, 356] width 513 height 228
click at [367, 284] on link "3. uzdevums" at bounding box center [376, 298] width 205 height 28
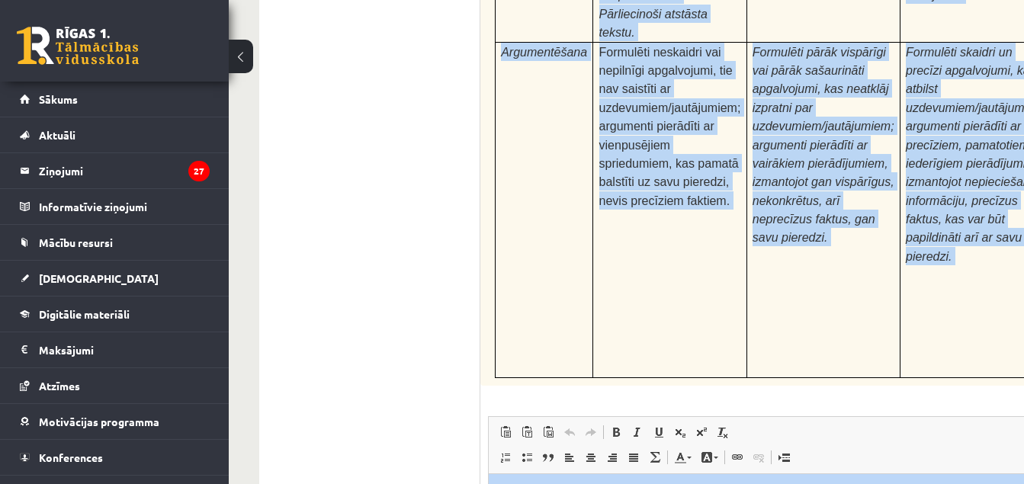
scroll to position [4898, 0]
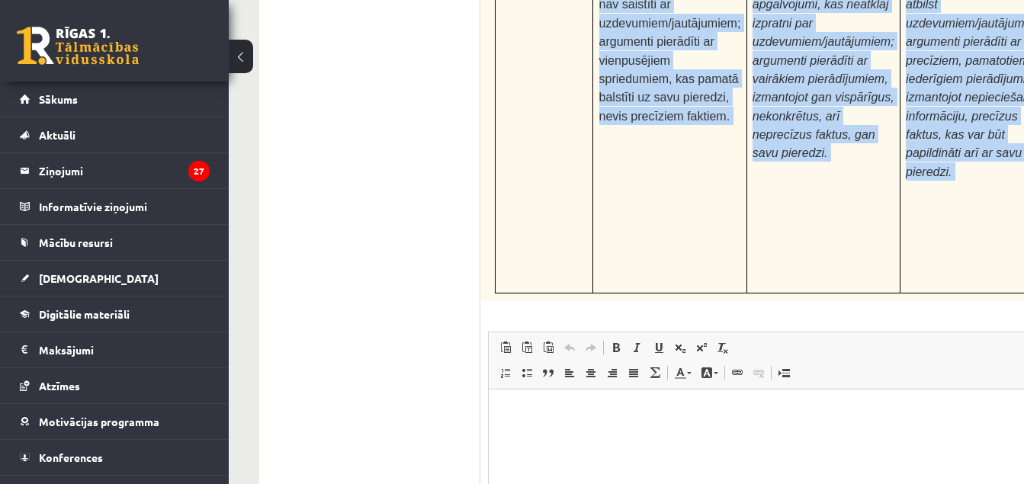
drag, startPoint x: 976, startPoint y: 622, endPoint x: 812, endPoint y: 405, distance: 272.1
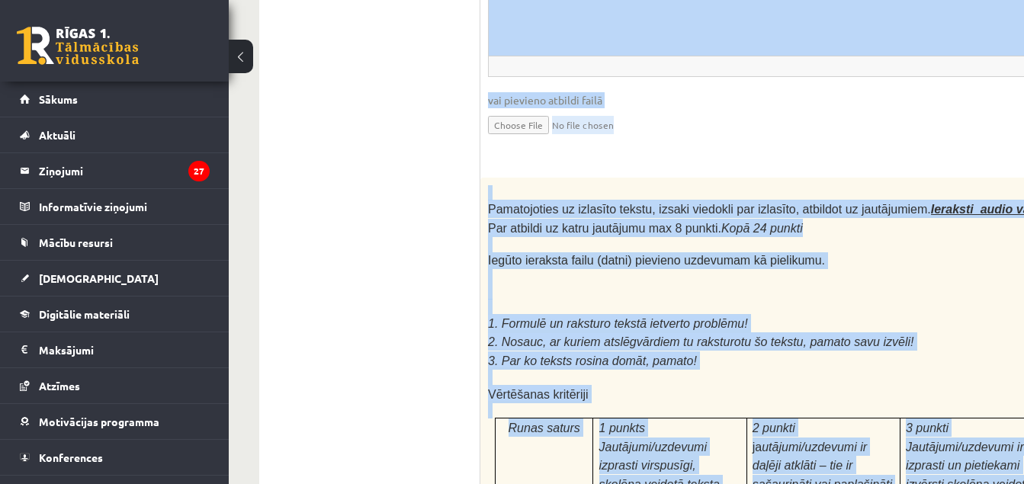
scroll to position [4167, 0]
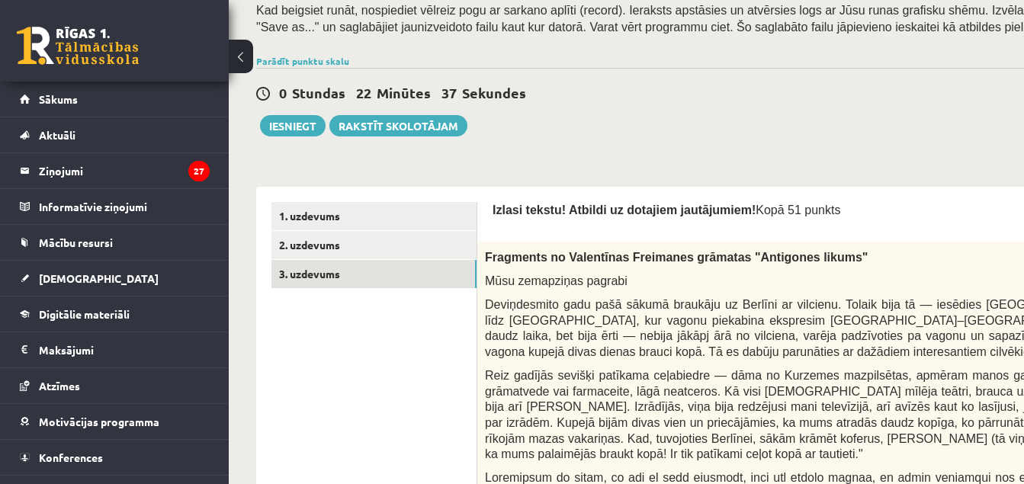
scroll to position [302, 3]
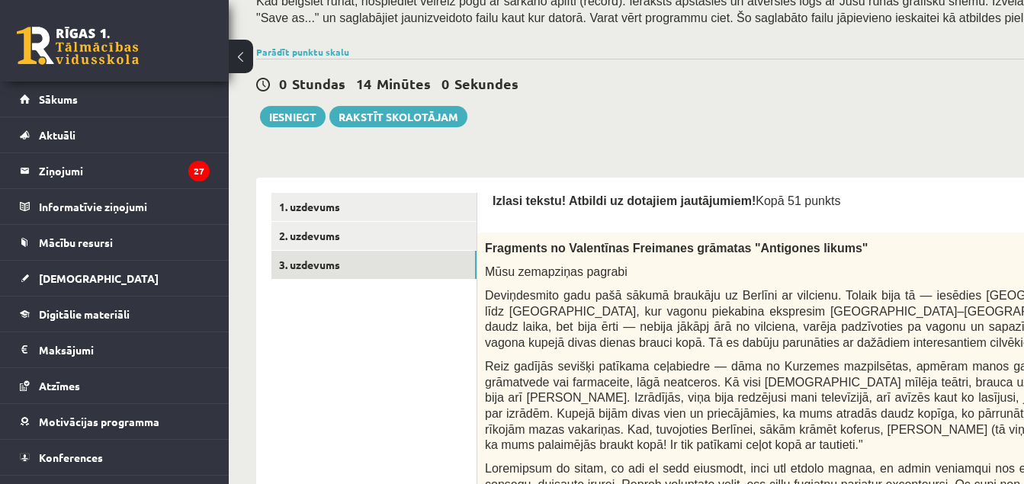
click at [623, 113] on div "0 Stundas 14 Minūtes 0 Sekundes Ieskaite saglabāta! Iesniegt Rakstīt skolotājam" at bounding box center [737, 93] width 963 height 69
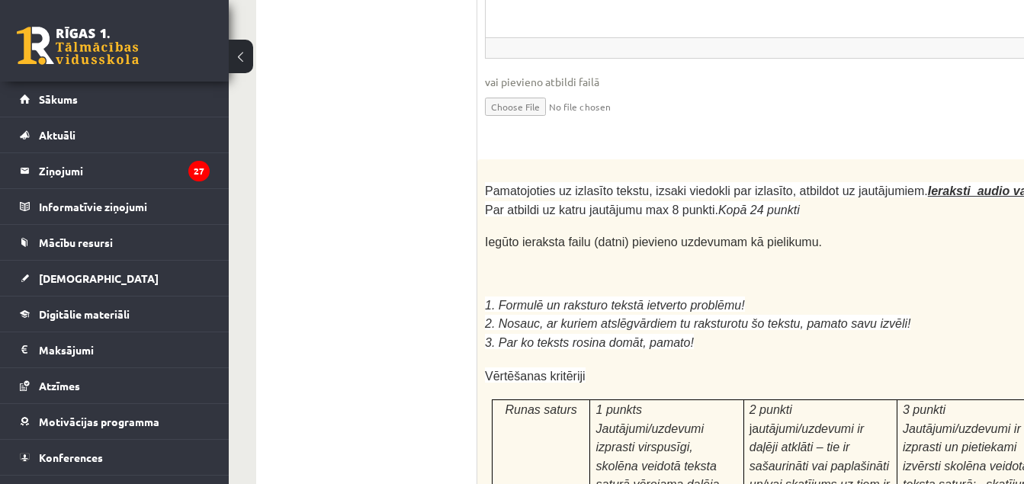
scroll to position [4094, 3]
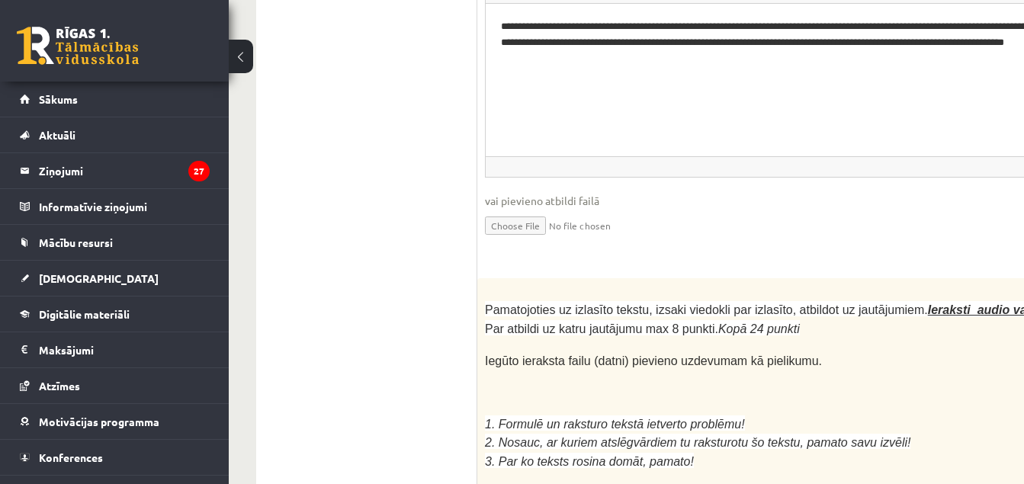
click at [675, 385] on p at bounding box center [848, 392] width 726 height 15
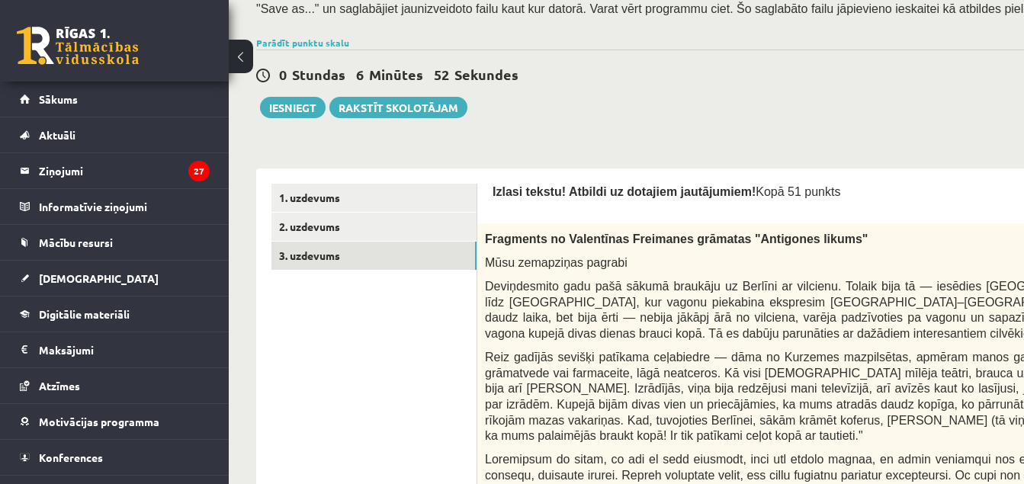
scroll to position [265, 3]
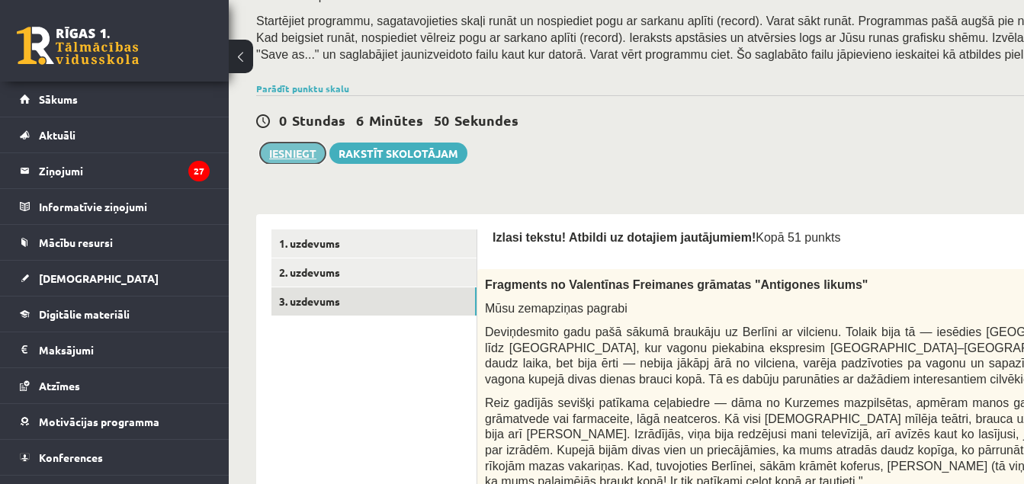
click at [307, 156] on button "Iesniegt" at bounding box center [293, 153] width 66 height 21
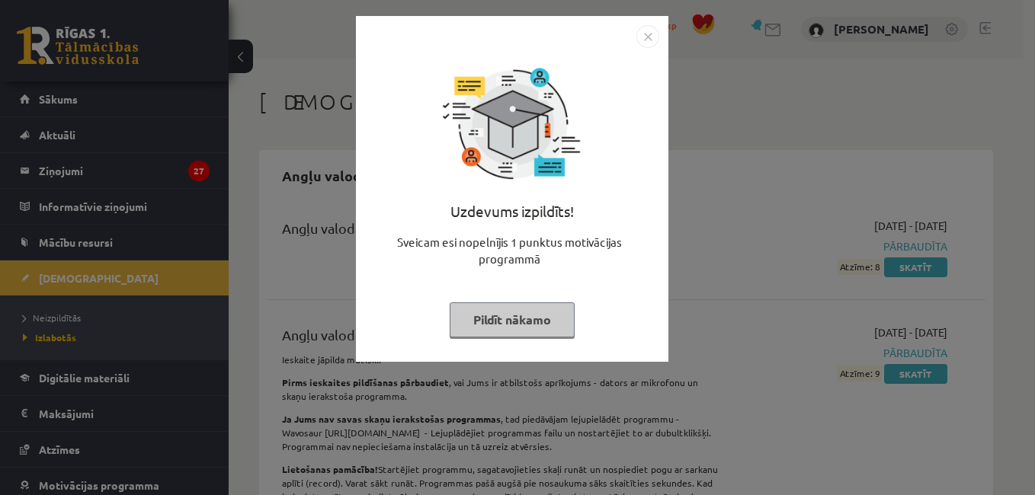
click at [652, 27] on img "Close" at bounding box center [647, 36] width 23 height 23
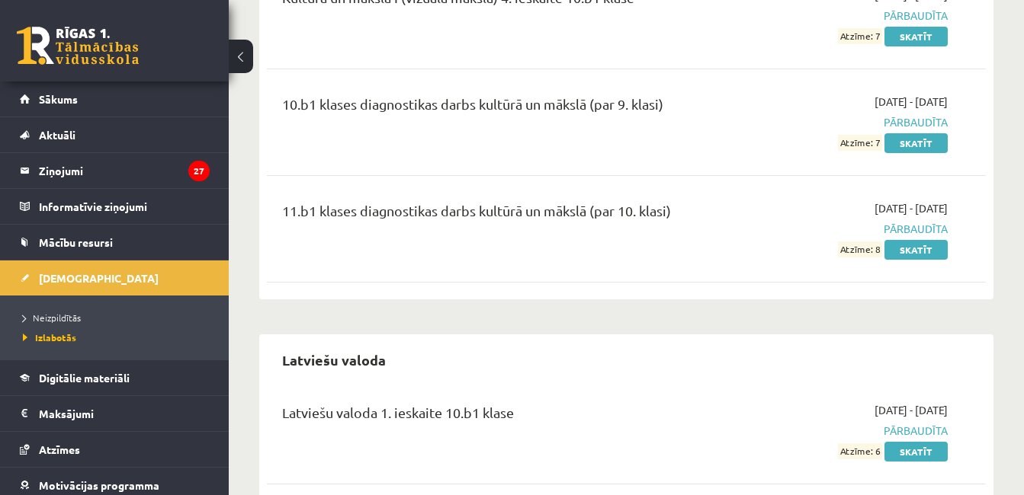
scroll to position [3140, 0]
click at [916, 239] on link "Skatīt" at bounding box center [915, 249] width 63 height 20
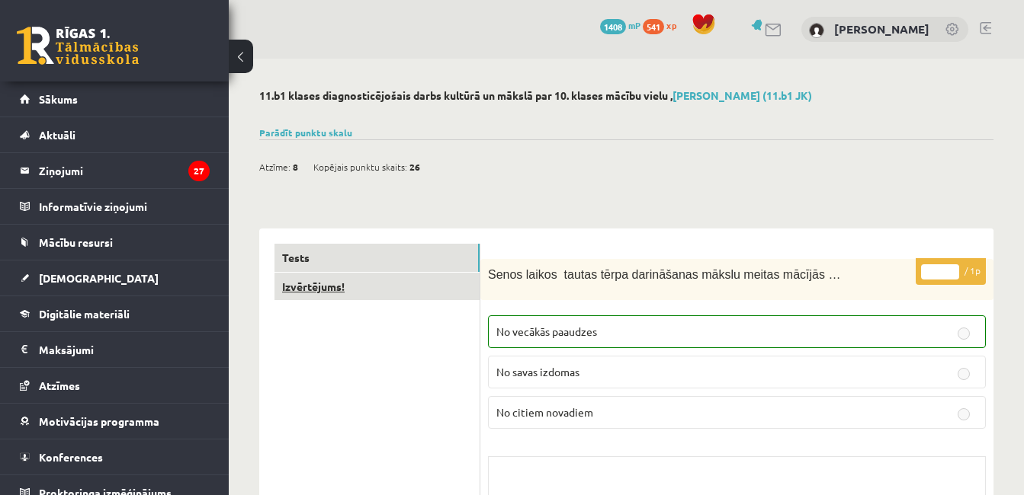
click at [405, 293] on link "Izvērtējums!" at bounding box center [376, 287] width 205 height 28
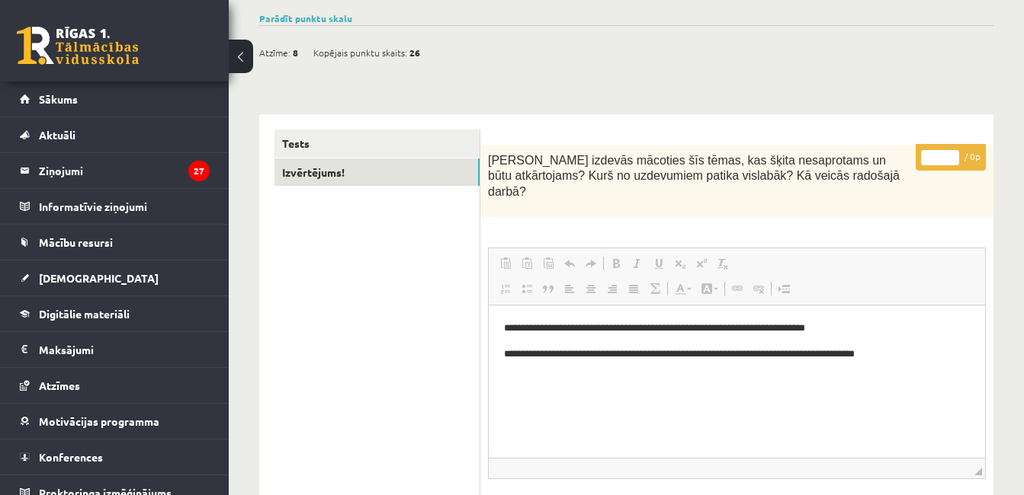
scroll to position [132, 0]
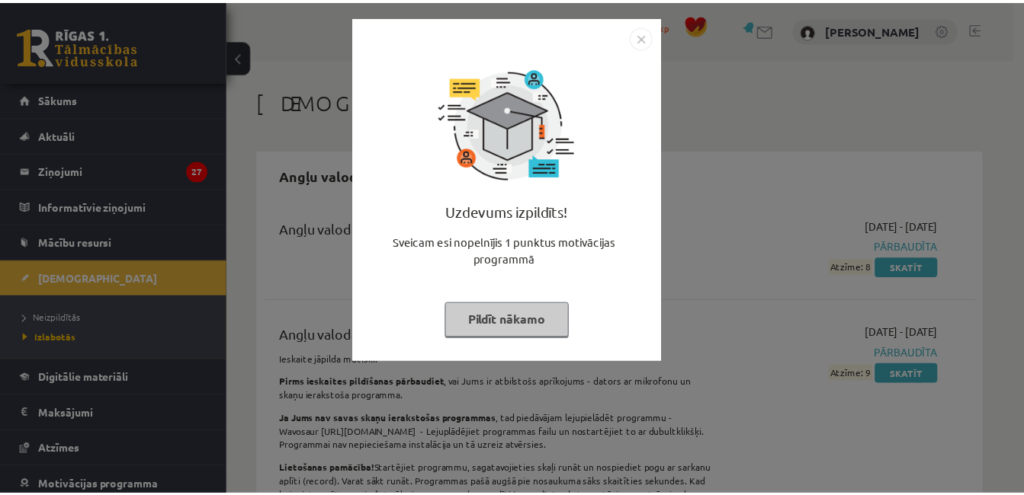
scroll to position [3140, 0]
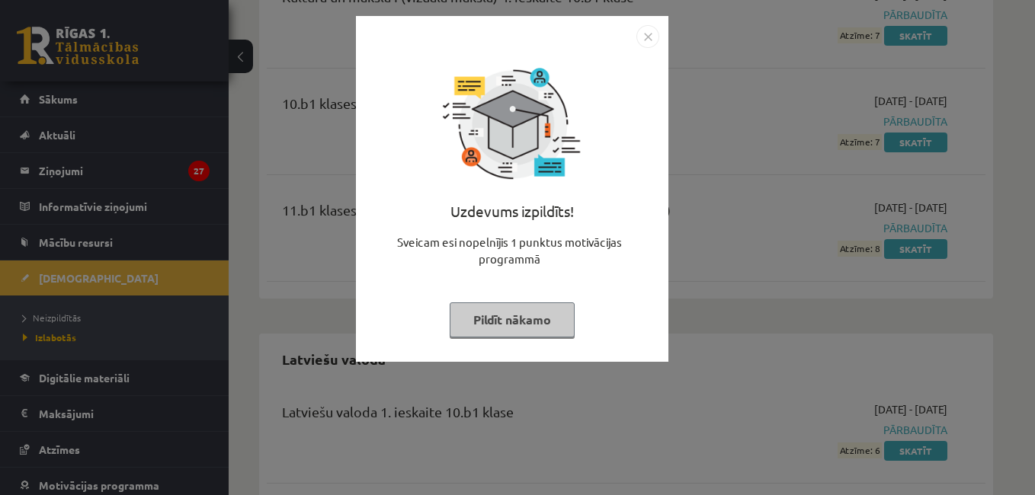
click at [642, 50] on div "Uzdevums izpildīts! Sveicam esi nopelnījis 1 punktus motivācijas programmā Pild…" at bounding box center [512, 200] width 294 height 305
click at [646, 43] on img "Close" at bounding box center [647, 36] width 23 height 23
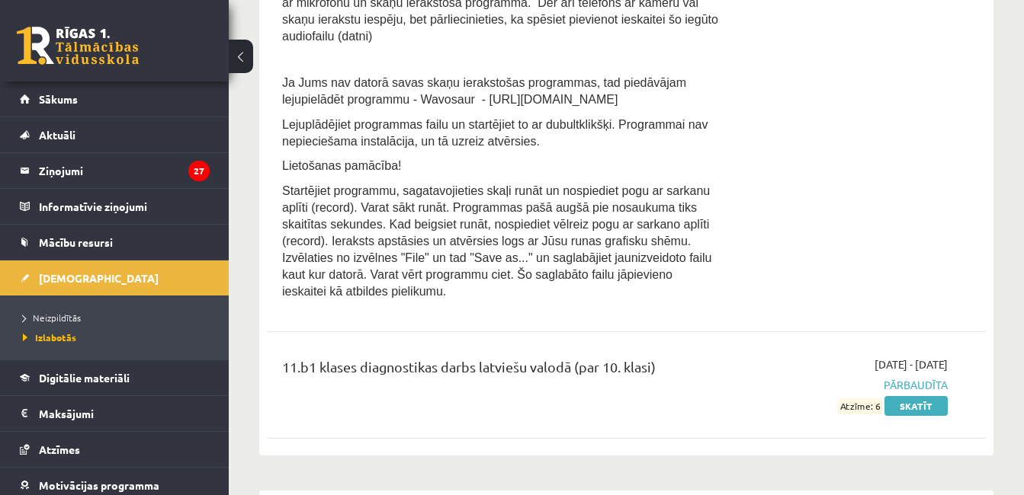
scroll to position [4215, 0]
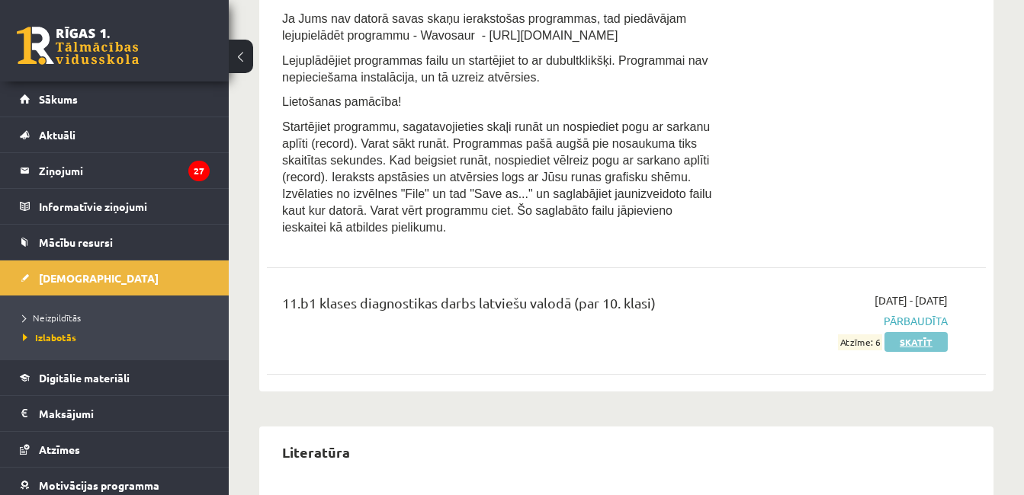
click at [923, 332] on link "Skatīt" at bounding box center [915, 342] width 63 height 20
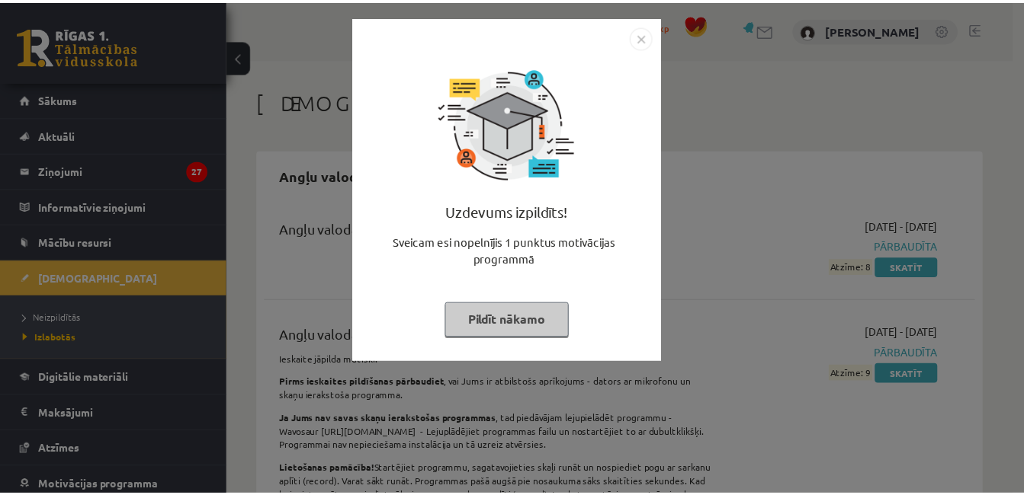
scroll to position [4215, 0]
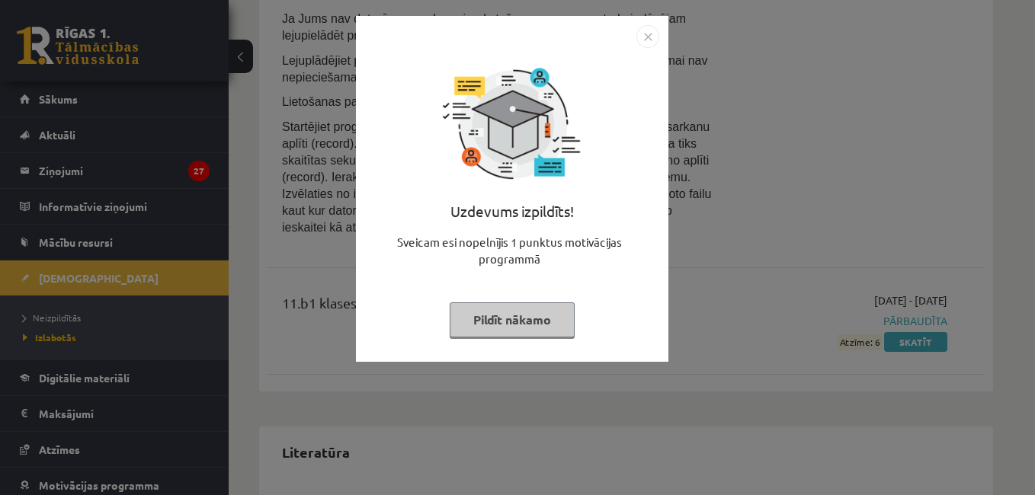
click at [645, 41] on img "Close" at bounding box center [647, 36] width 23 height 23
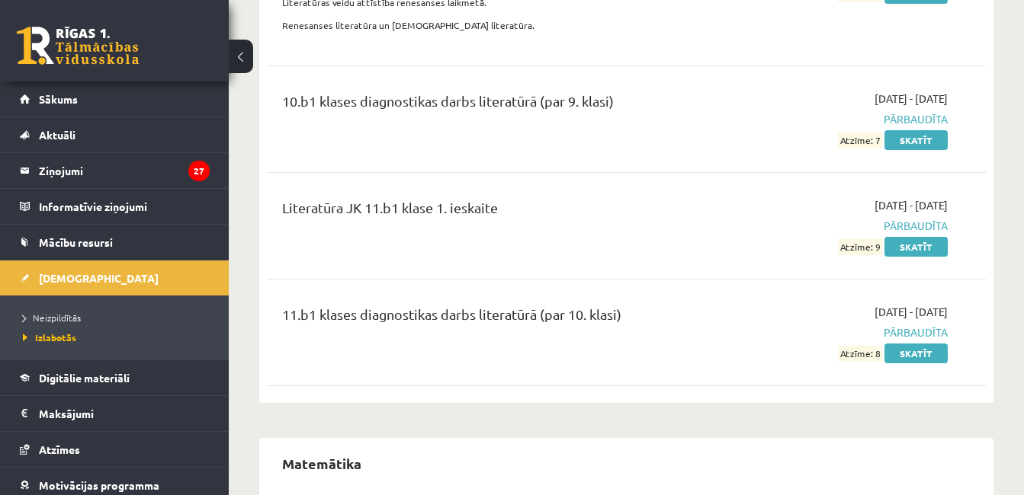
scroll to position [5073, 0]
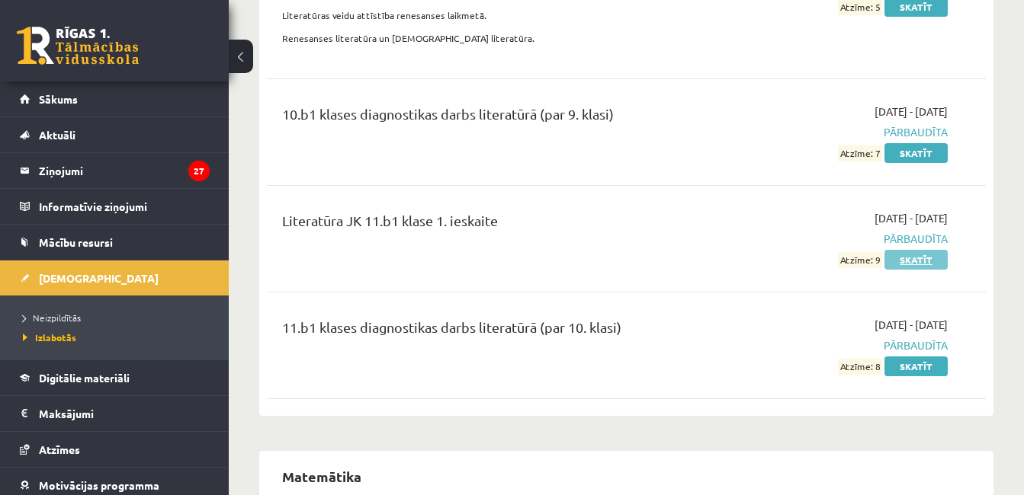
click at [934, 250] on link "Skatīt" at bounding box center [915, 260] width 63 height 20
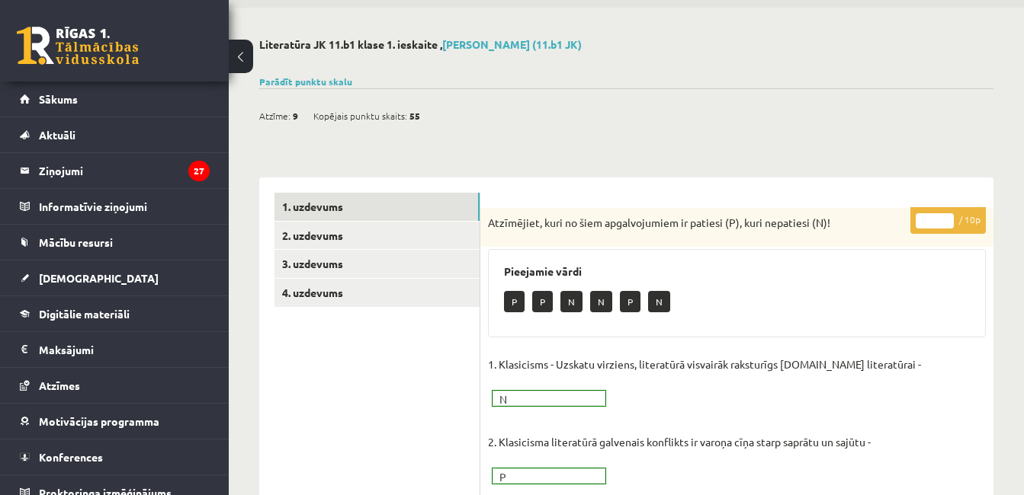
scroll to position [5, 0]
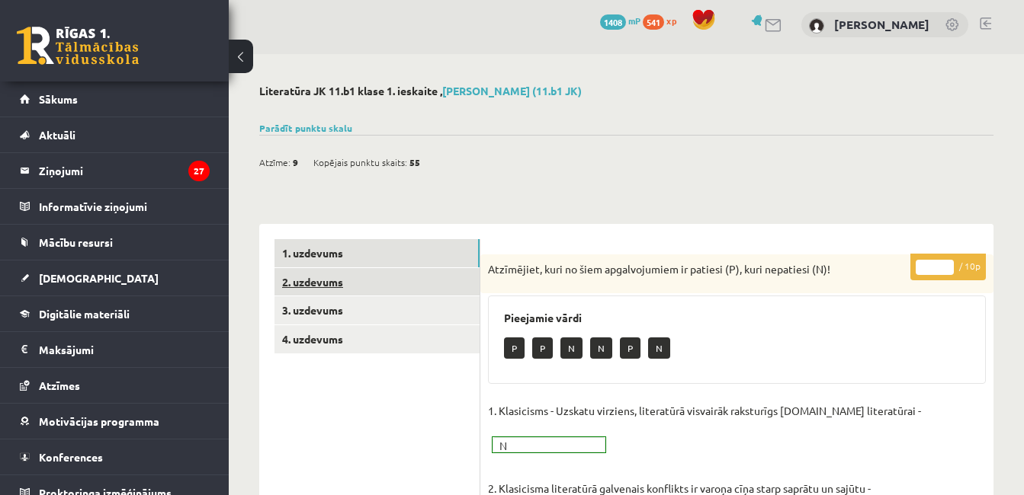
click at [391, 273] on link "2. uzdevums" at bounding box center [376, 282] width 205 height 28
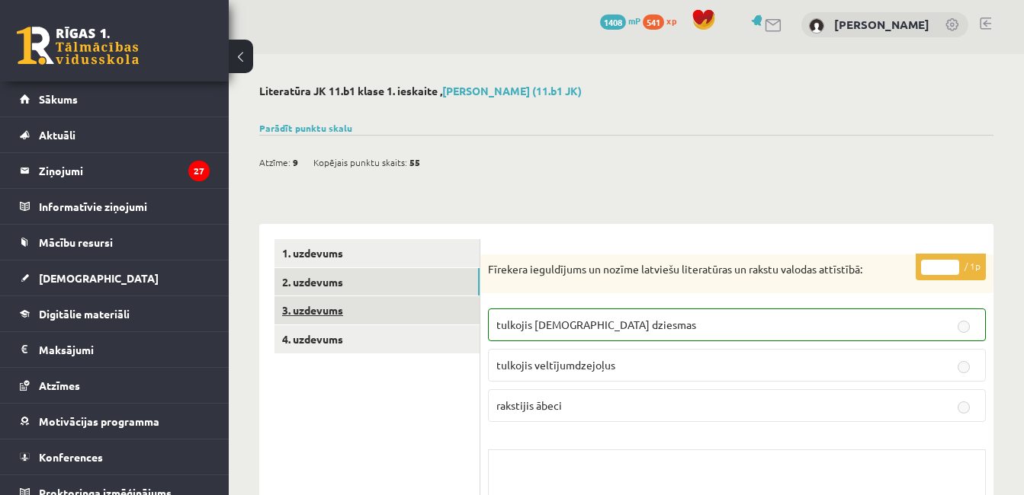
click at [363, 308] on link "3. uzdevums" at bounding box center [376, 310] width 205 height 28
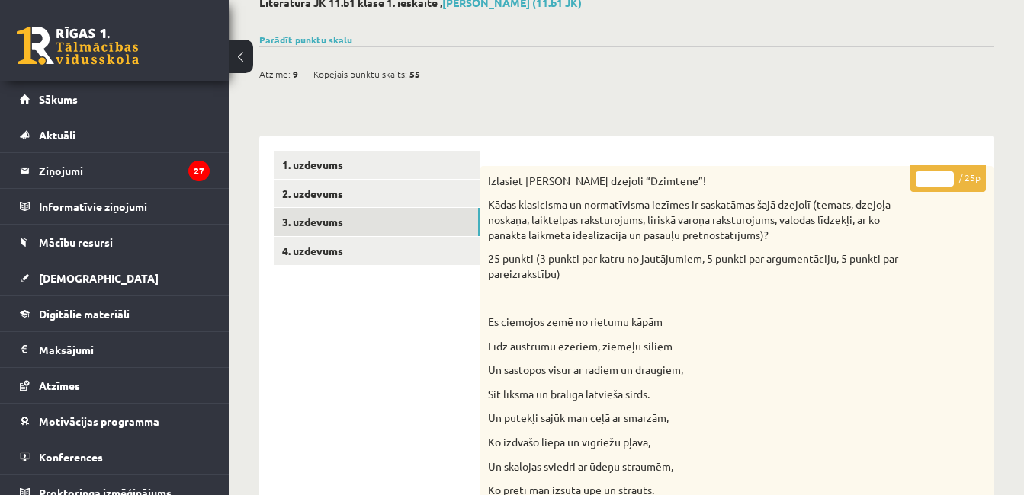
scroll to position [39, 0]
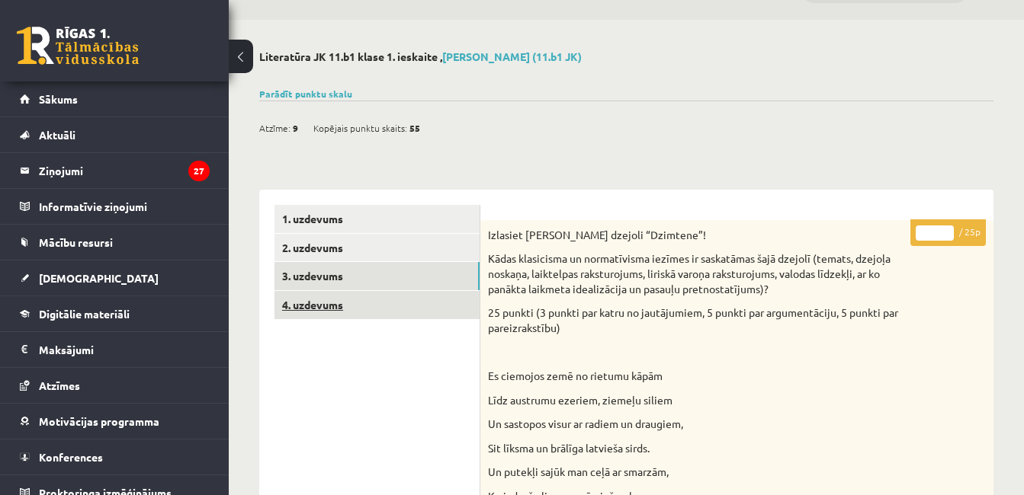
click at [392, 297] on link "4. uzdevums" at bounding box center [376, 305] width 205 height 28
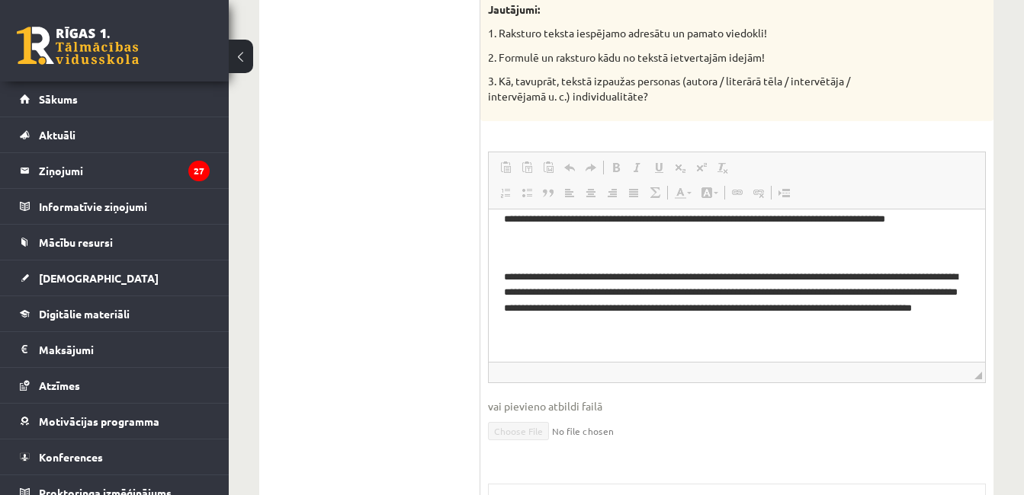
scroll to position [138, 0]
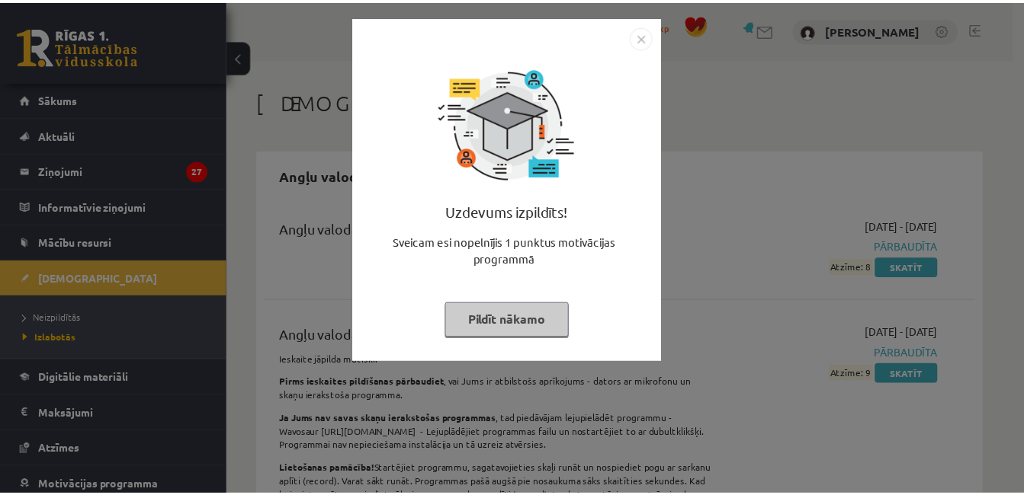
scroll to position [5073, 0]
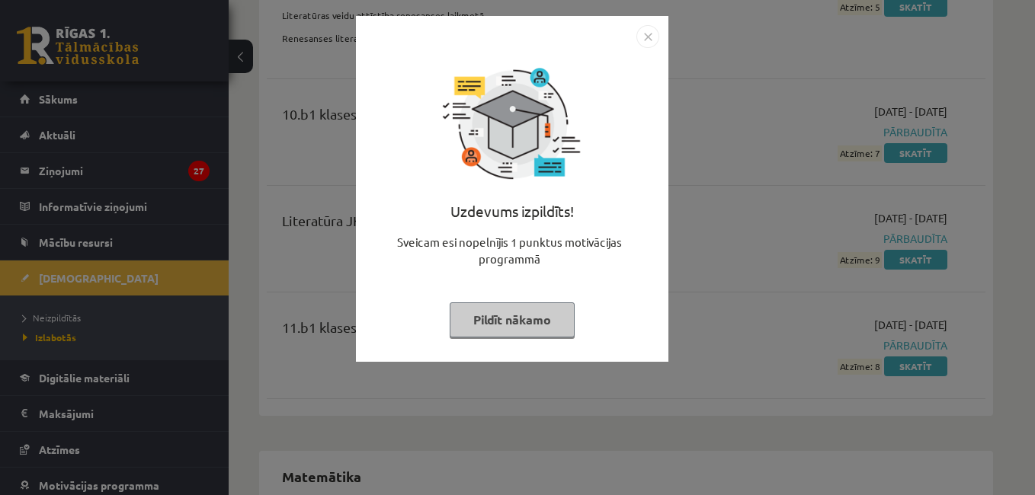
click at [645, 38] on img "Close" at bounding box center [647, 36] width 23 height 23
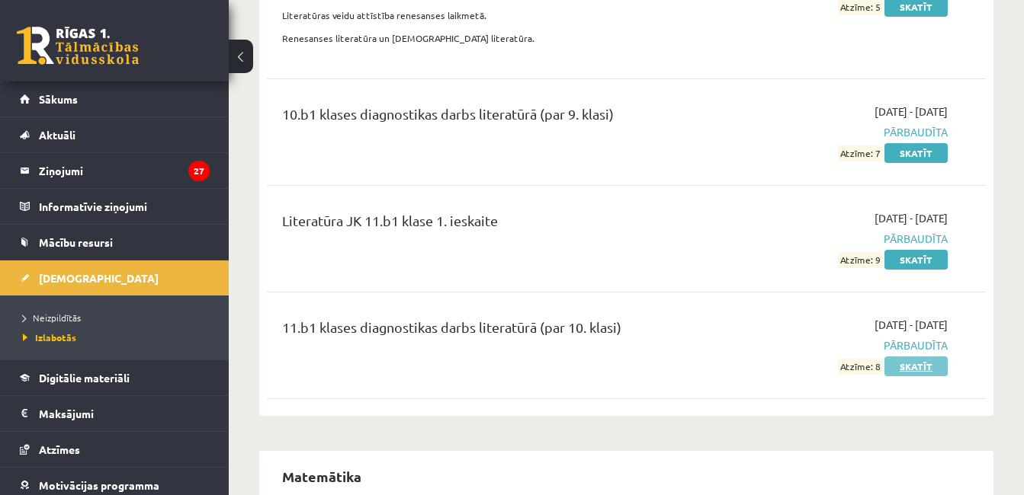
click at [917, 357] on link "Skatīt" at bounding box center [915, 367] width 63 height 20
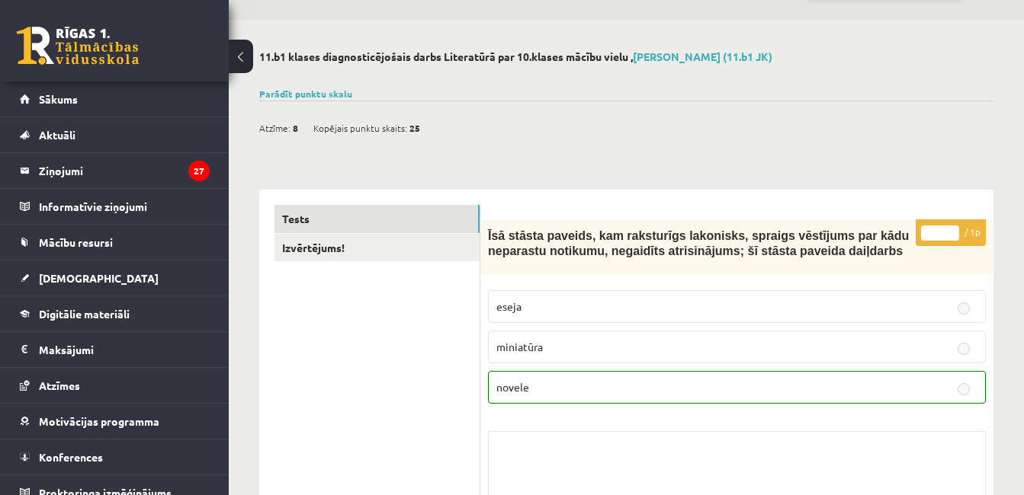
scroll to position [19, 0]
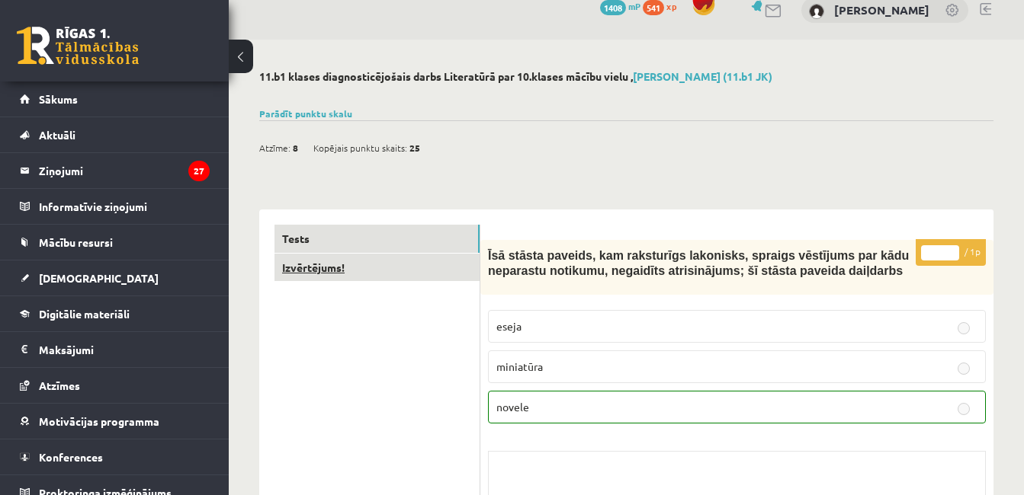
click at [424, 274] on link "Izvērtējums!" at bounding box center [376, 268] width 205 height 28
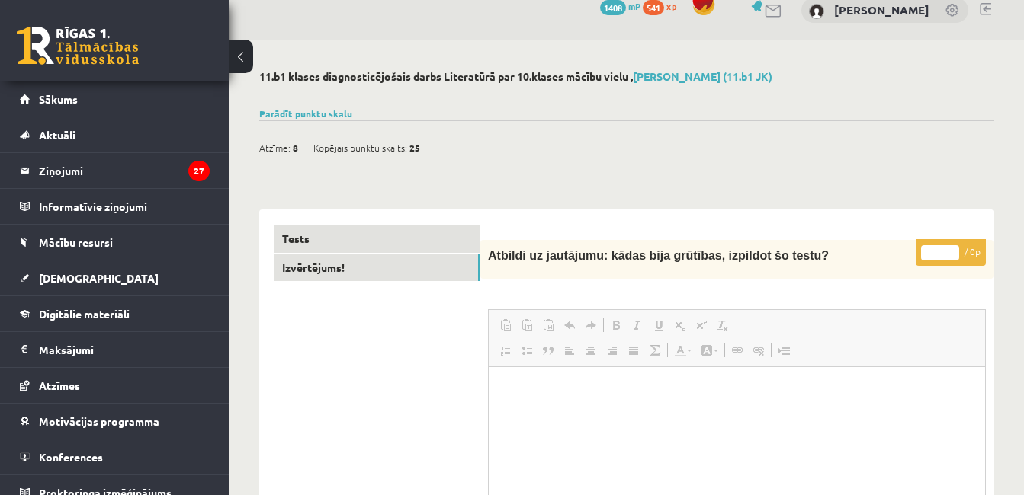
scroll to position [0, 0]
click at [433, 240] on link "Tests" at bounding box center [376, 239] width 205 height 28
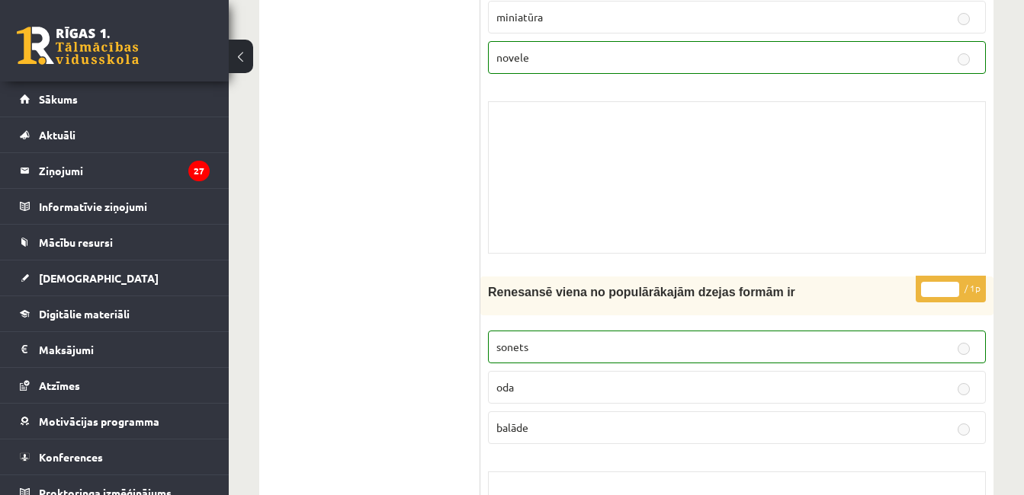
scroll to position [213, 0]
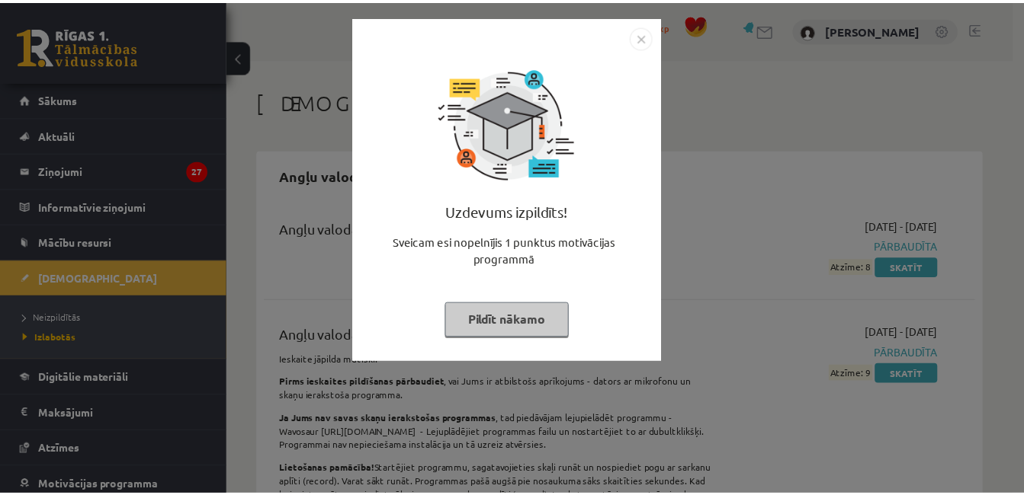
scroll to position [5073, 0]
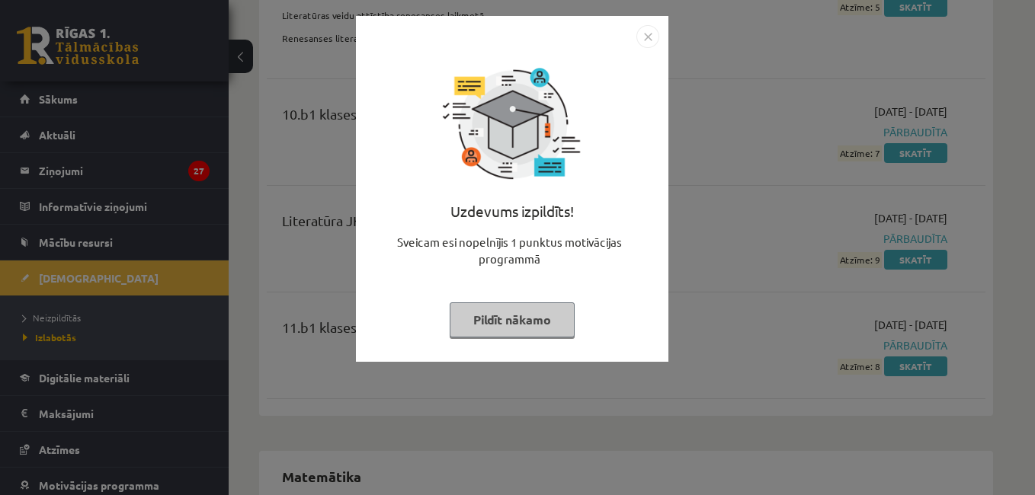
click at [649, 46] on img "Close" at bounding box center [647, 36] width 23 height 23
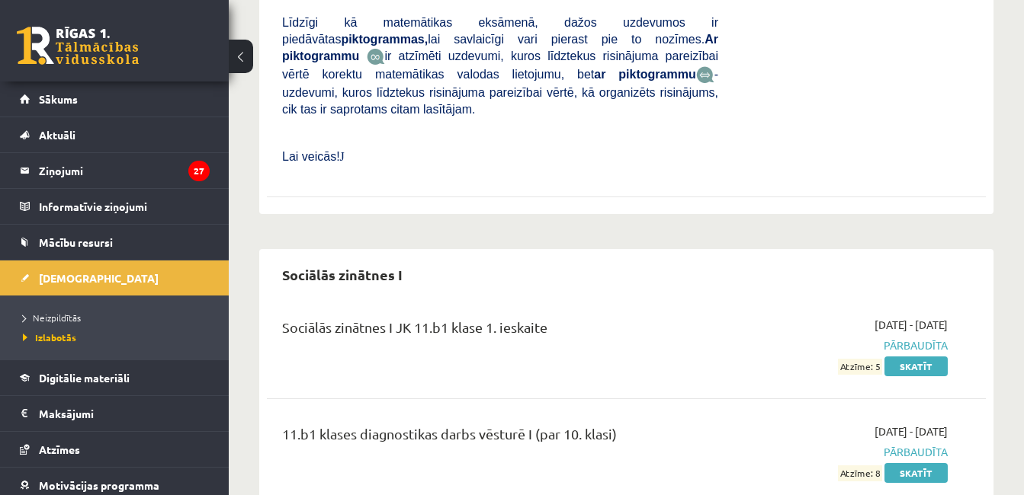
scroll to position [6749, 0]
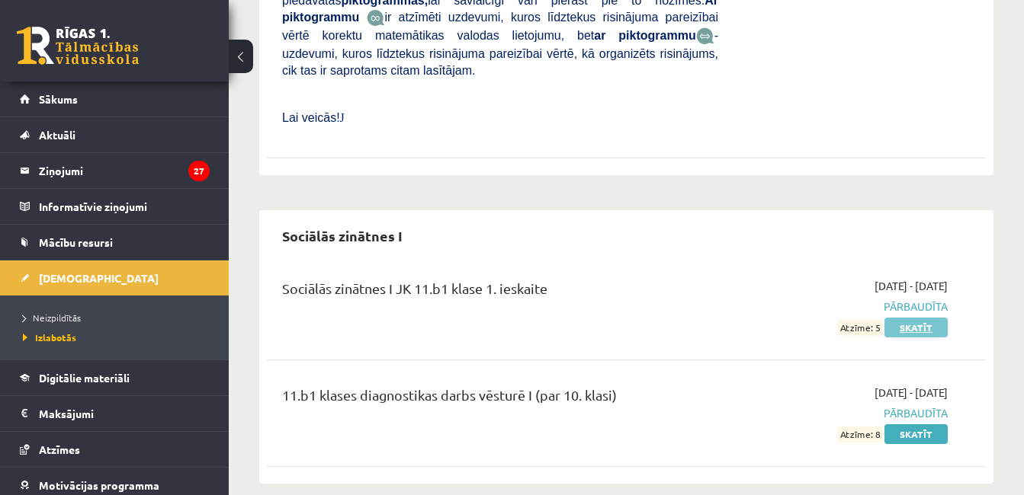
click at [908, 318] on link "Skatīt" at bounding box center [915, 328] width 63 height 20
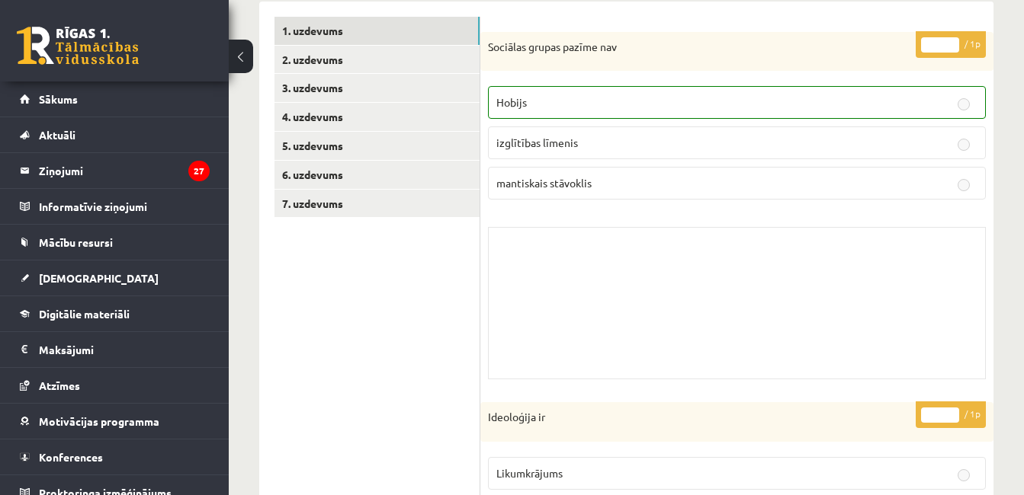
scroll to position [235, 0]
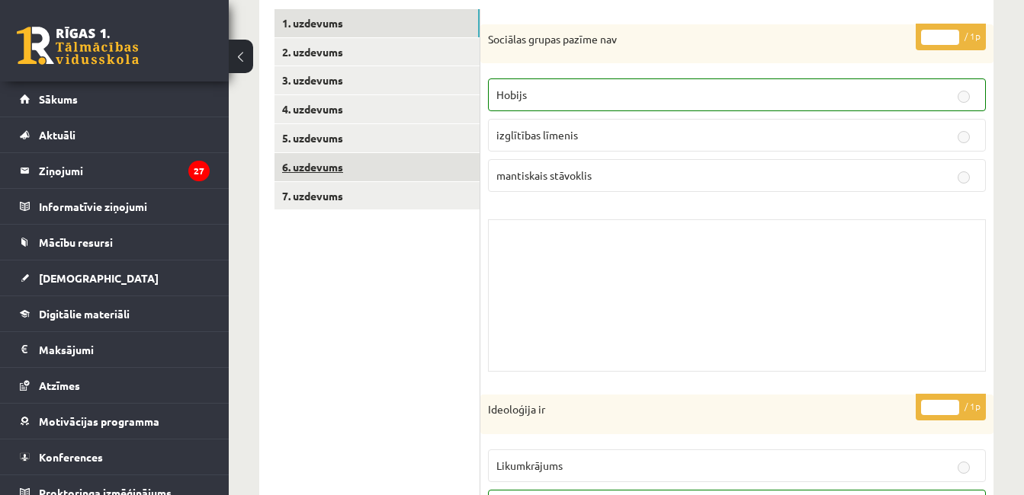
click at [330, 161] on link "6. uzdevums" at bounding box center [376, 167] width 205 height 28
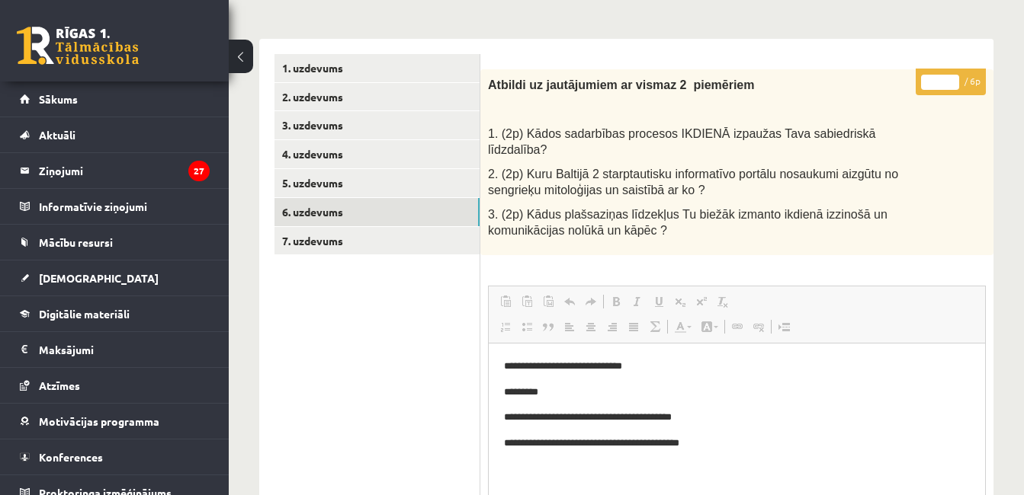
scroll to position [183, 0]
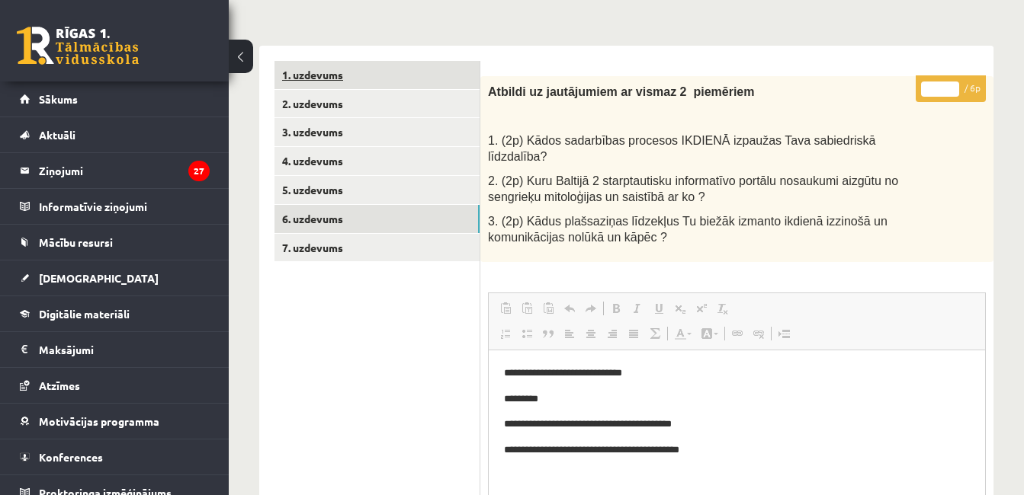
click at [360, 74] on link "1. uzdevums" at bounding box center [376, 75] width 205 height 28
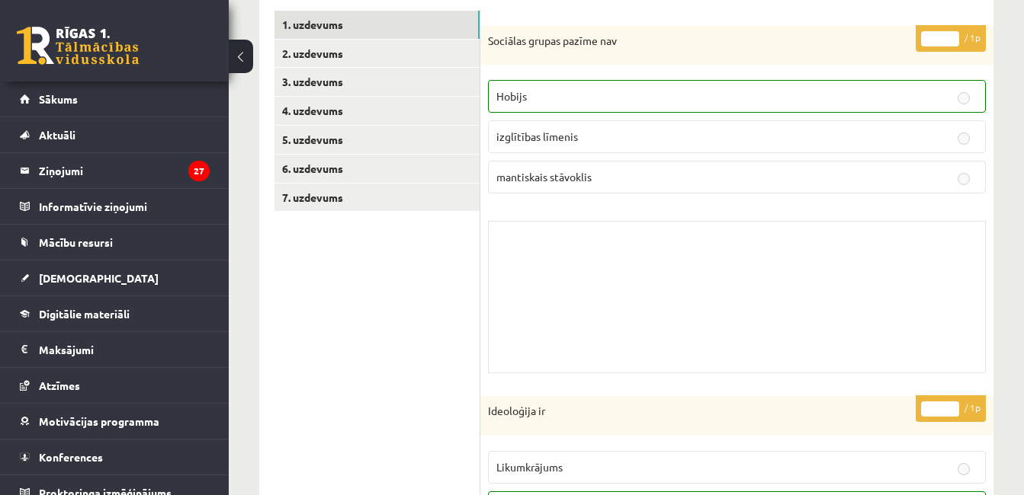
scroll to position [165, 0]
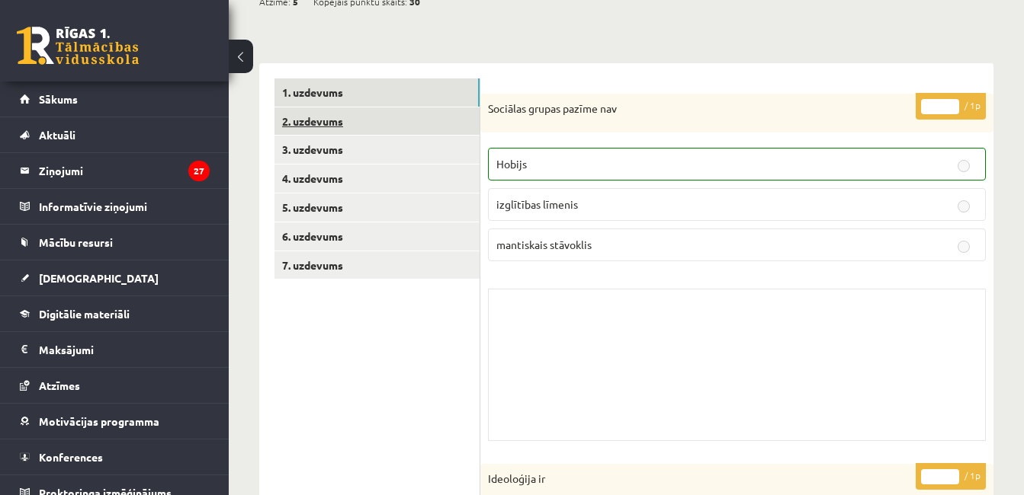
click at [373, 123] on link "2. uzdevums" at bounding box center [376, 121] width 205 height 28
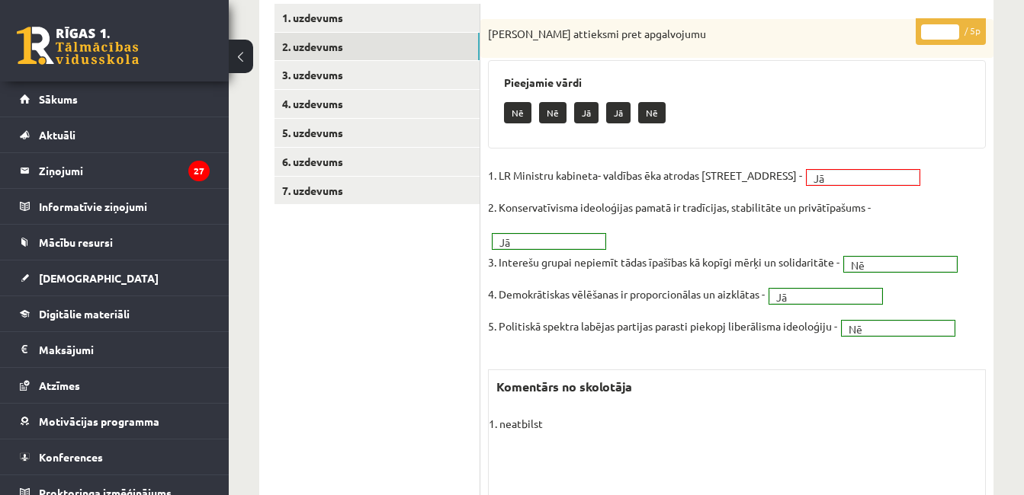
scroll to position [244, 0]
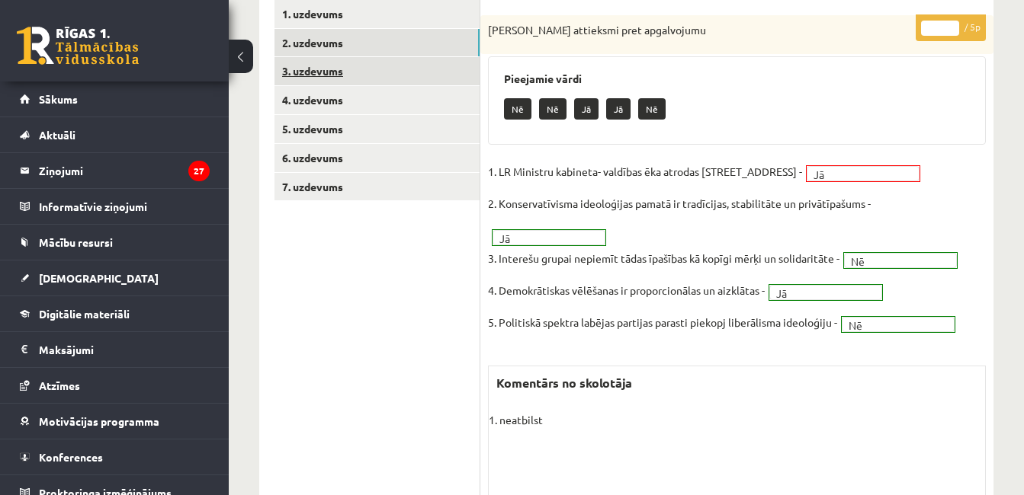
click at [325, 68] on link "3. uzdevums" at bounding box center [376, 71] width 205 height 28
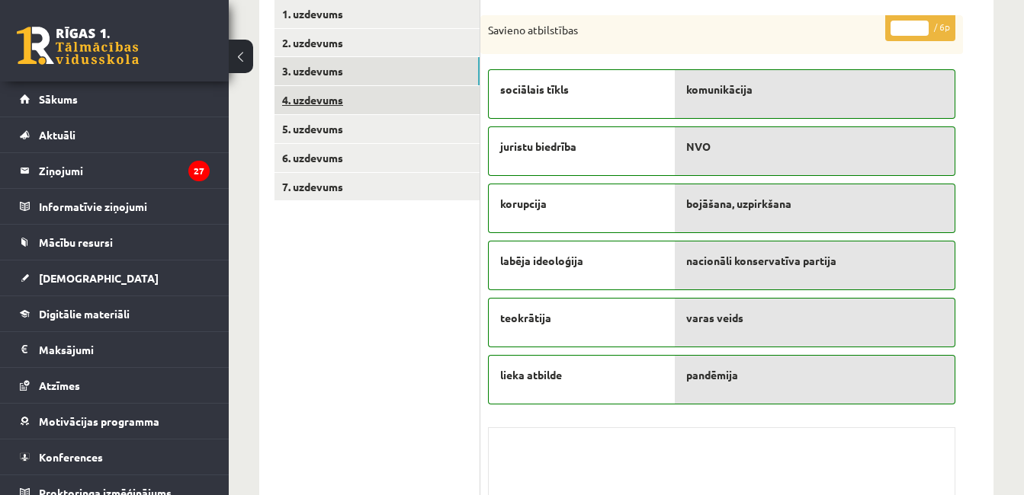
click at [360, 91] on link "4. uzdevums" at bounding box center [376, 100] width 205 height 28
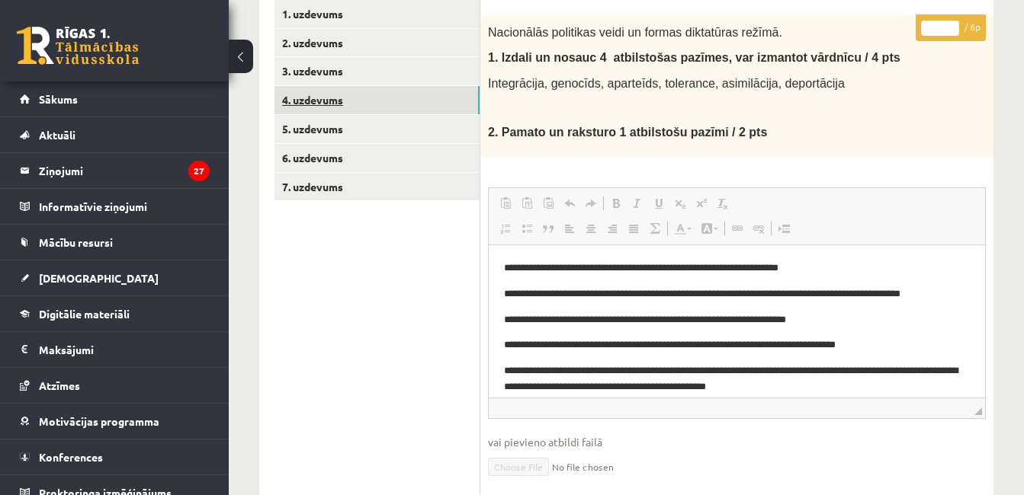
scroll to position [0, 0]
click at [361, 114] on link "4. uzdevums" at bounding box center [376, 100] width 205 height 28
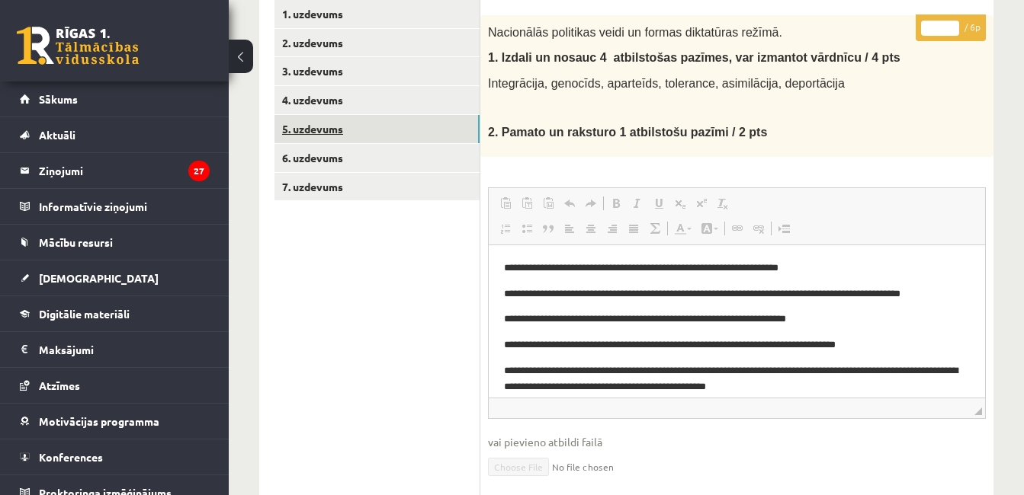
click at [380, 130] on link "5. uzdevums" at bounding box center [376, 129] width 205 height 28
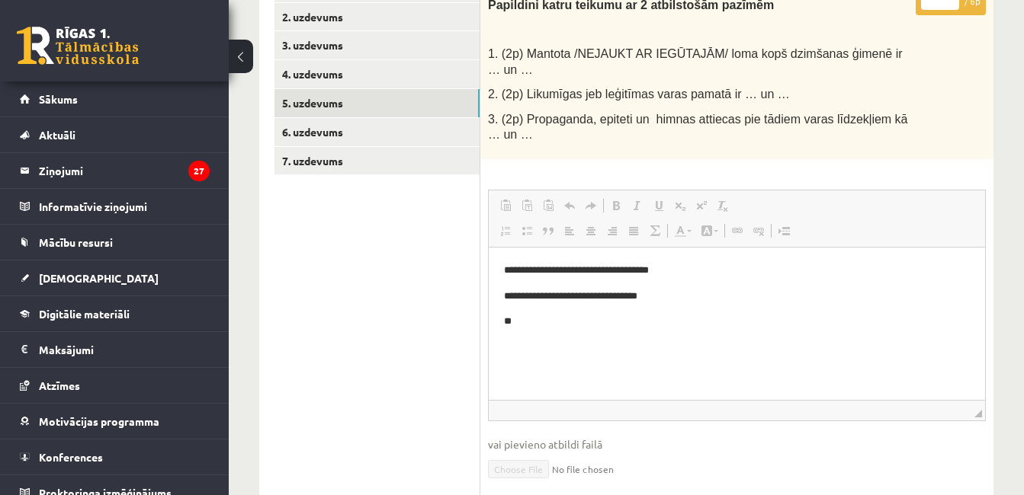
scroll to position [286, 0]
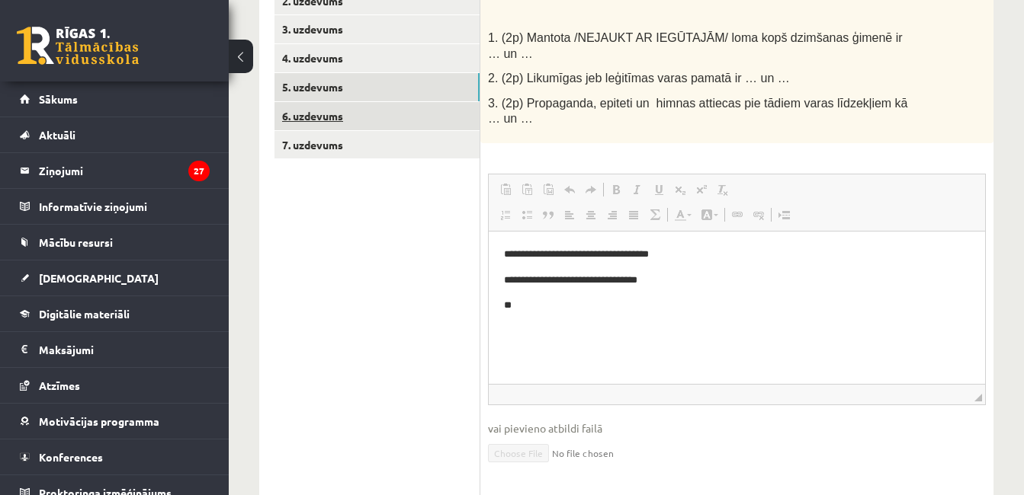
click at [361, 126] on link "6. uzdevums" at bounding box center [376, 116] width 205 height 28
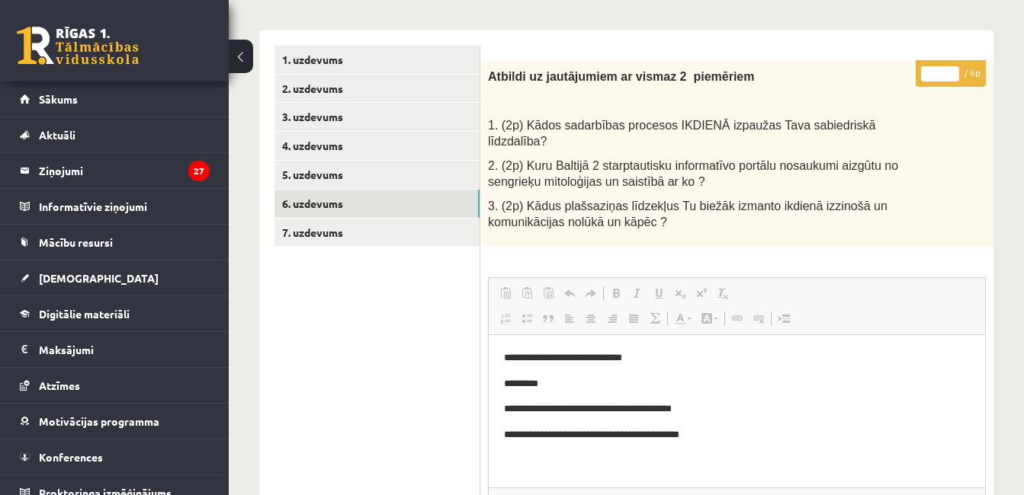
scroll to position [203, 0]
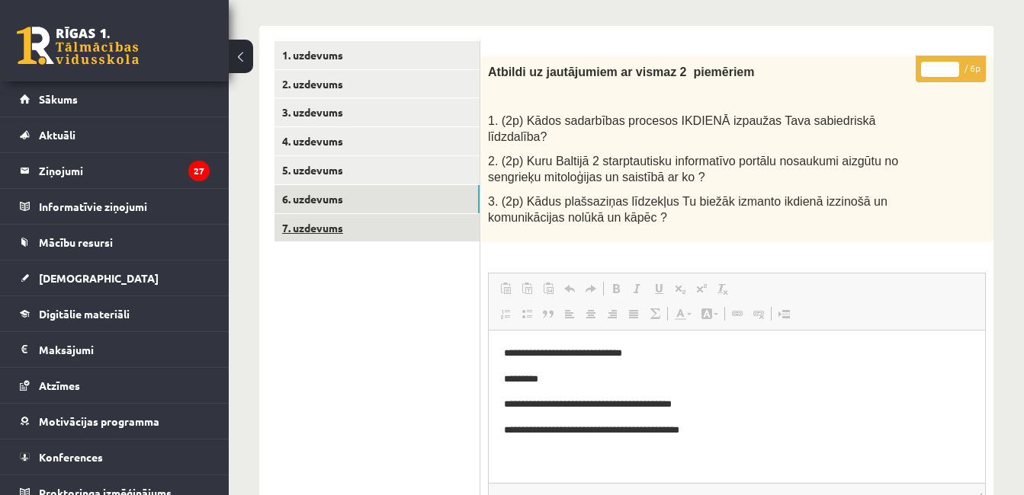
click at [334, 218] on link "7. uzdevums" at bounding box center [376, 228] width 205 height 28
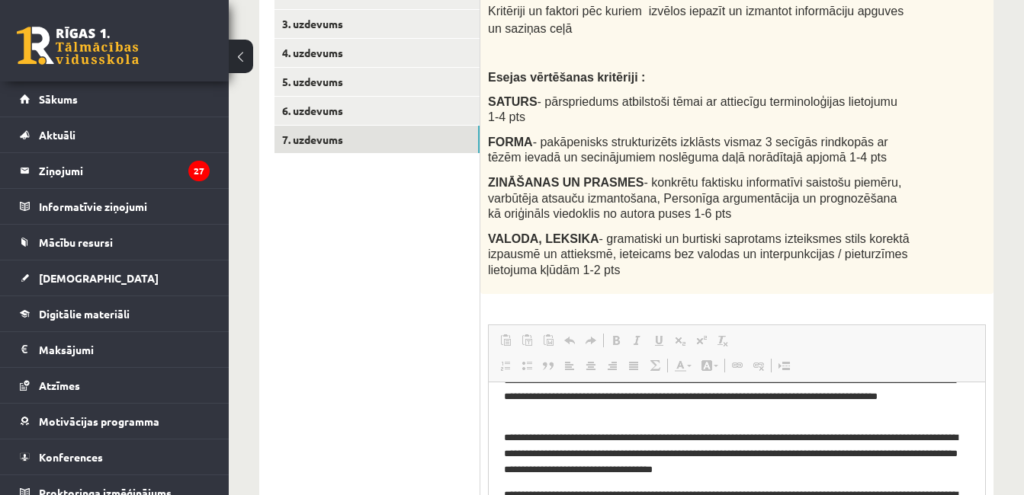
scroll to position [267, 0]
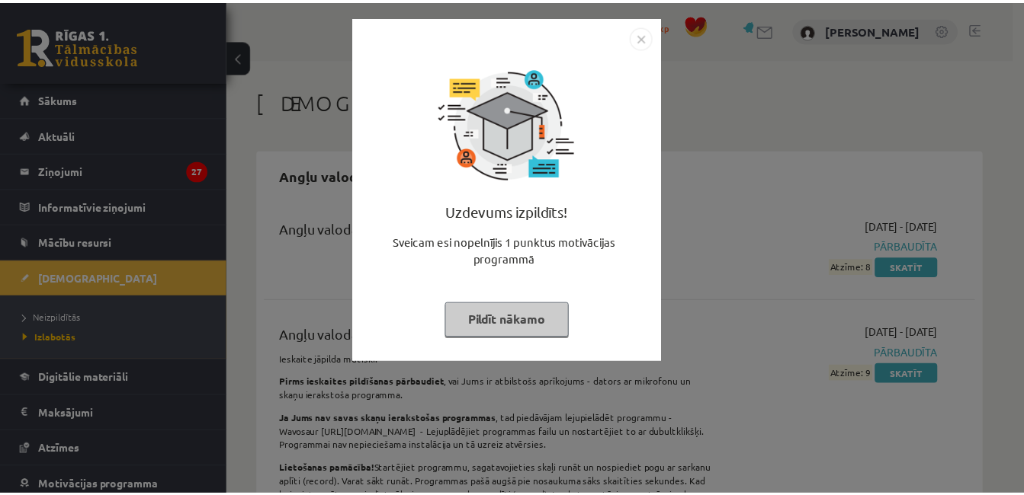
scroll to position [6749, 0]
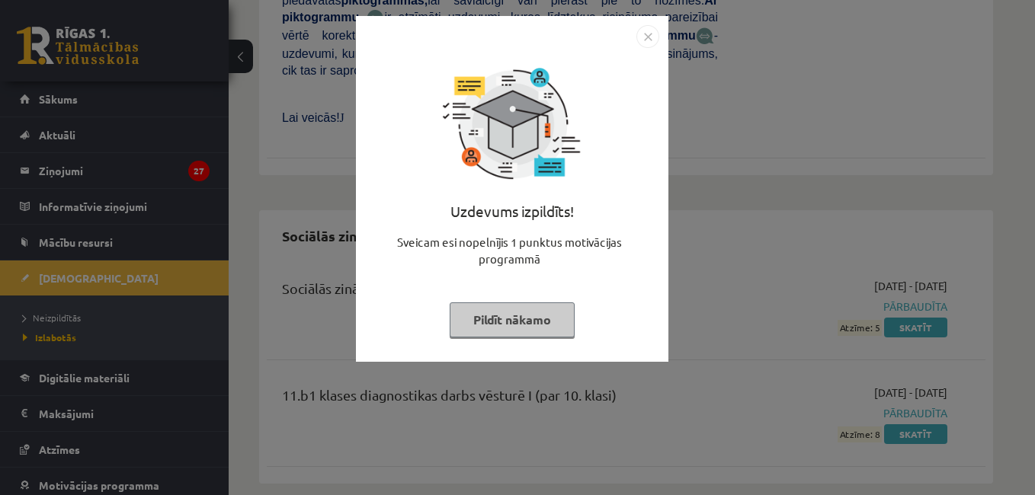
click at [651, 39] on img "Close" at bounding box center [647, 36] width 23 height 23
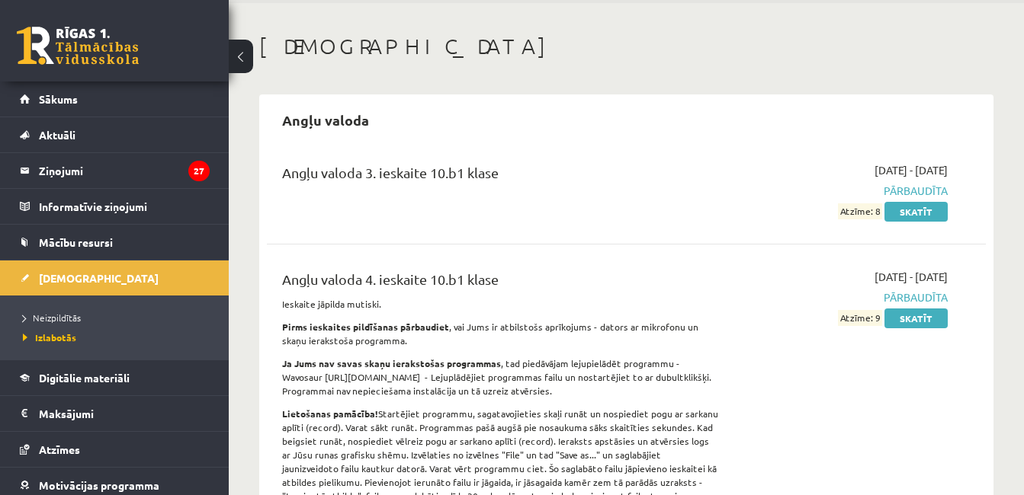
scroll to position [0, 0]
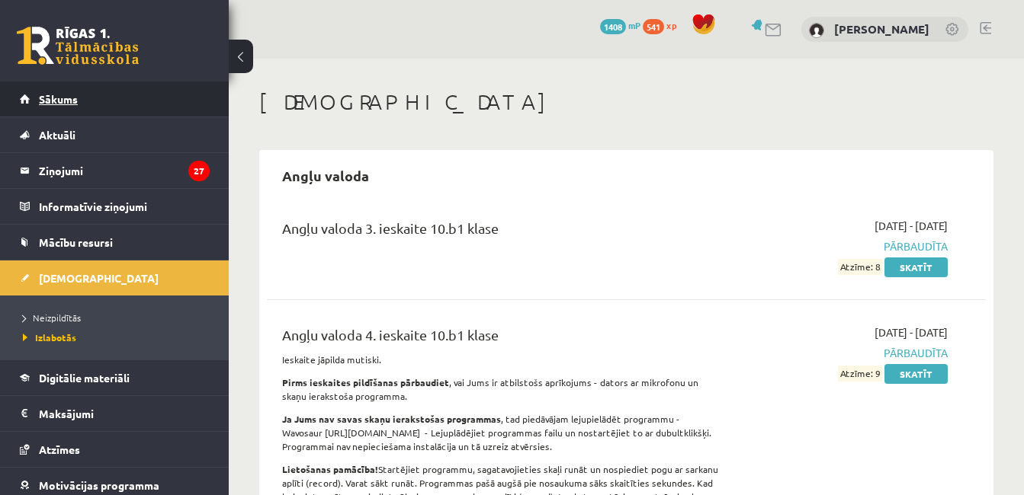
click at [53, 85] on link "Sākums" at bounding box center [115, 99] width 190 height 35
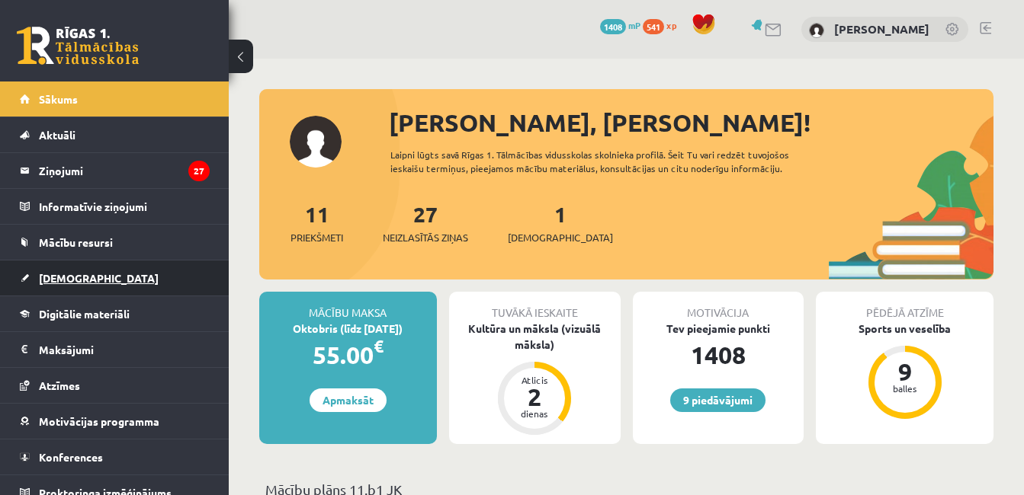
click at [51, 279] on span "[DEMOGRAPHIC_DATA]" at bounding box center [99, 278] width 120 height 14
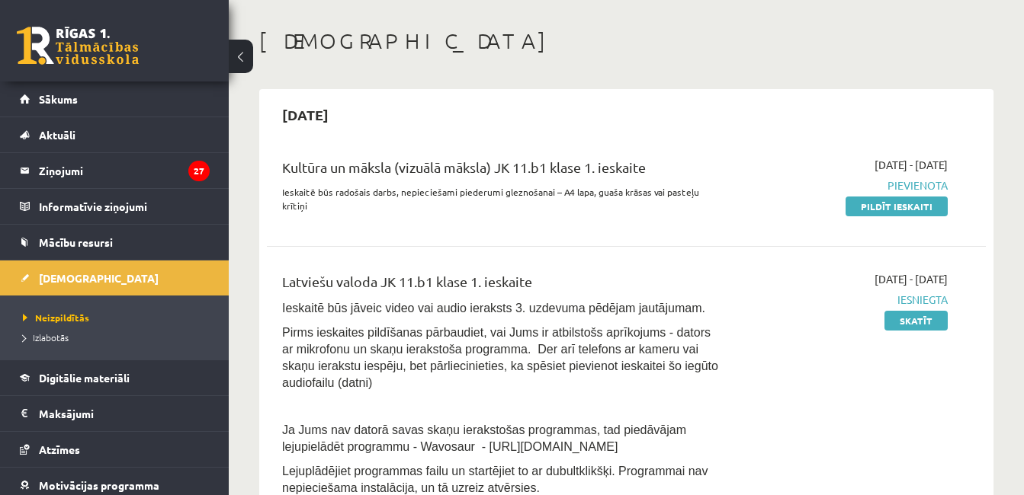
scroll to position [76, 0]
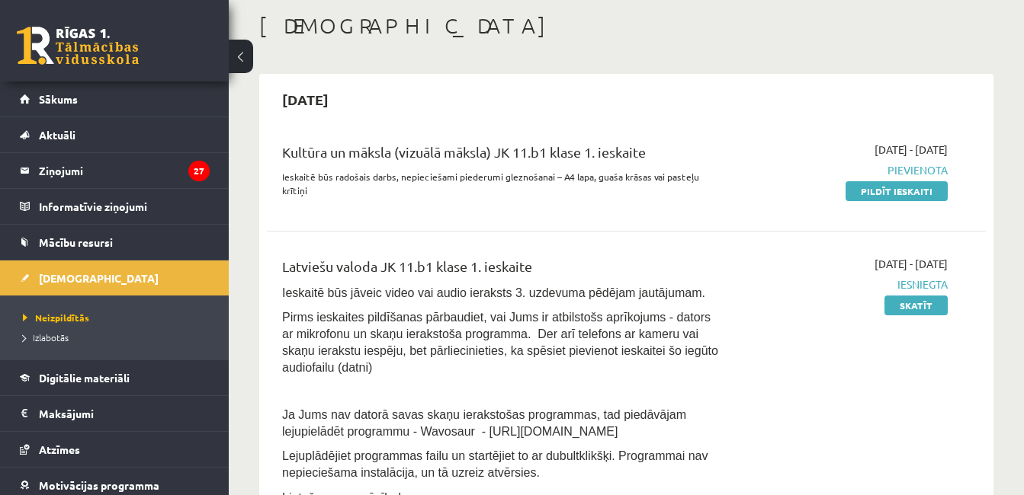
click at [684, 190] on div "Kultūra un māksla (vizuālā māksla) JK 11.b1 klase 1. ieskaite Ieskaitē būs rado…" at bounding box center [500, 174] width 459 height 65
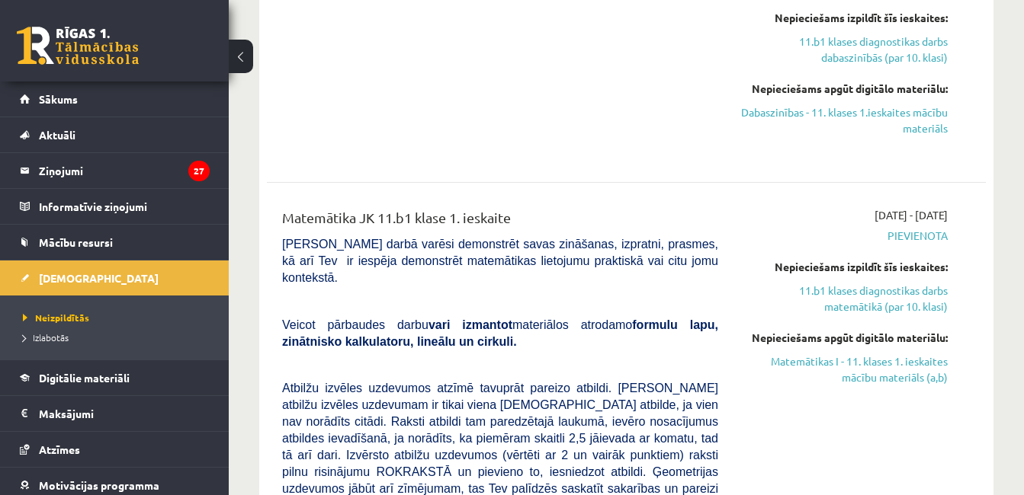
scroll to position [1126, 0]
